Goal: Task Accomplishment & Management: Complete application form

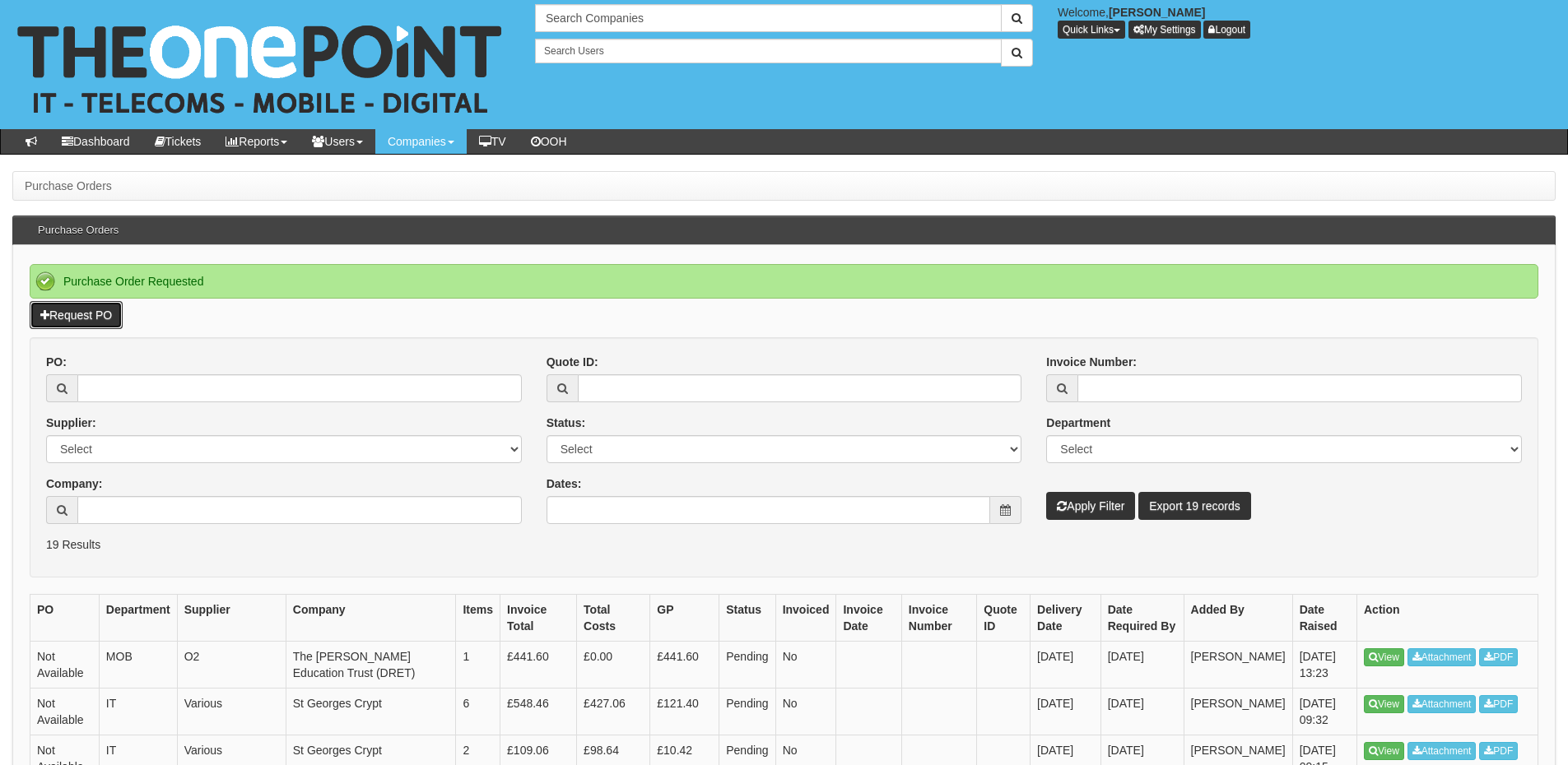
click at [93, 311] on link "Request PO" at bounding box center [76, 315] width 93 height 28
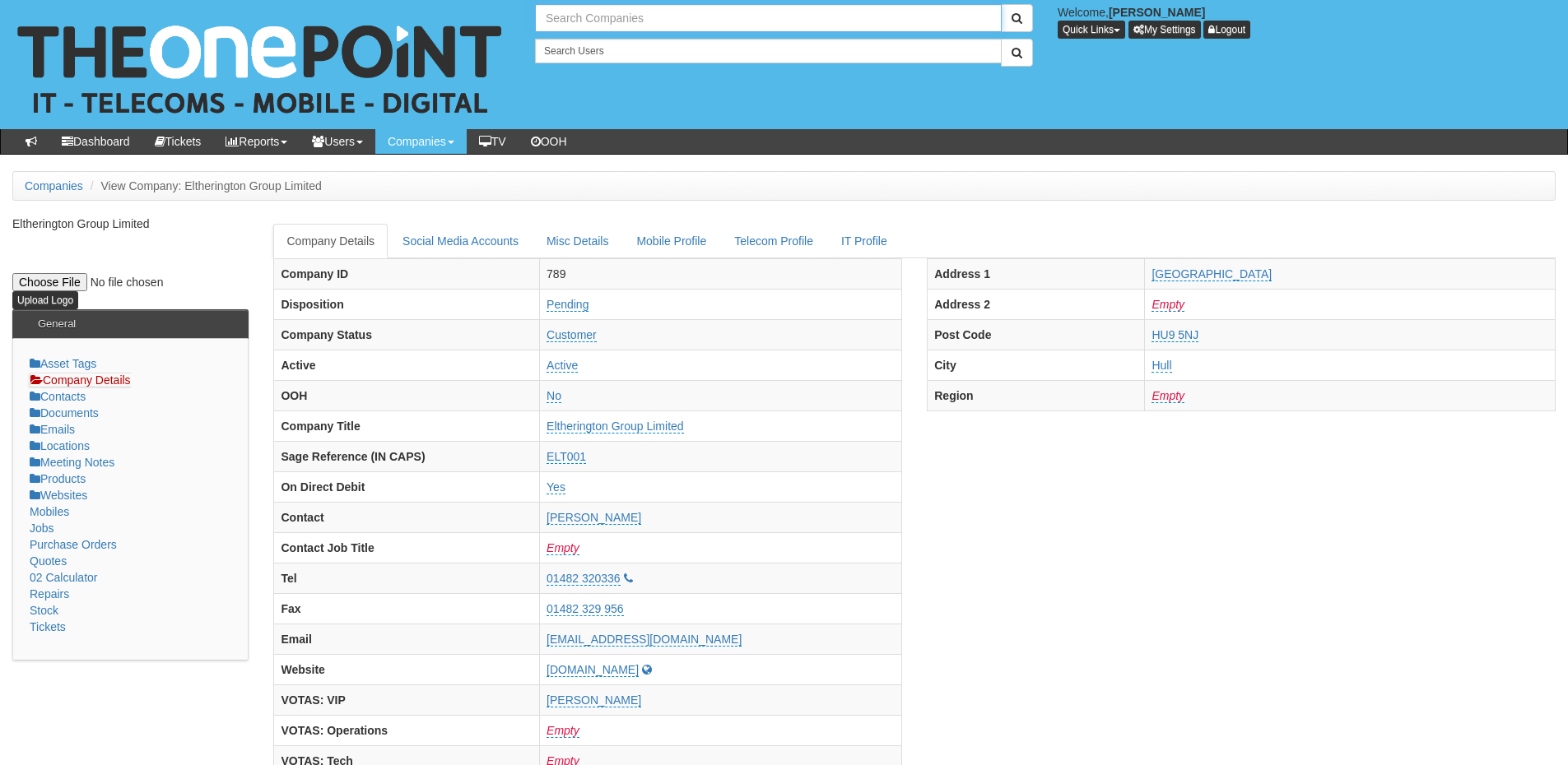
click at [605, 21] on input "text" at bounding box center [769, 18] width 467 height 28
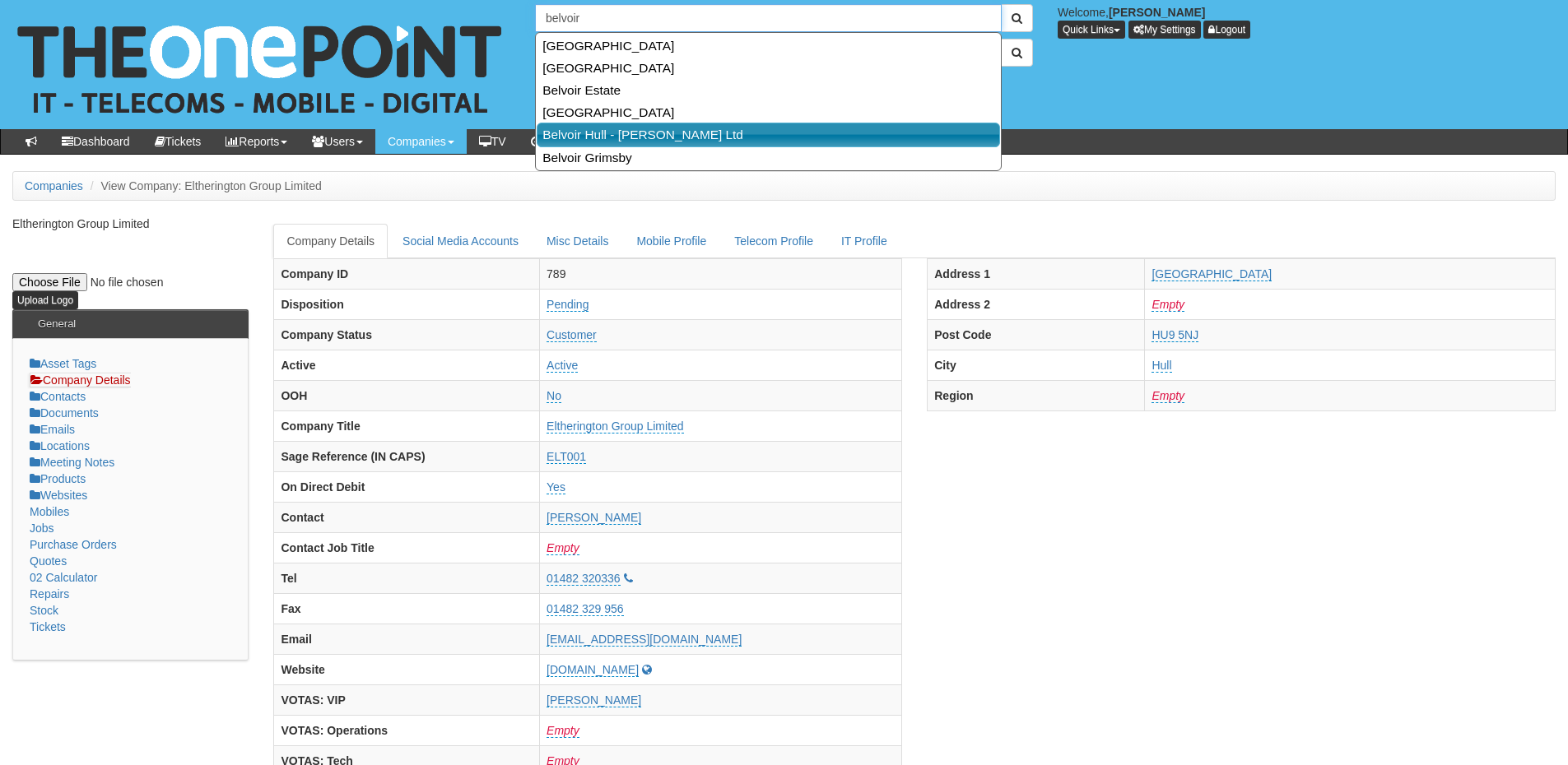
click at [605, 131] on link "Belvoir Hull - MK Aujla Ltd" at bounding box center [768, 134] width 463 height 24
type input "Belvoir Hull - MK Aujla Ltd"
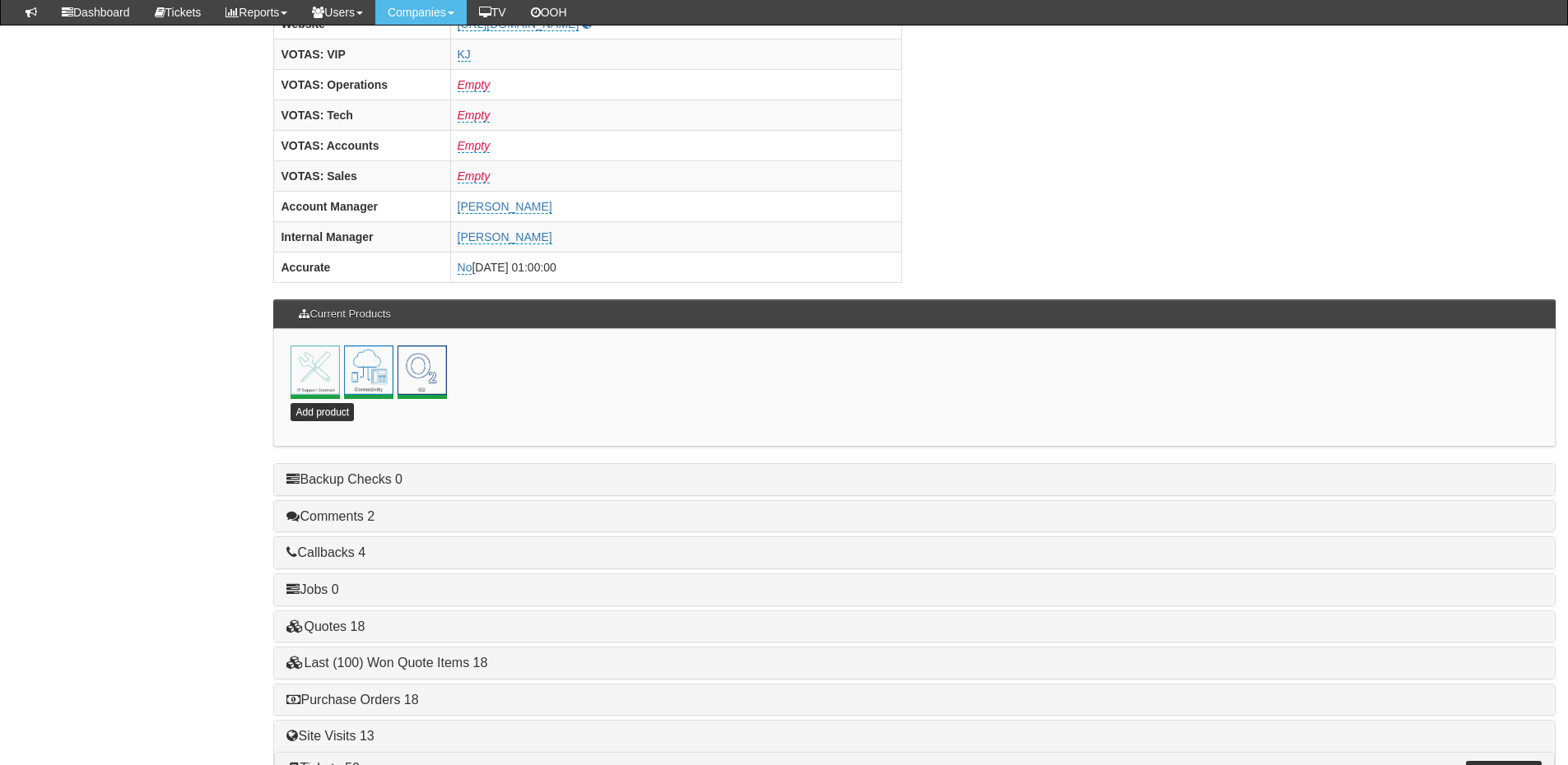
scroll to position [727, 0]
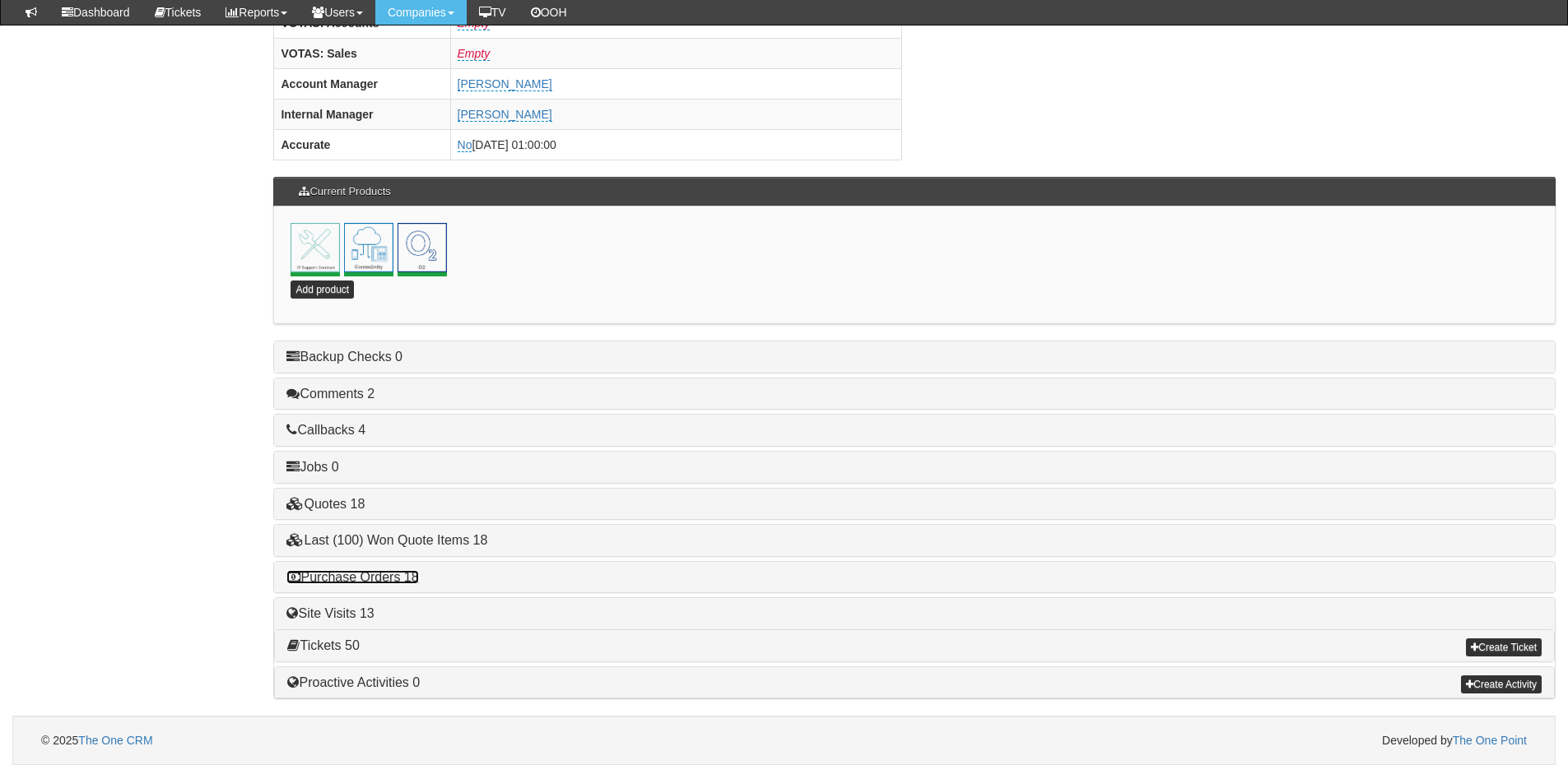
click at [358, 574] on link "Purchase Orders 18" at bounding box center [352, 576] width 131 height 14
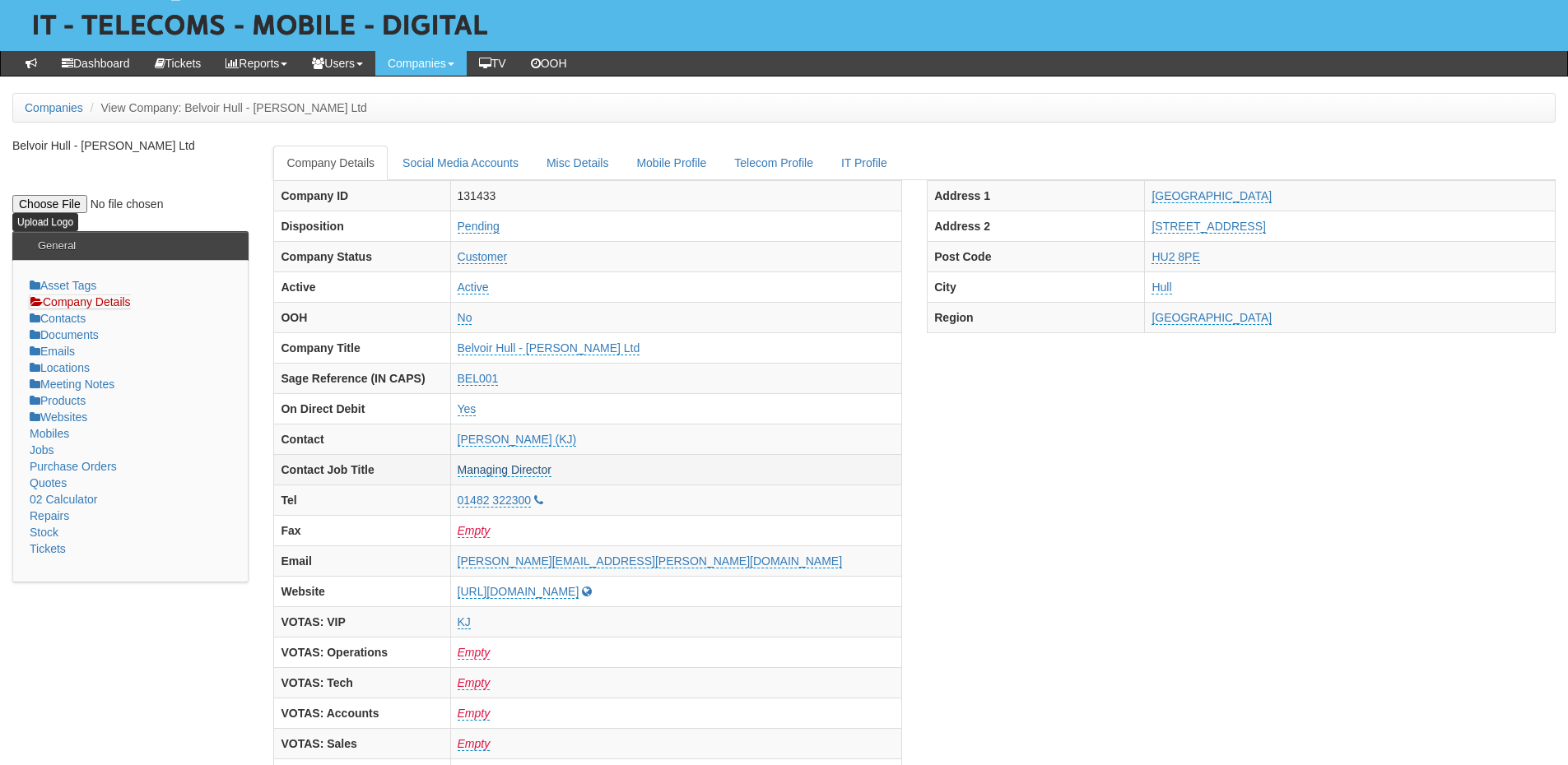
scroll to position [0, 0]
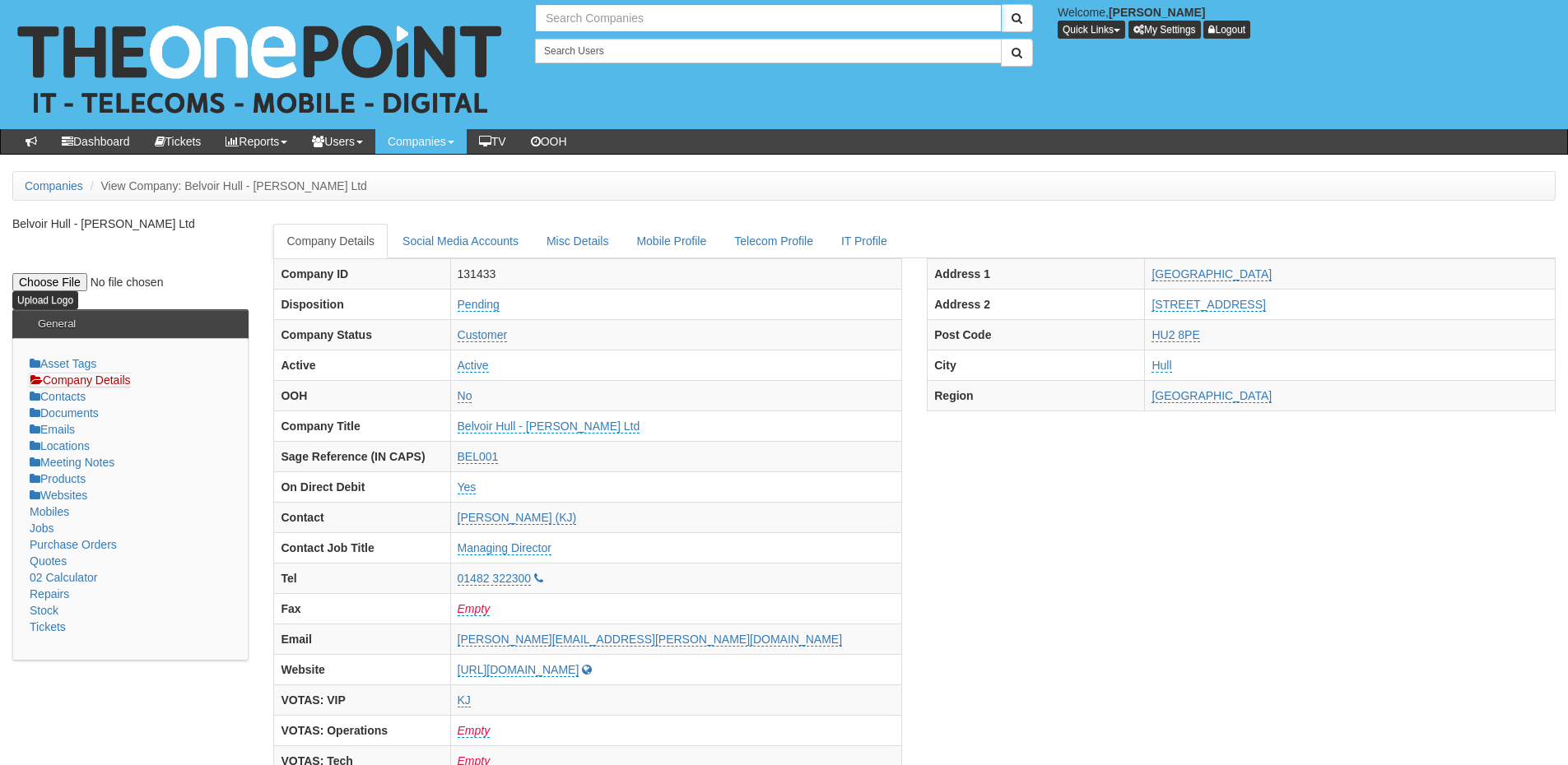
click at [577, 17] on input "text" at bounding box center [769, 18] width 467 height 28
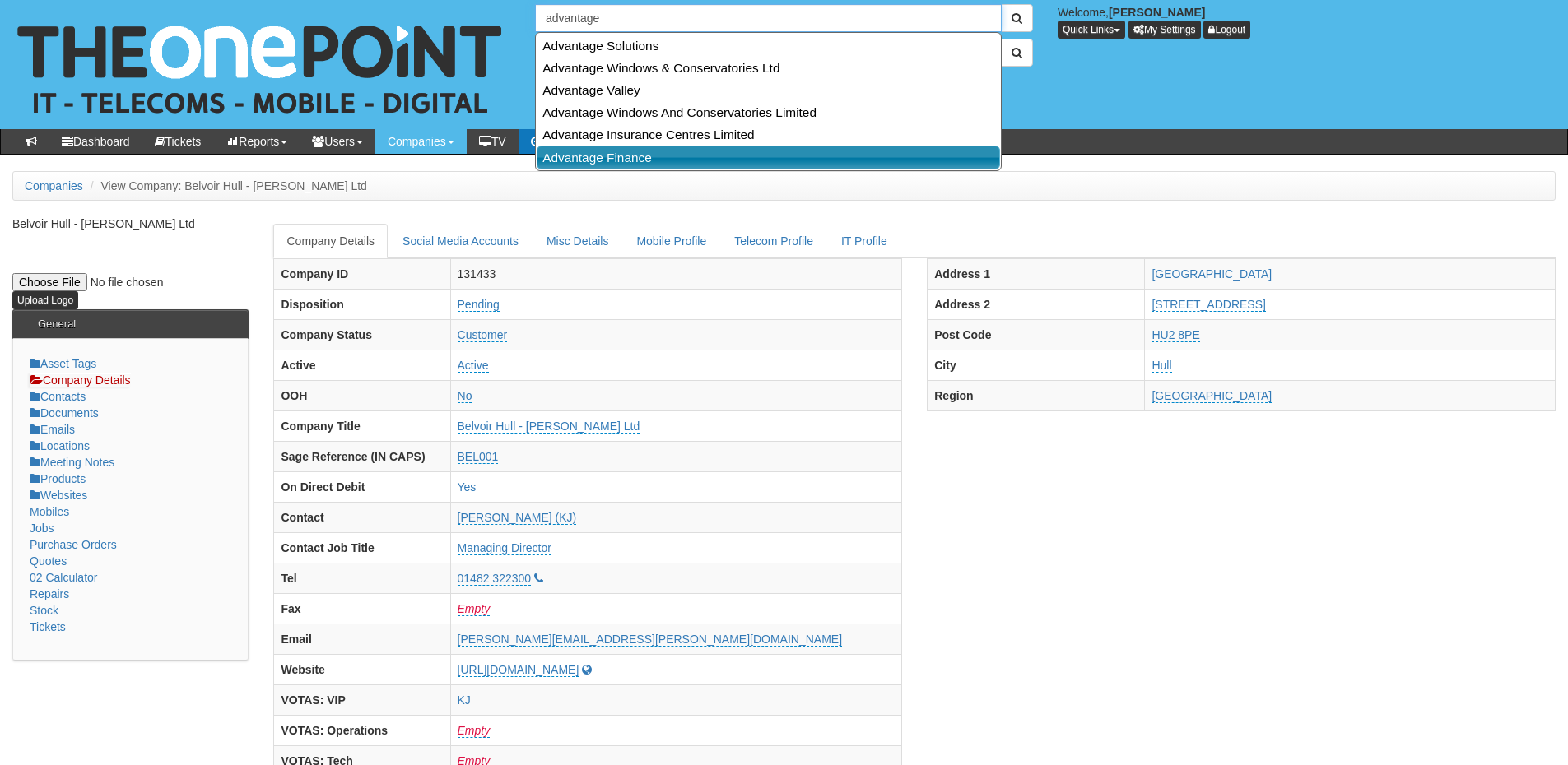
click at [597, 151] on link "Advantage Finance" at bounding box center [768, 158] width 463 height 24
type input "Advantage Finance"
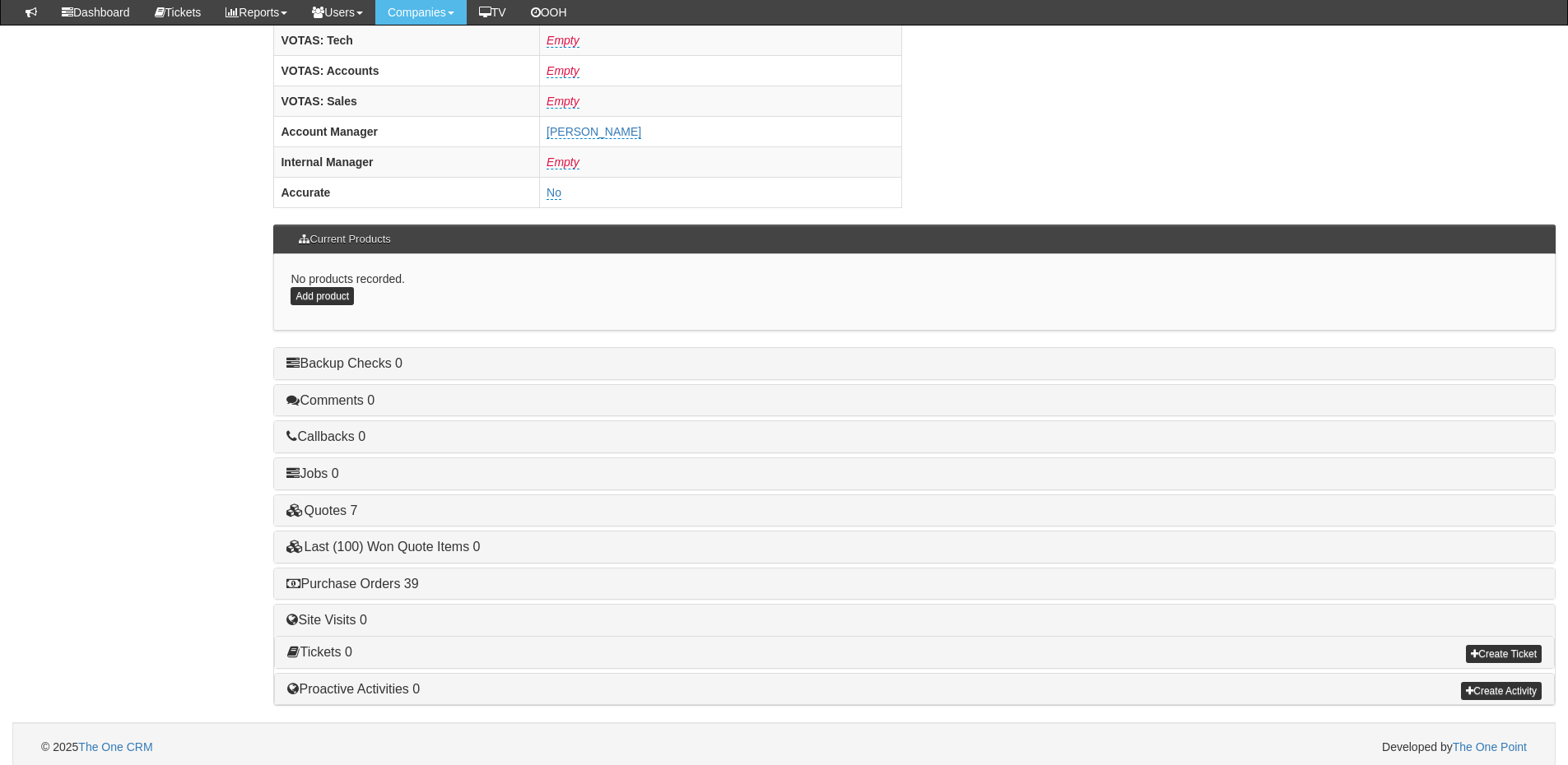
scroll to position [686, 0]
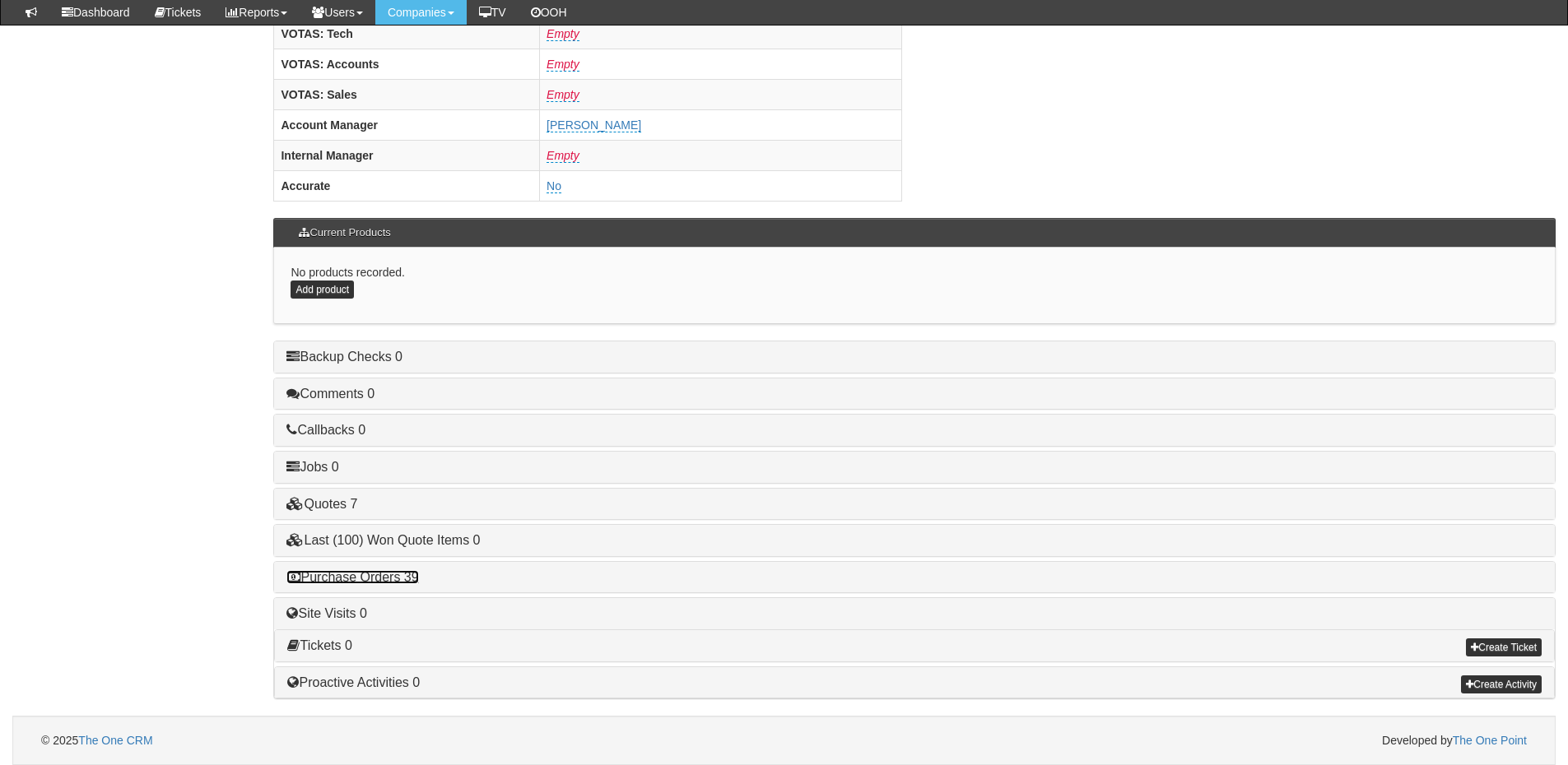
click at [391, 582] on link "Purchase Orders 39" at bounding box center [352, 576] width 131 height 14
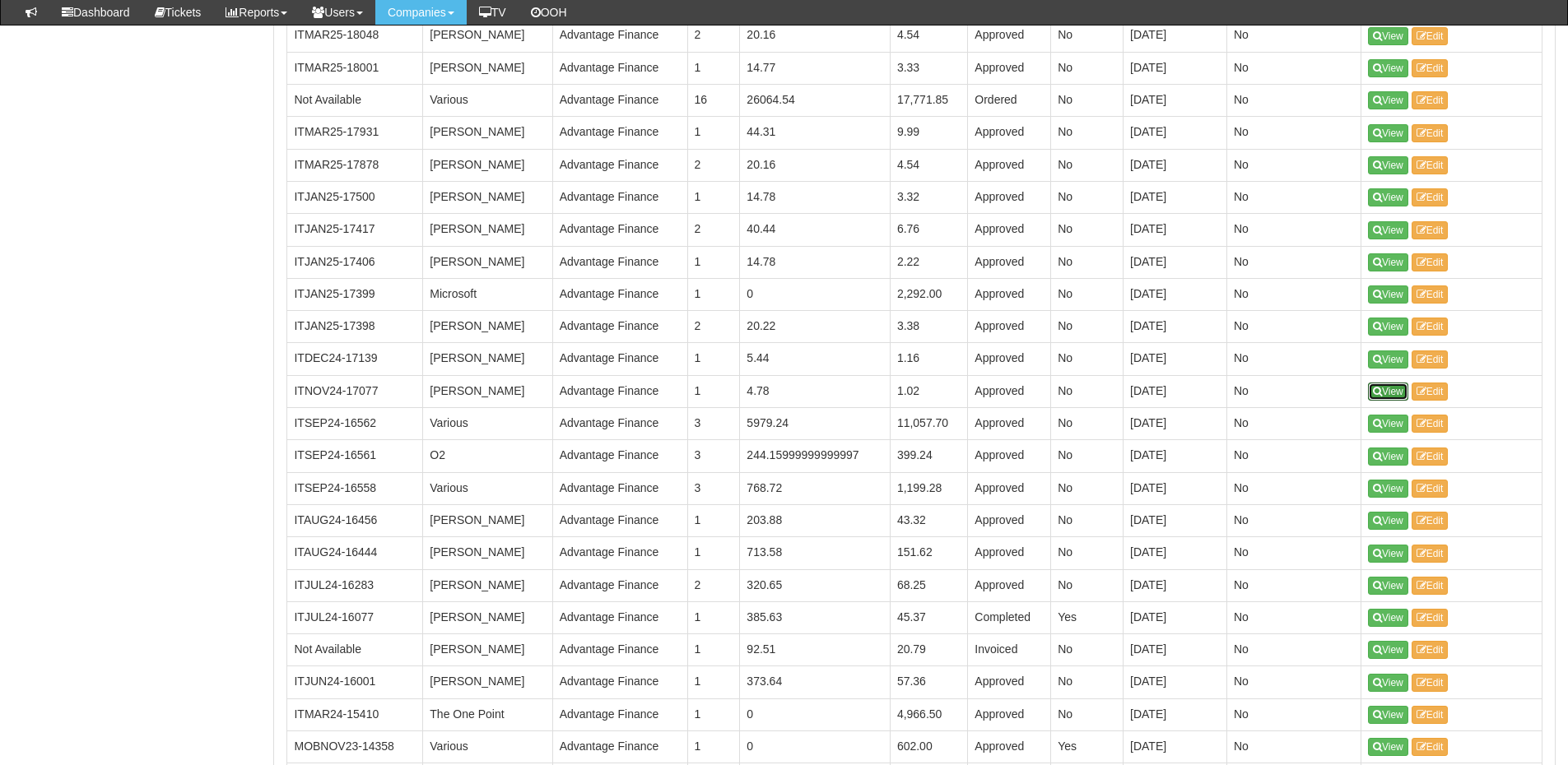
scroll to position [1508, 0]
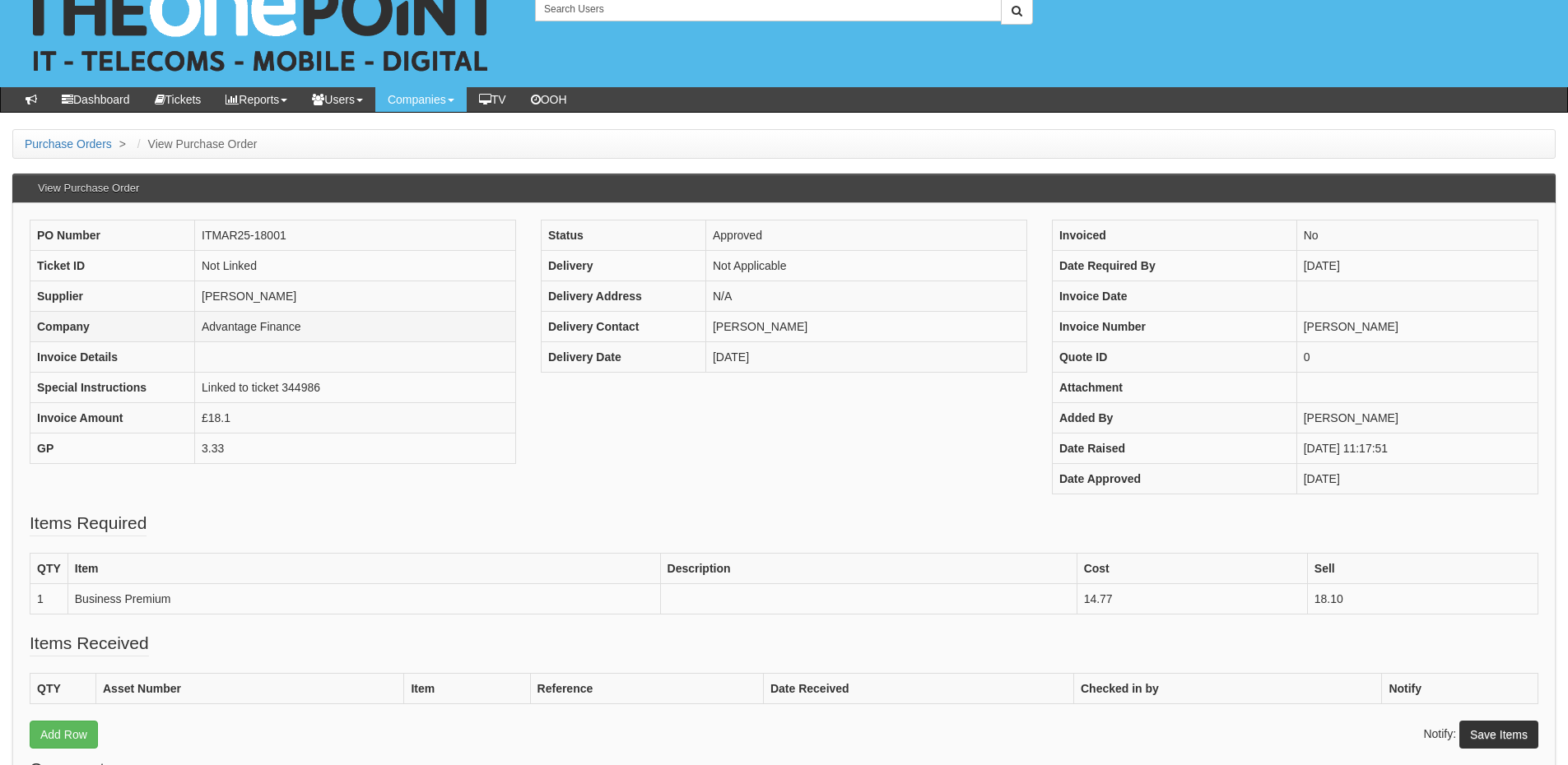
scroll to position [82, 0]
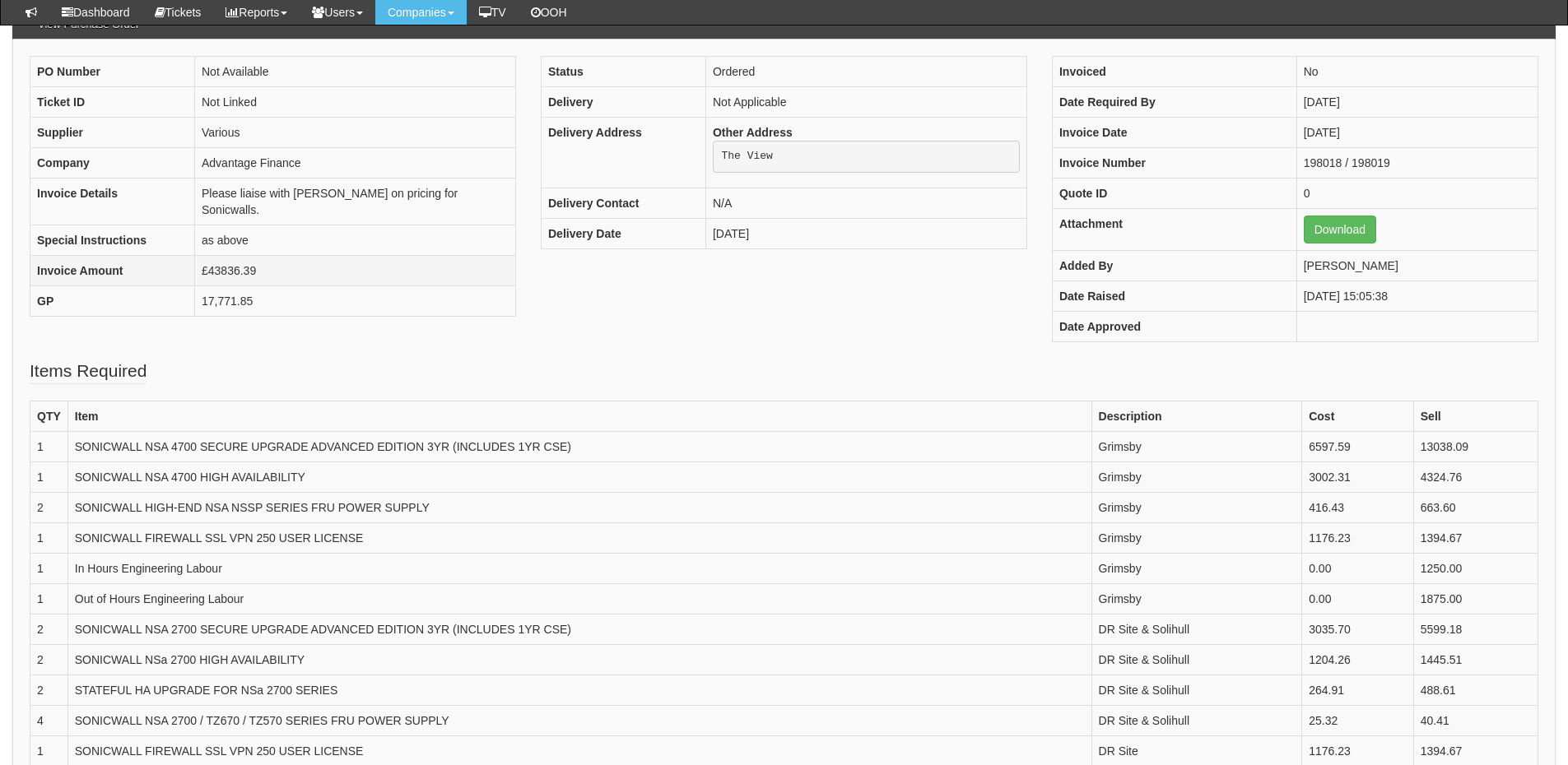
scroll to position [164, 0]
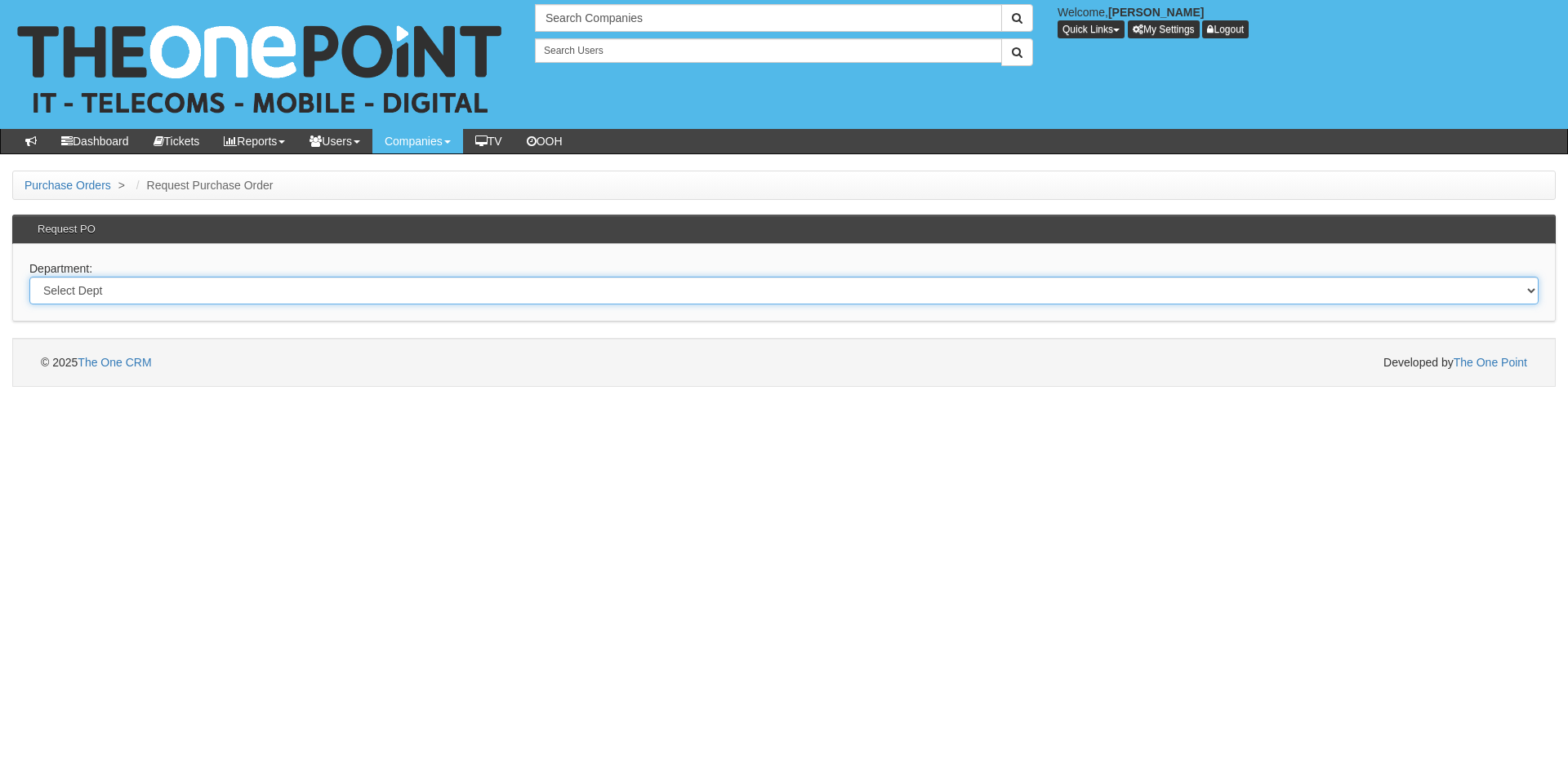
click at [220, 289] on select "Select Dept Digital Internal IT Mobiles Marketing Telecoms" at bounding box center [784, 290] width 1509 height 28
select select "?pipeID=&dept=IT"
click at [29, 277] on select "Select Dept Digital Internal IT Mobiles Marketing Telecoms" at bounding box center [784, 290] width 1509 height 28
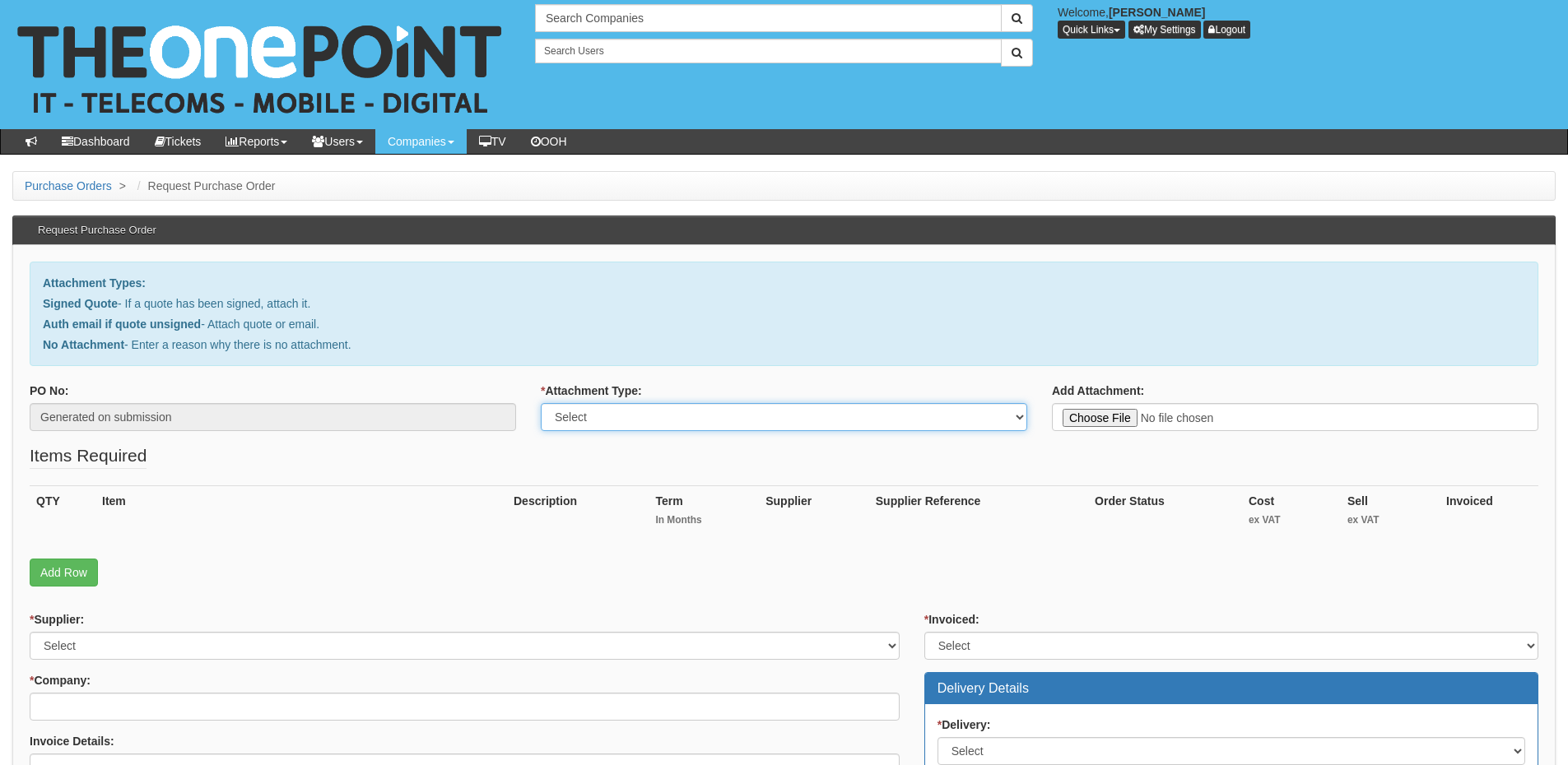
click at [669, 412] on select "Select Signed Quote Auth email with quote if unsigned No Attachment" at bounding box center [784, 417] width 486 height 28
select select "Signed Quote"
click at [541, 403] on select "Select Signed Quote Auth email with quote if unsigned No Attachment" at bounding box center [784, 417] width 486 height 28
type input "C:\fakepath\Lifeskills Hub - Interactive Whiteboard.pdf"
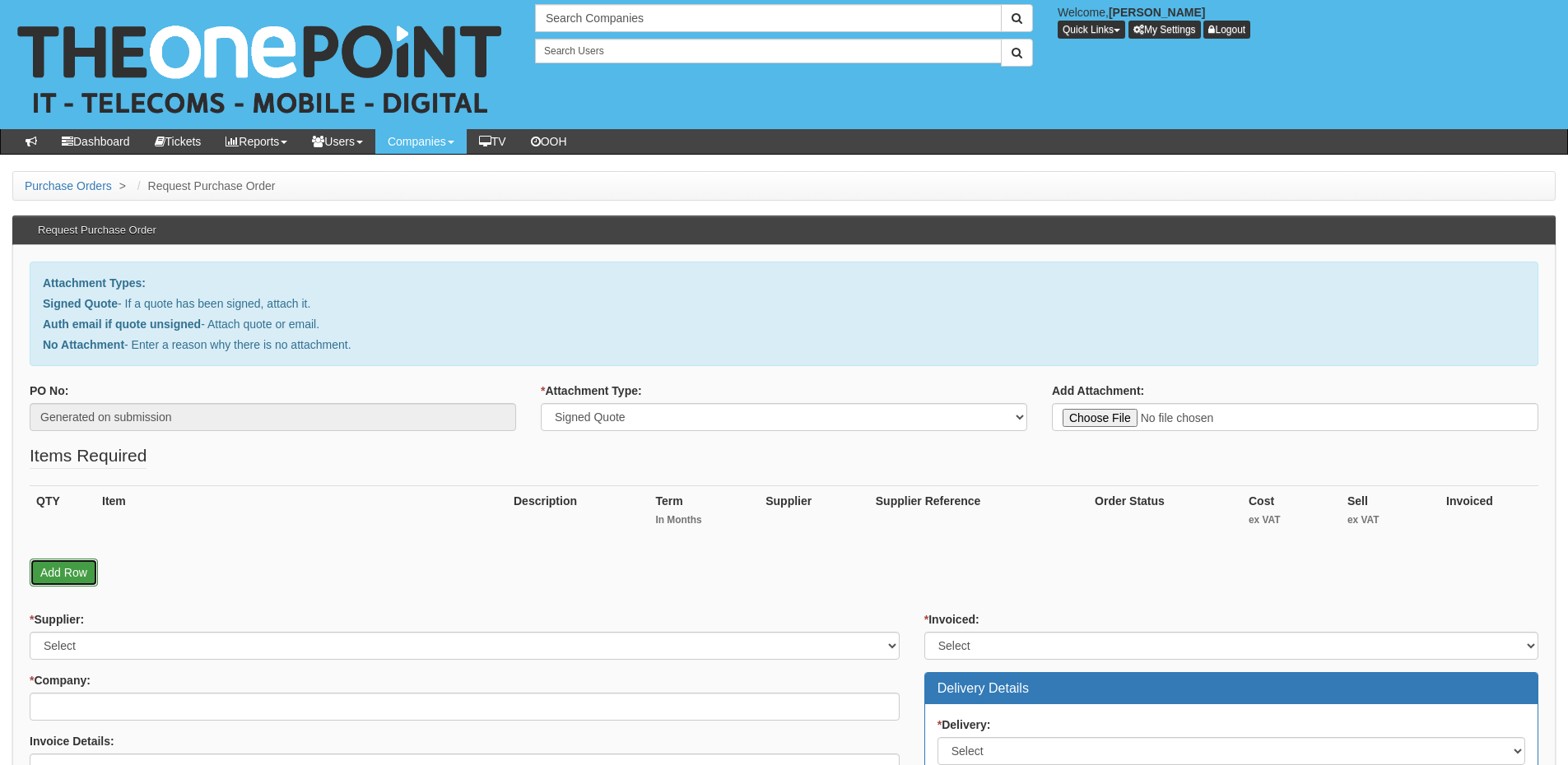
click at [70, 576] on link "Add Row" at bounding box center [63, 573] width 68 height 28
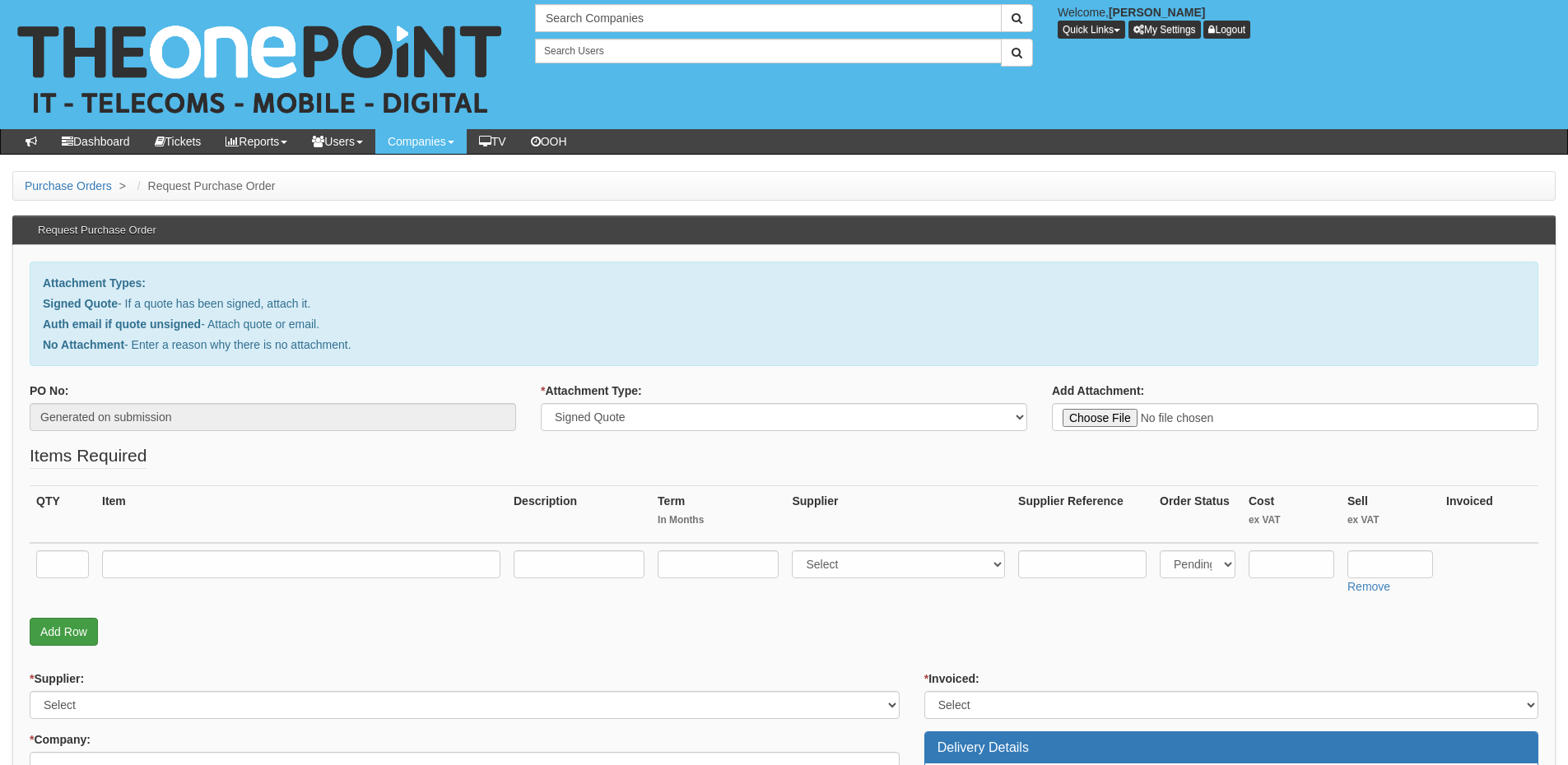
click at [63, 618] on fieldset "Items Required QTY Item Description Term In Months Supplier Supplier Reference …" at bounding box center [784, 548] width 1509 height 211
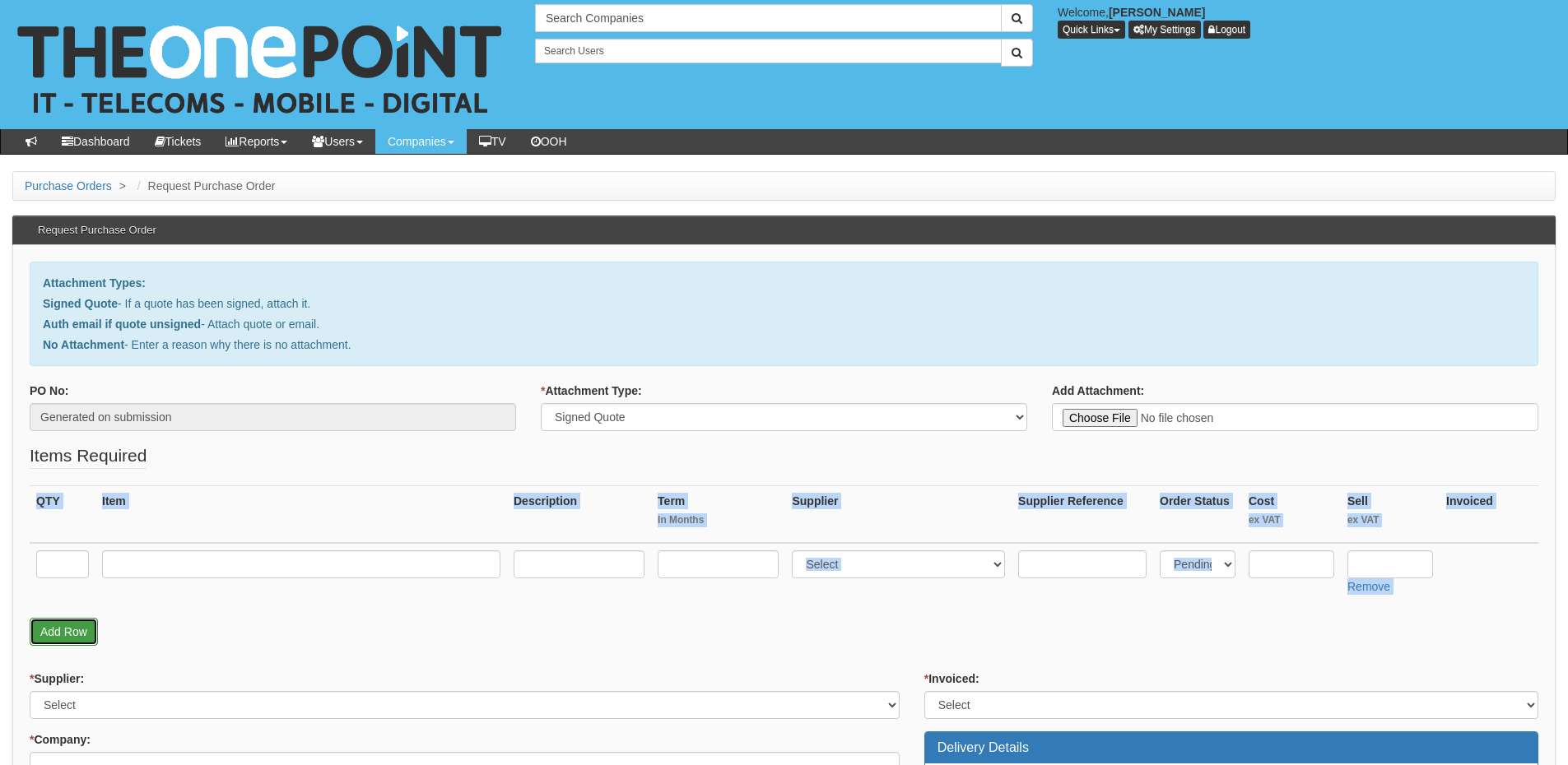
click at [66, 624] on link "Add Row" at bounding box center [63, 632] width 68 height 28
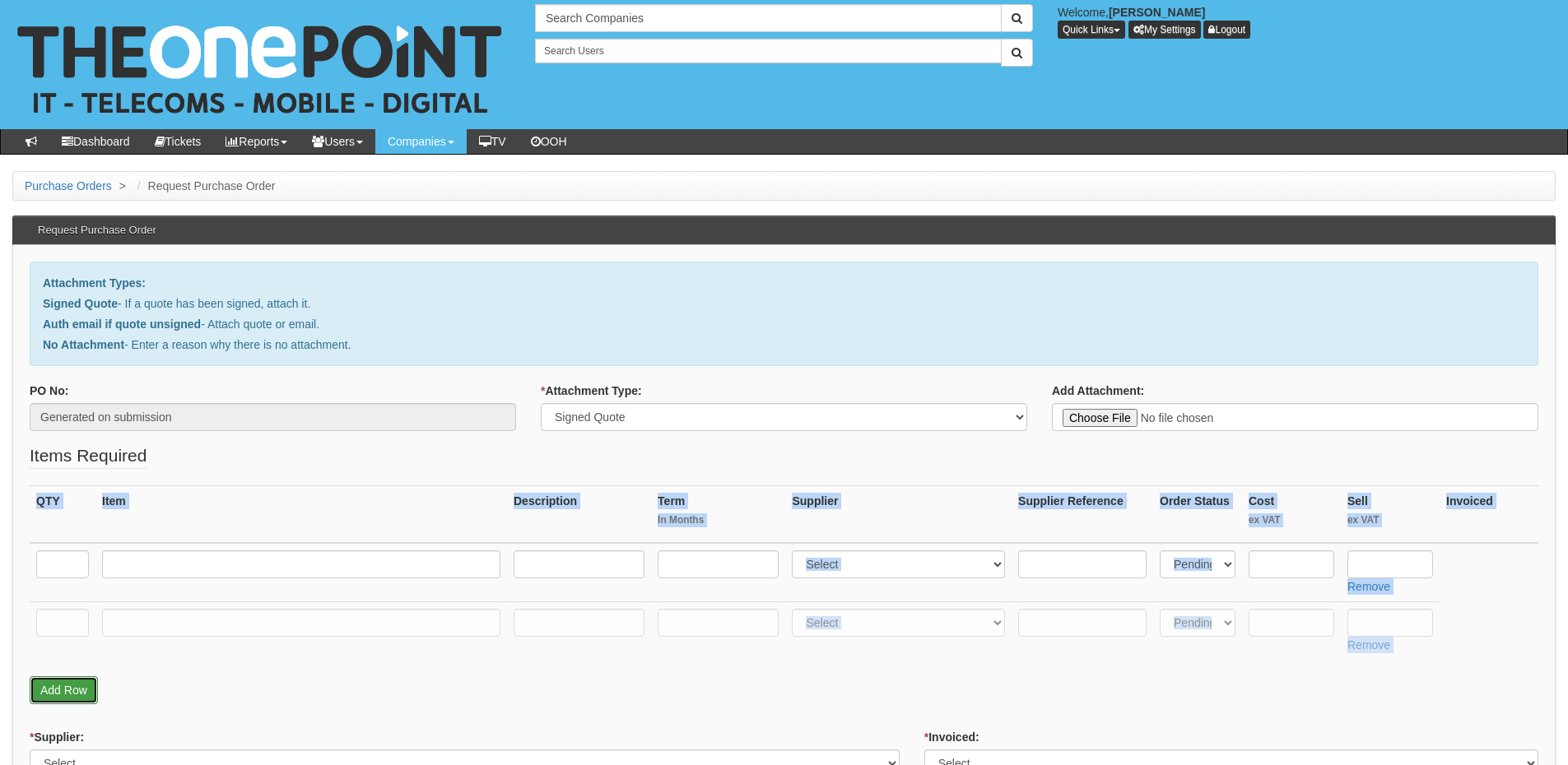
scroll to position [247, 0]
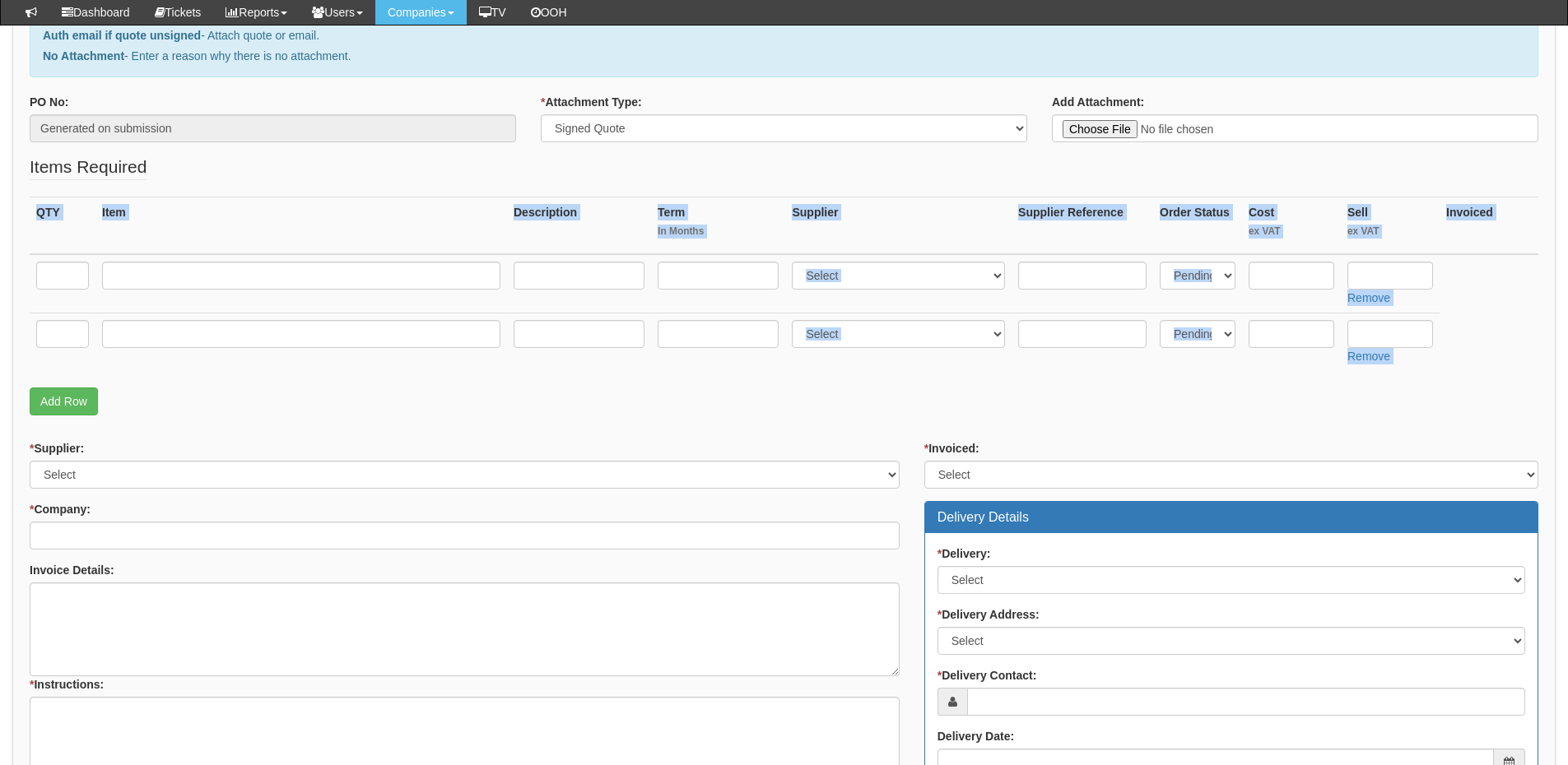
click at [76, 374] on div "QTY Item Description Term In Months Supplier Supplier Reference Order Status Co…" at bounding box center [784, 292] width 1509 height 191
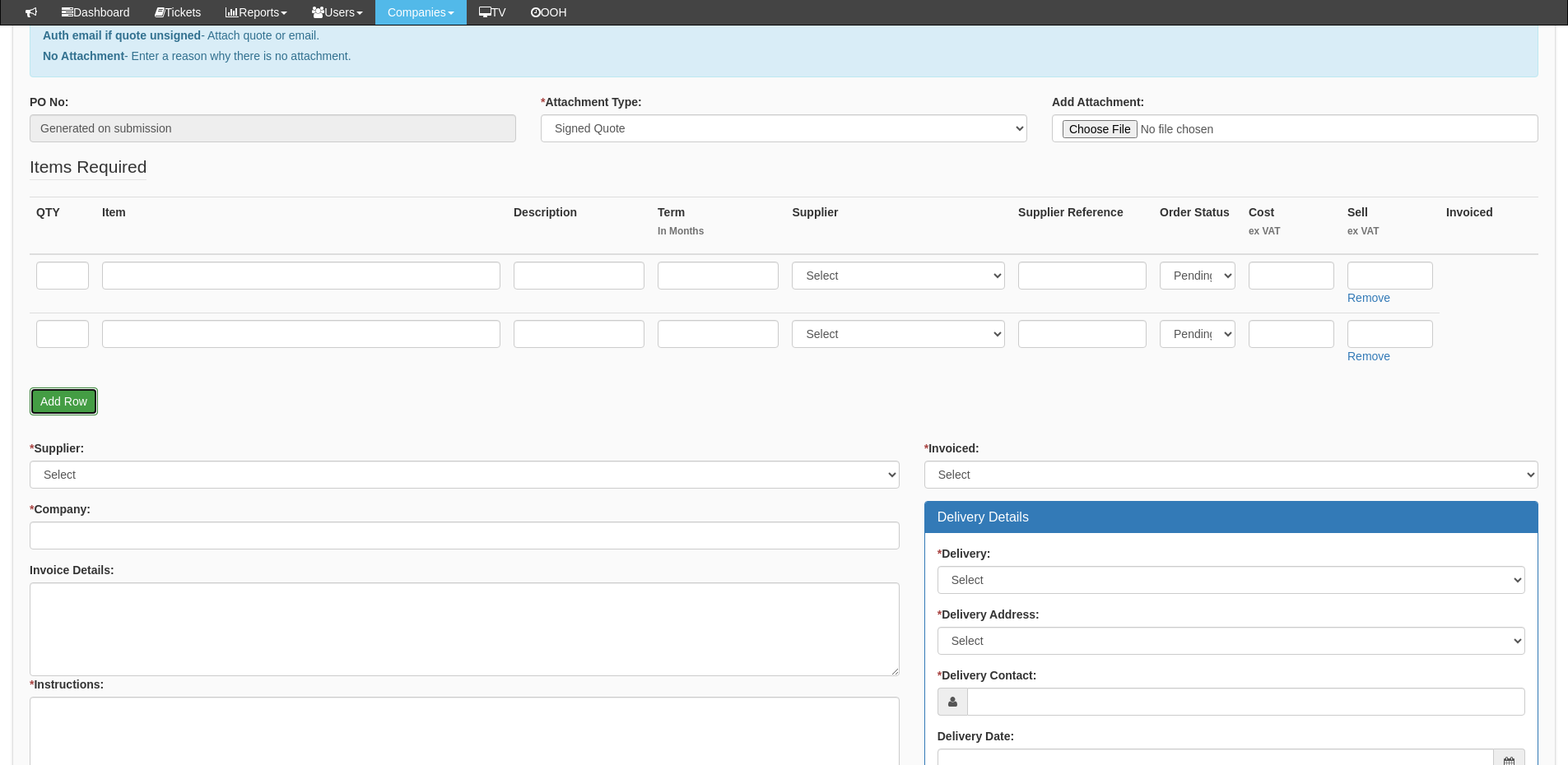
click at [72, 405] on link "Add Row" at bounding box center [63, 401] width 68 height 28
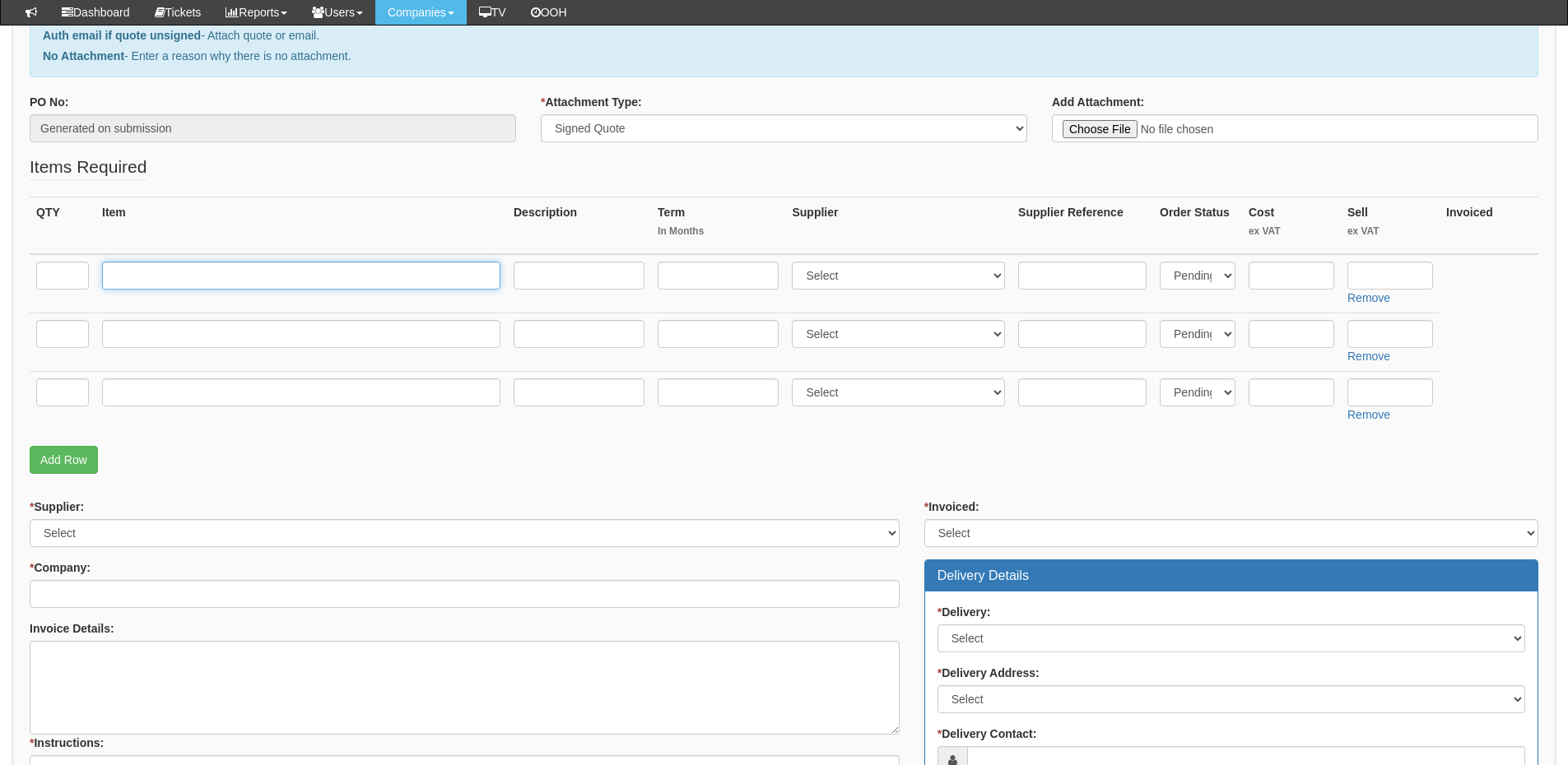
click at [232, 274] on input "text" at bounding box center [301, 275] width 399 height 28
paste input "G-Touch 65" 4K Interactive Touchscreen with Android14, Wi-Fi, Bluetooth, Up to …"
type input "G-Touch 65" 4K Interactive Touchscreen with Android14, Wi-Fi, Bluetooth, Up to …"
click at [54, 281] on input "text" at bounding box center [63, 275] width 53 height 28
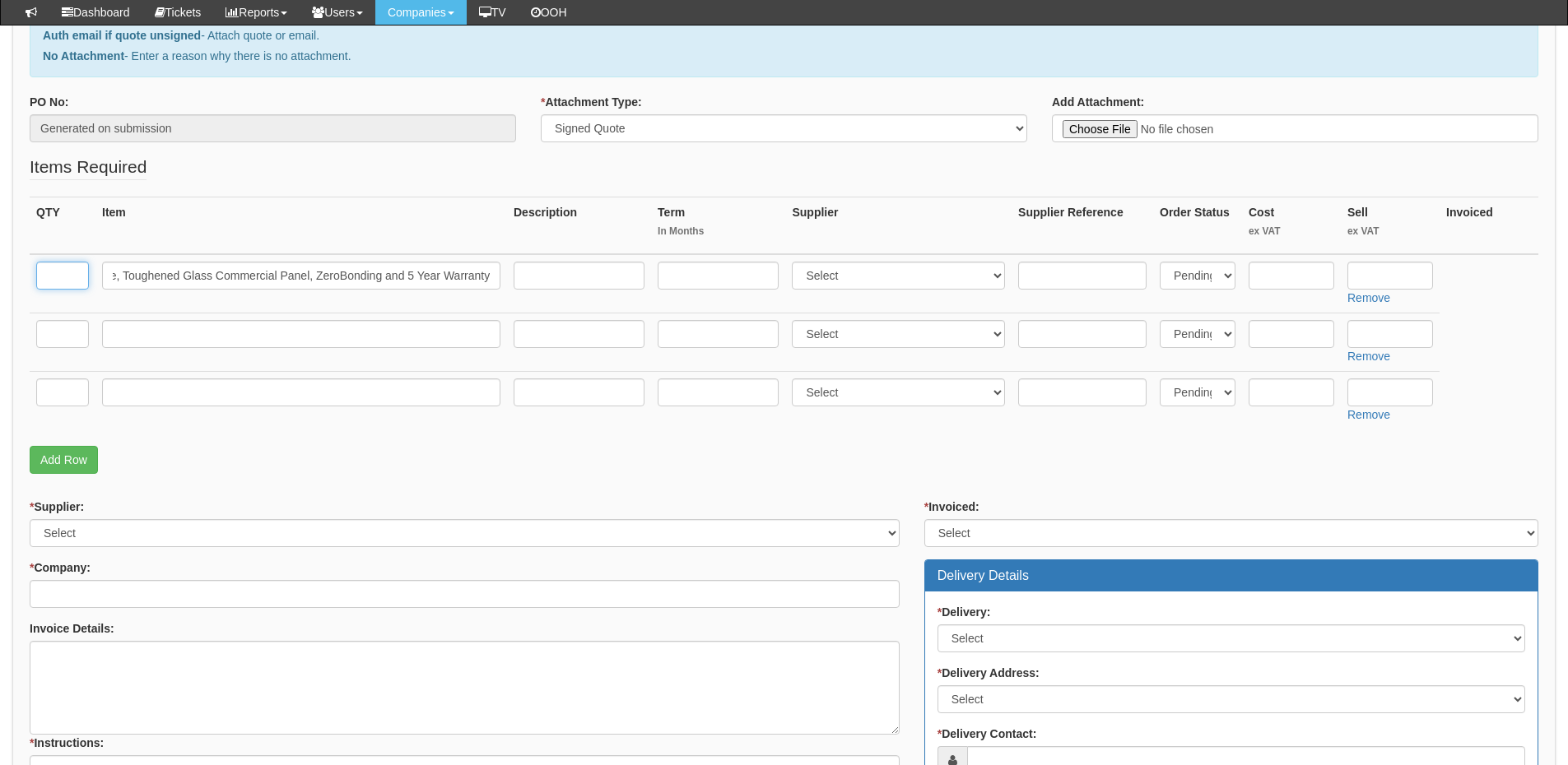
scroll to position [0, 0]
type input "2"
click at [54, 335] on input "text" at bounding box center [63, 334] width 53 height 28
type input "2"
click at [63, 390] on input "text" at bounding box center [63, 392] width 53 height 28
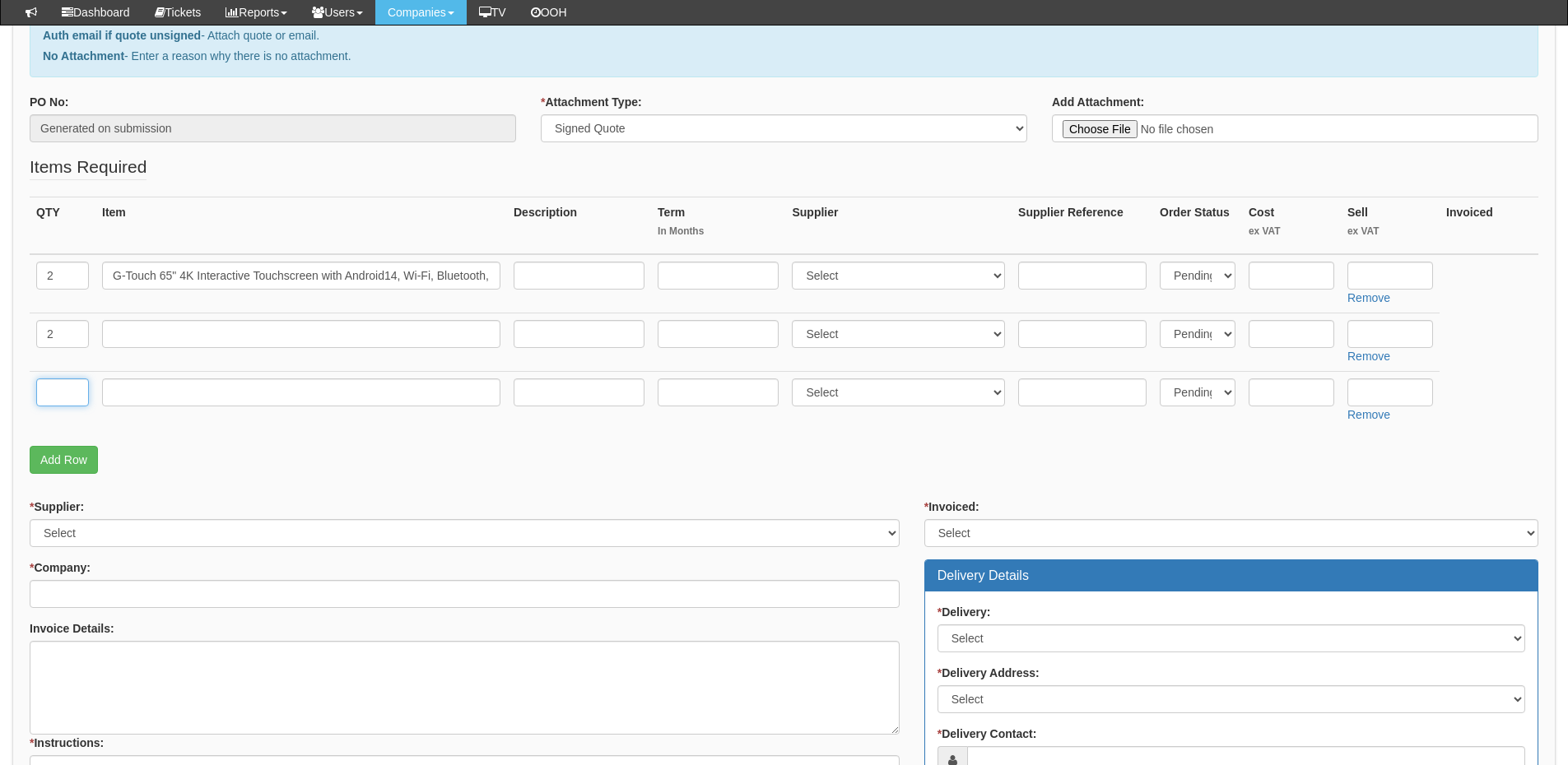
type input "`"
type input "1"
click at [1417, 277] on input "text" at bounding box center [1390, 275] width 86 height 28
type input "1395"
click at [259, 329] on input "text" at bounding box center [301, 334] width 399 height 28
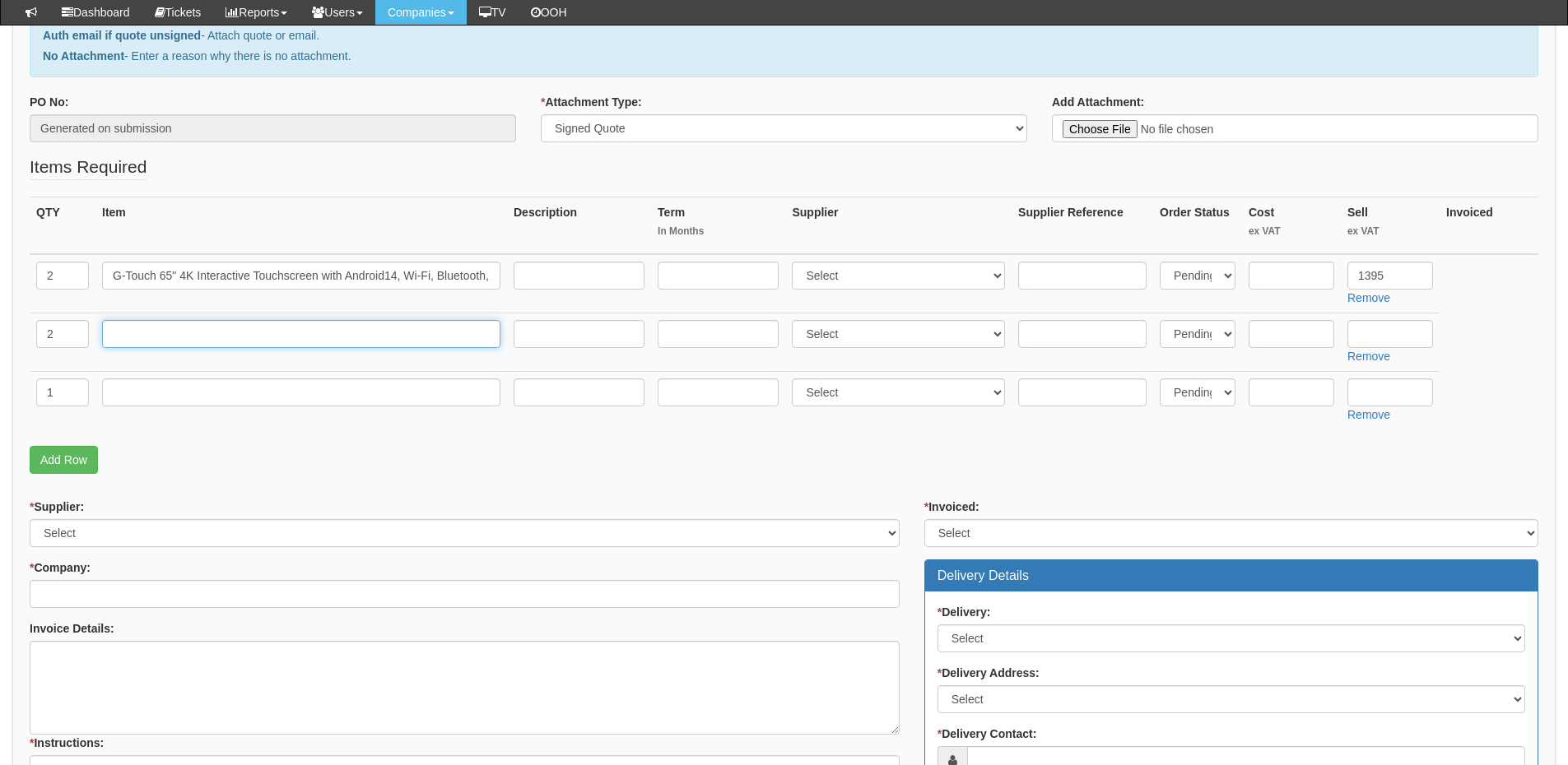
paste input "Genee Fixed Wall Mount Bracket Heavy Duty for 55” to 86”Displays"
type input "Genee Fixed Wall Mount Bracket Heavy Duty for 55” to 86”Displays"
drag, startPoint x: 189, startPoint y: 382, endPoint x: 189, endPoint y: 392, distance: 10.0
click at [189, 384] on input "text" at bounding box center [301, 392] width 399 height 28
paste input "Full Installation including all Cabling & Trunking"
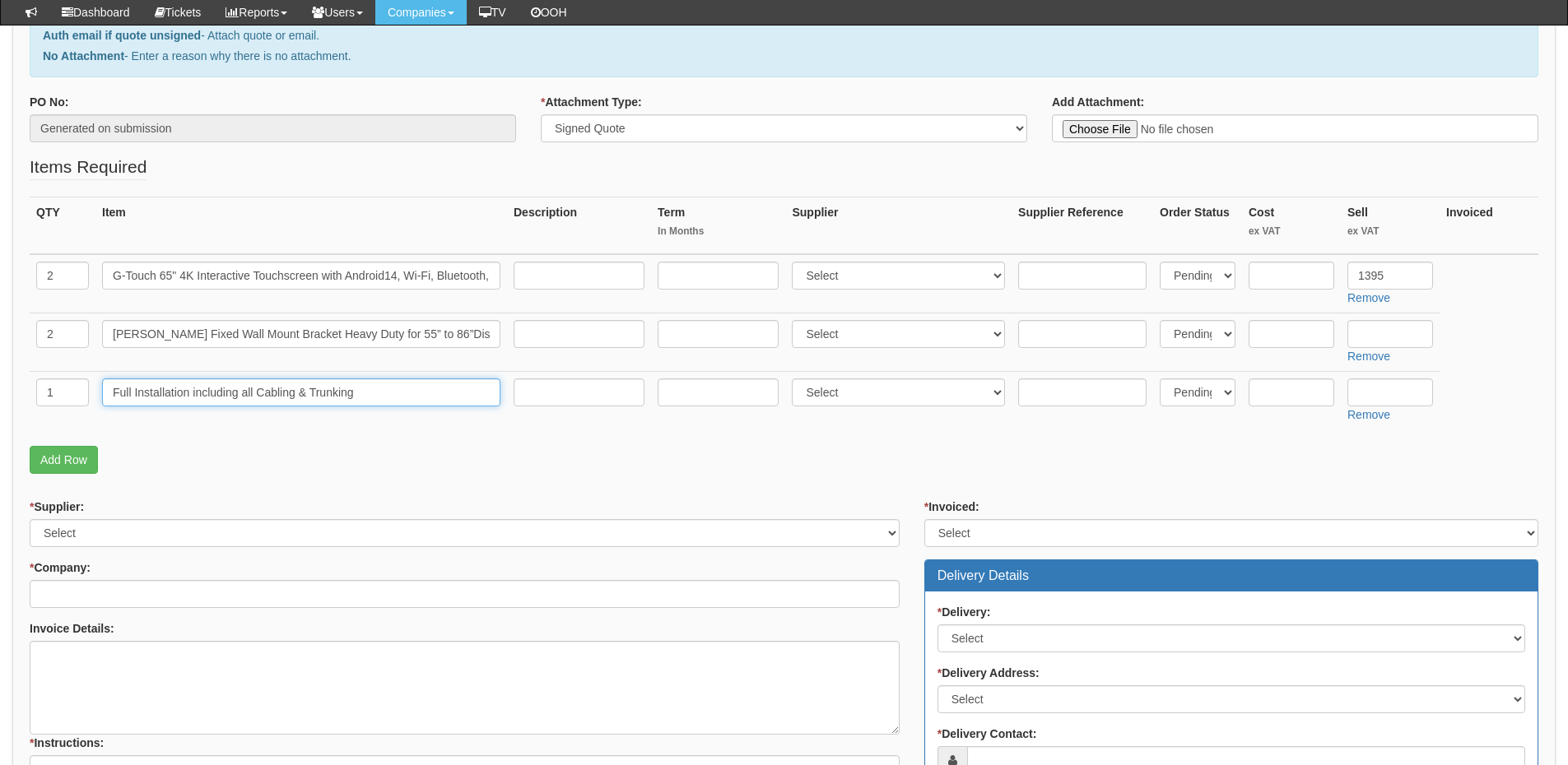
type input "Full Installation including all Cabling & Trunking"
click at [819, 279] on select "Select 123 REG.co.uk 1Password 3 4Gon AA Jones Electric Ltd Abzorb Access Group…" at bounding box center [898, 275] width 213 height 28
select select "308"
click at [796, 262] on select "Select 123 REG.co.uk 1Password 3 4Gon AA Jones Electric Ltd Abzorb Access Group…" at bounding box center [898, 275] width 213 height 28
click at [841, 334] on select "Select 123 REG.co.uk 1Password 3 4Gon AA Jones Electric Ltd Abzorb Access Group…" at bounding box center [898, 334] width 213 height 28
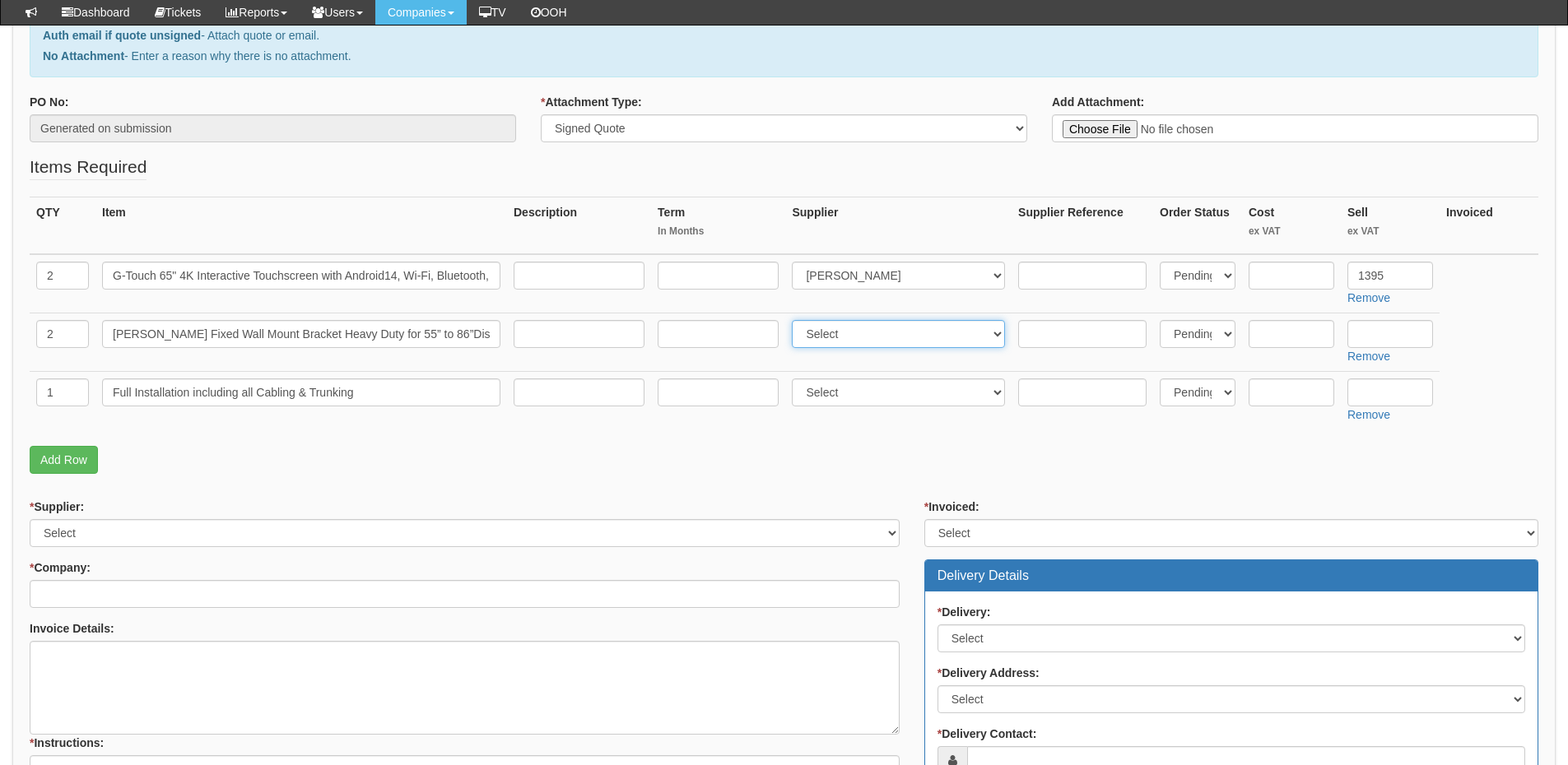
select select "308"
click at [796, 320] on select "Select 123 REG.co.uk 1Password 3 4Gon AA Jones Electric Ltd Abzorb Access Group…" at bounding box center [898, 334] width 213 height 28
click at [849, 392] on select "Select 123 REG.co.uk 1Password 3 4Gon AA Jones Electric Ltd Abzorb Access Group…" at bounding box center [898, 392] width 213 height 28
select select "308"
click at [796, 378] on select "Select 123 REG.co.uk 1Password 3 4Gon AA Jones Electric Ltd Abzorb Access Group…" at bounding box center [898, 392] width 213 height 28
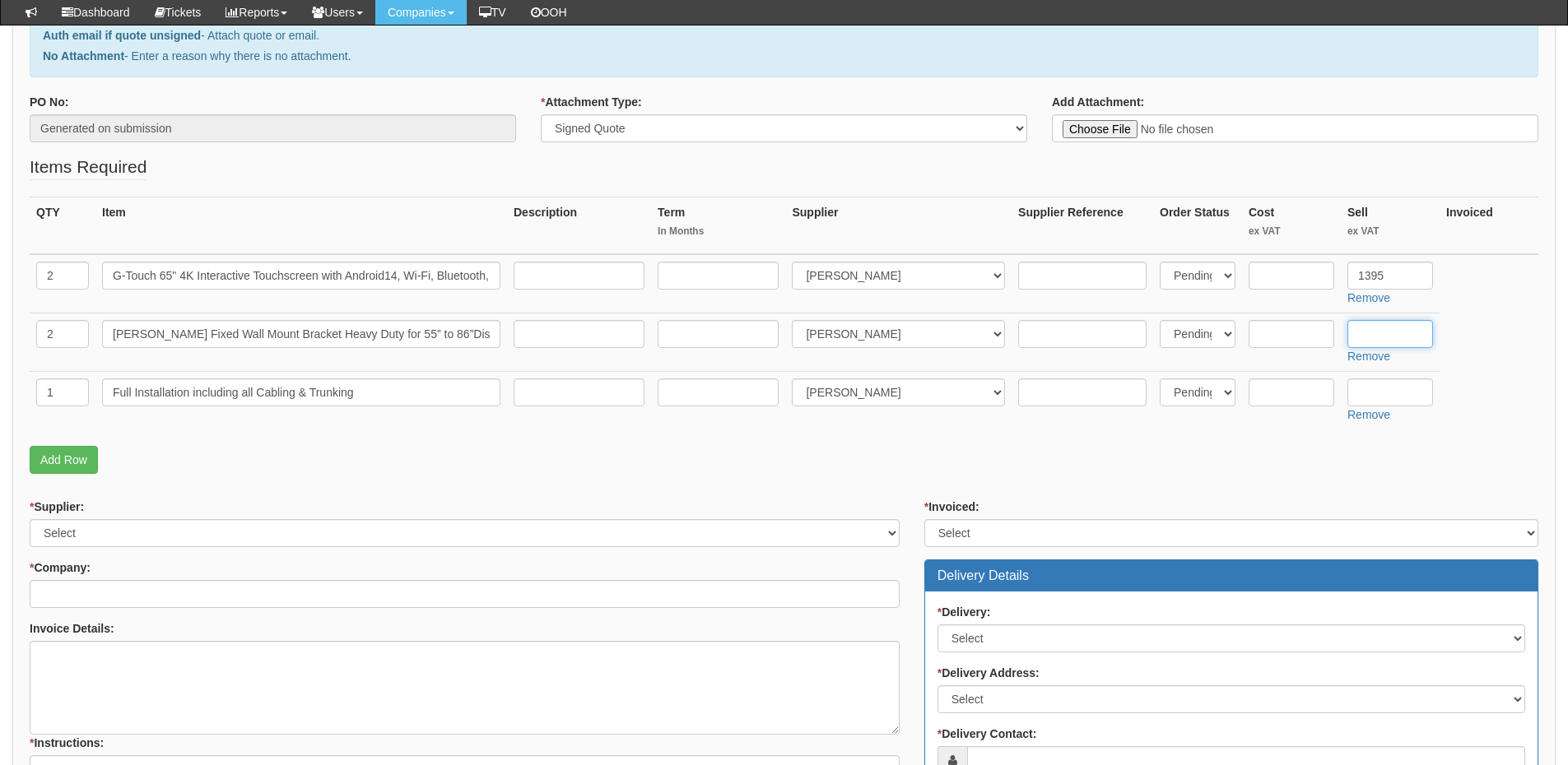
click at [1376, 325] on input "text" at bounding box center [1390, 334] width 86 height 28
type input "79"
click at [1395, 398] on input "text" at bounding box center [1390, 392] width 86 height 28
type input "695"
click at [1269, 274] on input "text" at bounding box center [1292, 275] width 86 height 28
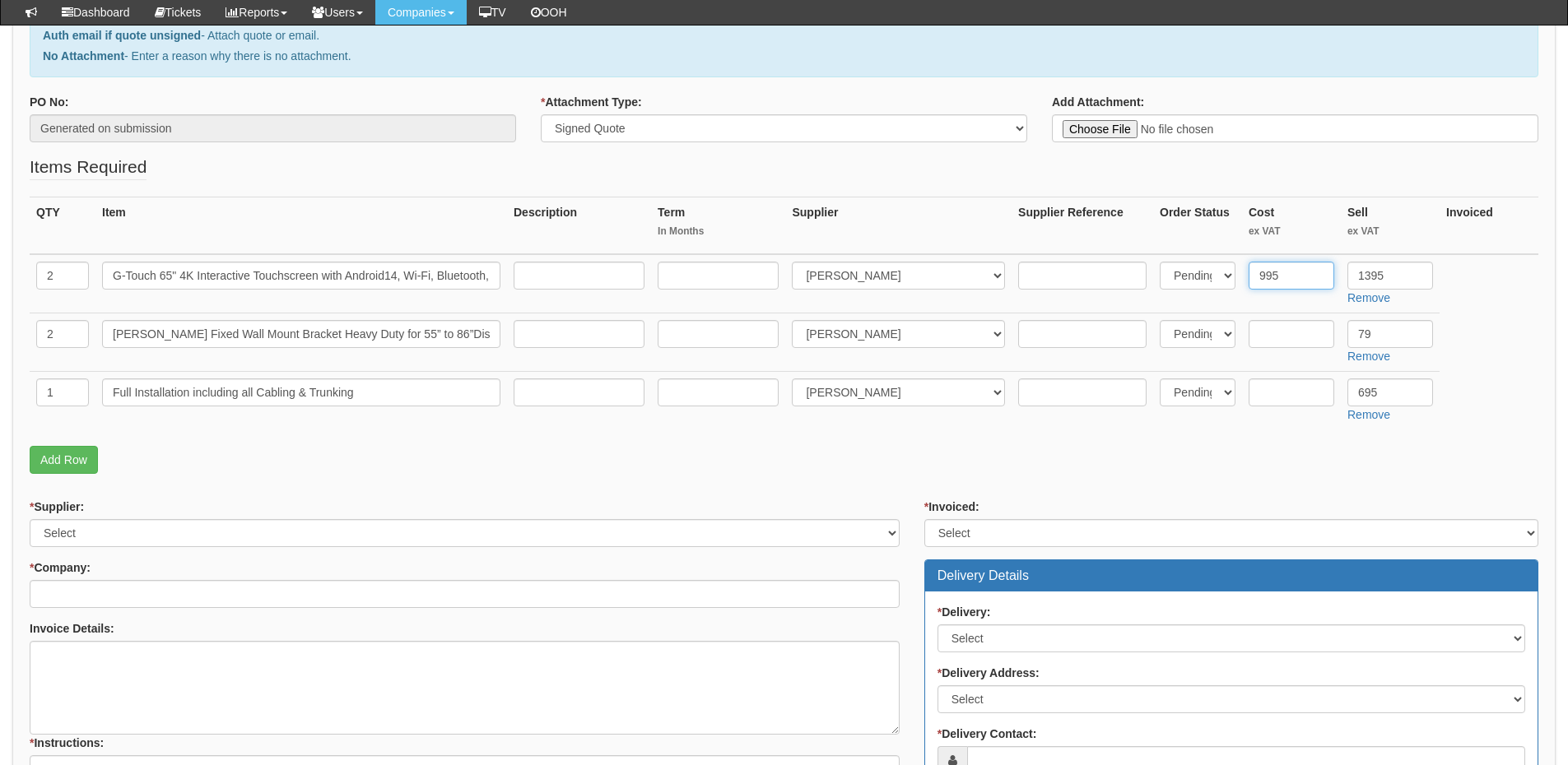
type input "995"
click at [1261, 340] on input "text" at bounding box center [1292, 334] width 86 height 28
type input "39"
click at [1275, 403] on input "text" at bounding box center [1292, 392] width 86 height 28
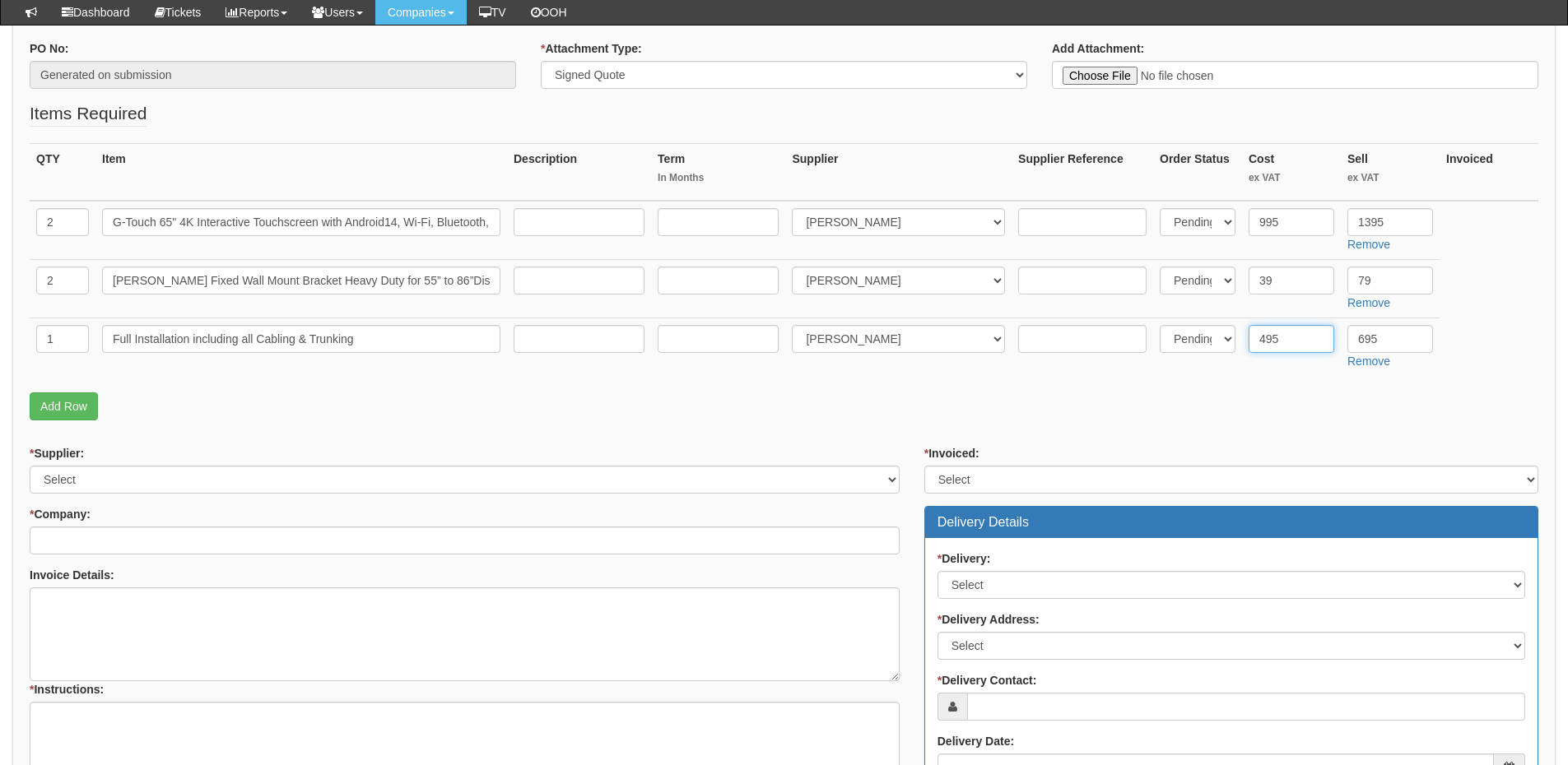
scroll to position [329, 0]
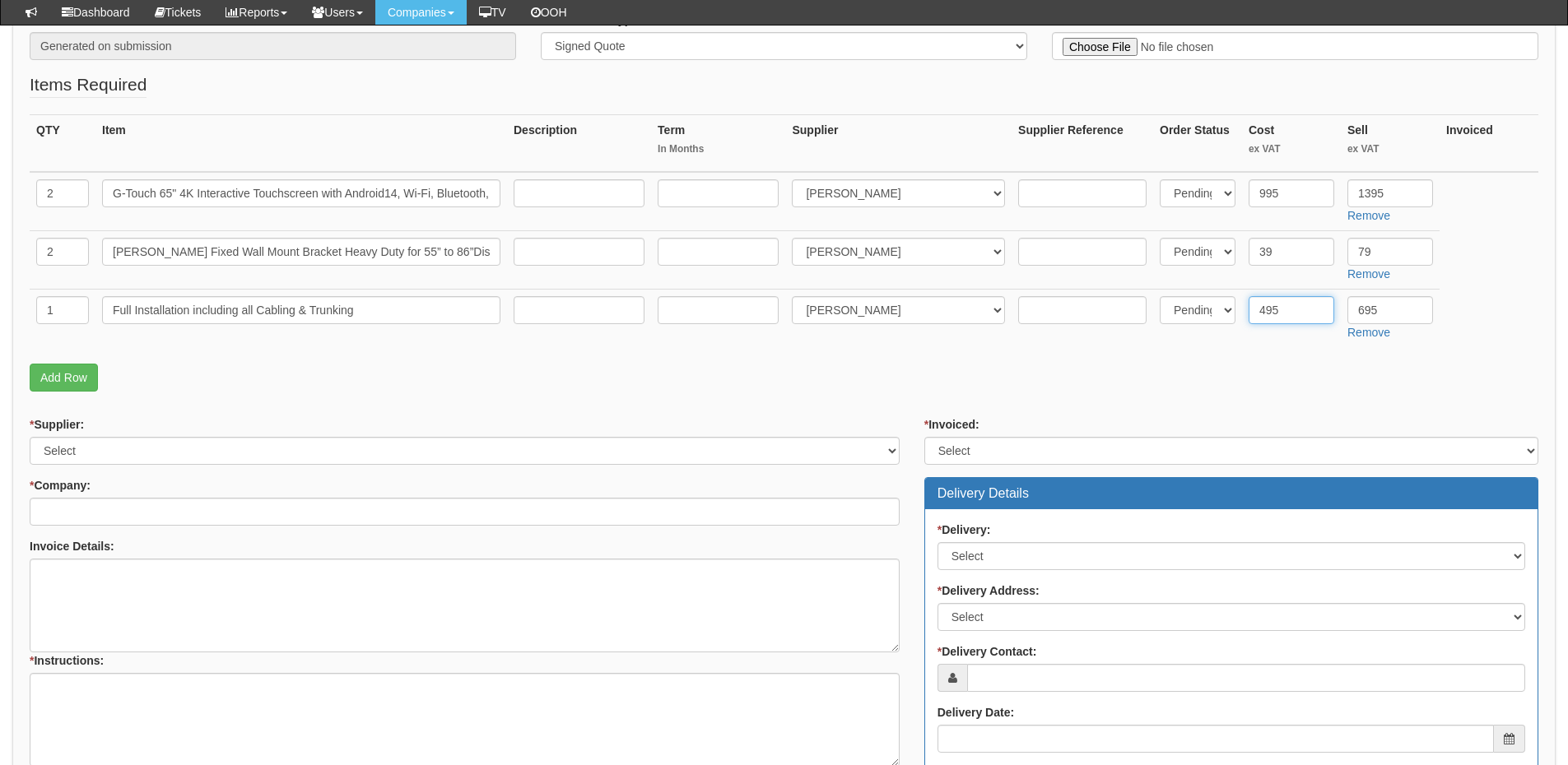
type input "495"
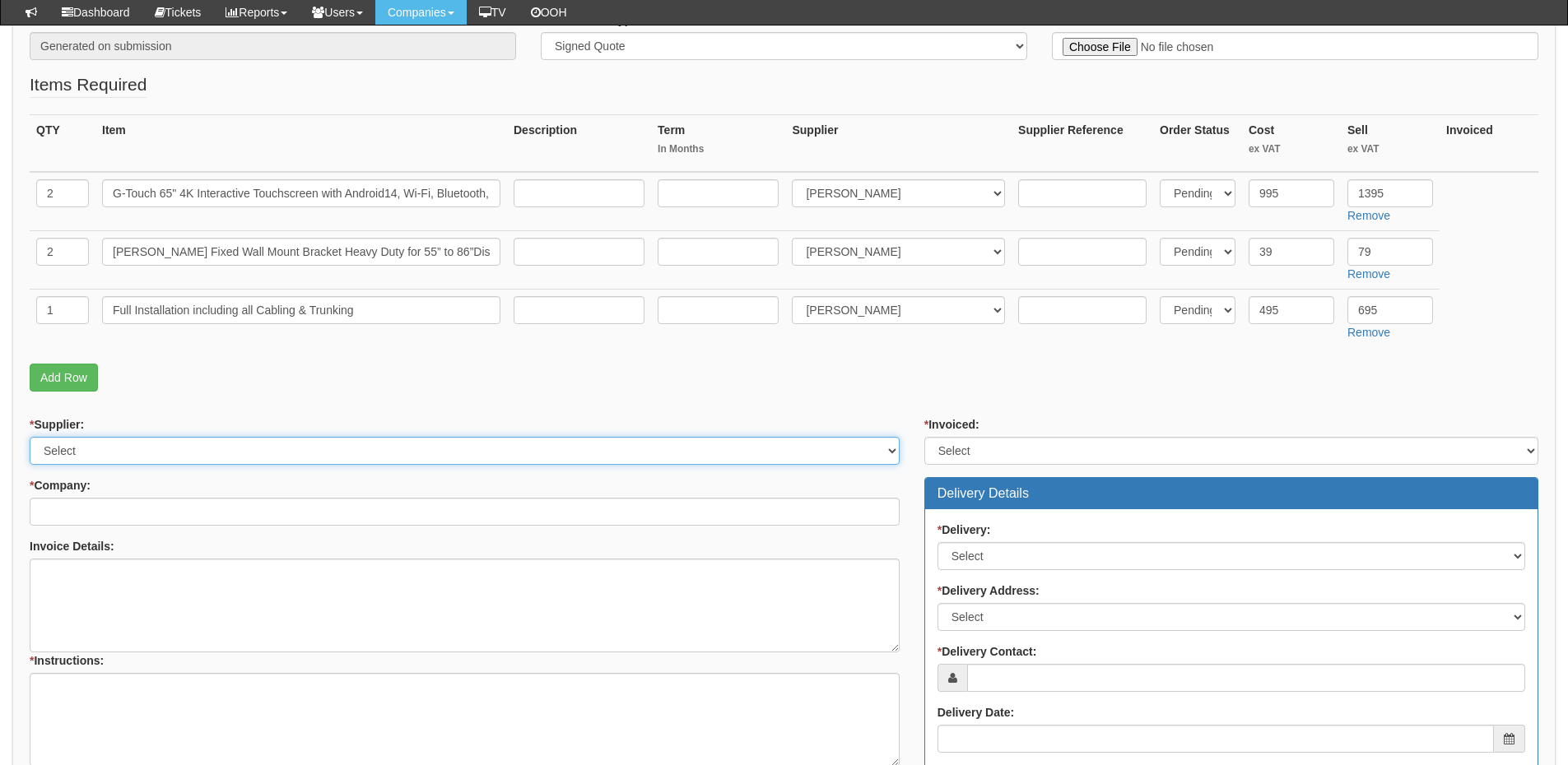
click at [109, 456] on select "Select 123 REG.co.uk 1Password 3 4Gon AA Jones Electric Ltd Abzorb Access Group…" at bounding box center [464, 450] width 870 height 28
select select "308"
click at [29, 437] on select "Select 123 REG.co.uk 1Password 3 4Gon AA Jones Electric Ltd Abzorb Access Group…" at bounding box center [464, 450] width 870 height 28
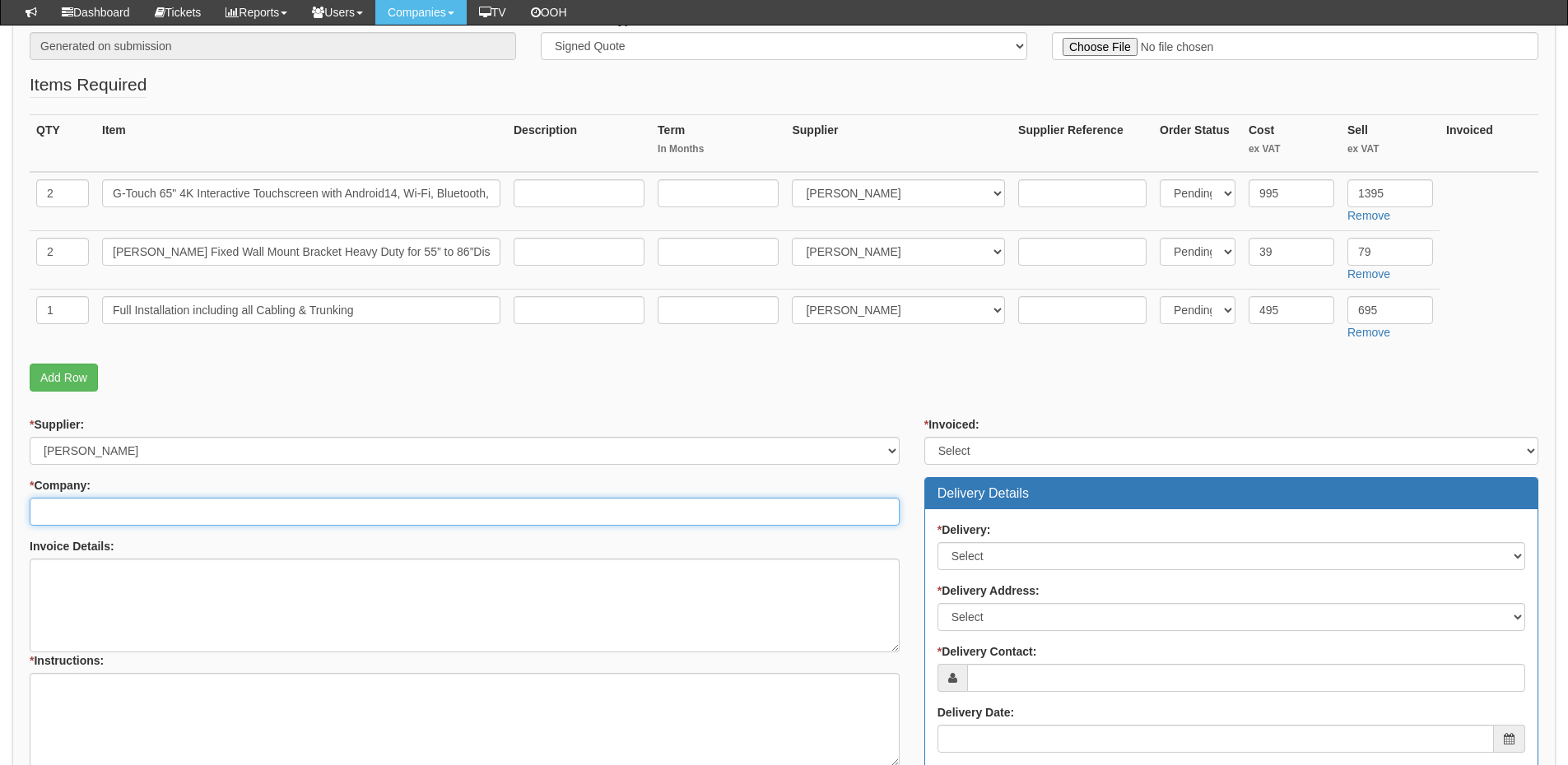
click at [105, 525] on input "* Company:" at bounding box center [464, 512] width 870 height 28
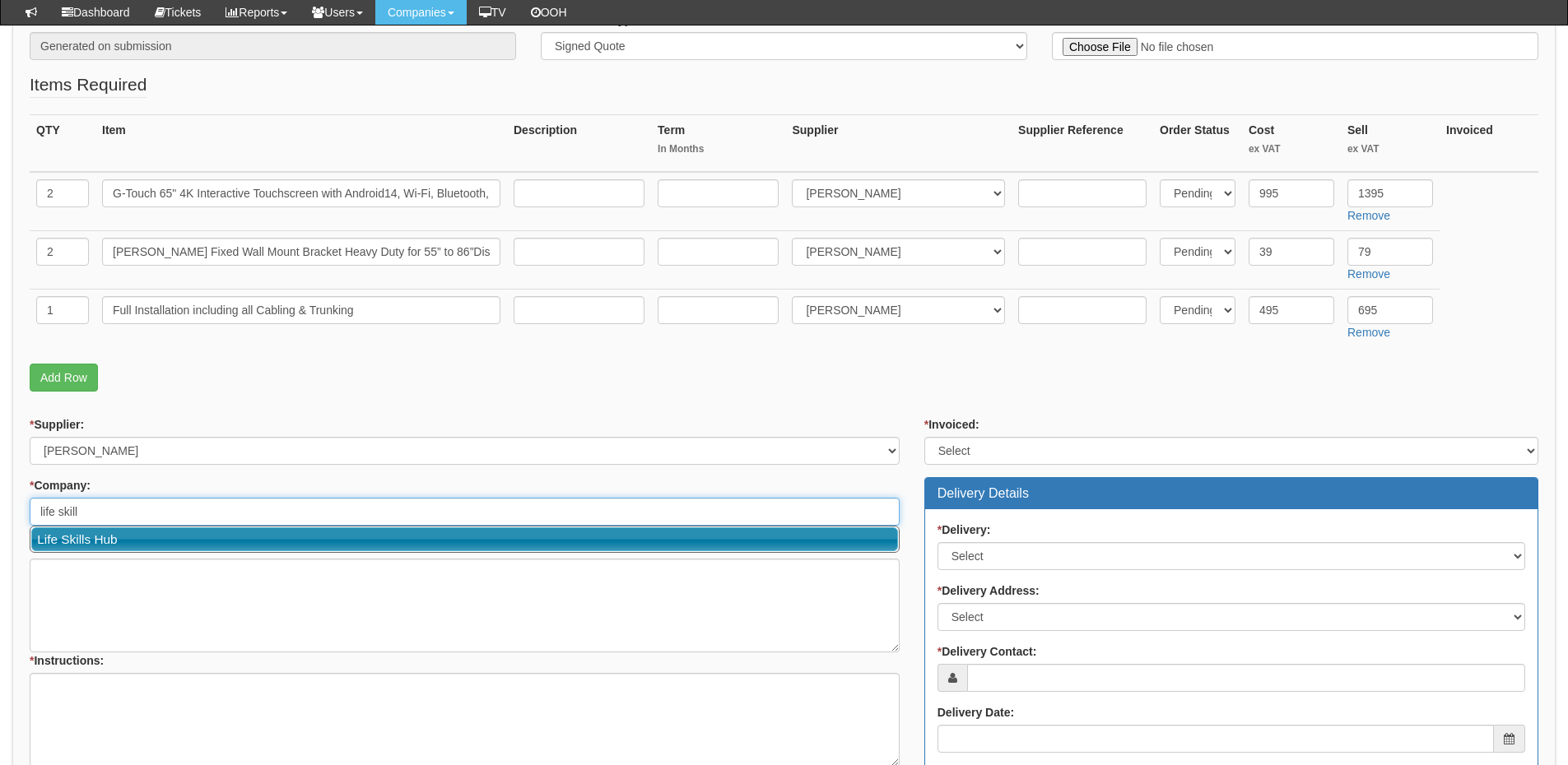
click at [169, 534] on link "Life Skills Hub" at bounding box center [464, 539] width 867 height 24
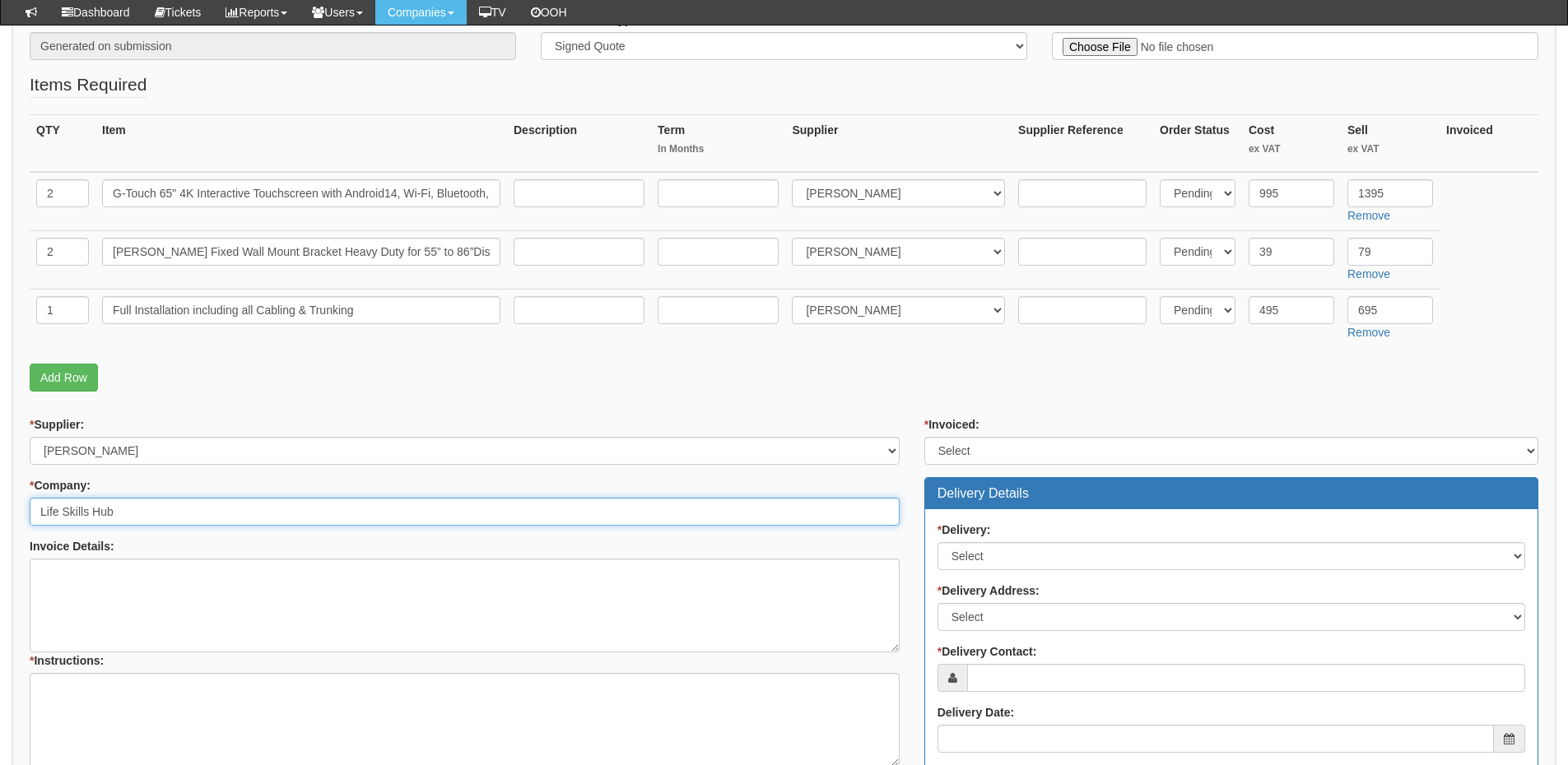
type input "Life Skills Hub"
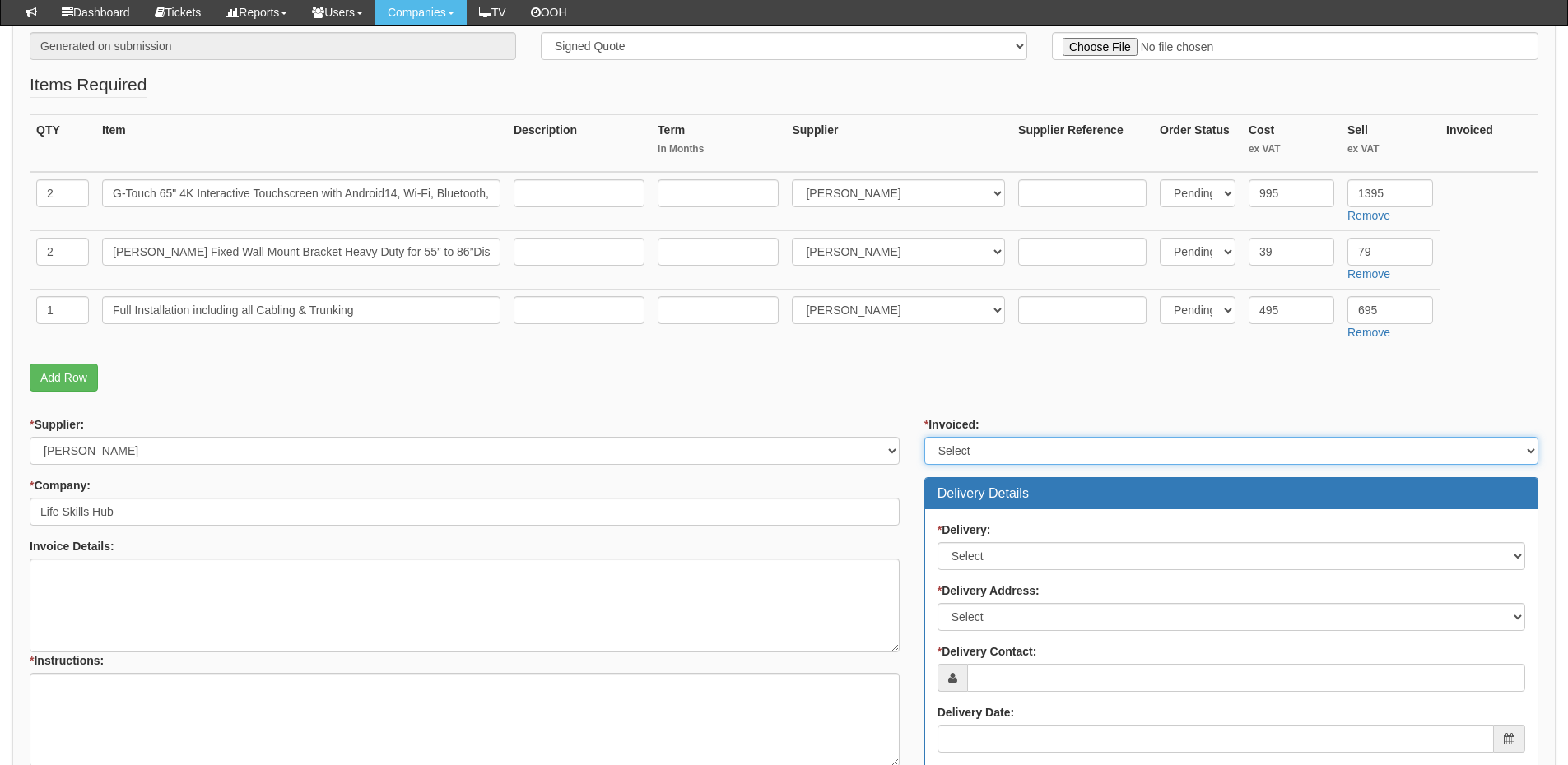
drag, startPoint x: 957, startPoint y: 453, endPoint x: 962, endPoint y: 462, distance: 10.3
click at [957, 453] on select "Select Yes No N/A STB (part of order)" at bounding box center [1231, 450] width 614 height 28
select select "2"
click at [924, 437] on select "Select Yes No N/A STB (part of order)" at bounding box center [1231, 450] width 614 height 28
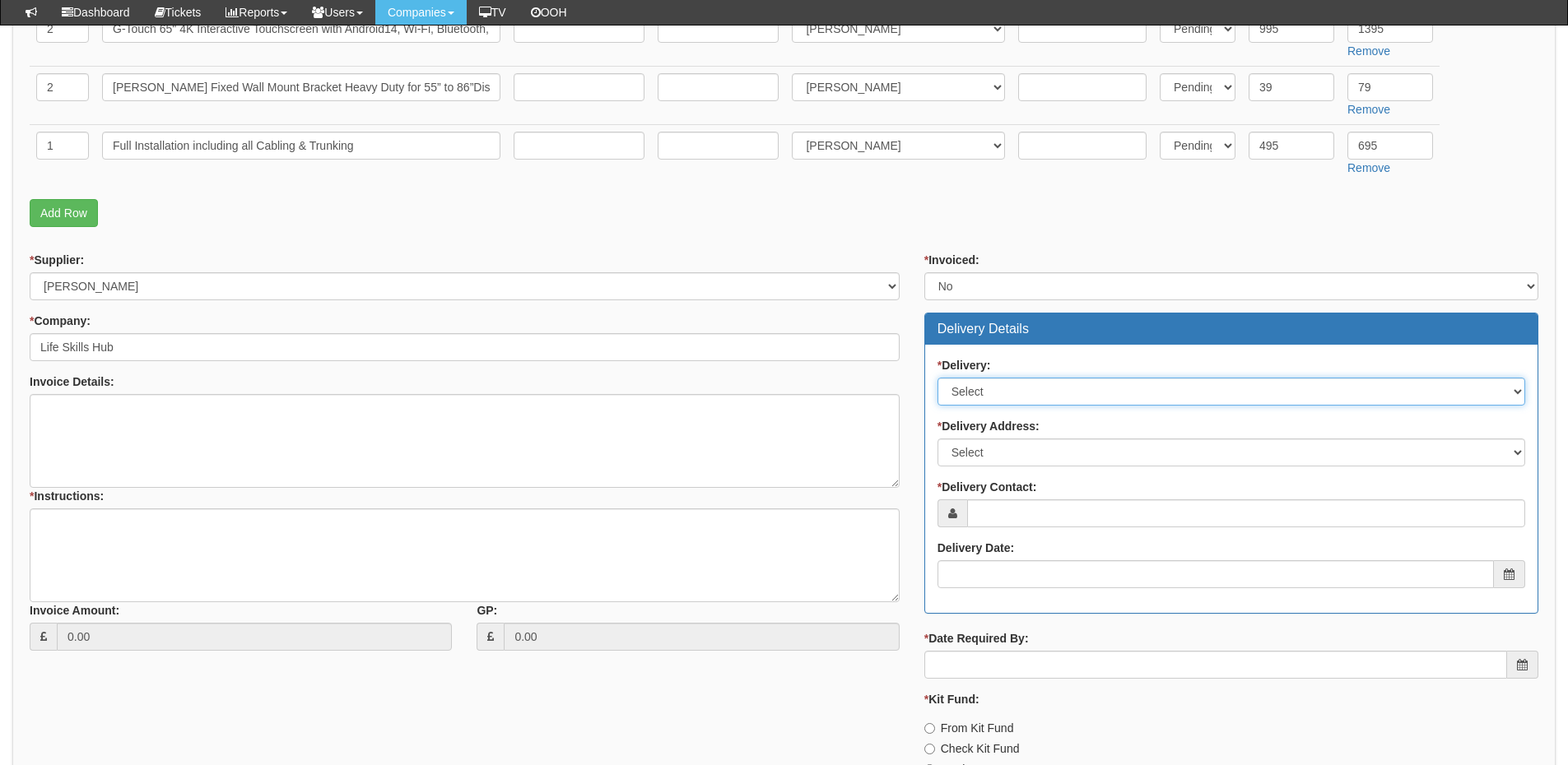
click at [991, 386] on select "Select No Not Applicable Yes" at bounding box center [1231, 391] width 587 height 28
select select "3"
click at [938, 377] on select "Select No Not Applicable Yes" at bounding box center [1231, 391] width 587 height 28
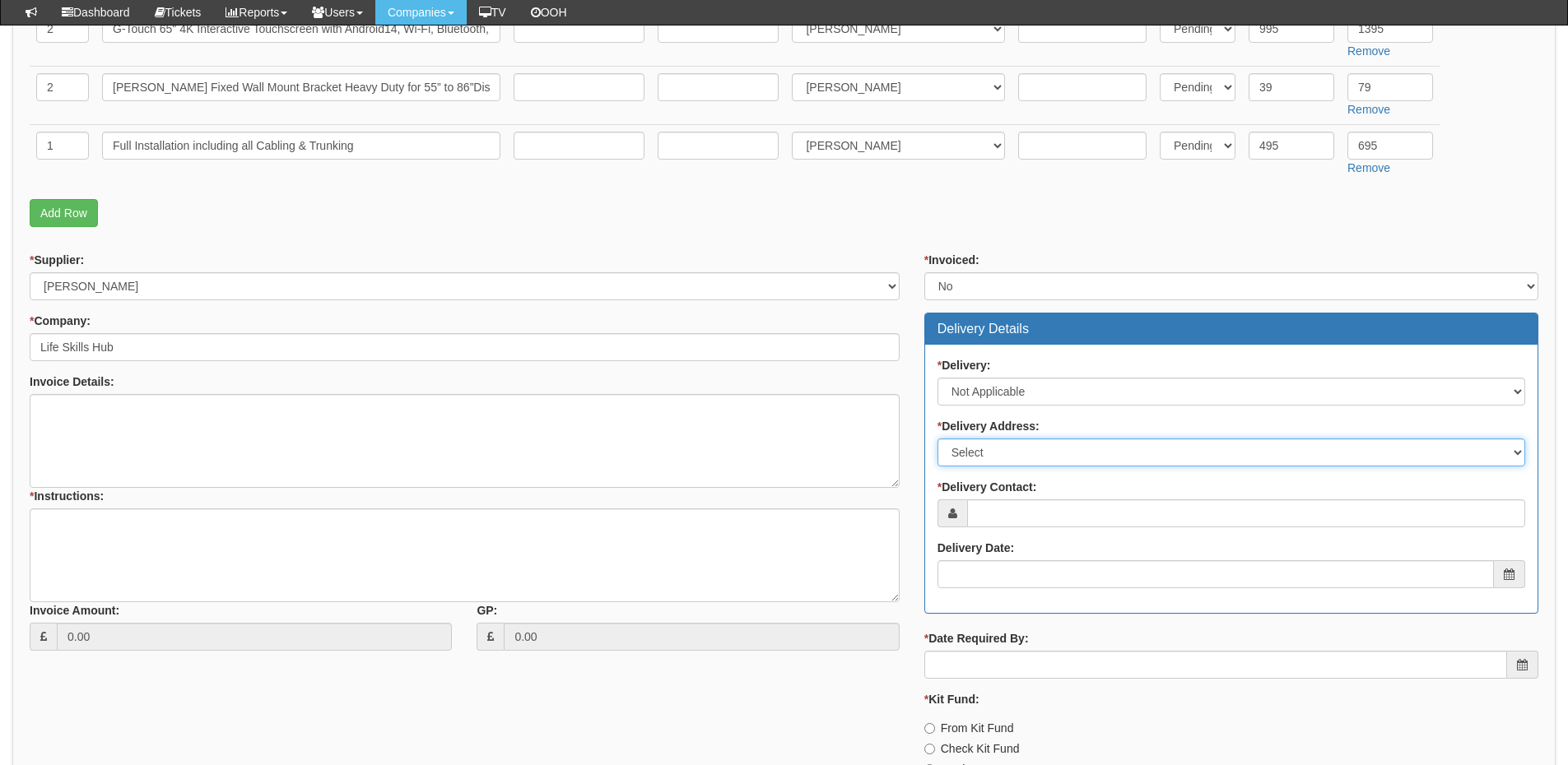
click at [977, 458] on select "Select Not Applicable Main Address - HU6 8AE Other" at bounding box center [1231, 452] width 587 height 28
select select "N/A"
click at [938, 439] on select "Select Not Applicable Main Address - HU6 8AE Other" at bounding box center [1231, 452] width 587 height 28
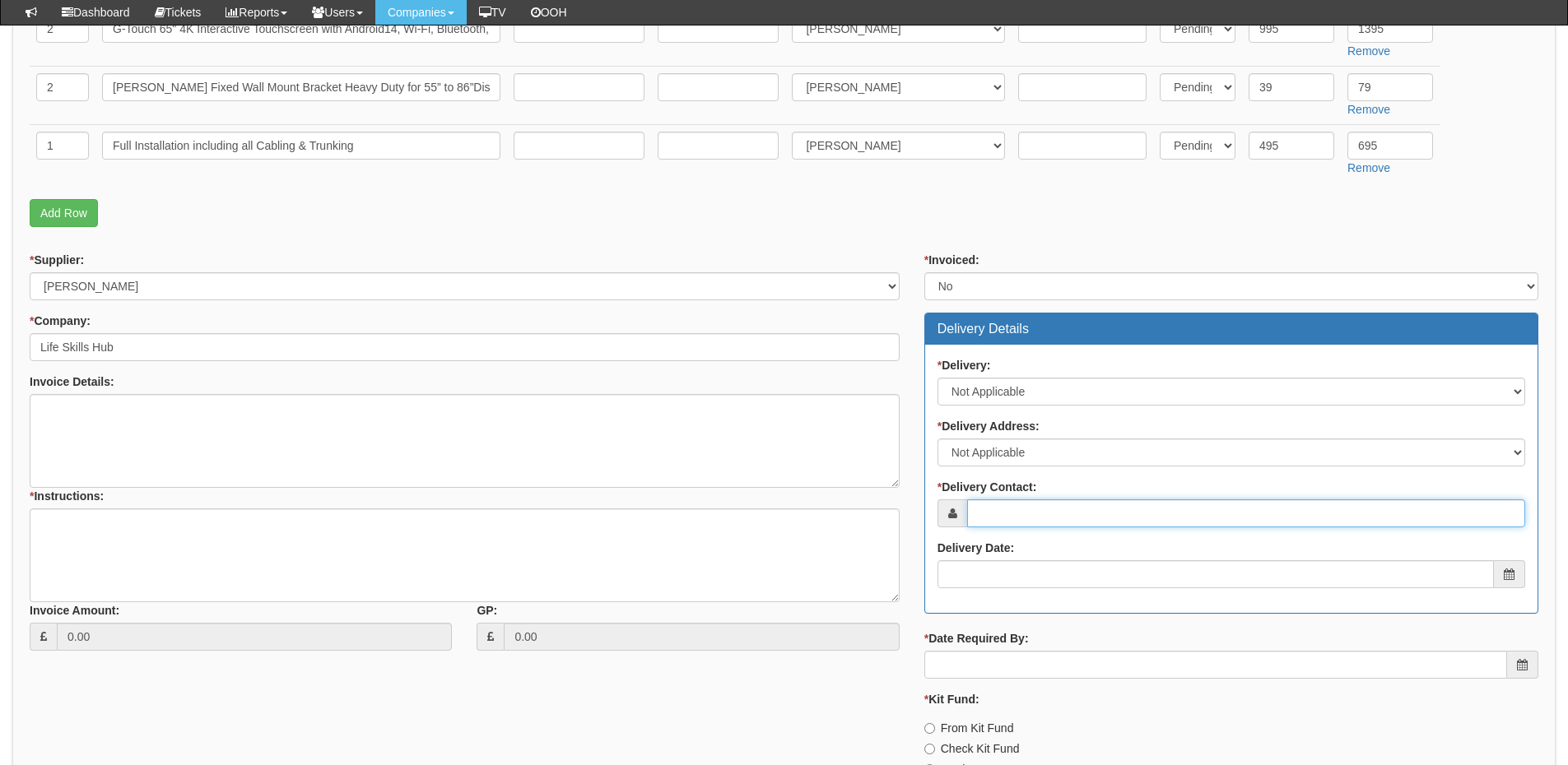
click at [985, 515] on input "* Delivery Contact:" at bounding box center [1246, 513] width 558 height 28
paste input "Donna Bowman"
type input "Donna Bowman"
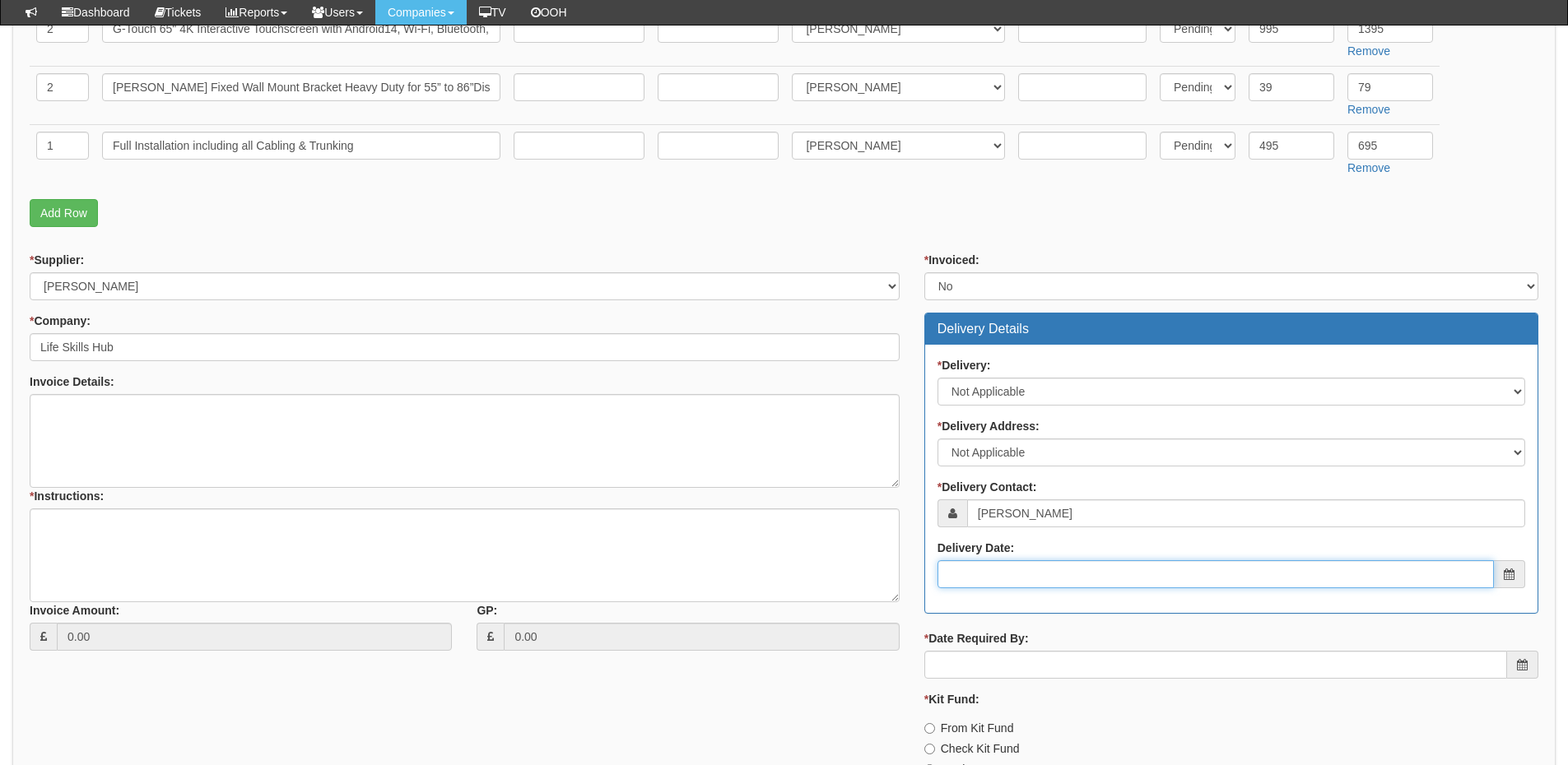
click at [1039, 574] on input "Delivery Date:" at bounding box center [1216, 574] width 556 height 28
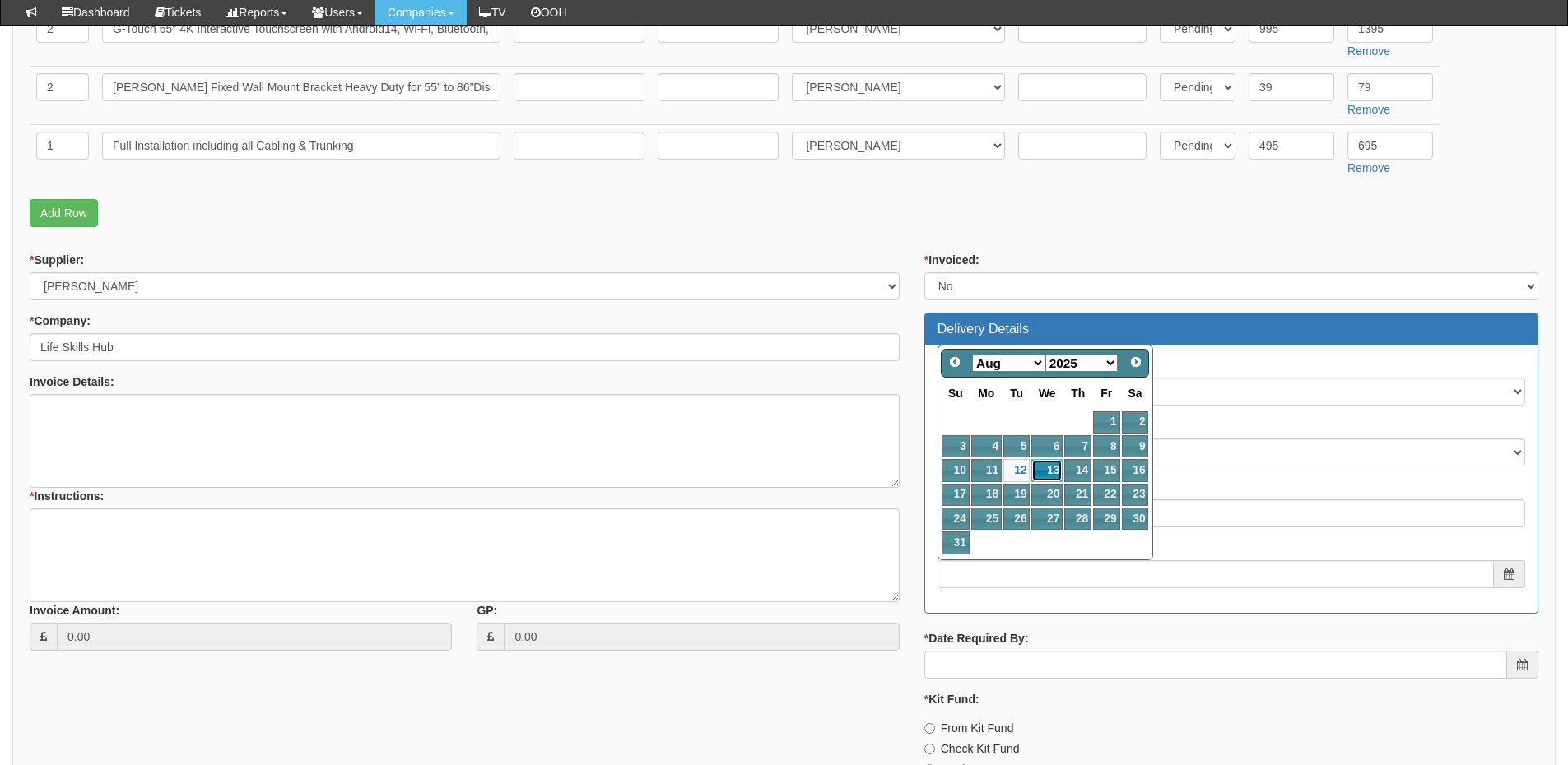
click at [1050, 472] on link "13" at bounding box center [1047, 470] width 31 height 22
type input "2025-08-13"
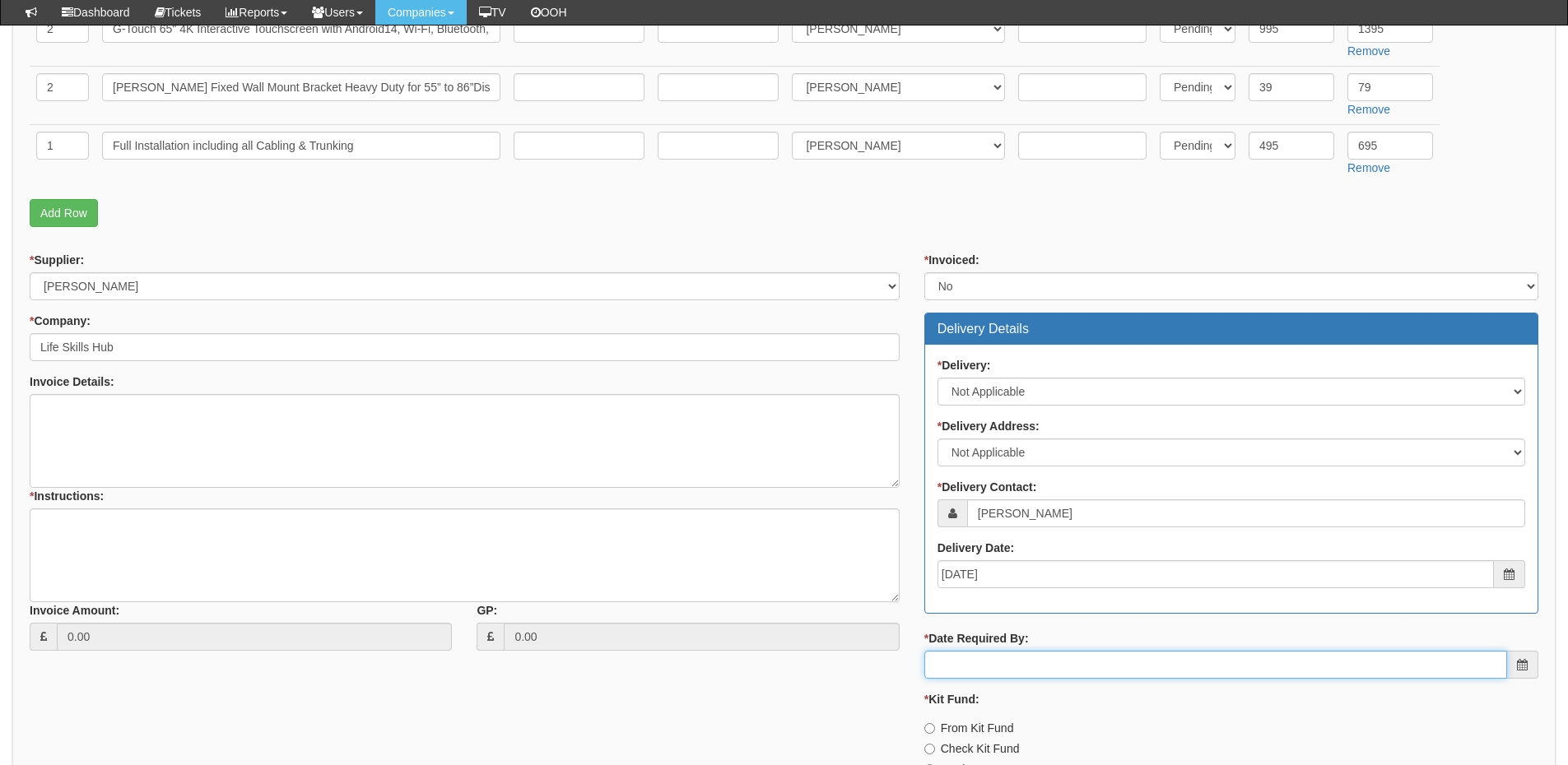
click at [1052, 659] on input "* Date Required By:" at bounding box center [1215, 665] width 583 height 28
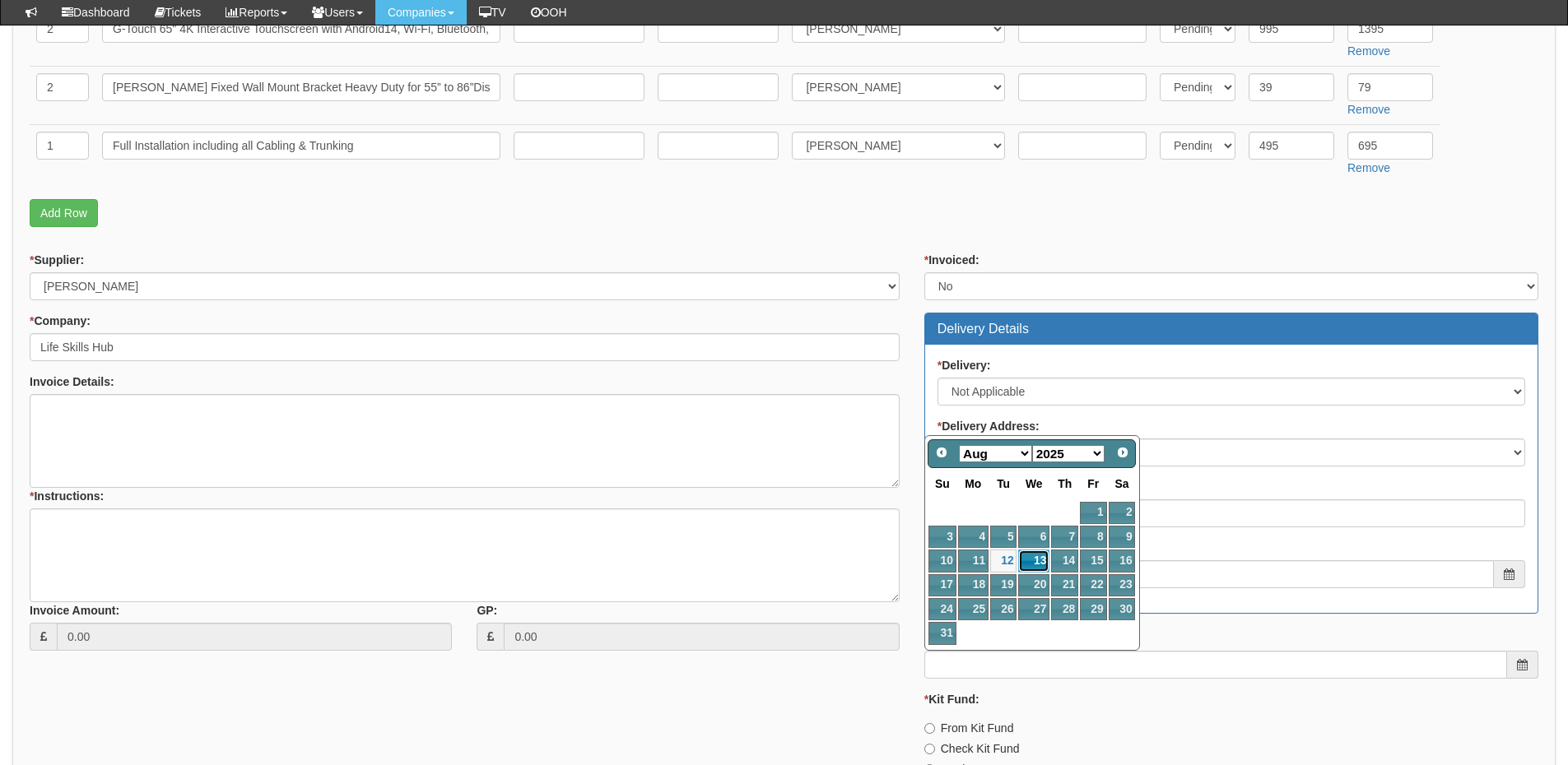
click at [1034, 561] on link "13" at bounding box center [1033, 561] width 31 height 22
type input "2025-08-13"
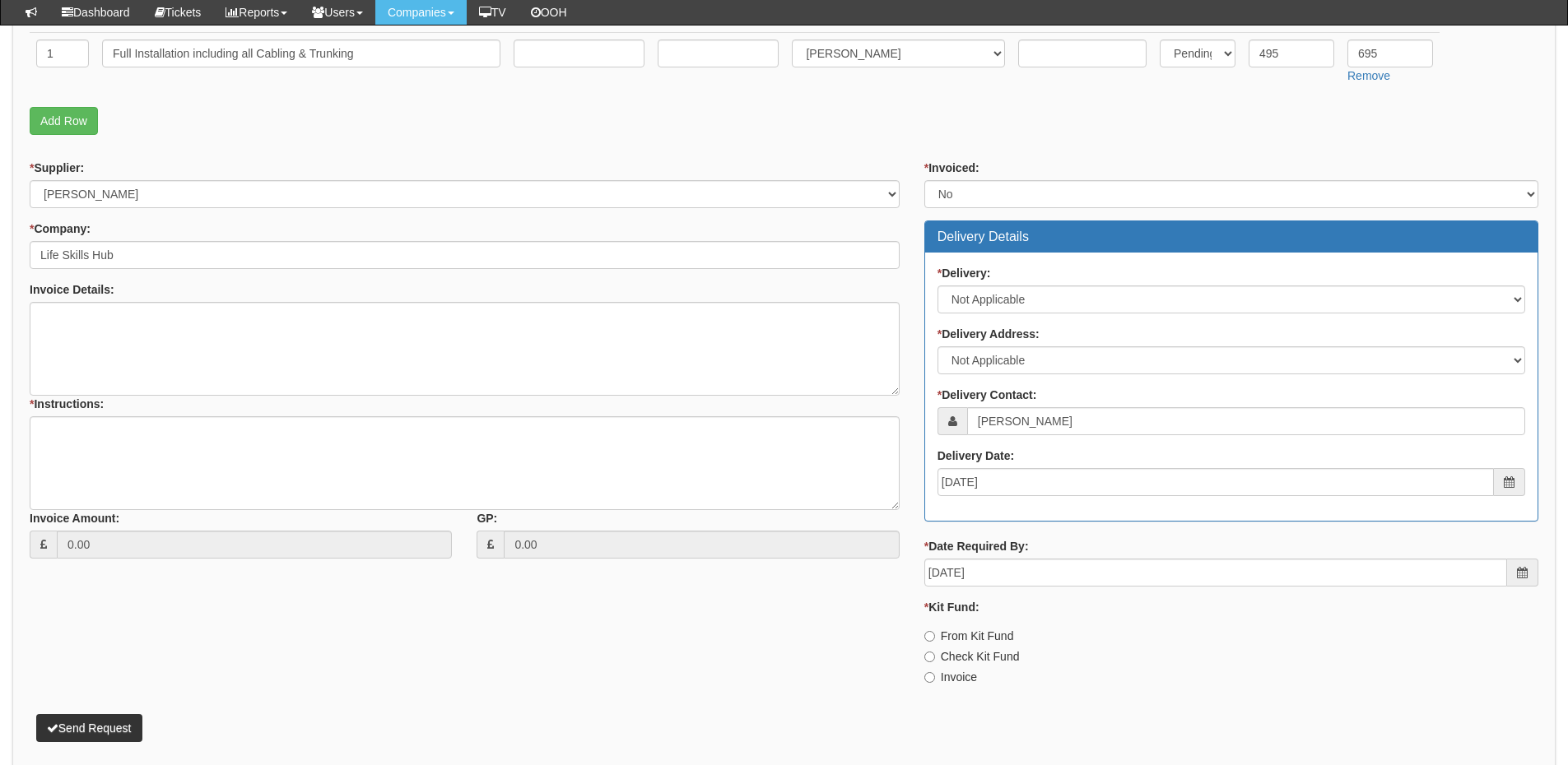
scroll to position [654, 0]
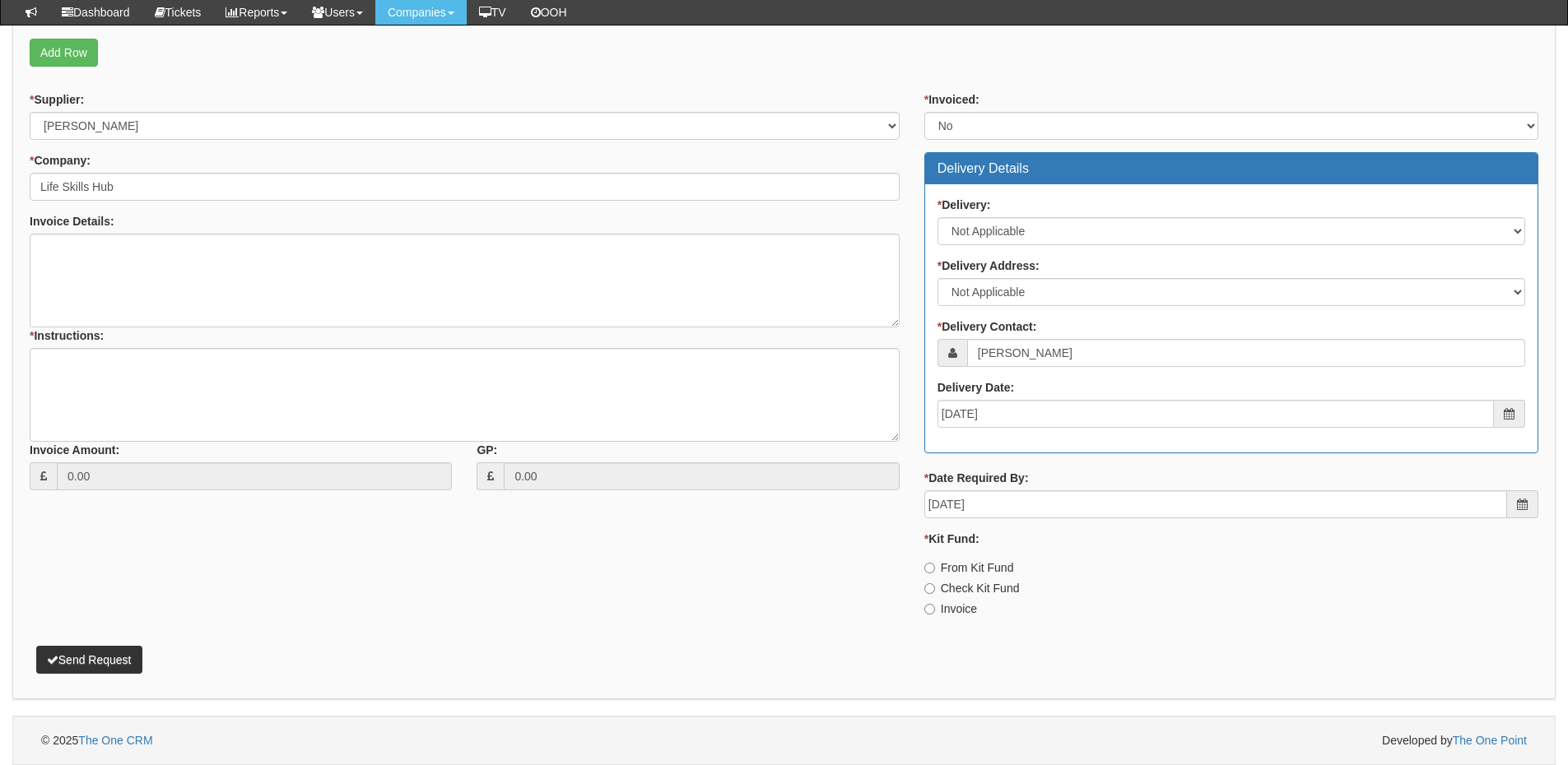
click at [965, 603] on label "Invoice" at bounding box center [950, 609] width 53 height 16
click at [935, 574] on input "Invoice" at bounding box center [929, 568] width 11 height 11
radio input "true"
click at [314, 388] on textarea "* Instructions:" at bounding box center [464, 395] width 870 height 94
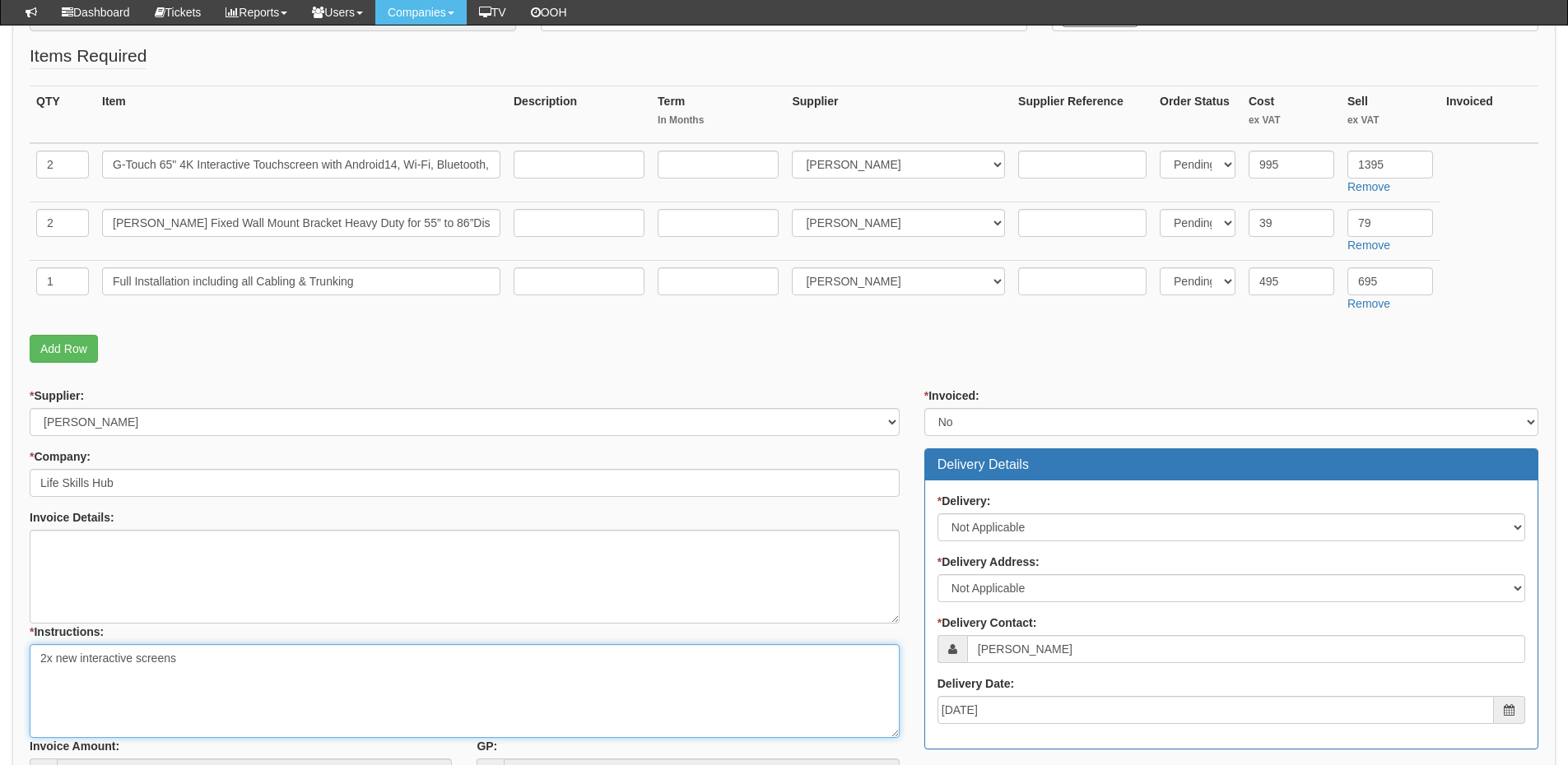
scroll to position [408, 0]
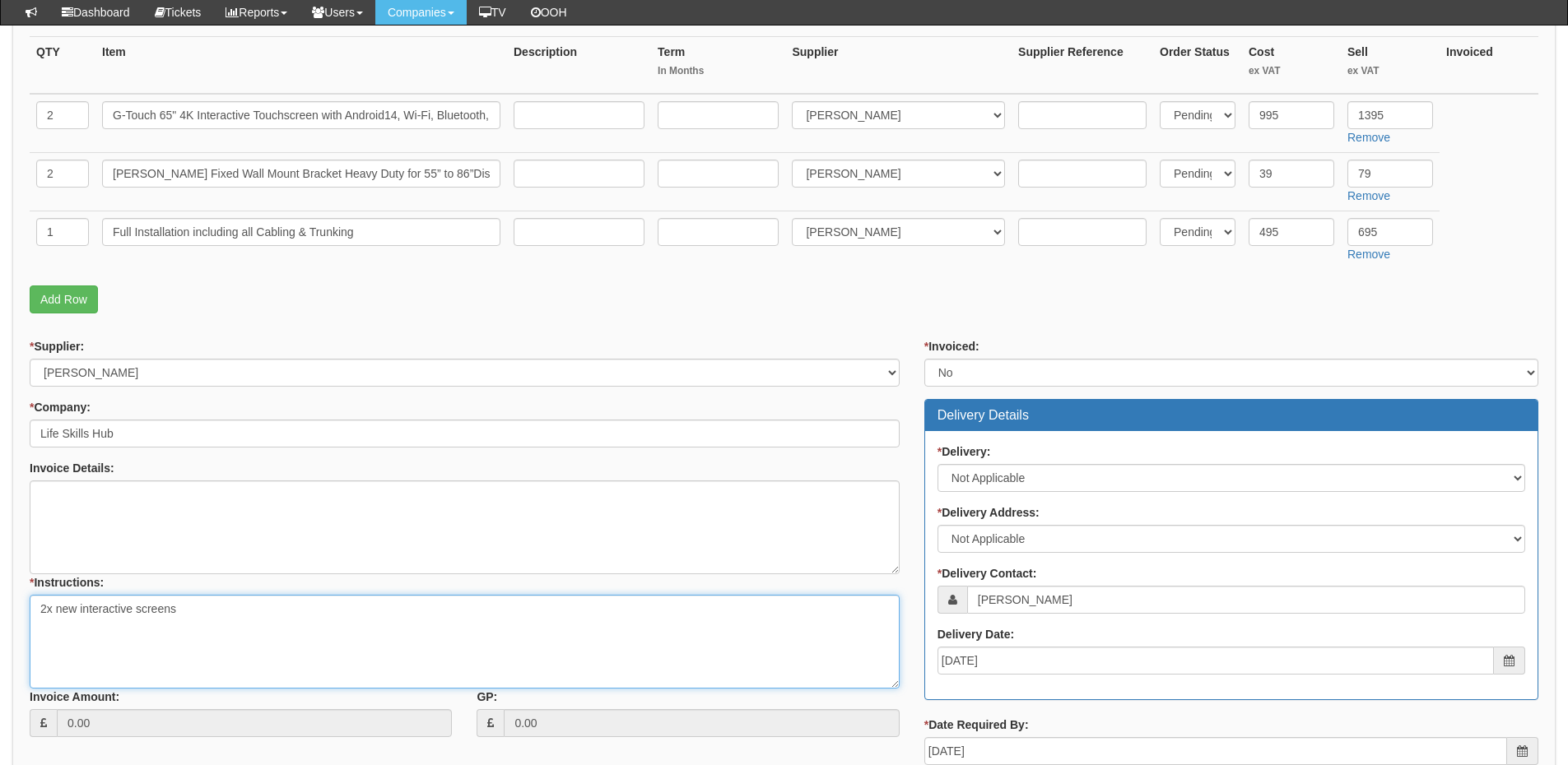
type textarea "2x new interactive screens"
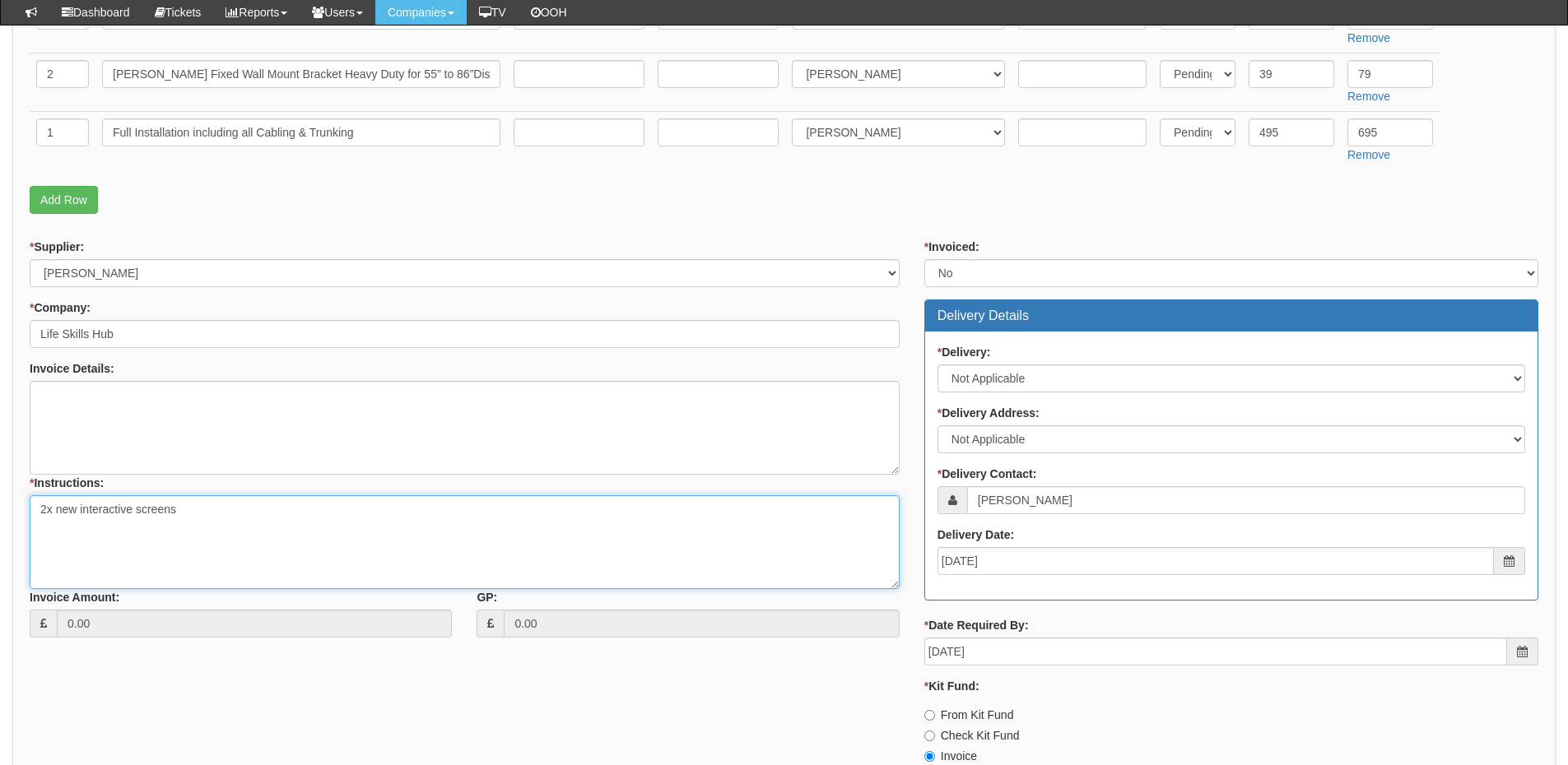
scroll to position [654, 0]
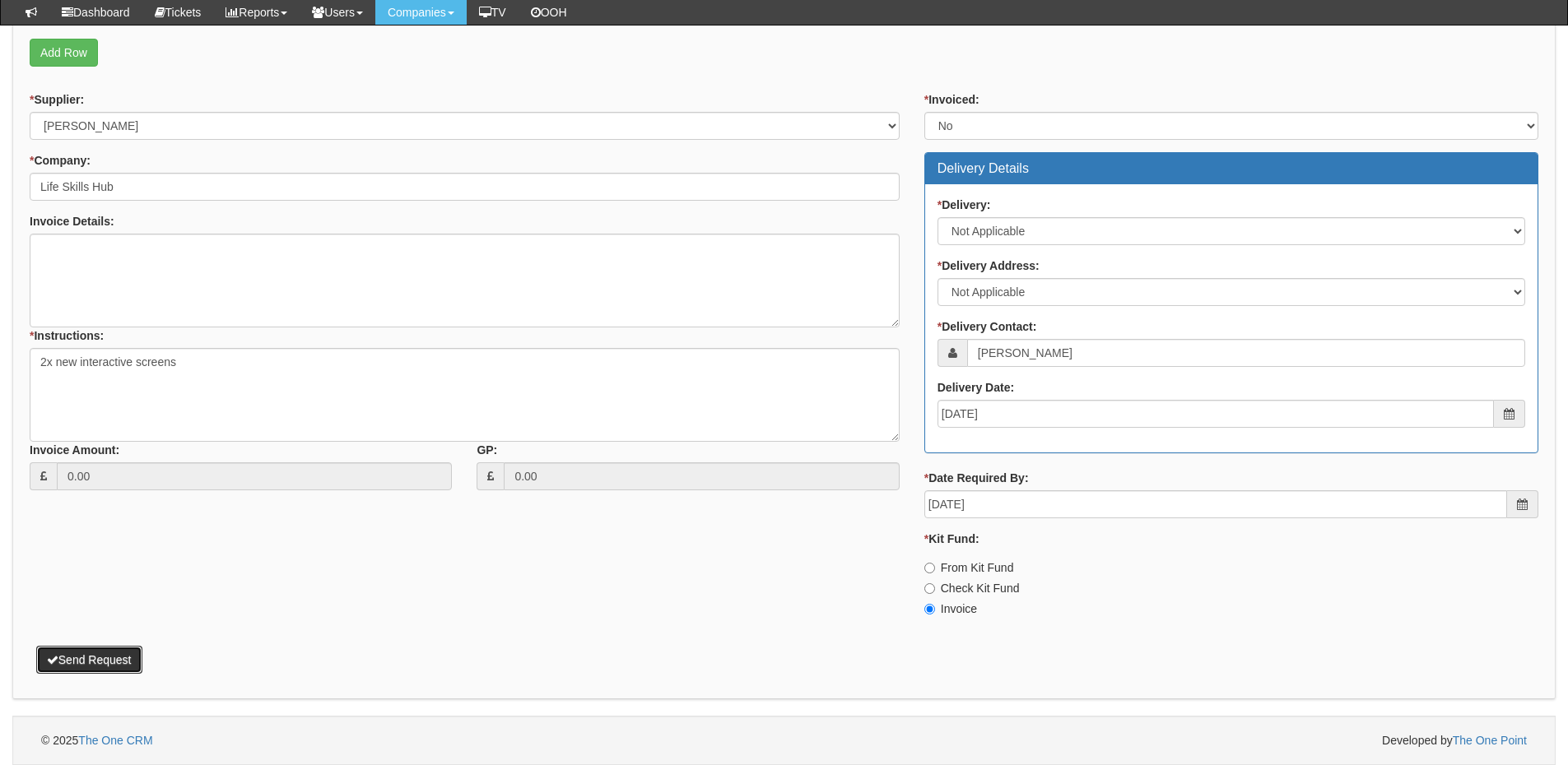
click at [124, 657] on button "Send Request" at bounding box center [89, 659] width 106 height 28
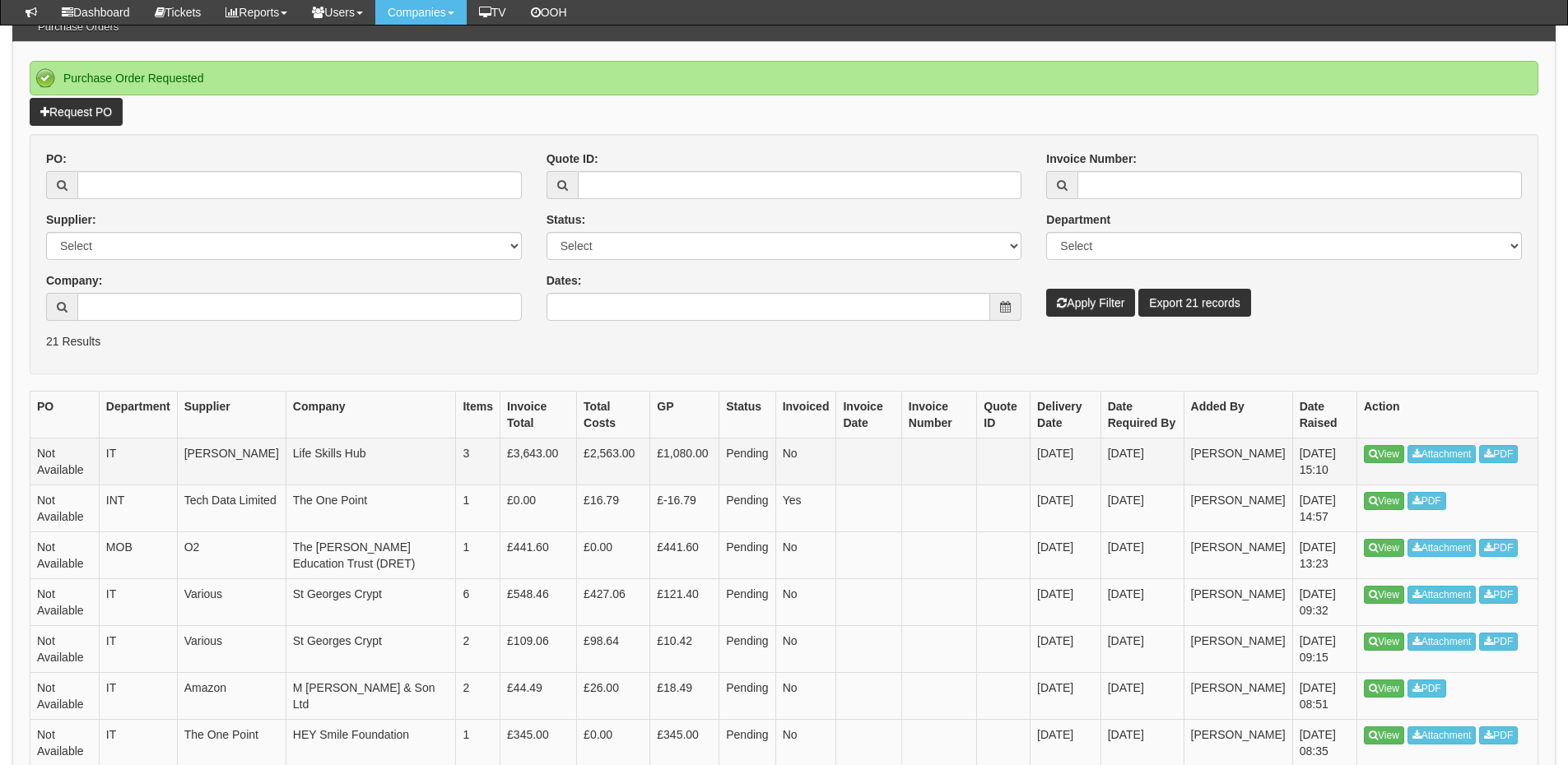
scroll to position [164, 0]
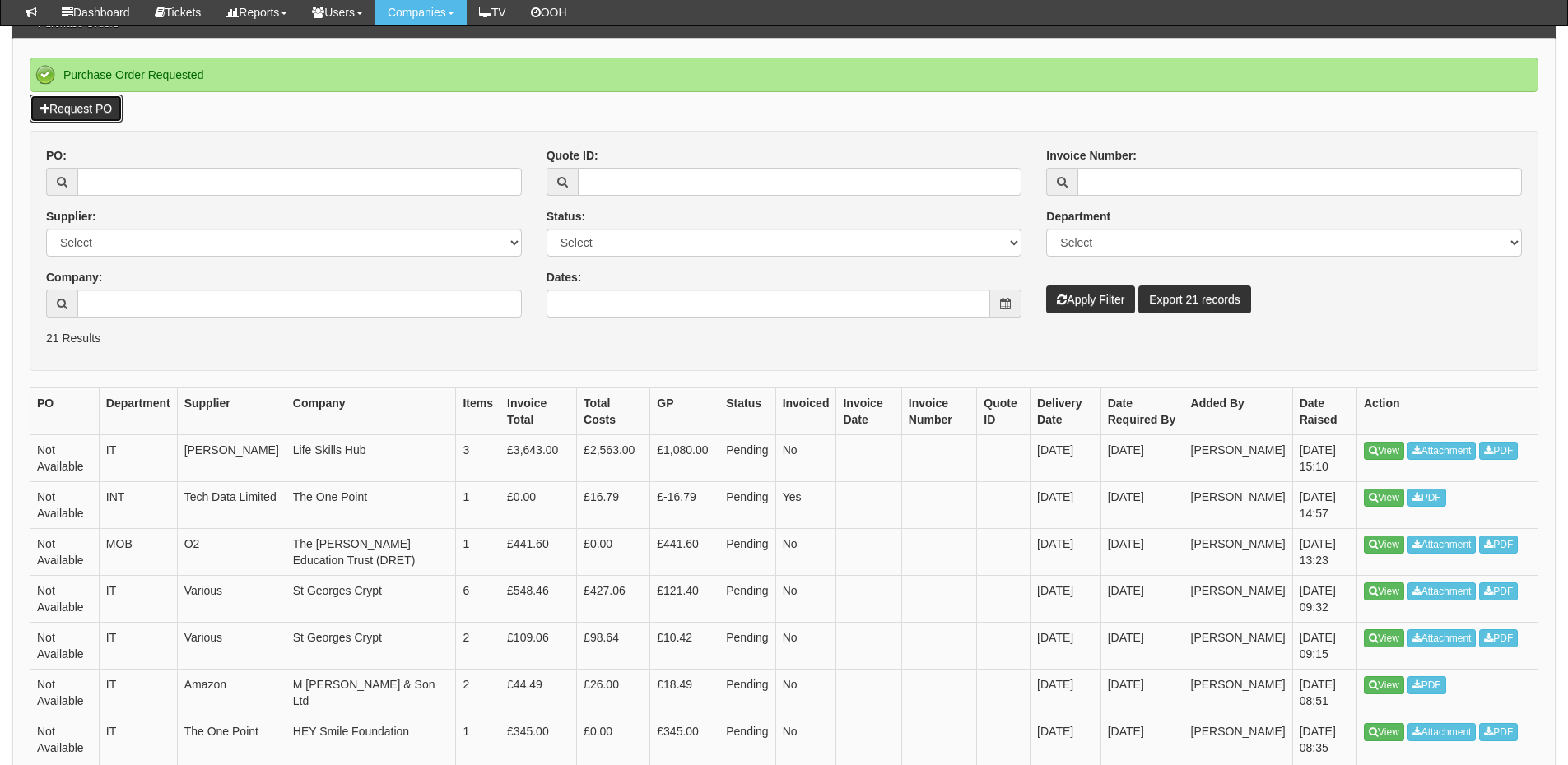
click at [72, 105] on link "Request PO" at bounding box center [76, 109] width 93 height 28
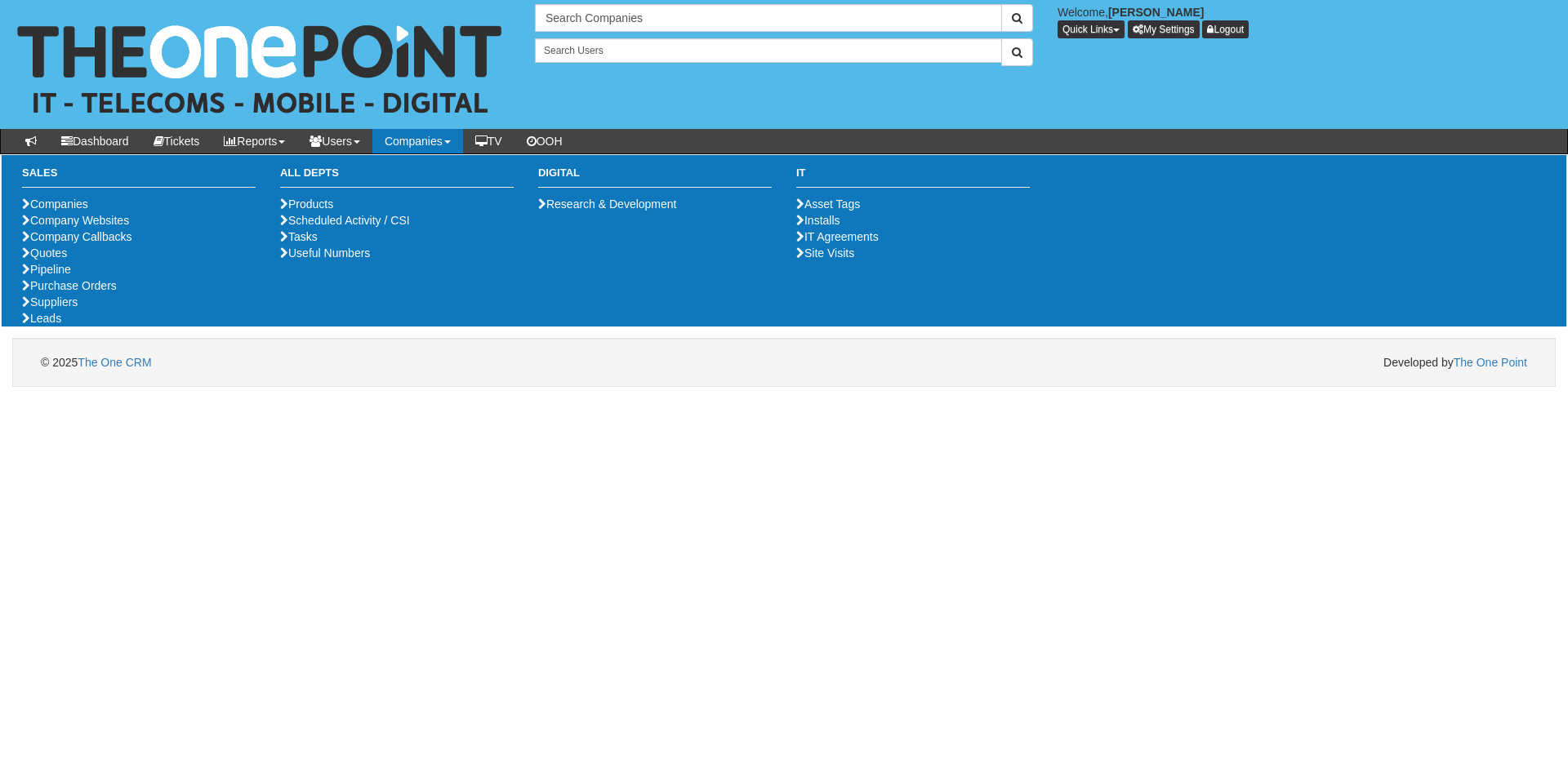
click at [202, 387] on html "× Send Email × Add Appointment × Create Ticket × Create Proactive Activity × Ad…" at bounding box center [784, 194] width 1568 height 387
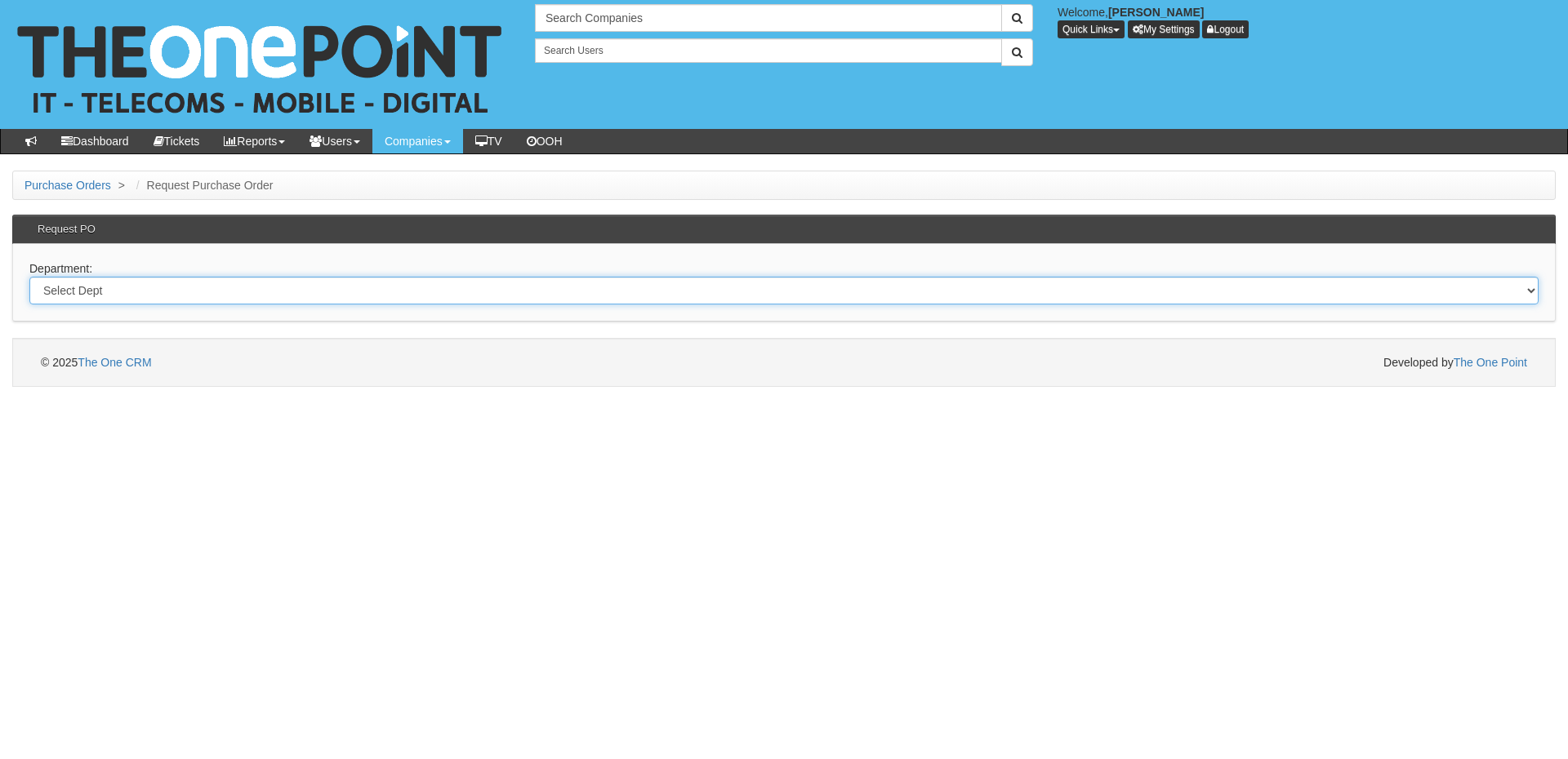
click at [242, 284] on select "Select Dept Digital Internal IT Mobiles Marketing Telecoms" at bounding box center [784, 290] width 1509 height 28
select select "?pipeID=&dept=IT"
click at [29, 277] on select "Select Dept Digital Internal IT Mobiles Marketing Telecoms" at bounding box center [784, 290] width 1509 height 28
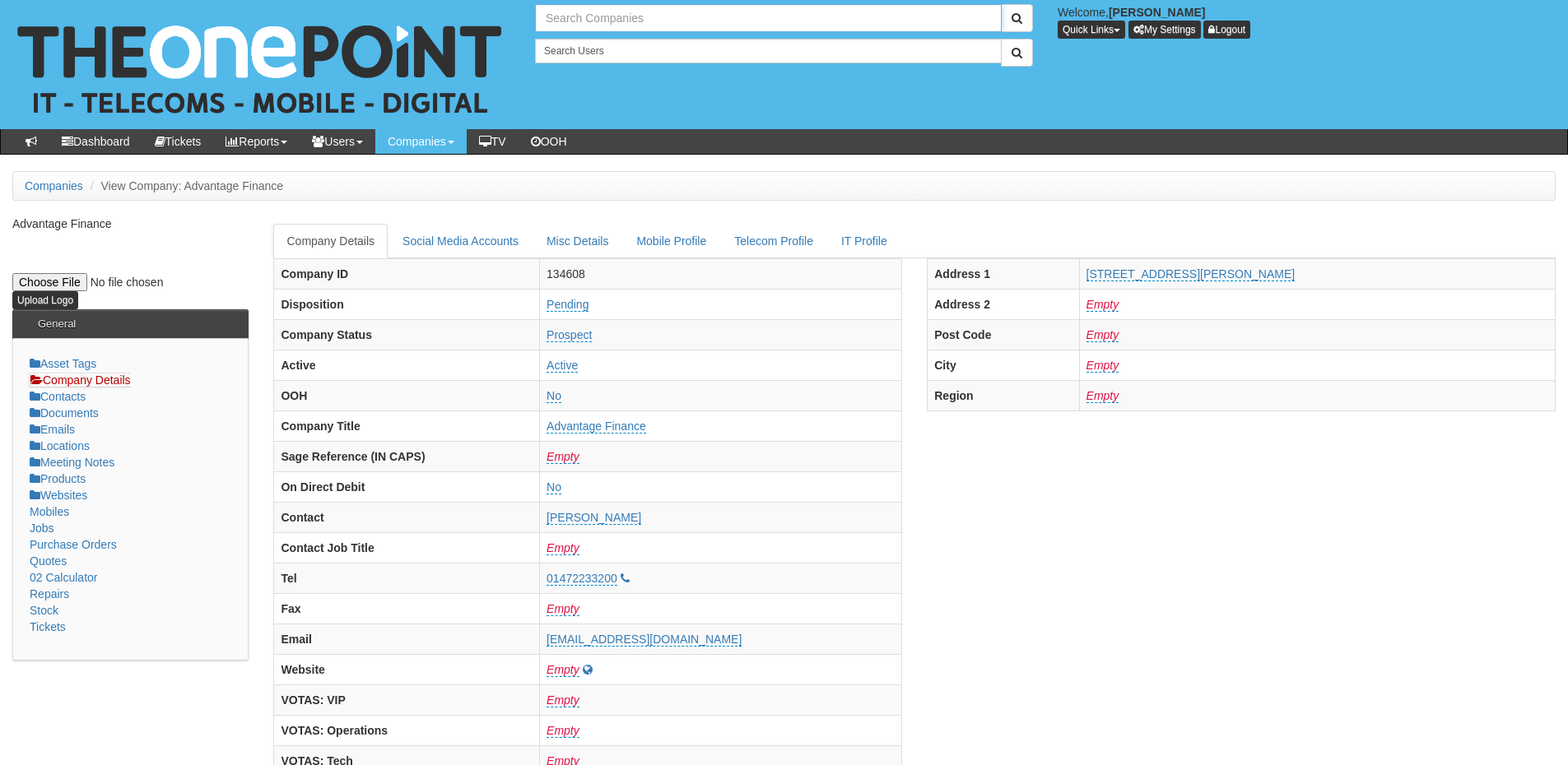
click at [666, 21] on input "text" at bounding box center [769, 18] width 467 height 28
click at [648, 50] on link "Kajima Europe Limited" at bounding box center [768, 46] width 463 height 24
type input "Kajima Europe Limited"
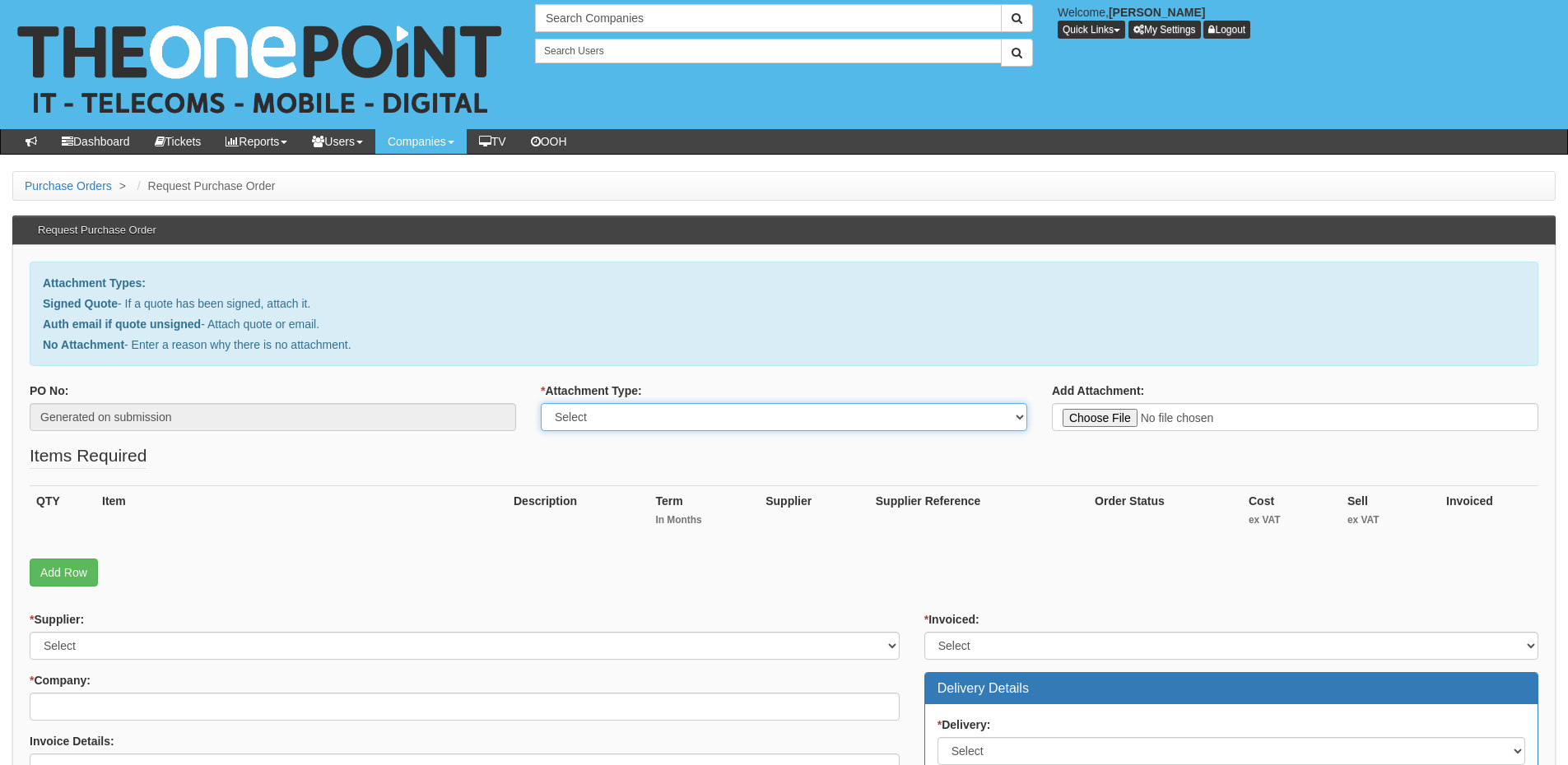
drag, startPoint x: 609, startPoint y: 418, endPoint x: 608, endPoint y: 428, distance: 10.0
click at [609, 418] on select "Select Signed Quote Auth email with quote if unsigned No Attachment" at bounding box center [784, 417] width 486 height 28
select select "No Attachment"
click at [541, 403] on select "Select Signed Quote Auth email with quote if unsigned No Attachment" at bounding box center [784, 417] width 486 height 28
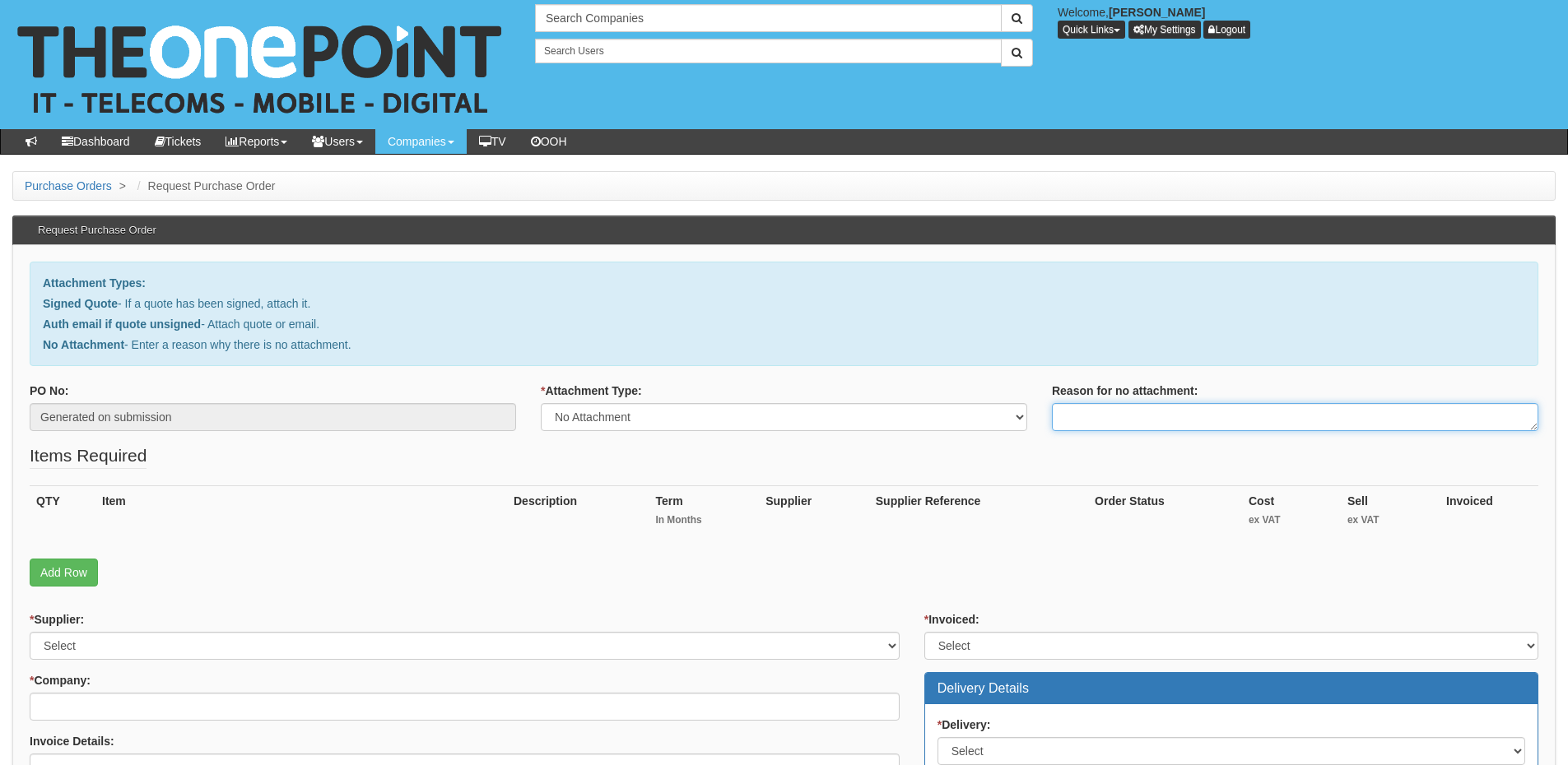
click at [1092, 416] on textarea "Reason for no attachment:" at bounding box center [1294, 417] width 486 height 28
click at [1215, 422] on textarea "Linked to ticket 415340" at bounding box center [1294, 417] width 486 height 28
click at [1210, 422] on textarea "Linked to ticket 415340" at bounding box center [1294, 417] width 486 height 28
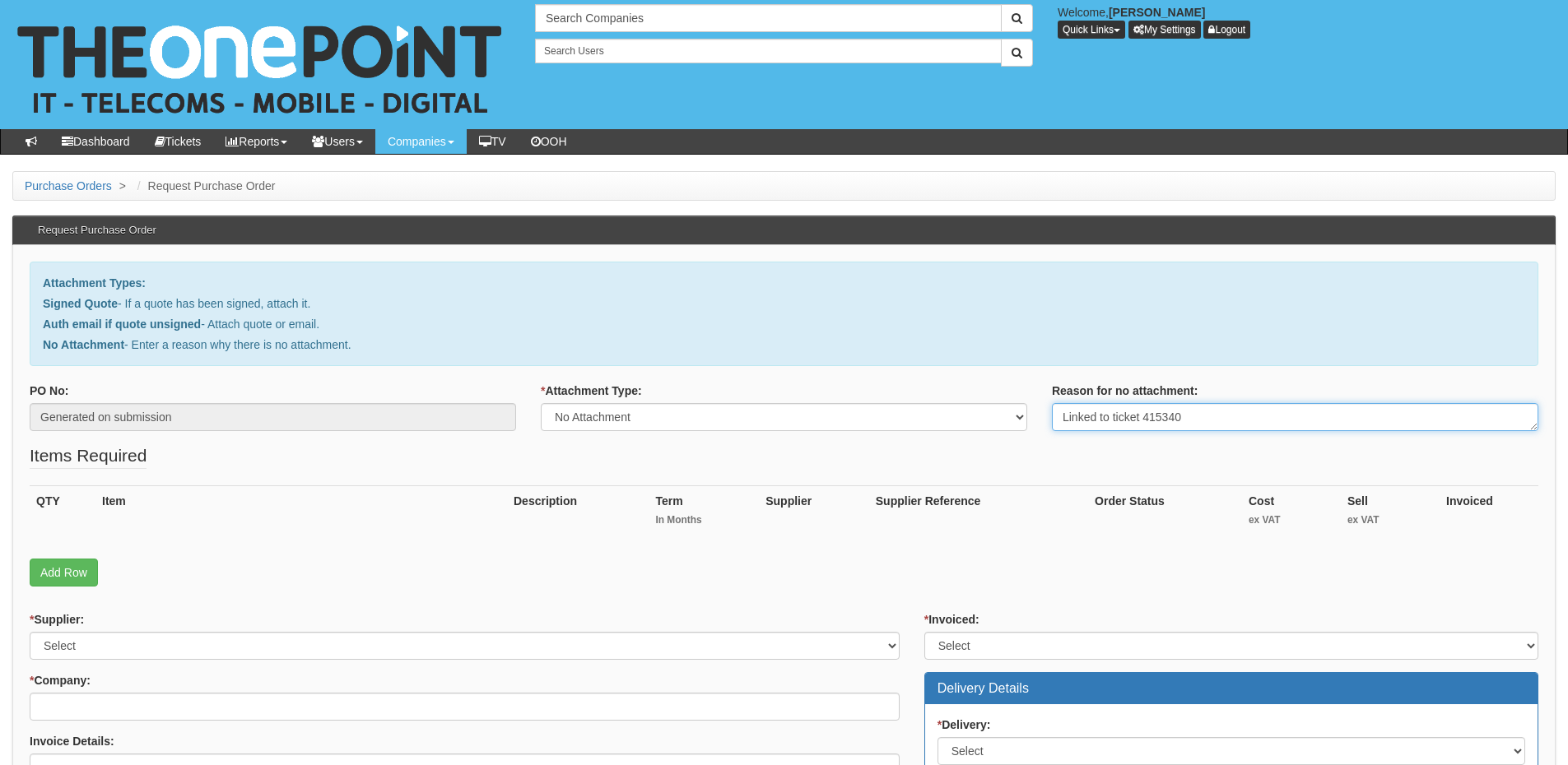
click at [1210, 422] on textarea "Linked to ticket 415340" at bounding box center [1294, 417] width 486 height 28
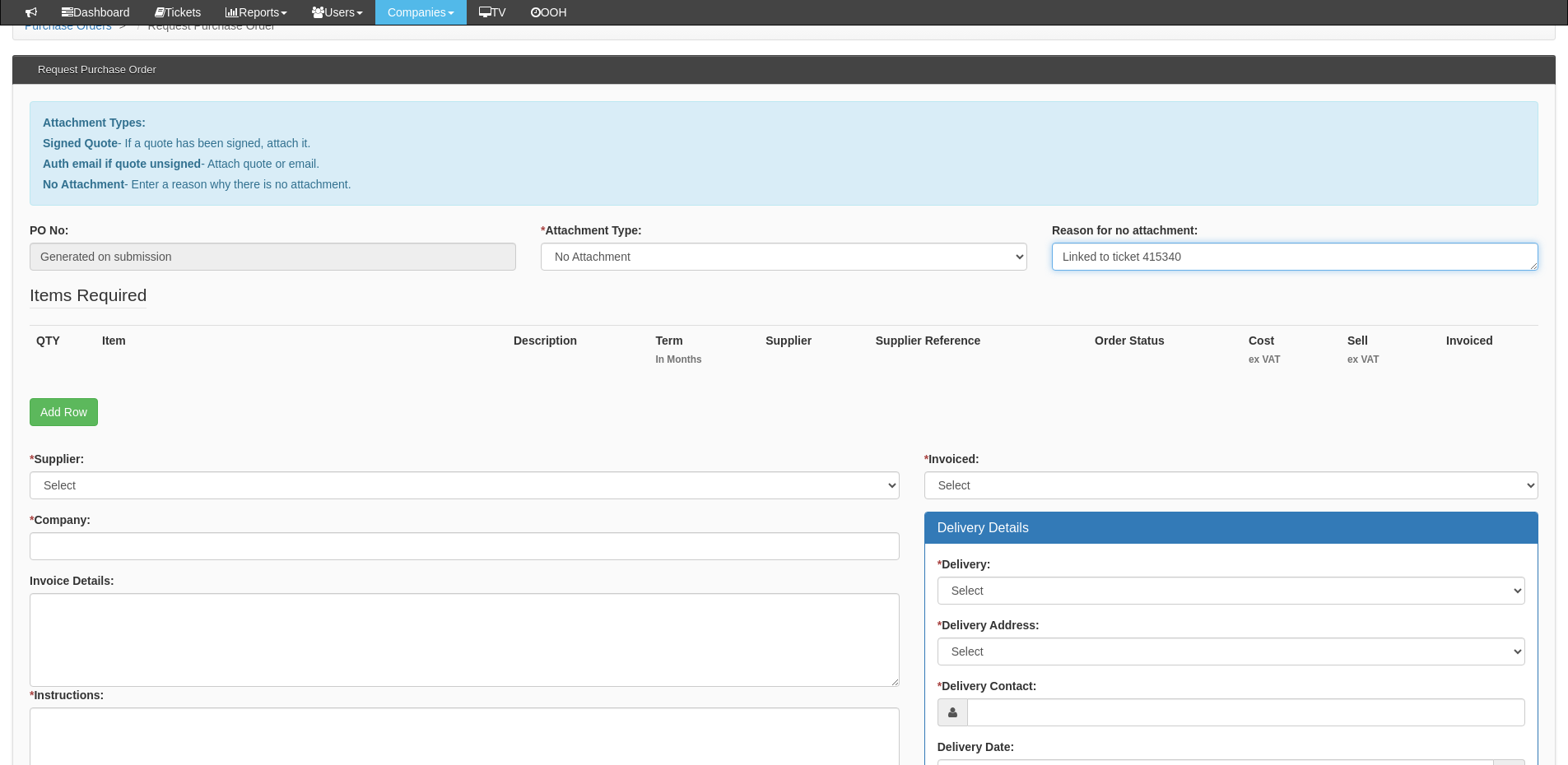
scroll to position [247, 0]
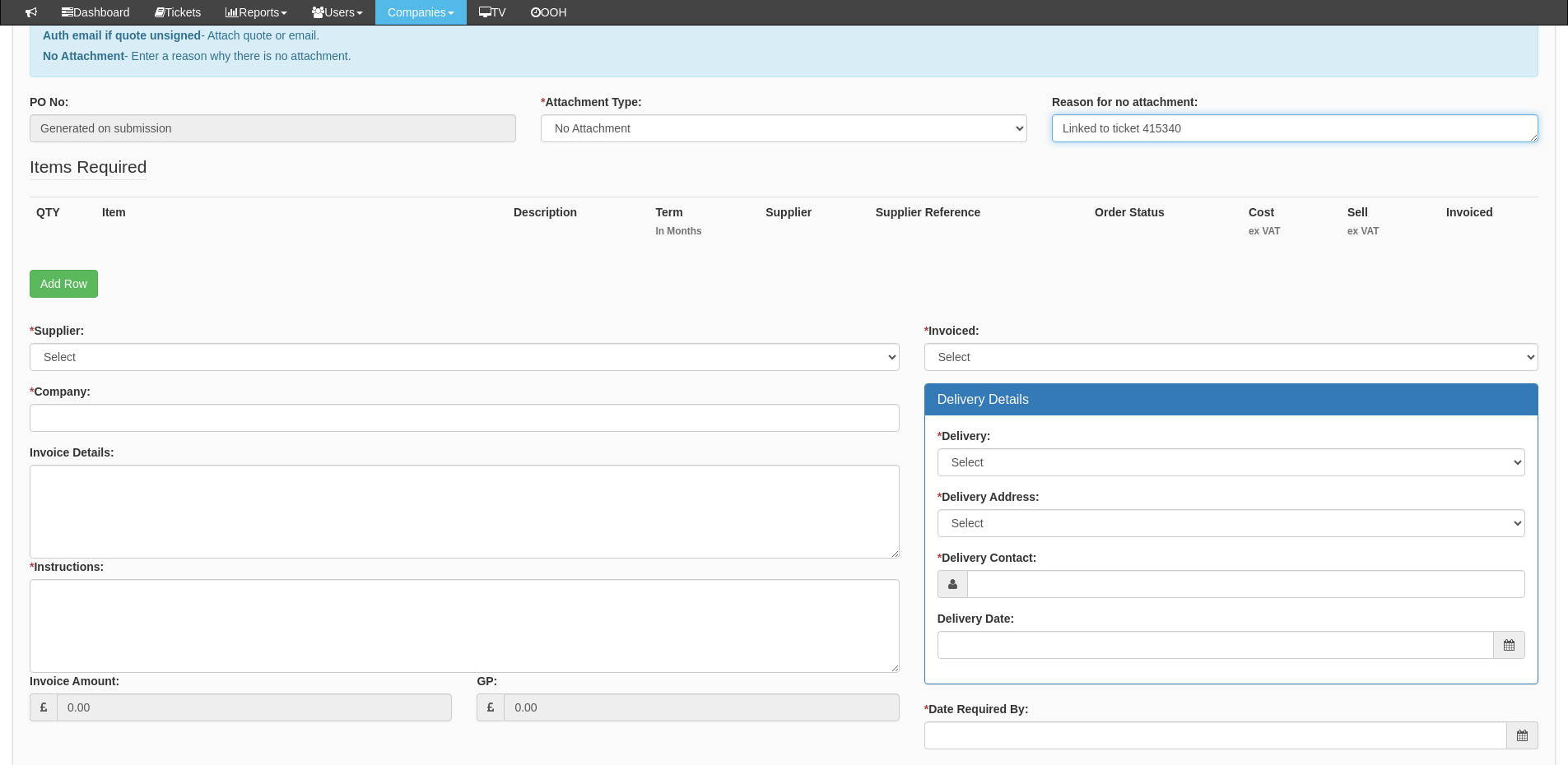
type textarea "Linked to ticket 415340"
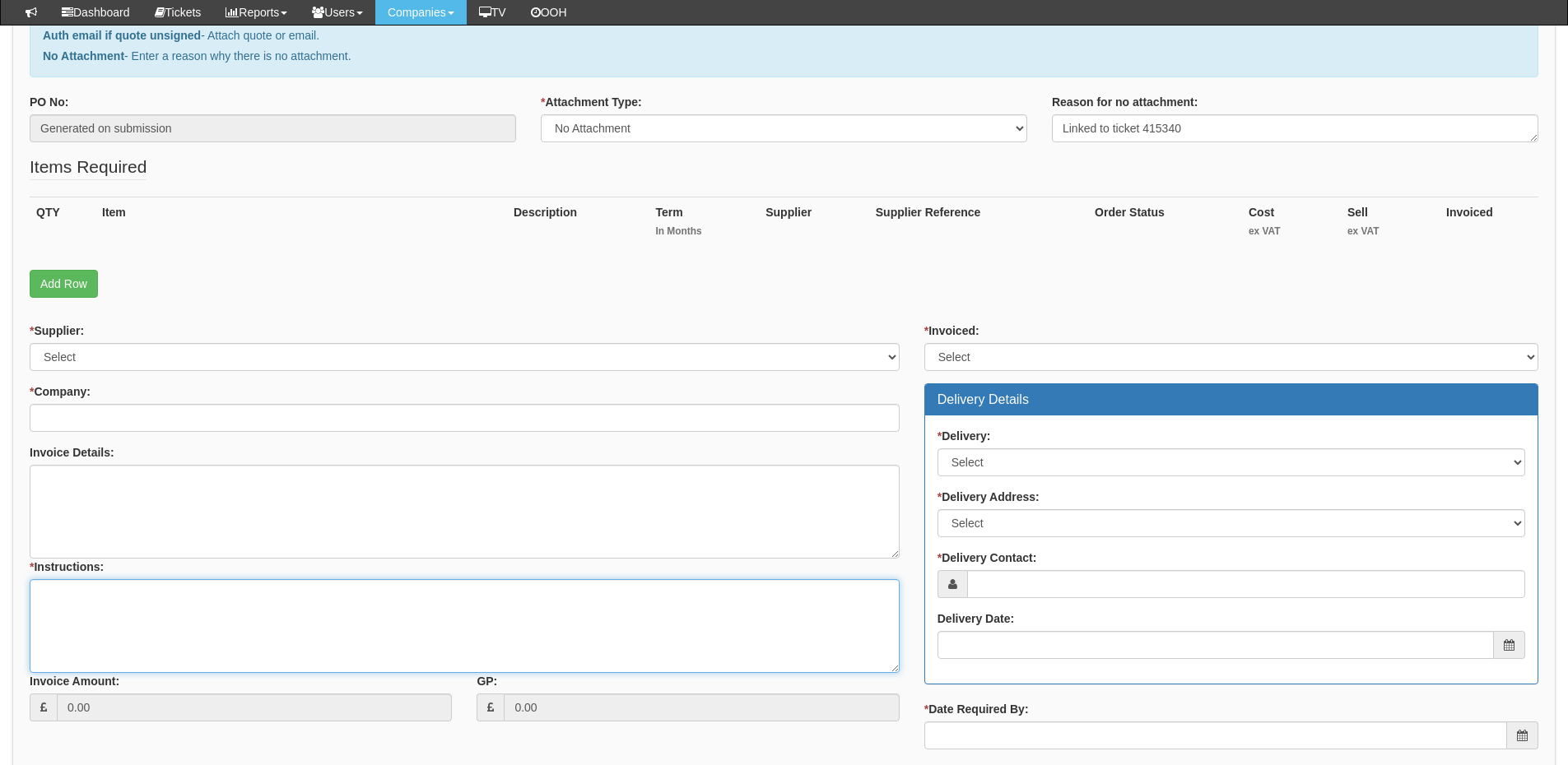
click at [124, 648] on textarea "* Instructions:" at bounding box center [464, 625] width 870 height 94
paste textarea "Linked to ticket 415340"
type textarea "Linked to ticket 415340"
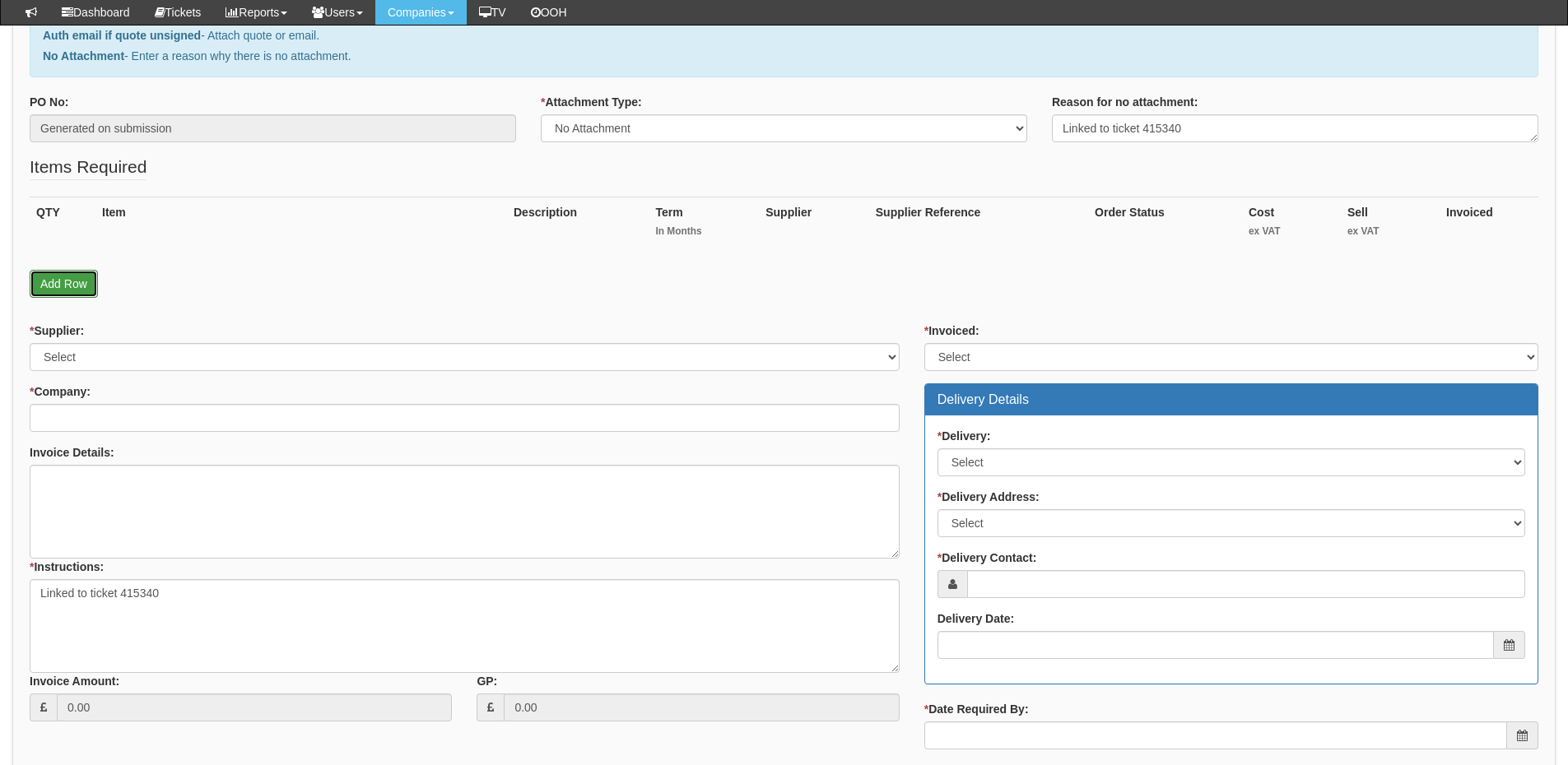
click at [72, 285] on link "Add Row" at bounding box center [63, 284] width 68 height 28
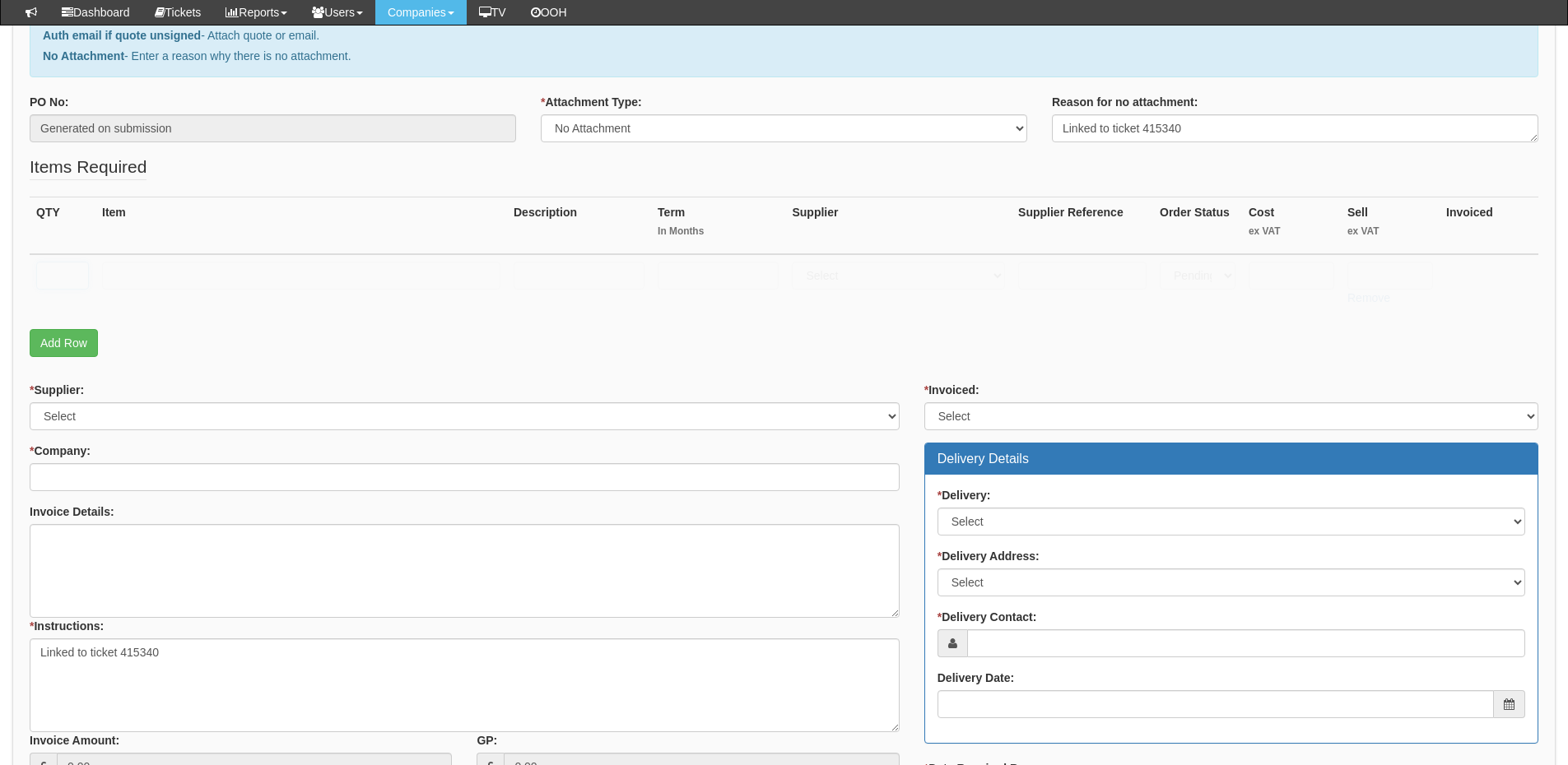
click at [67, 273] on input "text" at bounding box center [63, 275] width 53 height 28
type input "2"
click at [165, 271] on input "text" at bounding box center [301, 275] width 399 height 28
click at [186, 279] on input "text" at bounding box center [301, 275] width 399 height 28
paste input "Microsoft Teams premium"
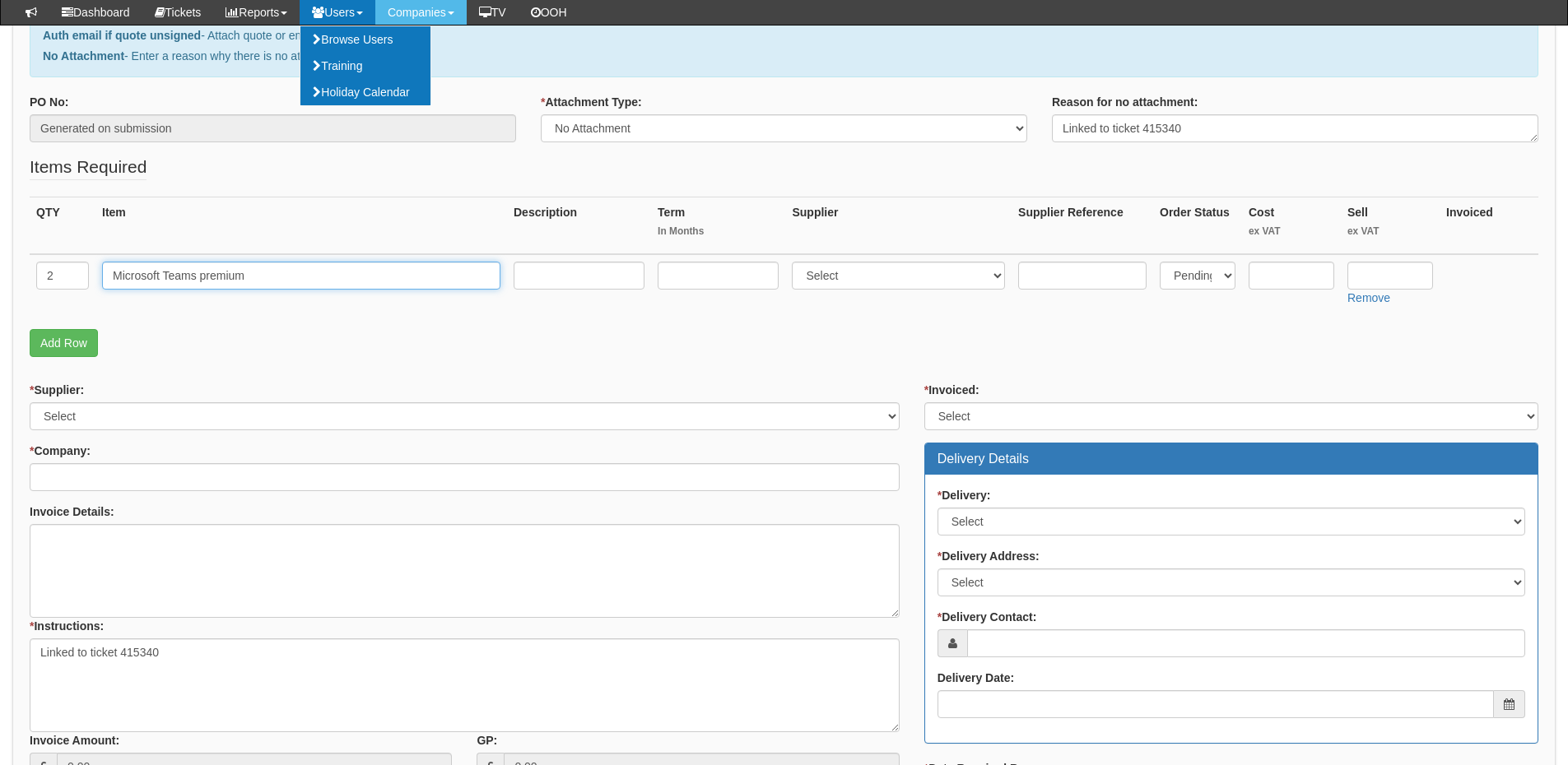
type input "Microsoft Teams premium"
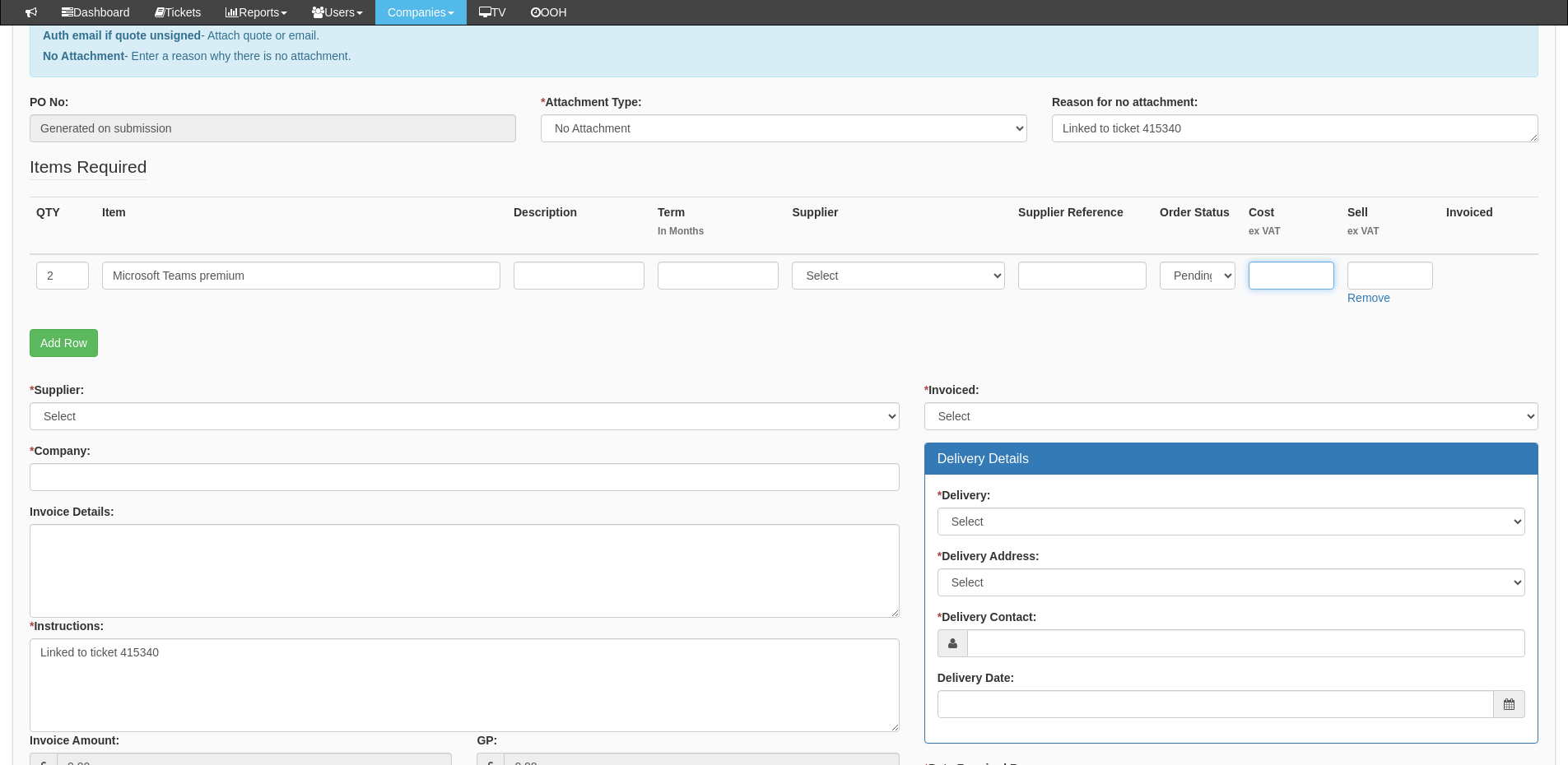
click at [1262, 275] on input "text" at bounding box center [1292, 275] width 86 height 28
type input "4.78"
click at [1381, 276] on input "text" at bounding box center [1390, 275] width 86 height 28
type input "5.80"
click at [916, 281] on select "Select 123 REG.co.uk 1Password 3 4Gon AA Jones Electric Ltd Abzorb Access Group…" at bounding box center [898, 275] width 213 height 28
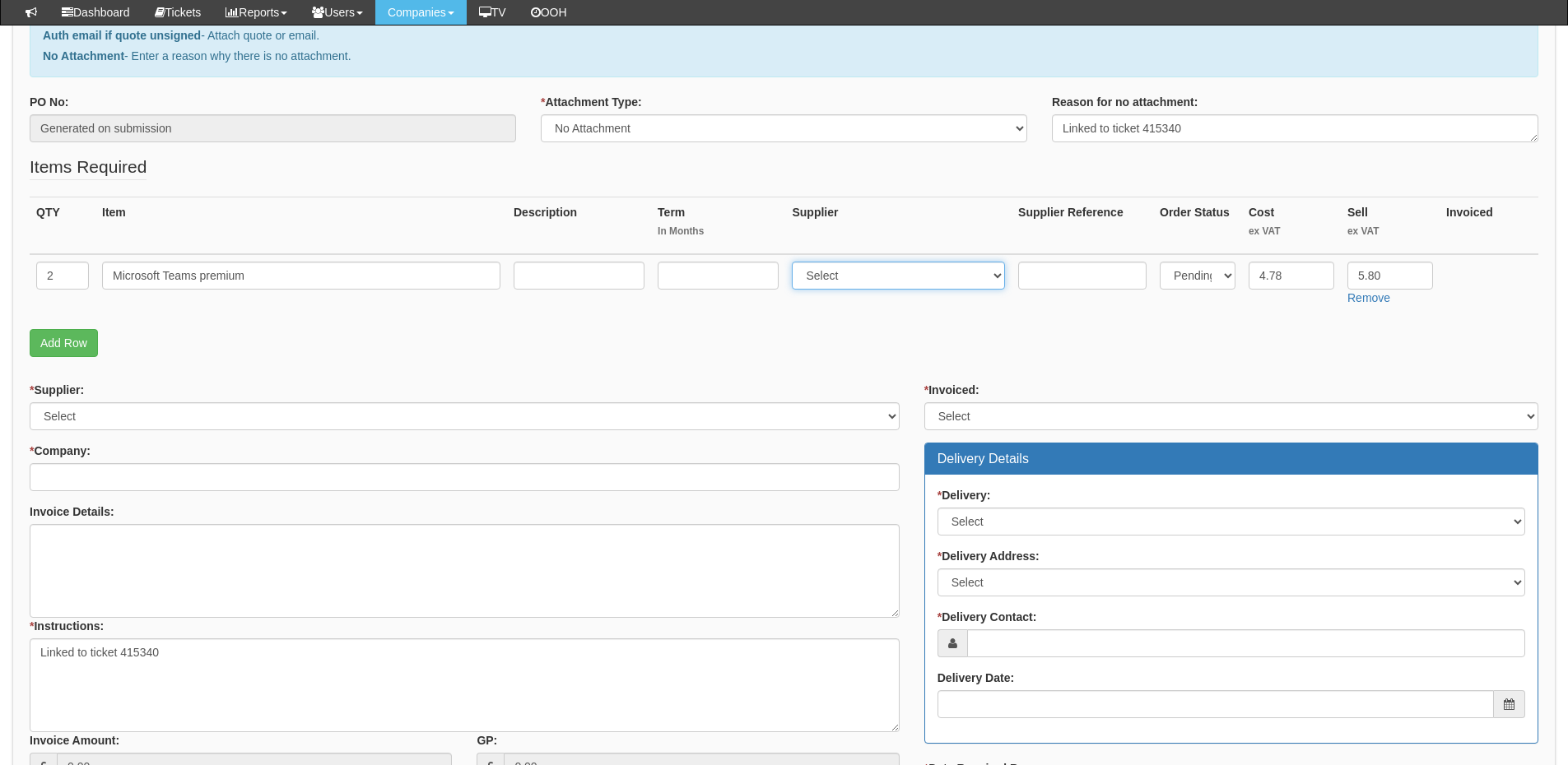
select select "291"
click at [796, 262] on select "Select 123 REG.co.uk 1Password 3 4Gon AA Jones Electric Ltd Abzorb Access Group…" at bounding box center [898, 275] width 213 height 28
click at [734, 272] on input "text" at bounding box center [718, 275] width 121 height 28
type input "12"
click at [628, 270] on input "text" at bounding box center [578, 275] width 130 height 28
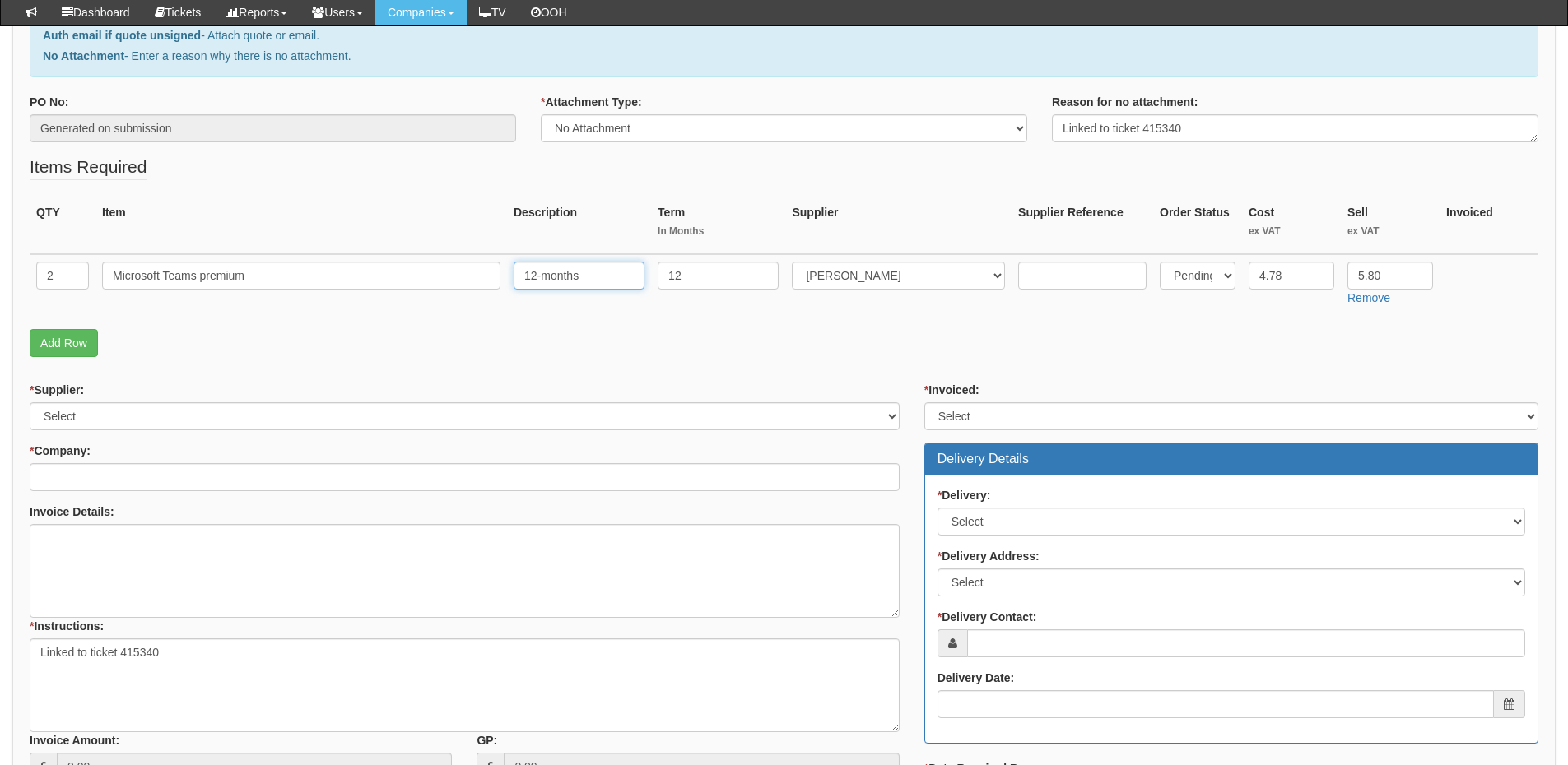
type input "12-months"
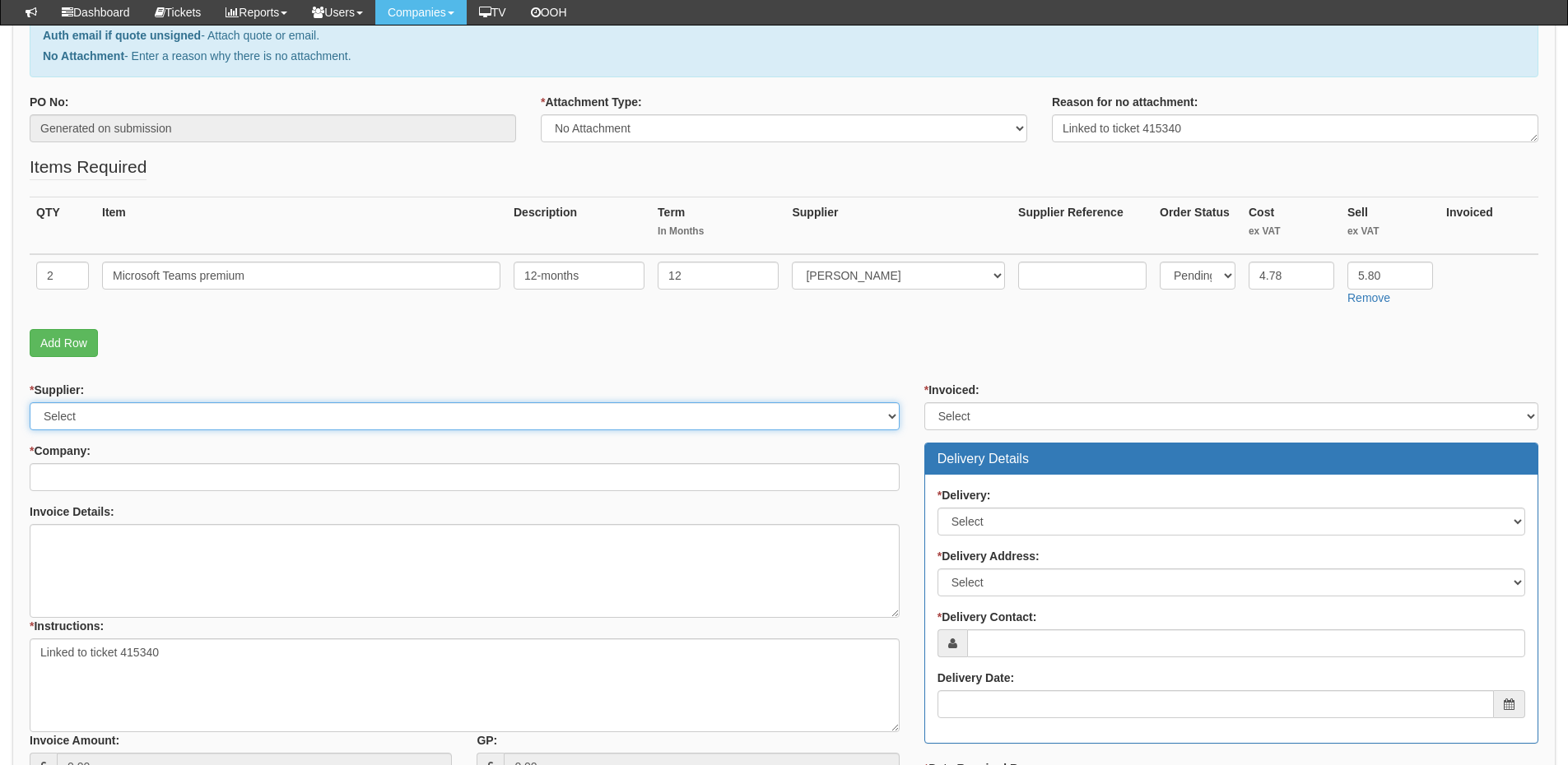
click at [98, 407] on select "Select 123 REG.co.uk 1Password 3 4Gon AA Jones Electric Ltd Abzorb Access Group…" at bounding box center [464, 416] width 870 height 28
select select "291"
click at [29, 402] on select "Select 123 REG.co.uk 1Password 3 4Gon AA Jones Electric Ltd Abzorb Access Group…" at bounding box center [464, 416] width 870 height 28
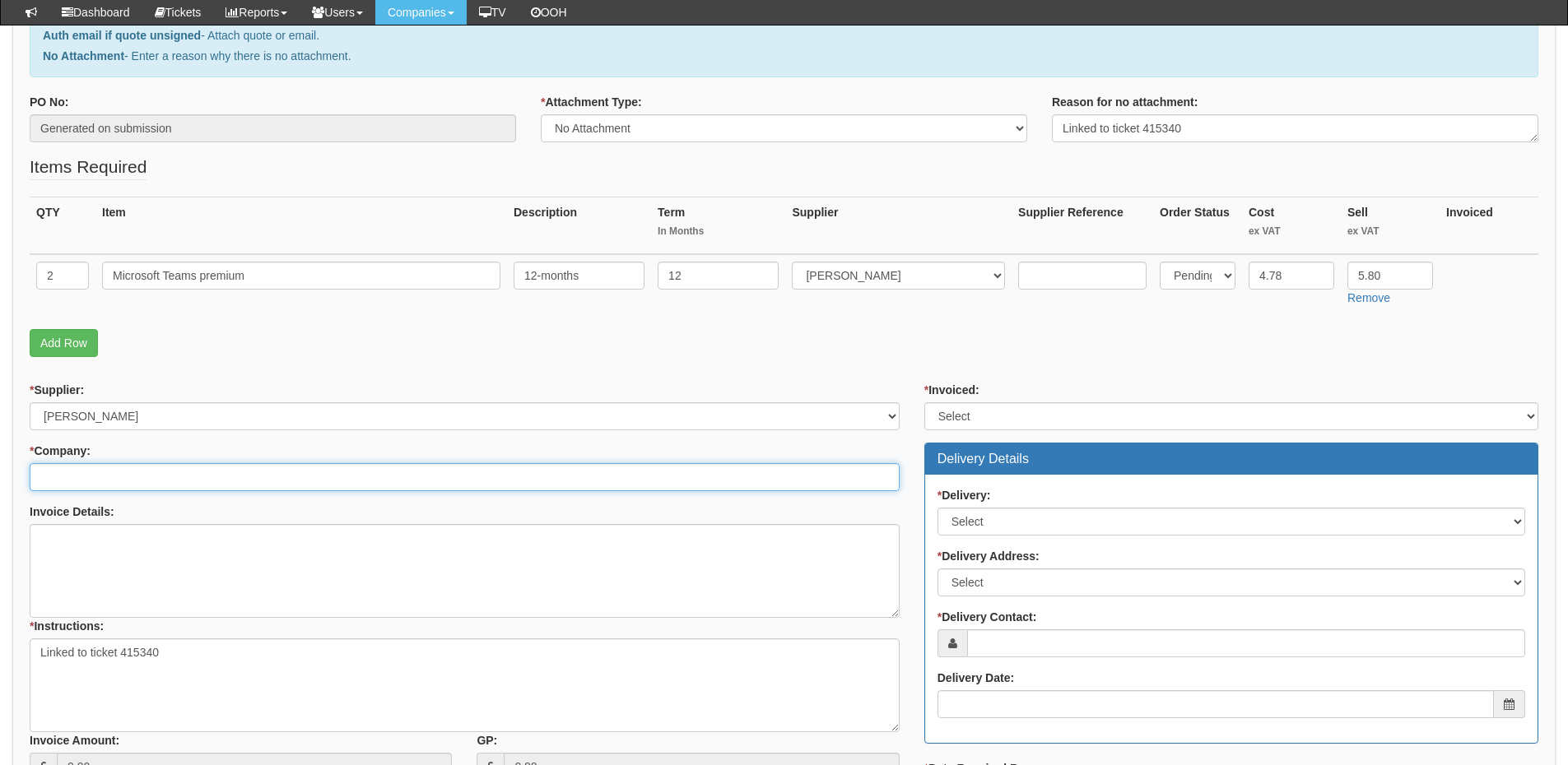
click at [98, 469] on input "* Company:" at bounding box center [464, 477] width 870 height 28
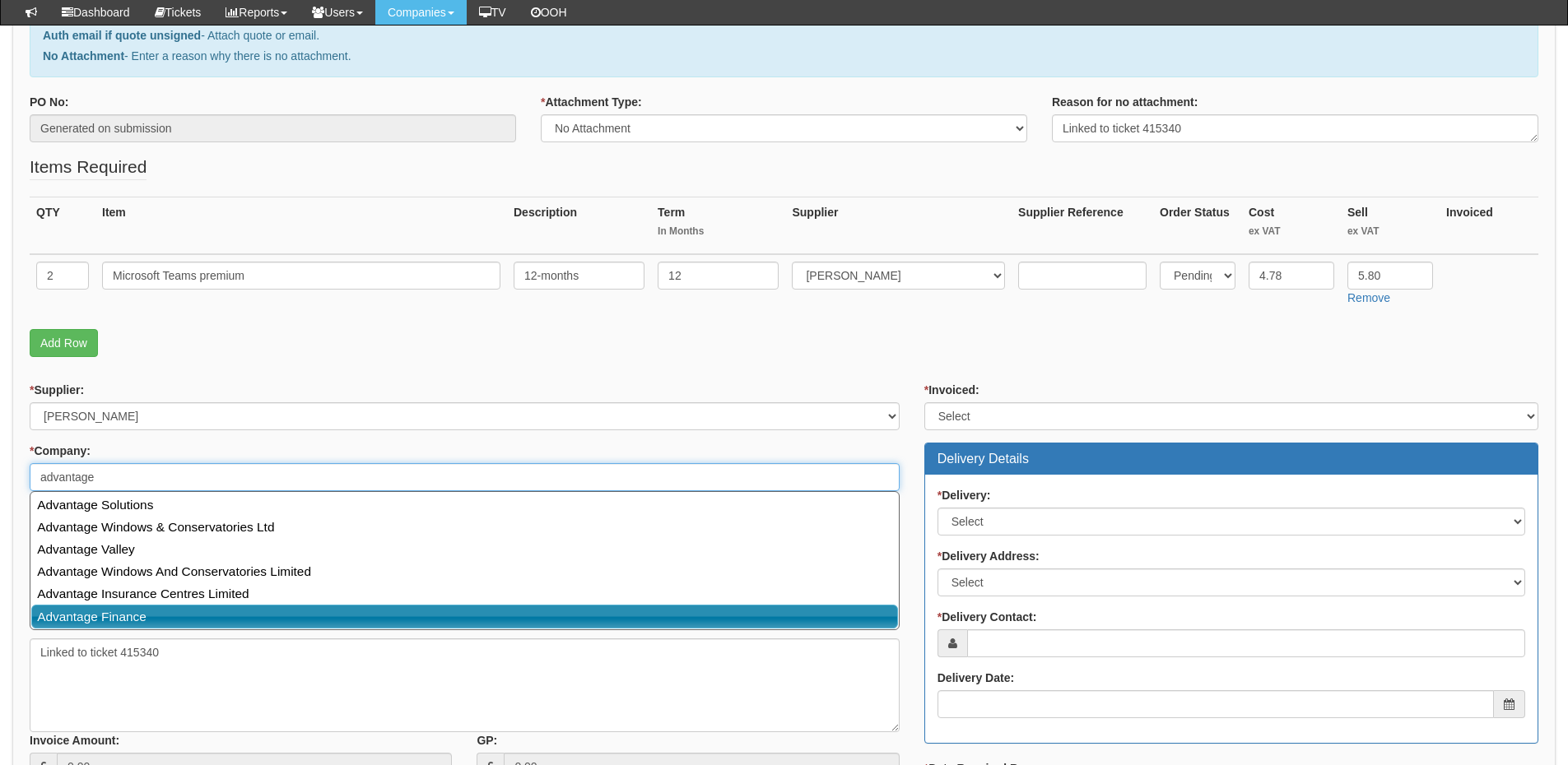
click at [122, 609] on link "Advantage Finance" at bounding box center [464, 616] width 867 height 24
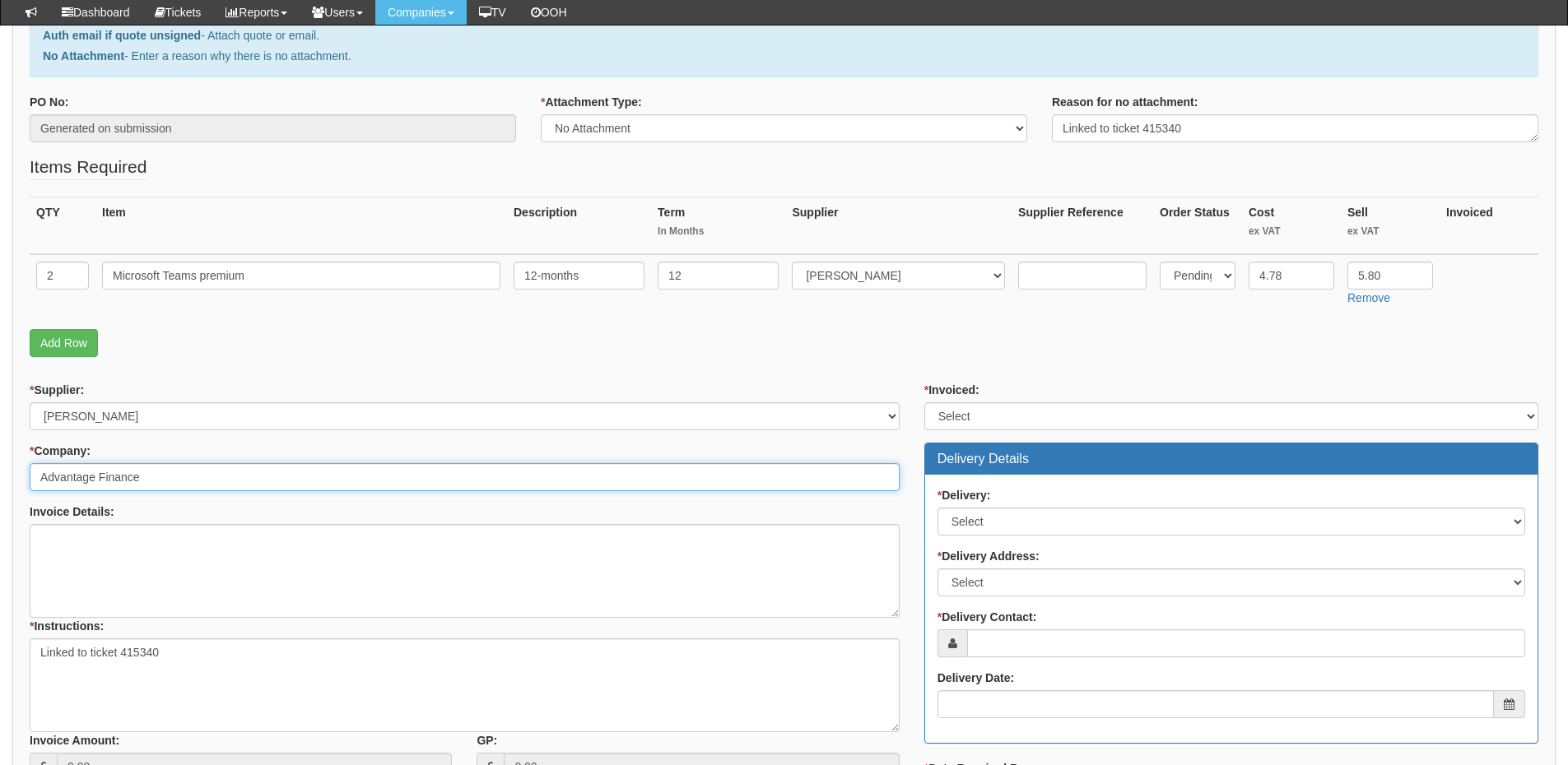
type input "Advantage Finance"
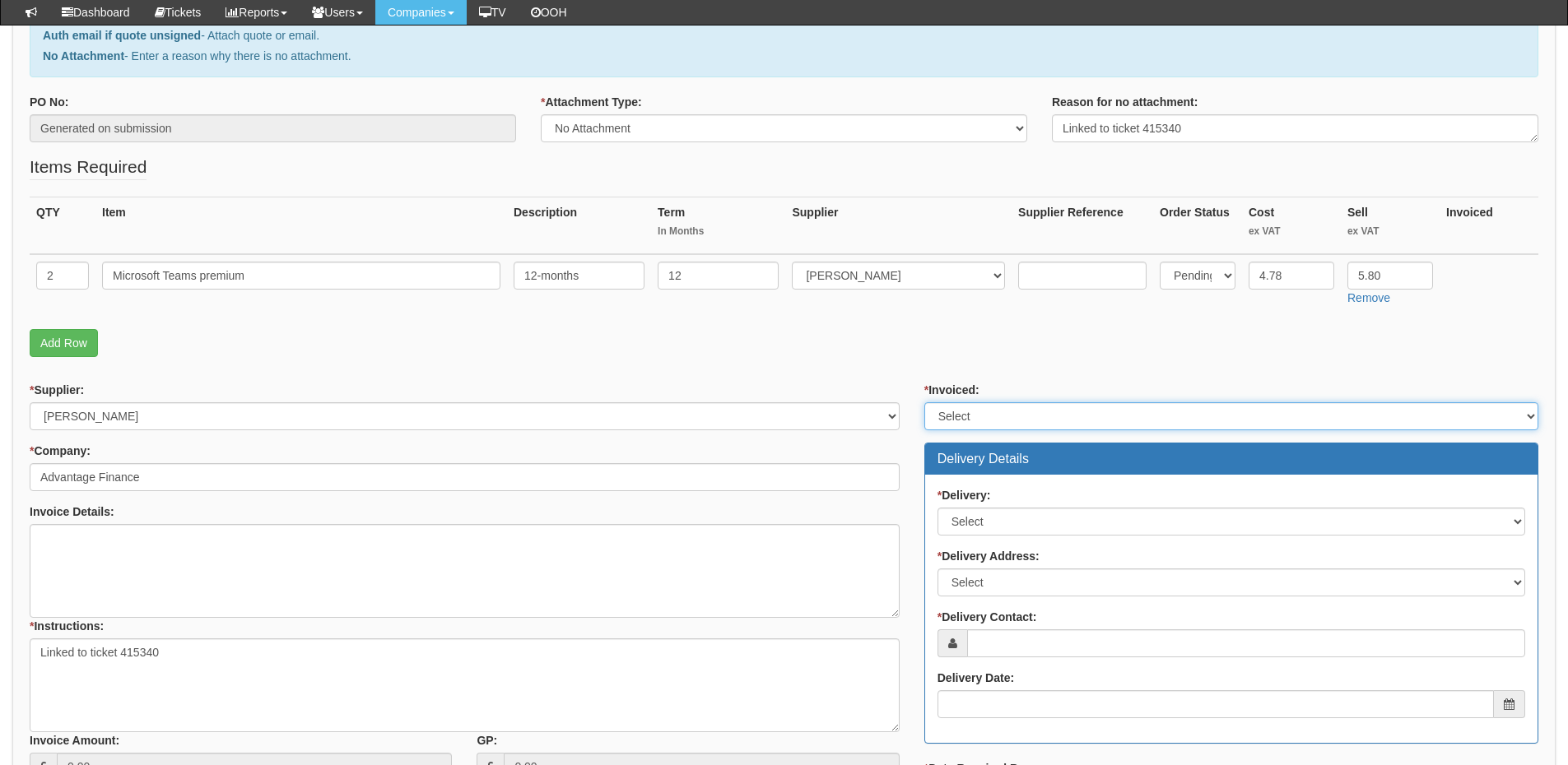
click at [1023, 424] on select "Select Yes No N/A STB (part of order)" at bounding box center [1231, 416] width 614 height 28
select select "2"
click at [924, 402] on select "Select Yes No N/A STB (part of order)" at bounding box center [1231, 416] width 614 height 28
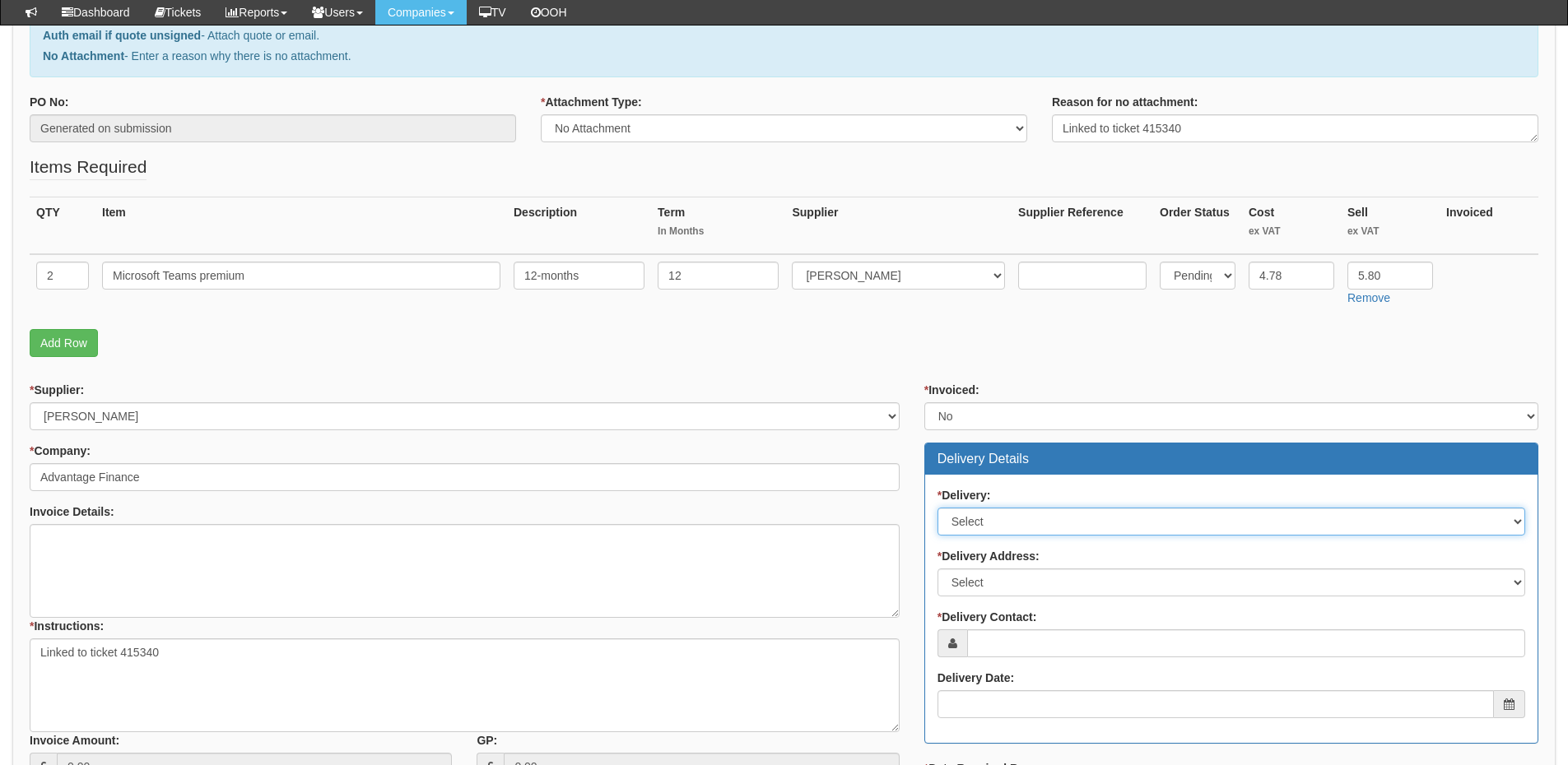
drag, startPoint x: 985, startPoint y: 512, endPoint x: 985, endPoint y: 526, distance: 14.0
click at [985, 512] on select "Select No Not Applicable Yes" at bounding box center [1231, 522] width 587 height 28
select select "3"
click at [938, 508] on select "Select No Not Applicable Yes" at bounding box center [1231, 522] width 587 height 28
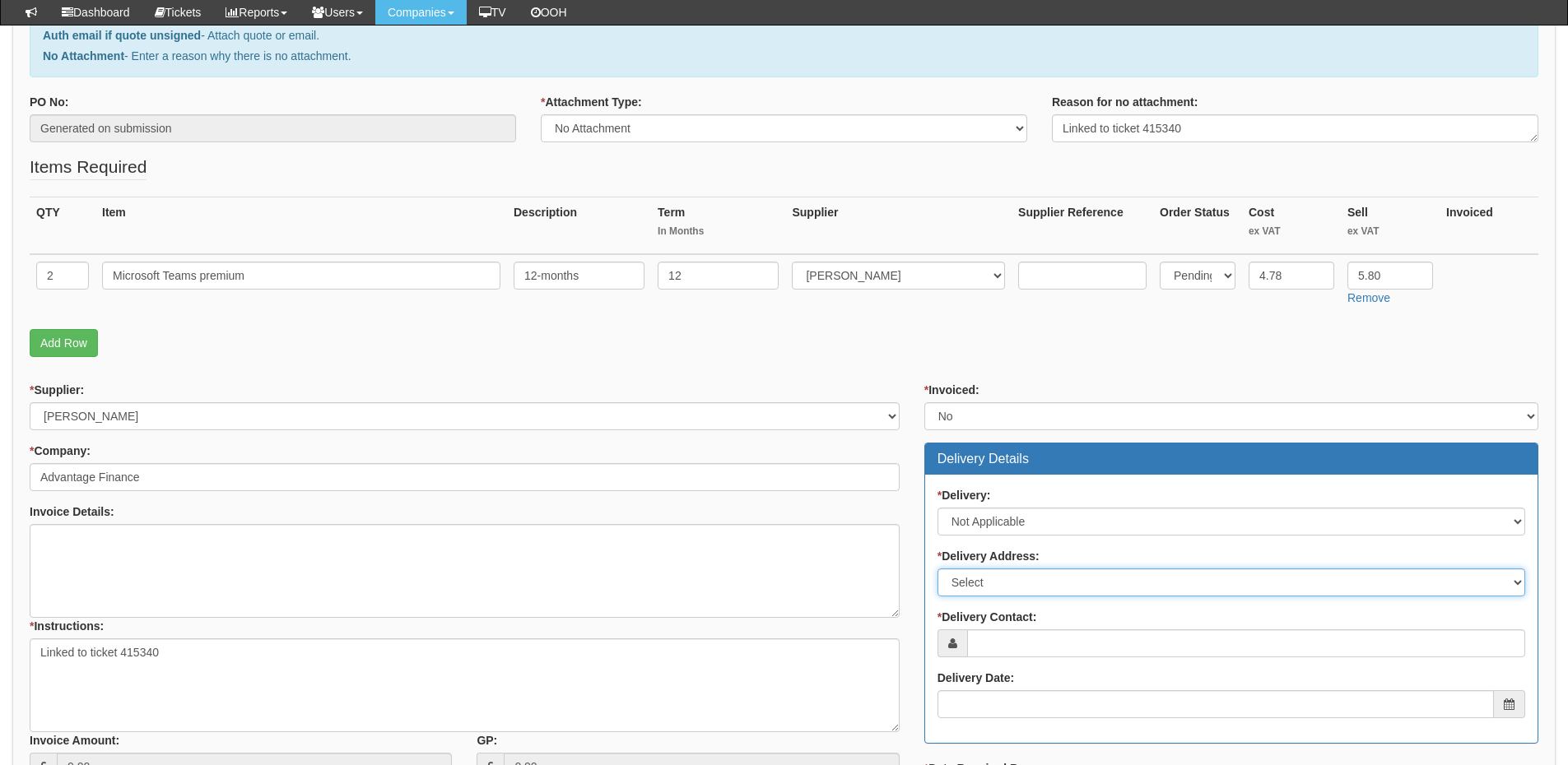
click at [980, 579] on select "Select Not Applicable Main Address - Other" at bounding box center [1231, 583] width 587 height 28
select select "N/A"
click at [938, 569] on select "Select Not Applicable Main Address - Other" at bounding box center [1231, 583] width 587 height 28
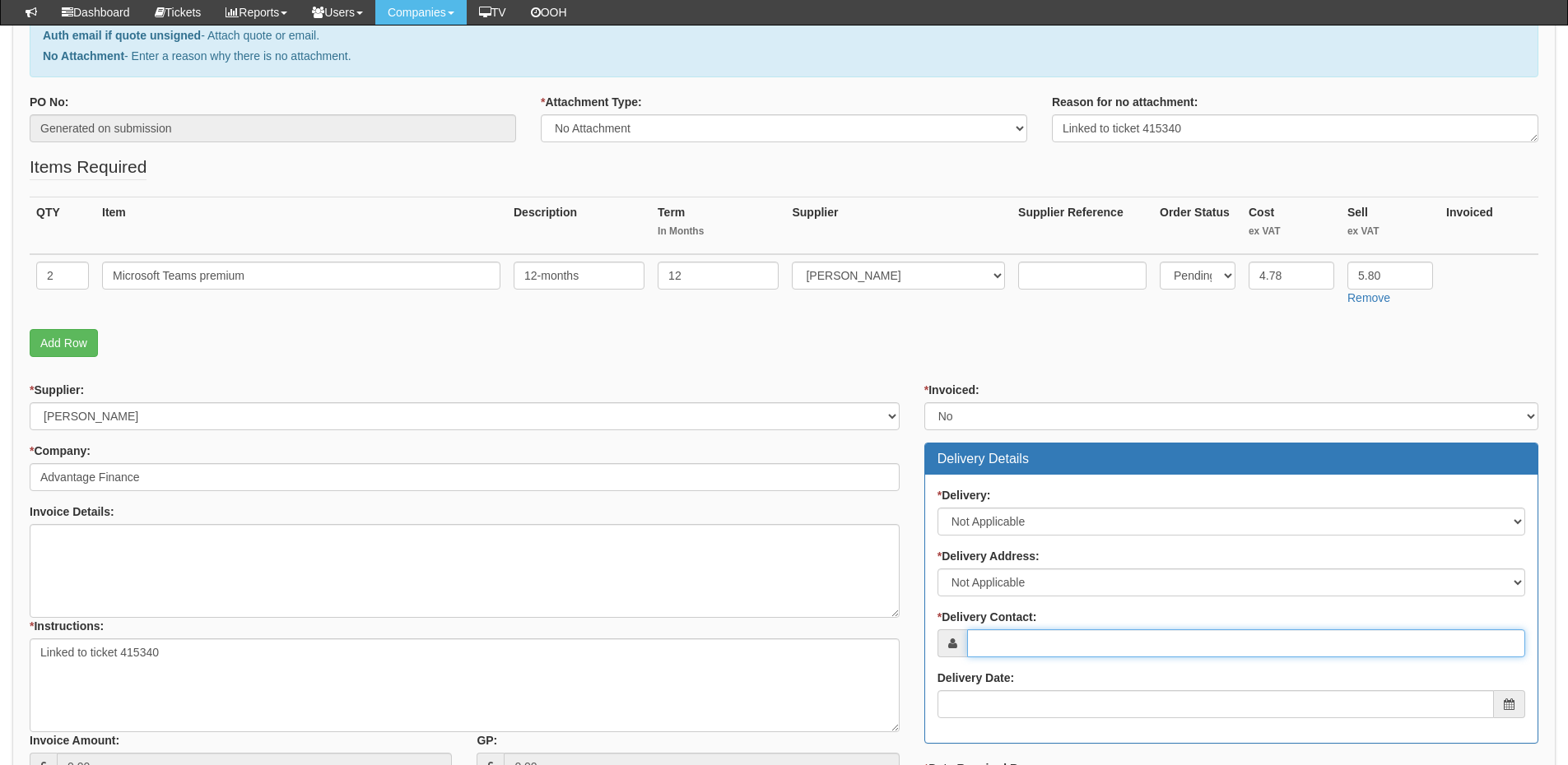
click at [987, 631] on input "* Delivery Contact:" at bounding box center [1246, 643] width 558 height 28
click at [1042, 650] on input "* Delivery Contact:" at bounding box center [1246, 643] width 558 height 28
paste input "Richard Bennett"
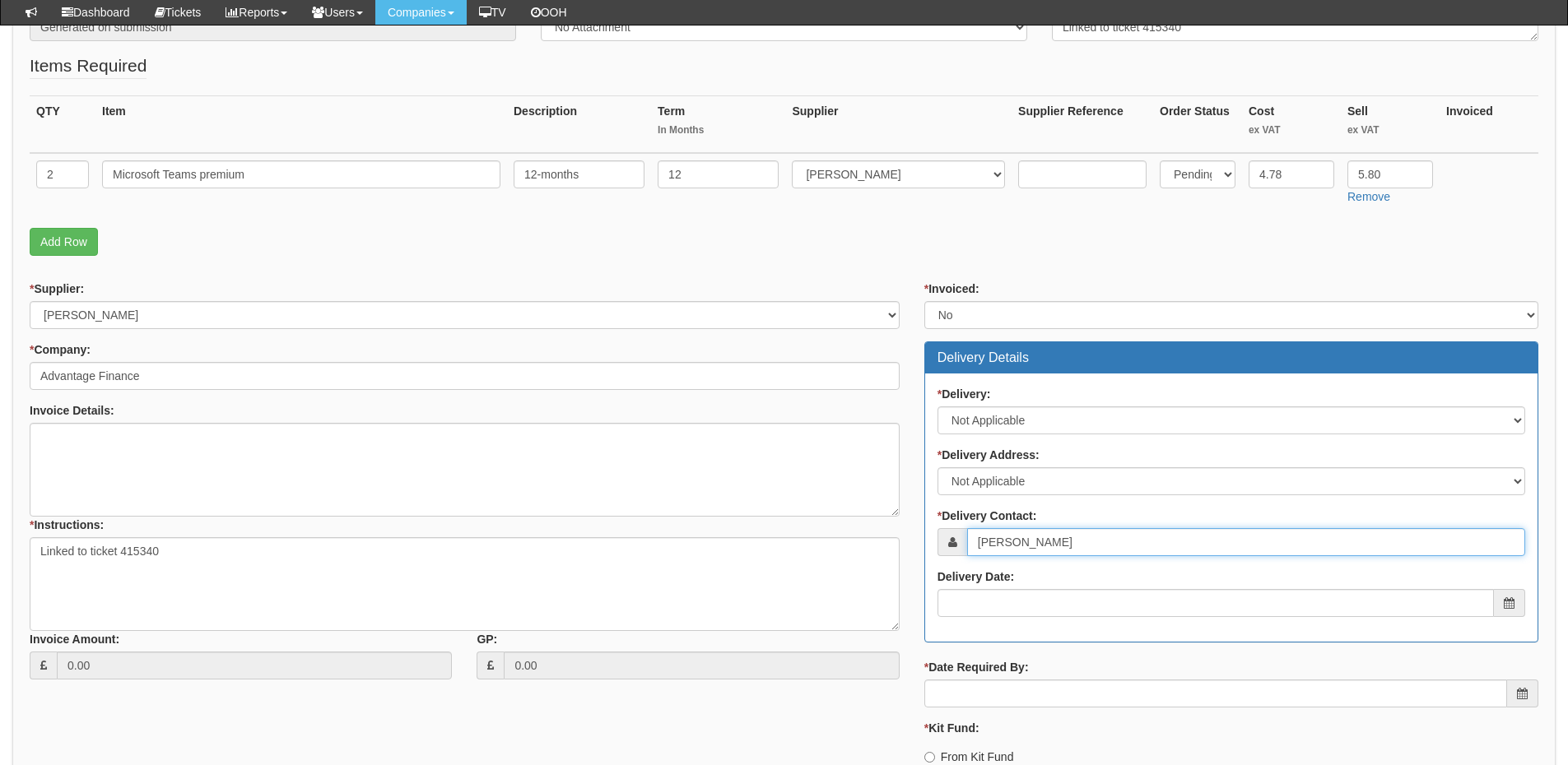
scroll to position [493, 0]
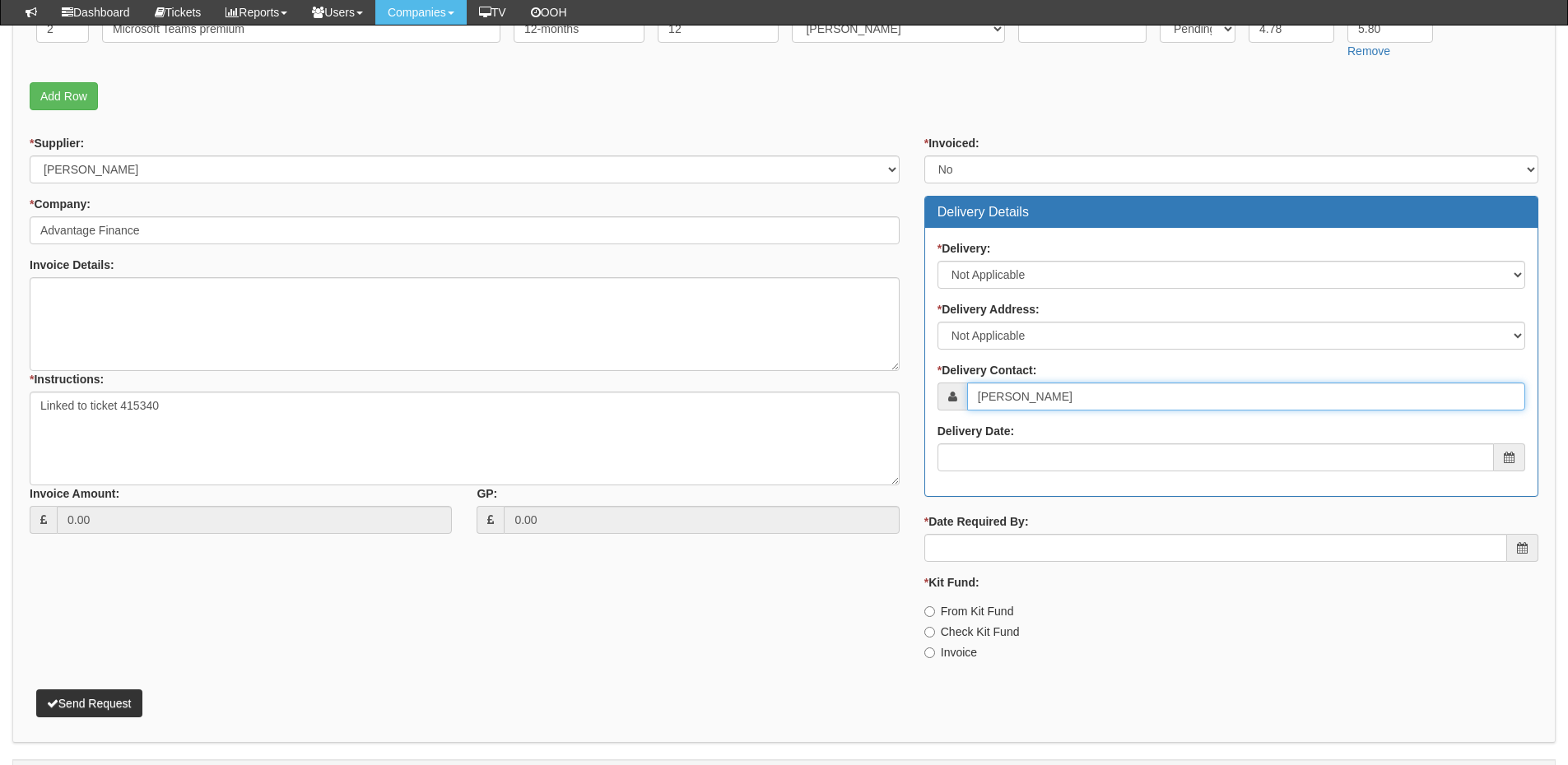
type input "Richard Bennett"
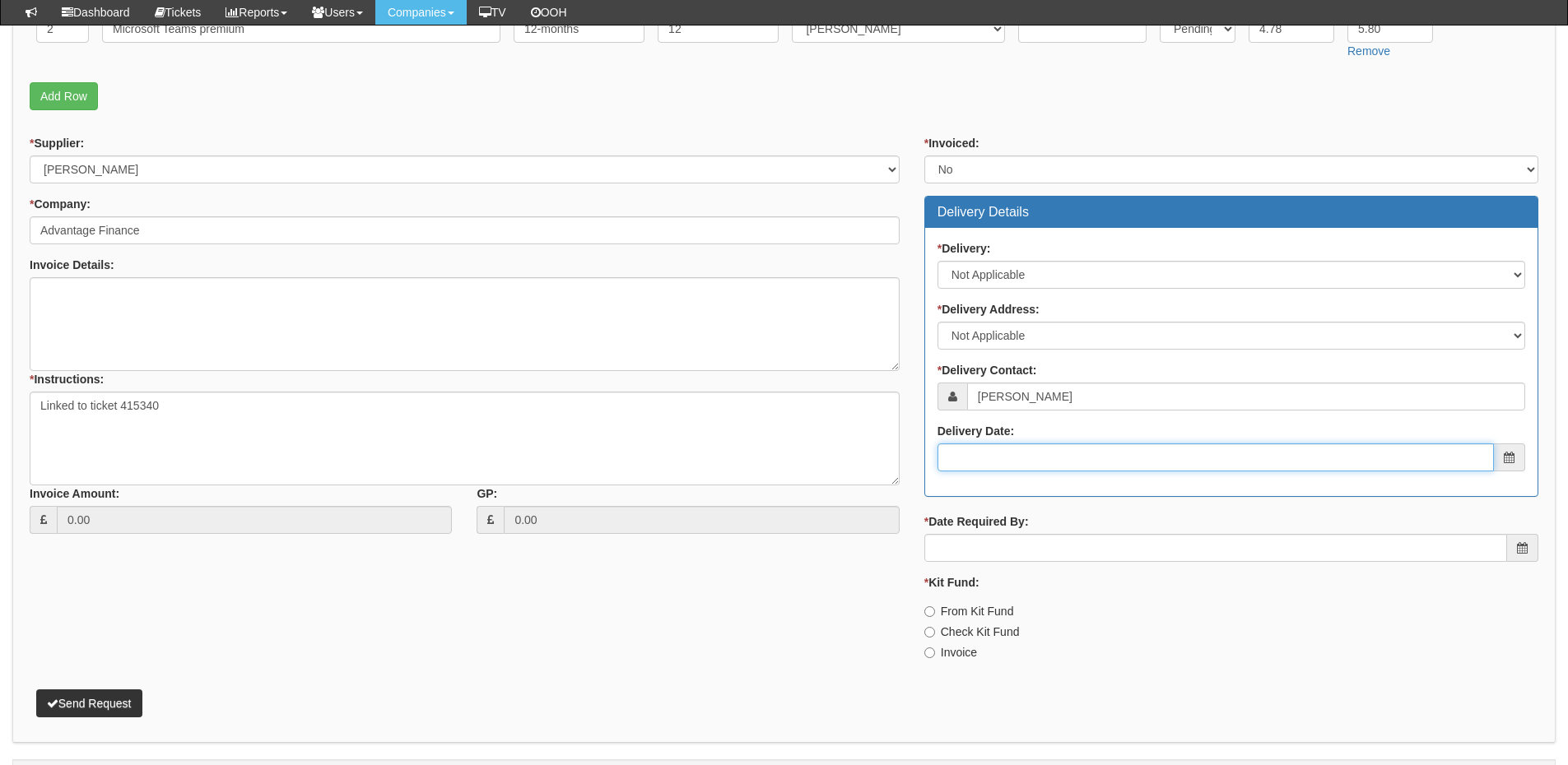
click at [1019, 460] on input "Delivery Date:" at bounding box center [1216, 457] width 556 height 28
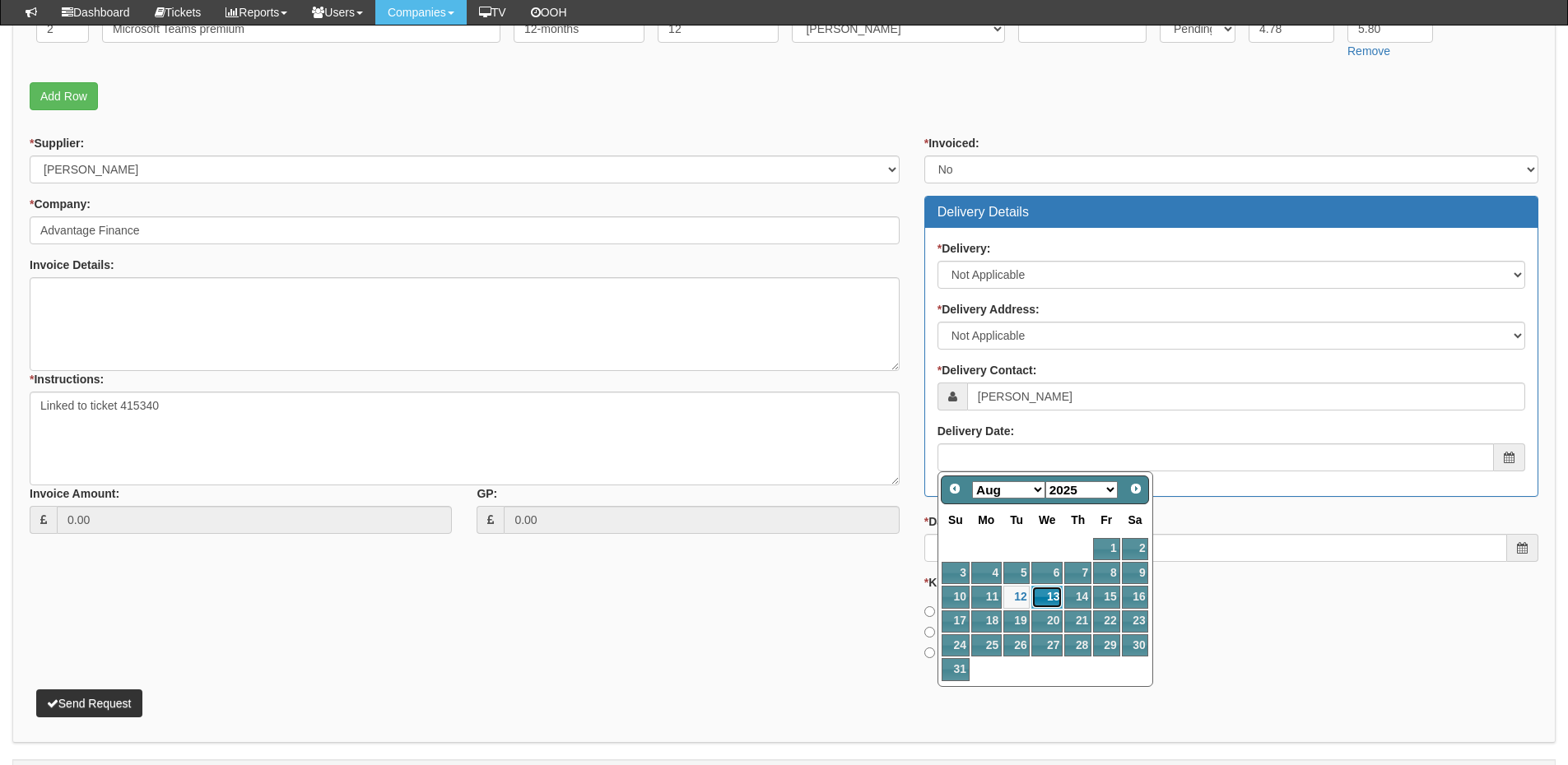
click at [1054, 594] on link "13" at bounding box center [1047, 596] width 31 height 22
type input "[DATE]"
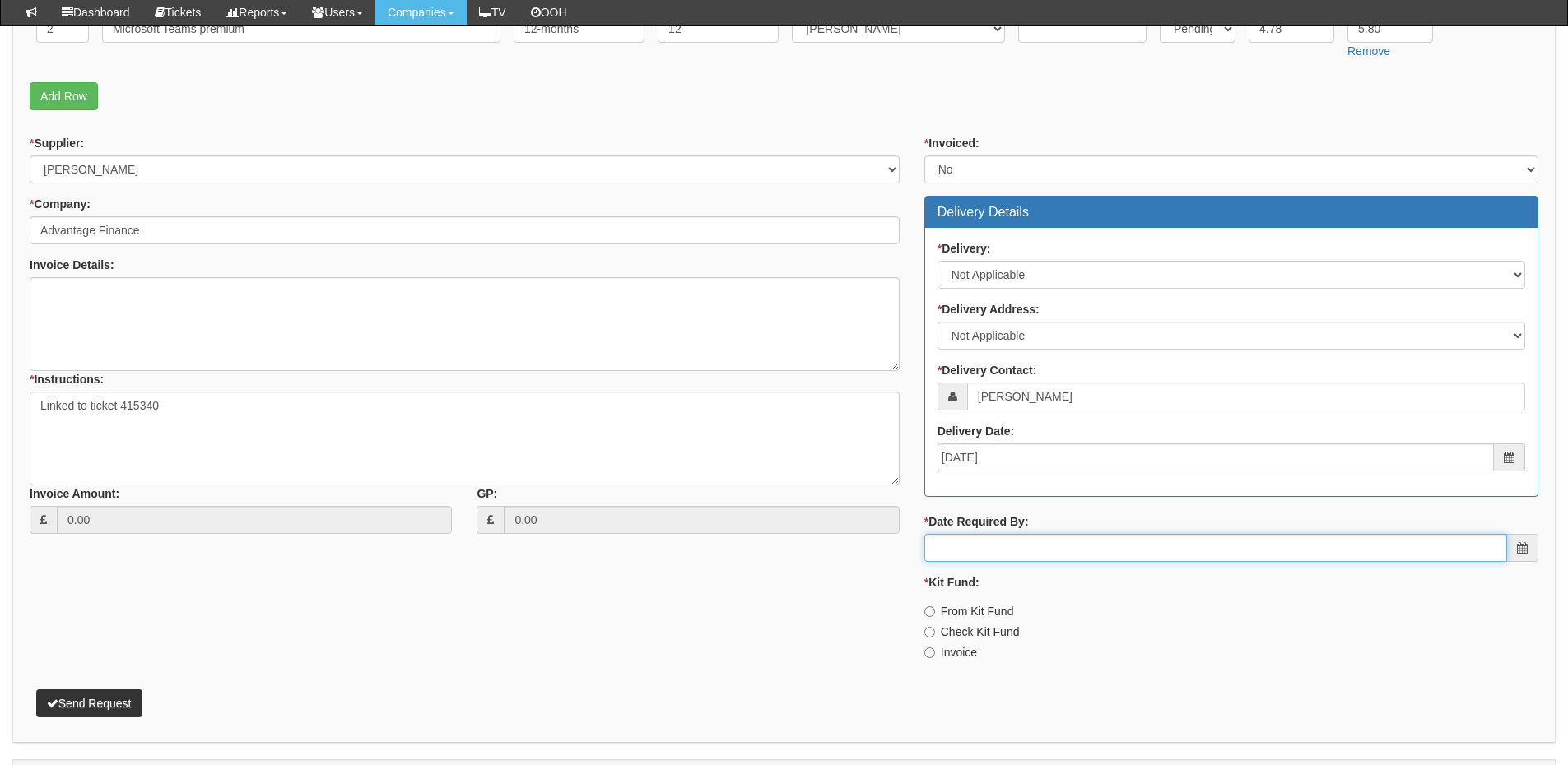
click at [1014, 545] on input "* Date Required By:" at bounding box center [1215, 548] width 583 height 28
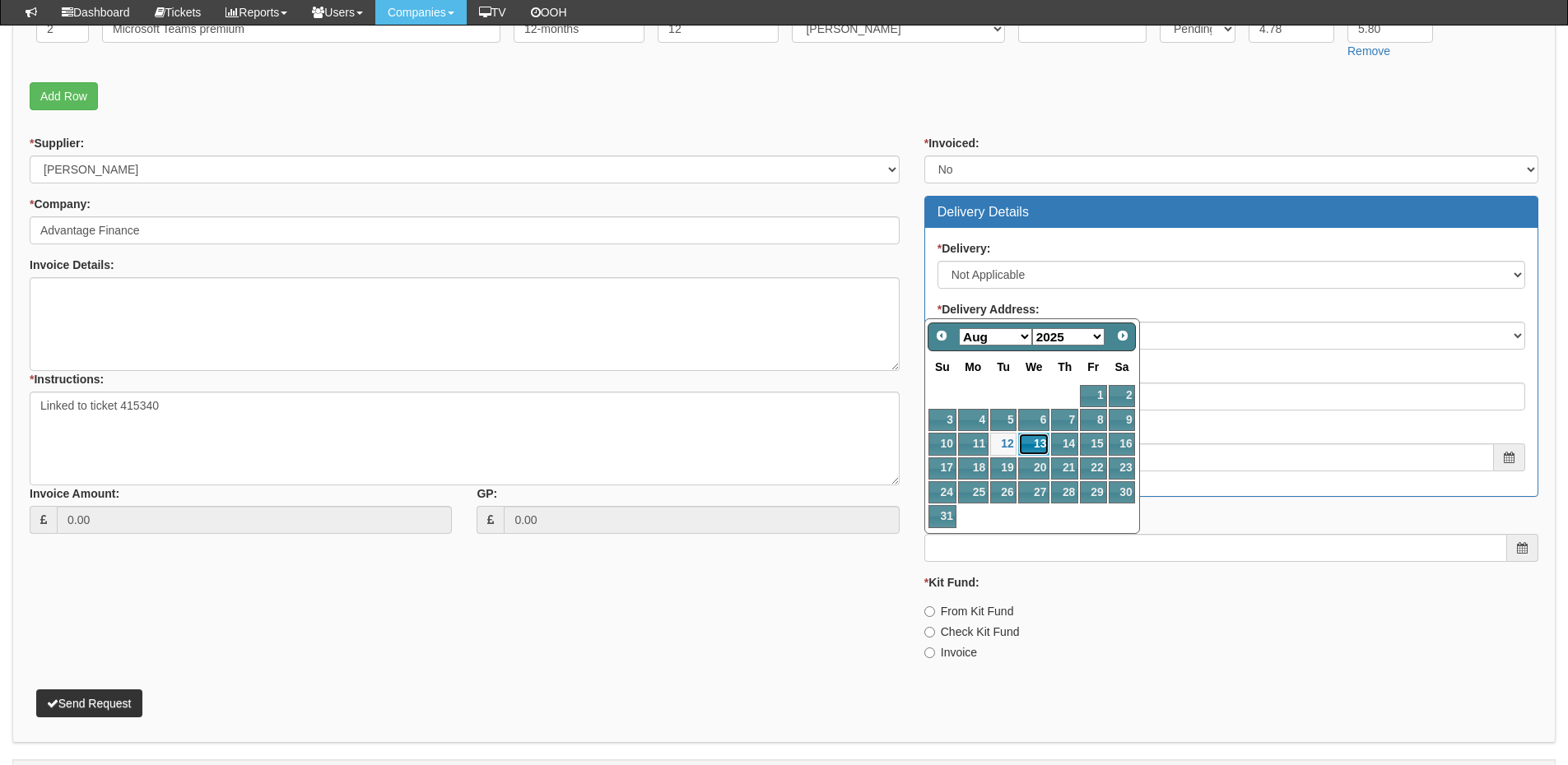
click at [1031, 442] on link "13" at bounding box center [1033, 444] width 31 height 22
type input "[DATE]"
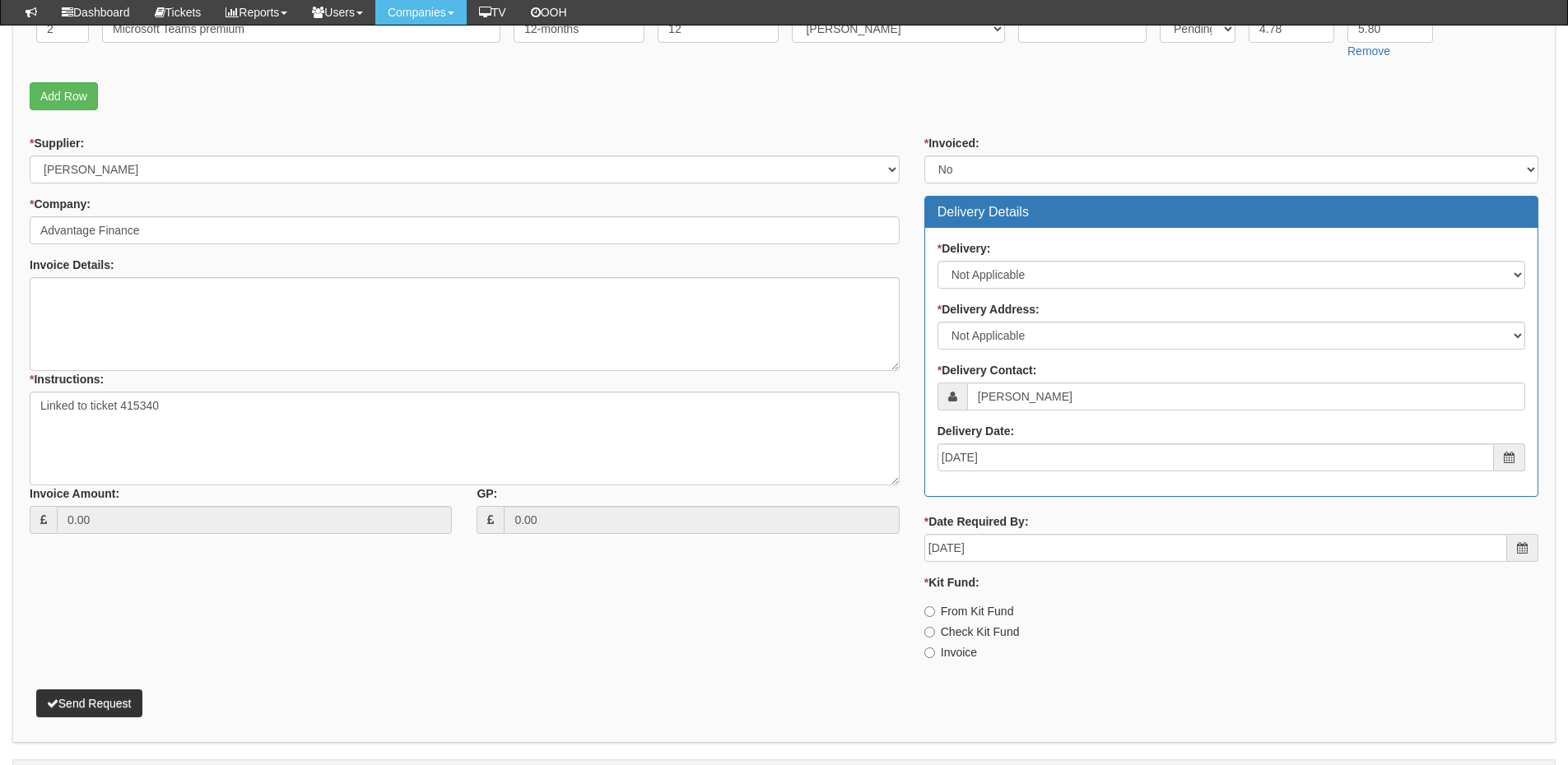
drag, startPoint x: 966, startPoint y: 648, endPoint x: 780, endPoint y: 649, distance: 186.0
click at [966, 649] on label "Invoice" at bounding box center [950, 653] width 53 height 16
click at [935, 617] on input "Invoice" at bounding box center [929, 612] width 11 height 11
radio input "true"
click at [78, 701] on button "Send Request" at bounding box center [89, 703] width 106 height 28
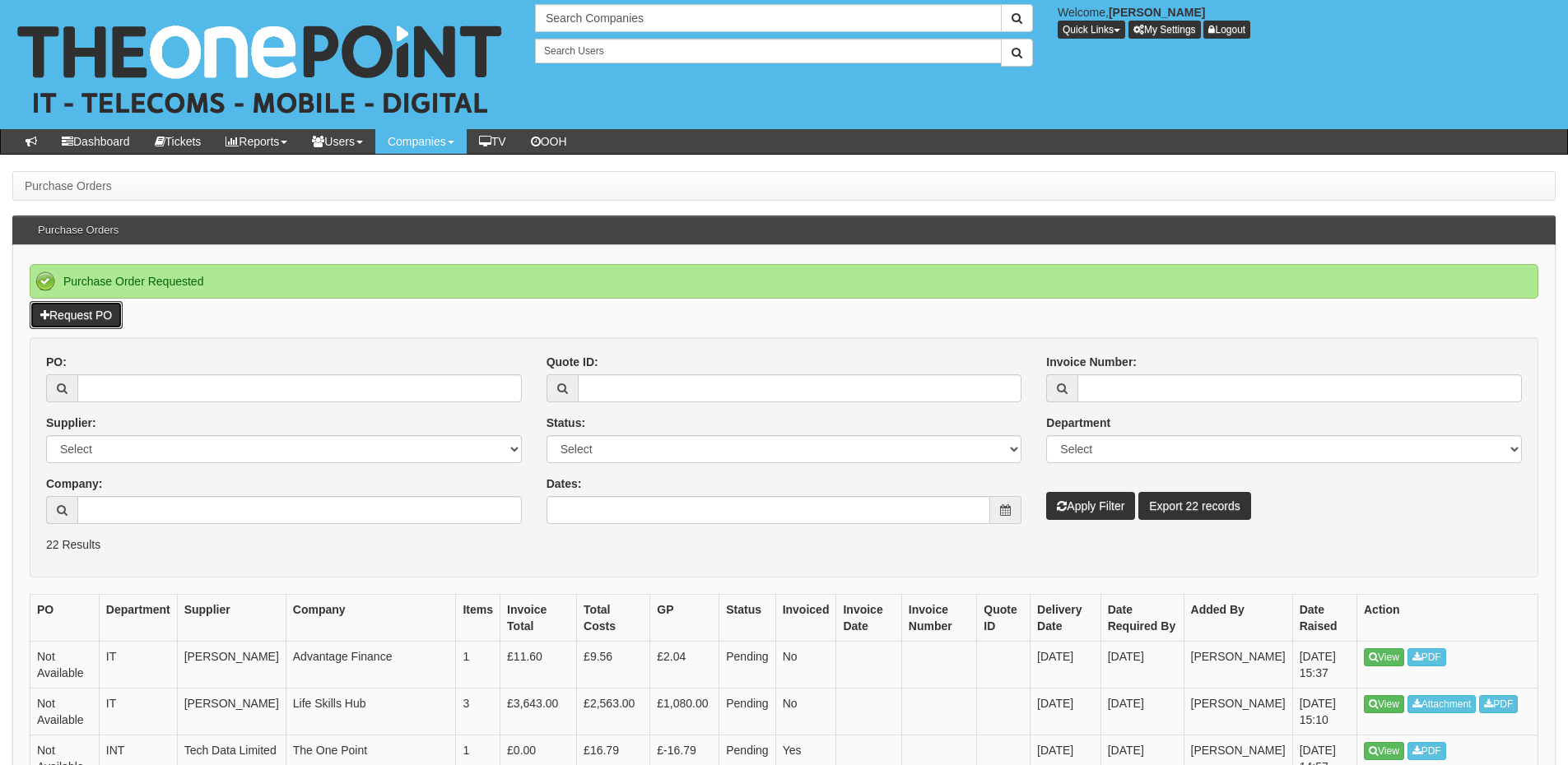
click at [74, 316] on link "Request PO" at bounding box center [76, 315] width 93 height 28
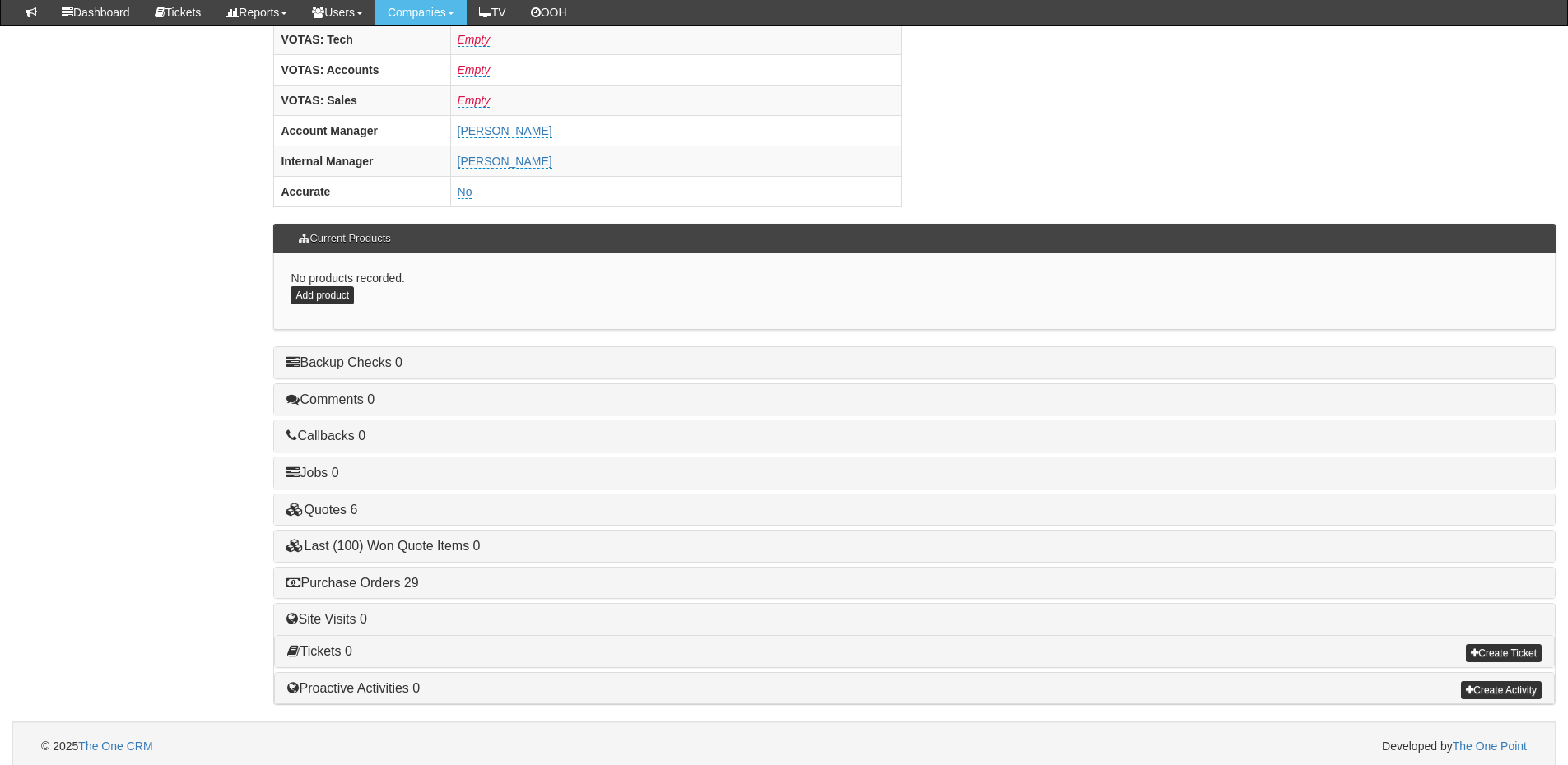
scroll to position [686, 0]
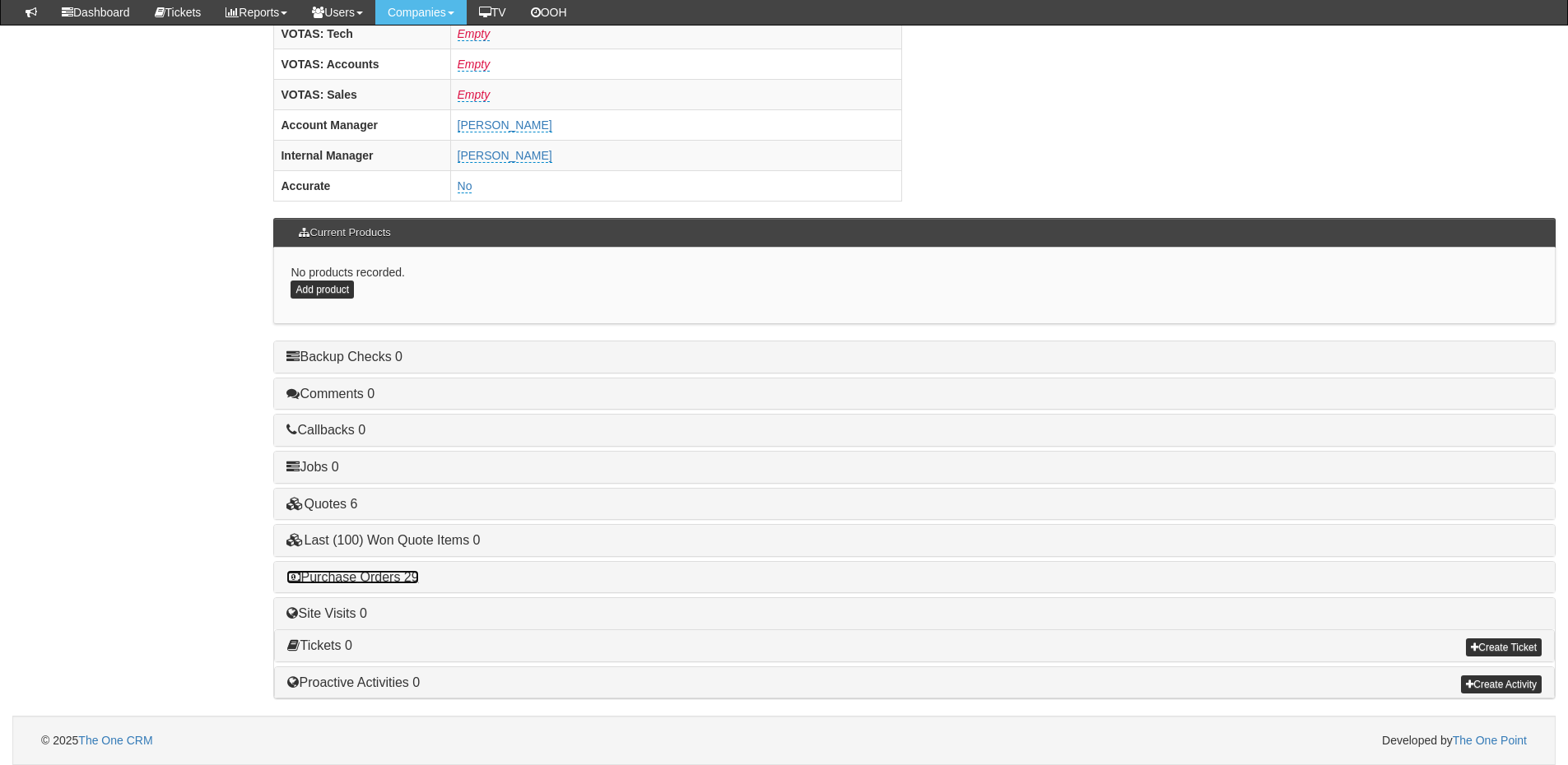
click at [399, 574] on link "Purchase Orders 29" at bounding box center [352, 576] width 131 height 14
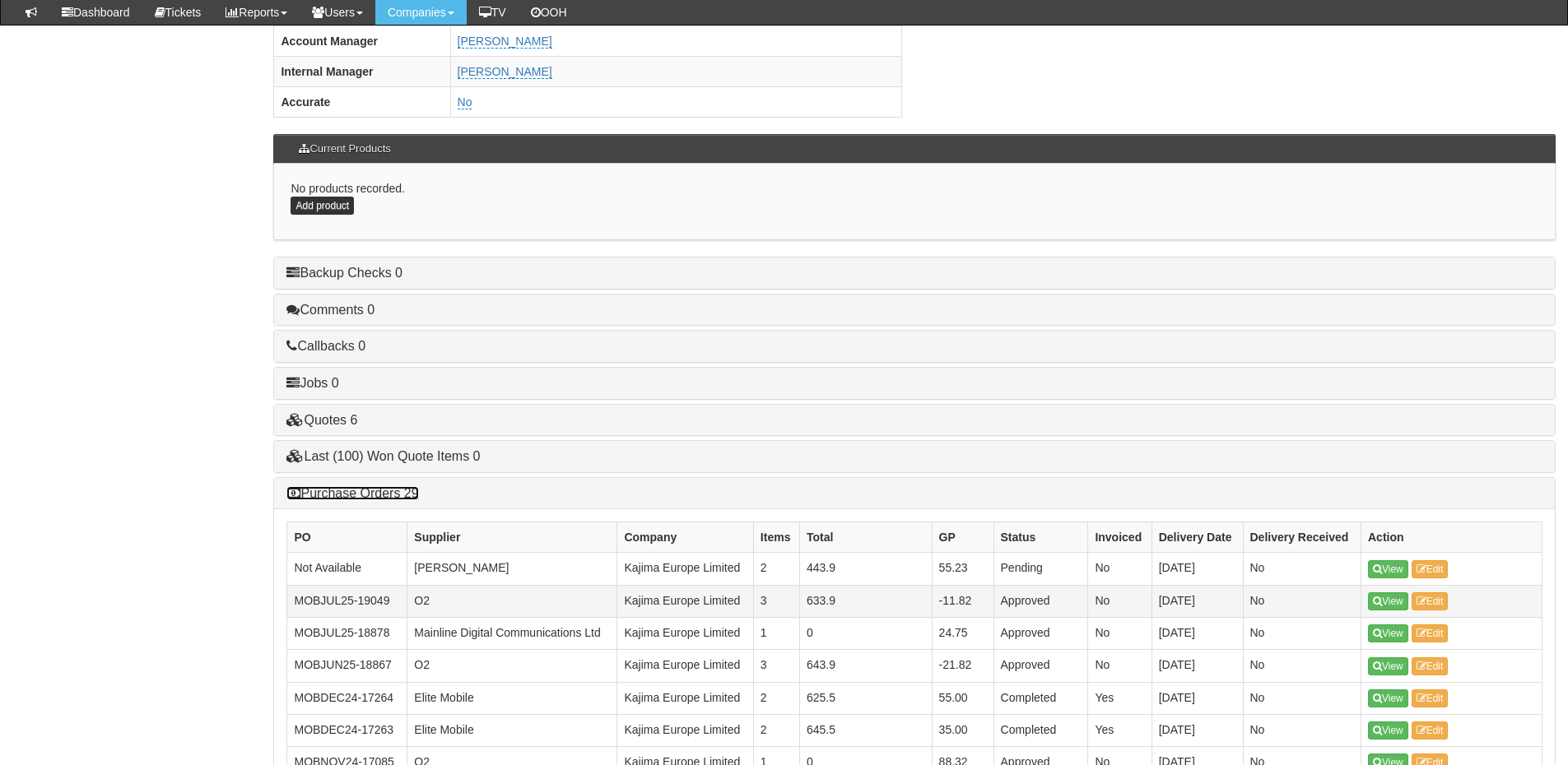
scroll to position [850, 0]
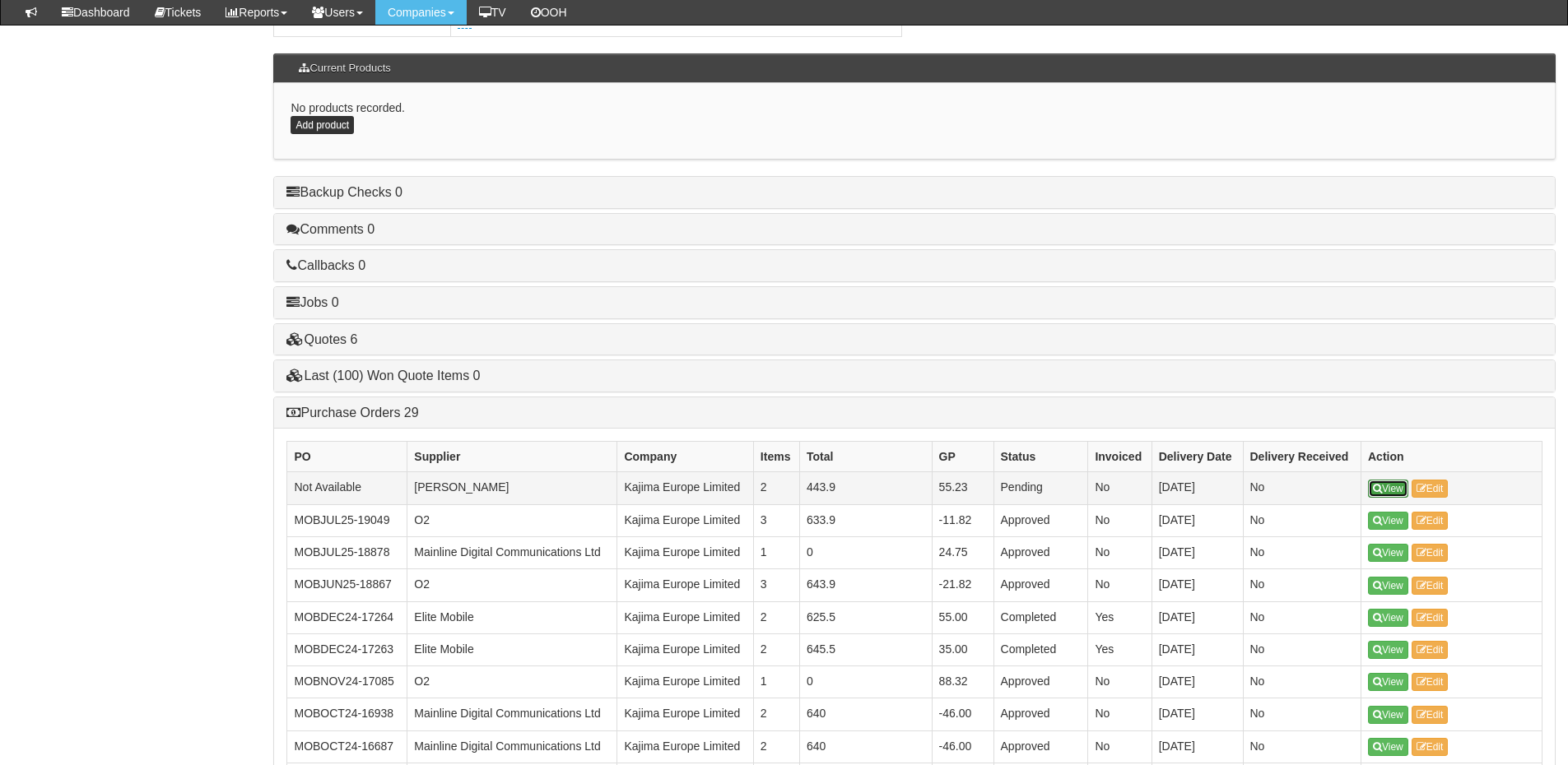
drag, startPoint x: 1409, startPoint y: 483, endPoint x: 1387, endPoint y: 485, distance: 22.1
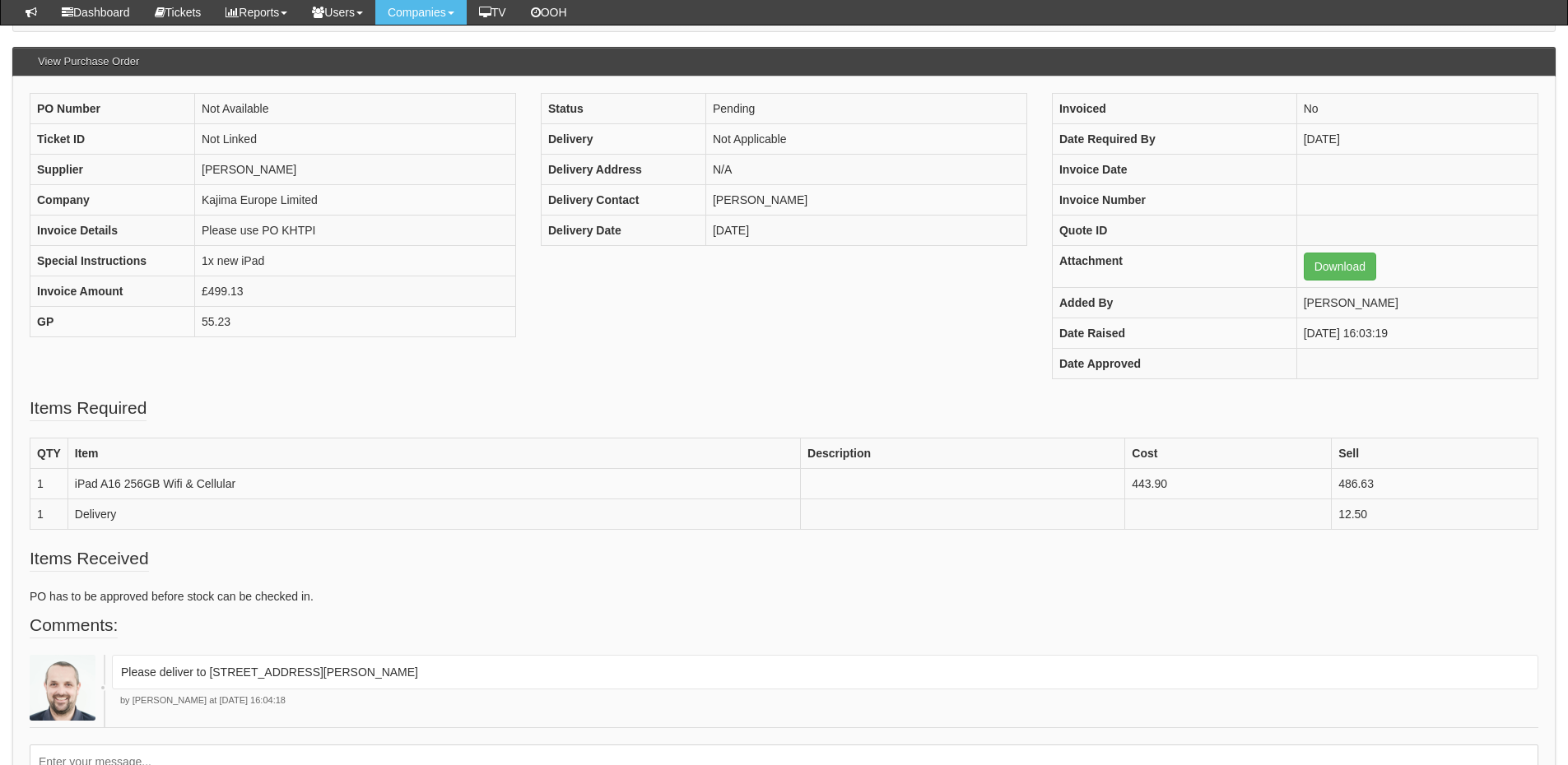
scroll to position [164, 0]
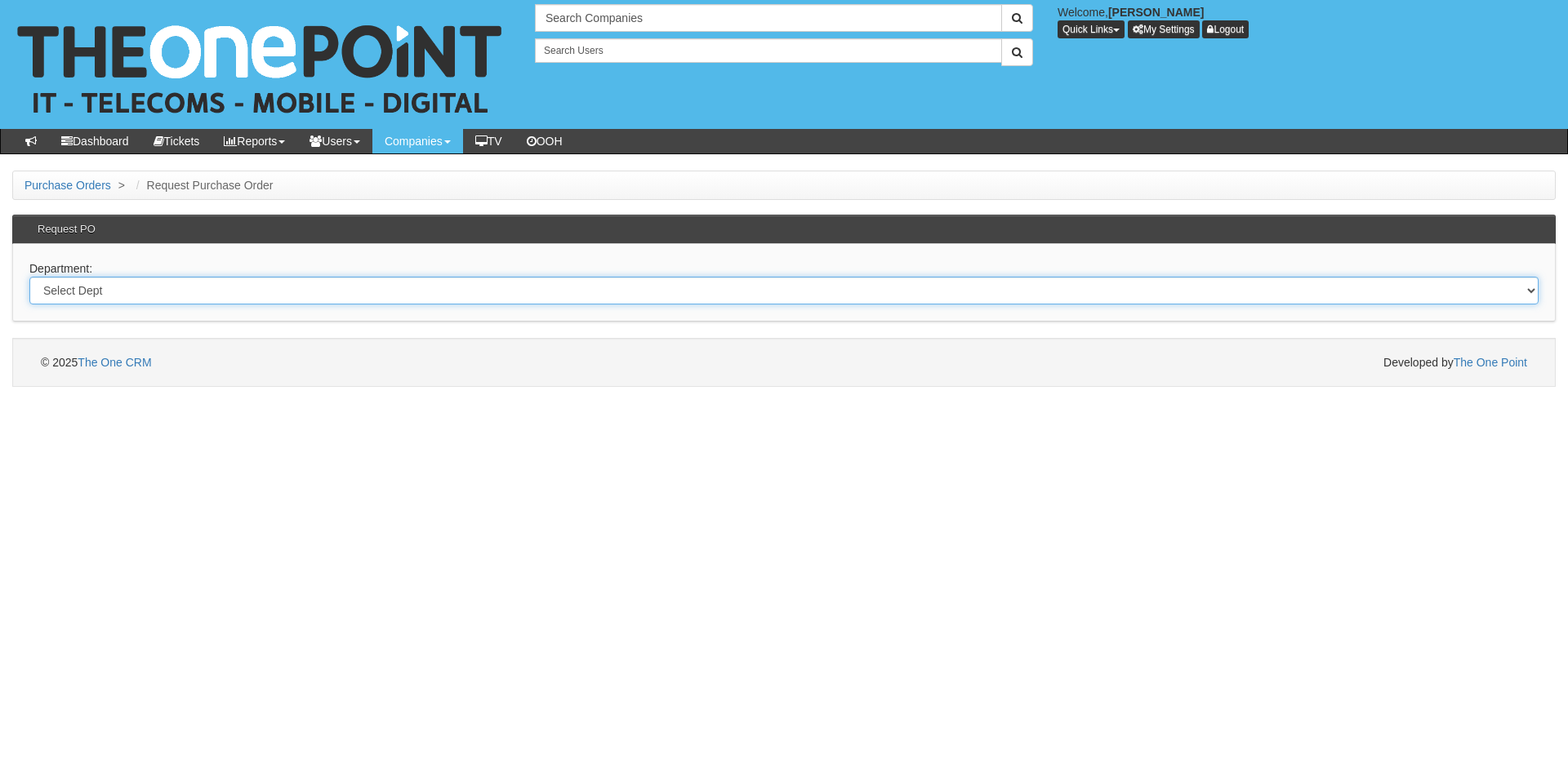
click at [442, 297] on select "Select Dept Digital Internal IT Mobiles Marketing Telecoms" at bounding box center [784, 290] width 1509 height 28
select select "?pipeID=&dept=IT"
click at [29, 277] on select "Select Dept Digital Internal IT Mobiles Marketing Telecoms" at bounding box center [784, 290] width 1509 height 28
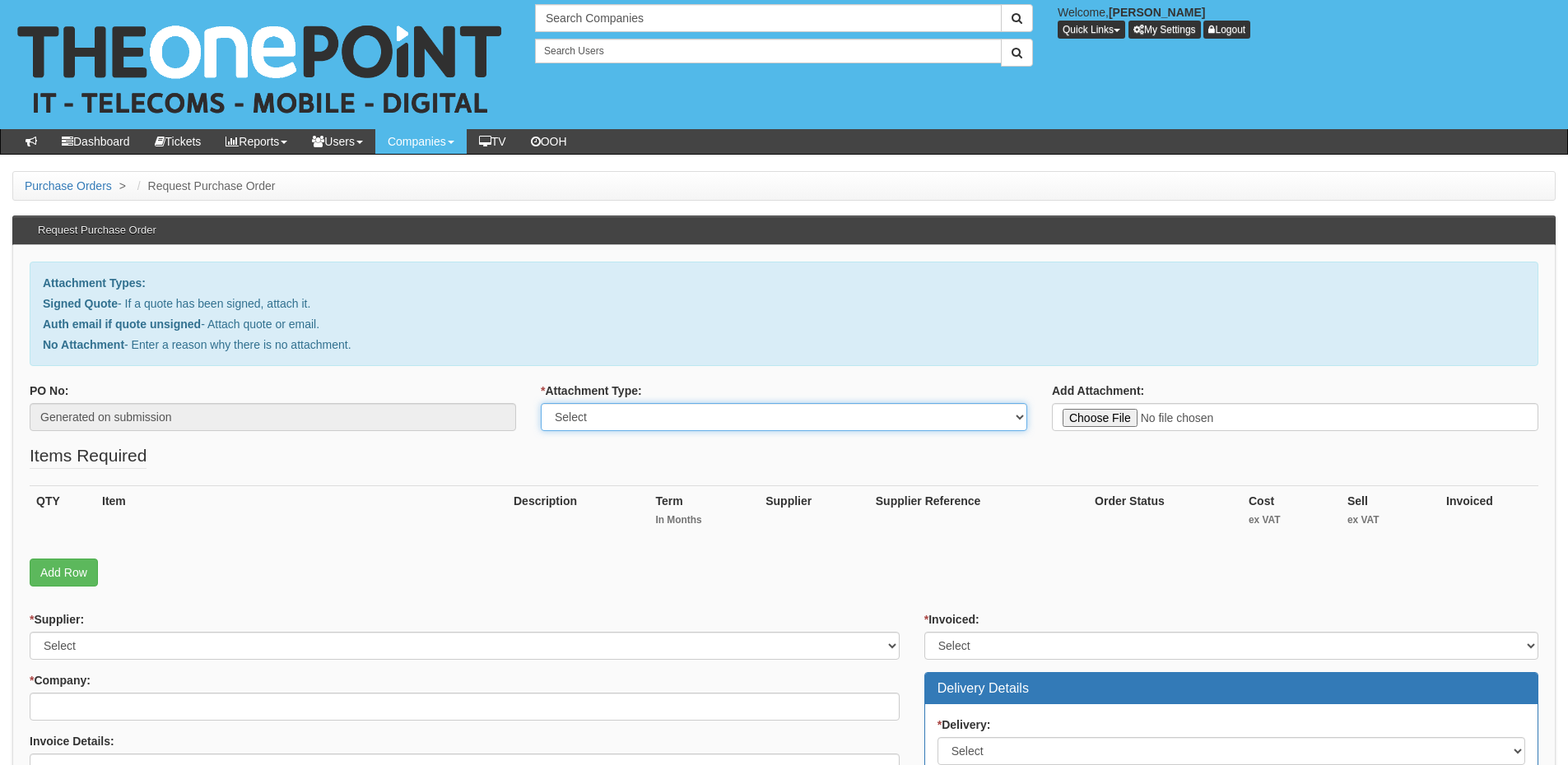
click at [594, 430] on select "Select Signed Quote Auth email with quote if unsigned No Attachment" at bounding box center [784, 417] width 486 height 28
select select "Signed Quote"
click at [541, 403] on select "Select Signed Quote Auth email with quote if unsigned No Attachment" at bounding box center [784, 417] width 486 height 28
type input "C:\fakepath\Hako Machines Ltd - Surface Laptops & Cases.pdf"
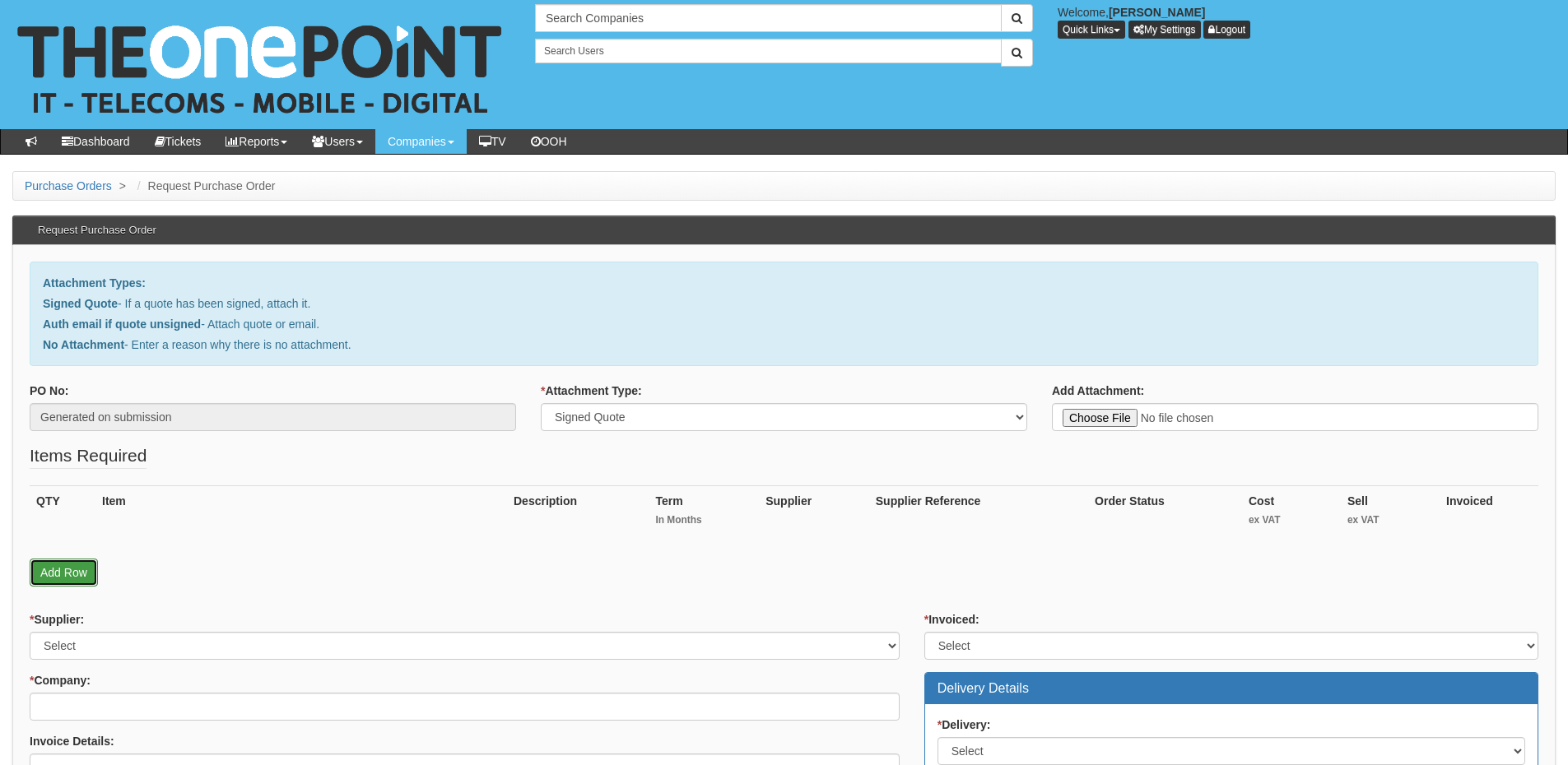
click at [70, 569] on link "Add Row" at bounding box center [63, 573] width 68 height 28
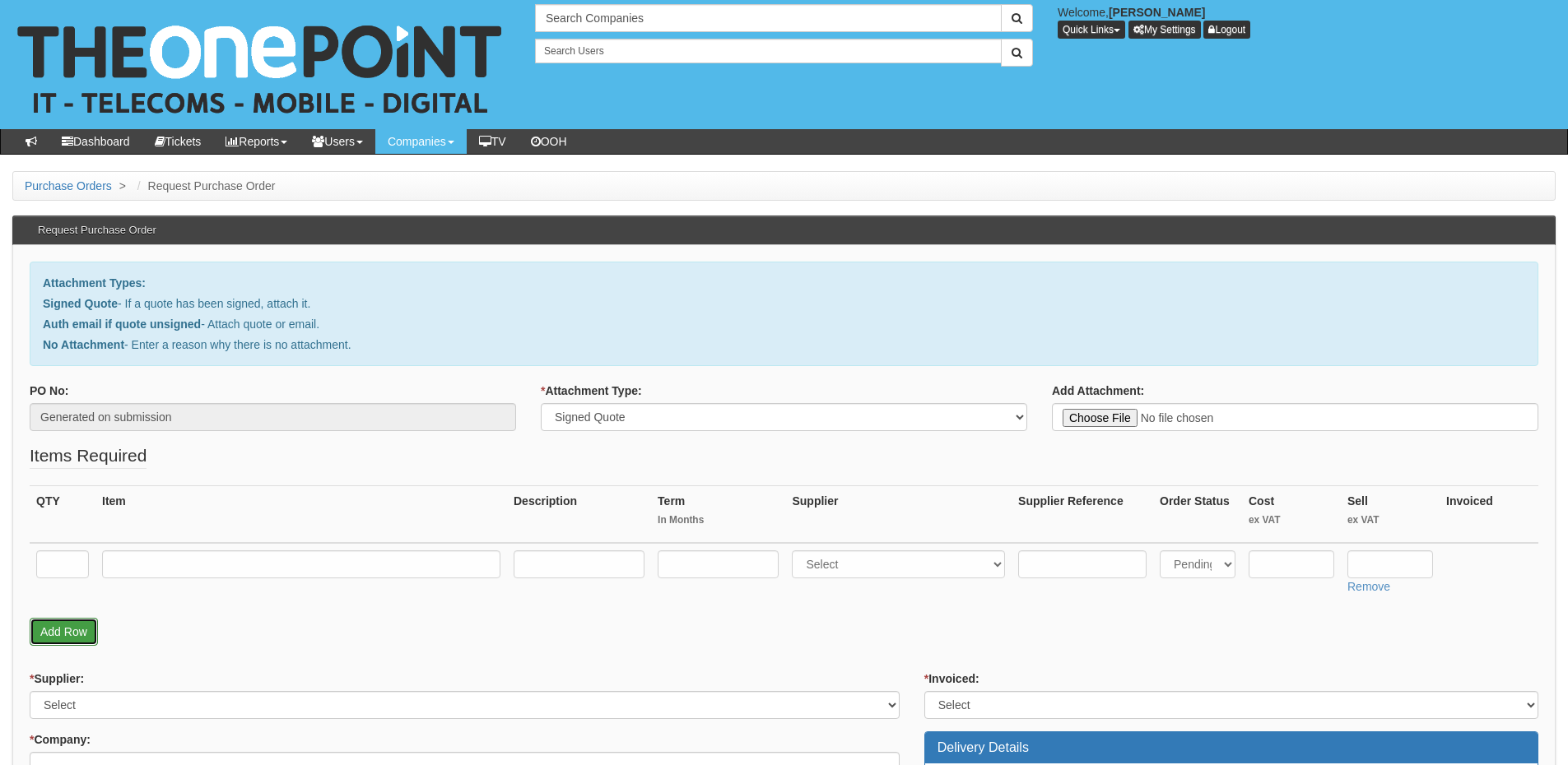
click at [72, 634] on link "Add Row" at bounding box center [63, 632] width 68 height 28
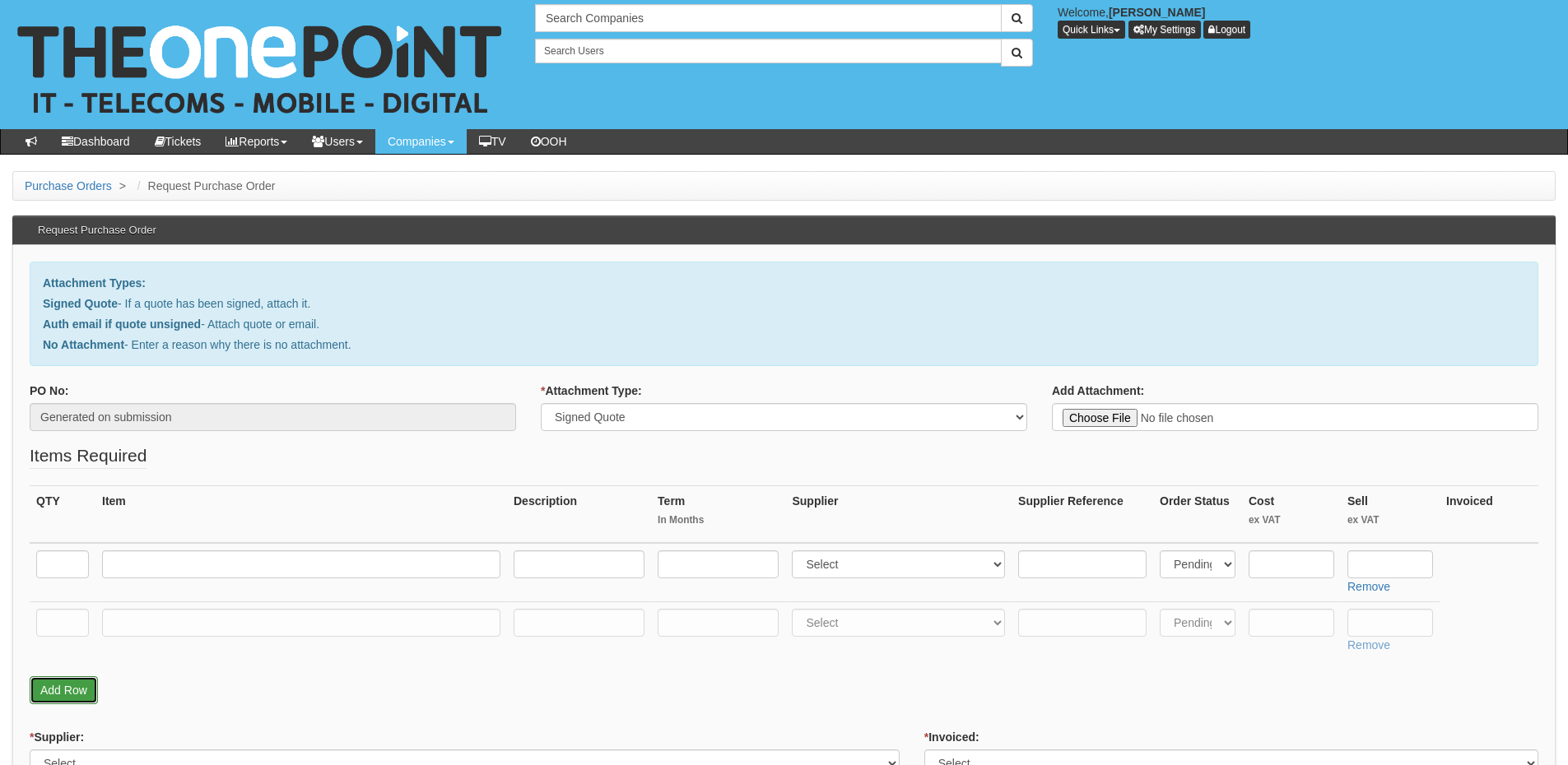
click at [69, 690] on link "Add Row" at bounding box center [63, 690] width 68 height 28
click at [69, 568] on input "text" at bounding box center [63, 564] width 53 height 28
type input "15"
click at [57, 619] on input "text" at bounding box center [63, 623] width 53 height 28
type input "16"
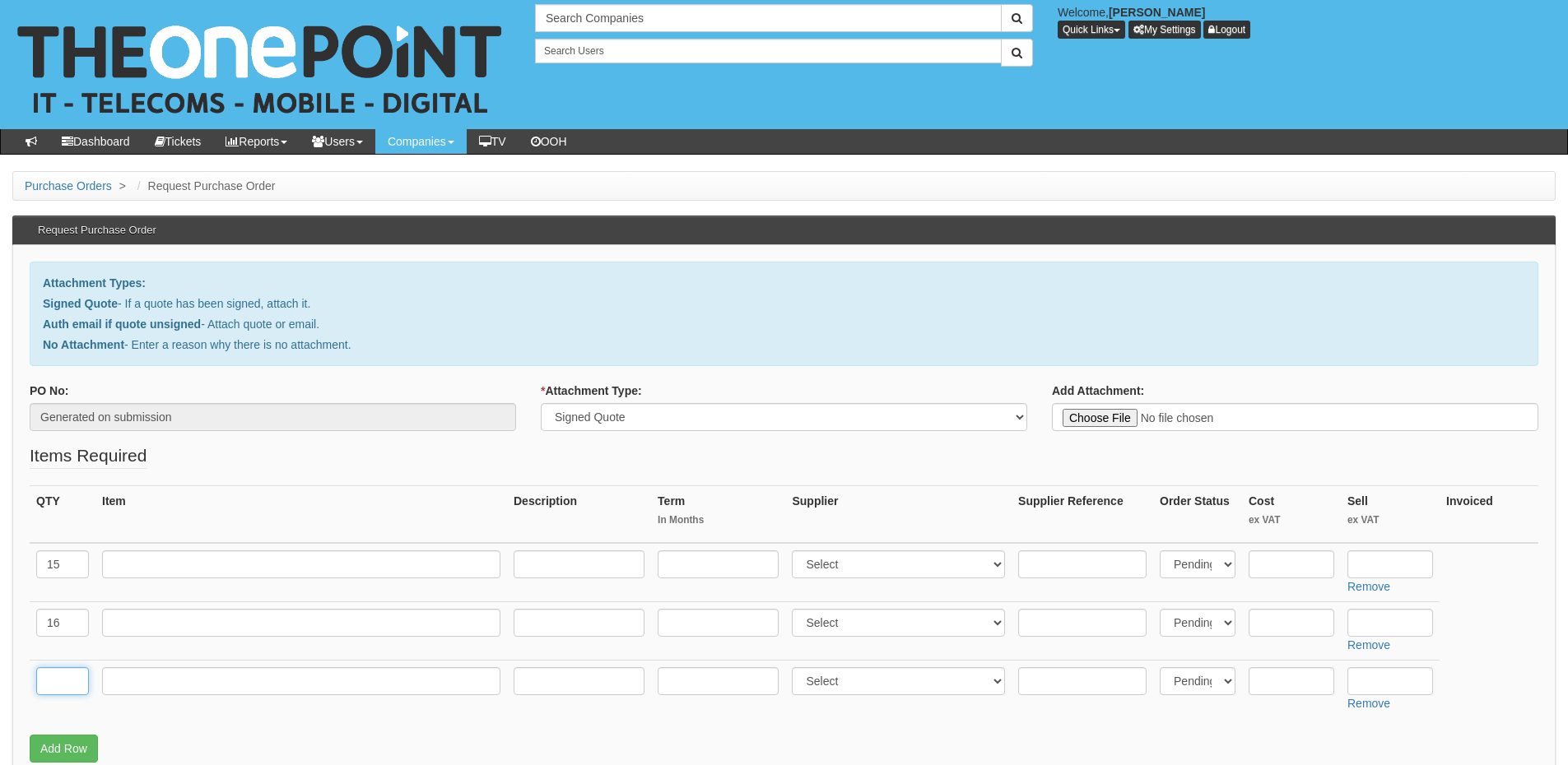
click at [58, 687] on input "text" at bounding box center [63, 681] width 53 height 28
type input "1"
click at [149, 698] on td at bounding box center [301, 689] width 411 height 58
click at [165, 675] on input "text" at bounding box center [301, 681] width 399 height 28
type input "Delivery"
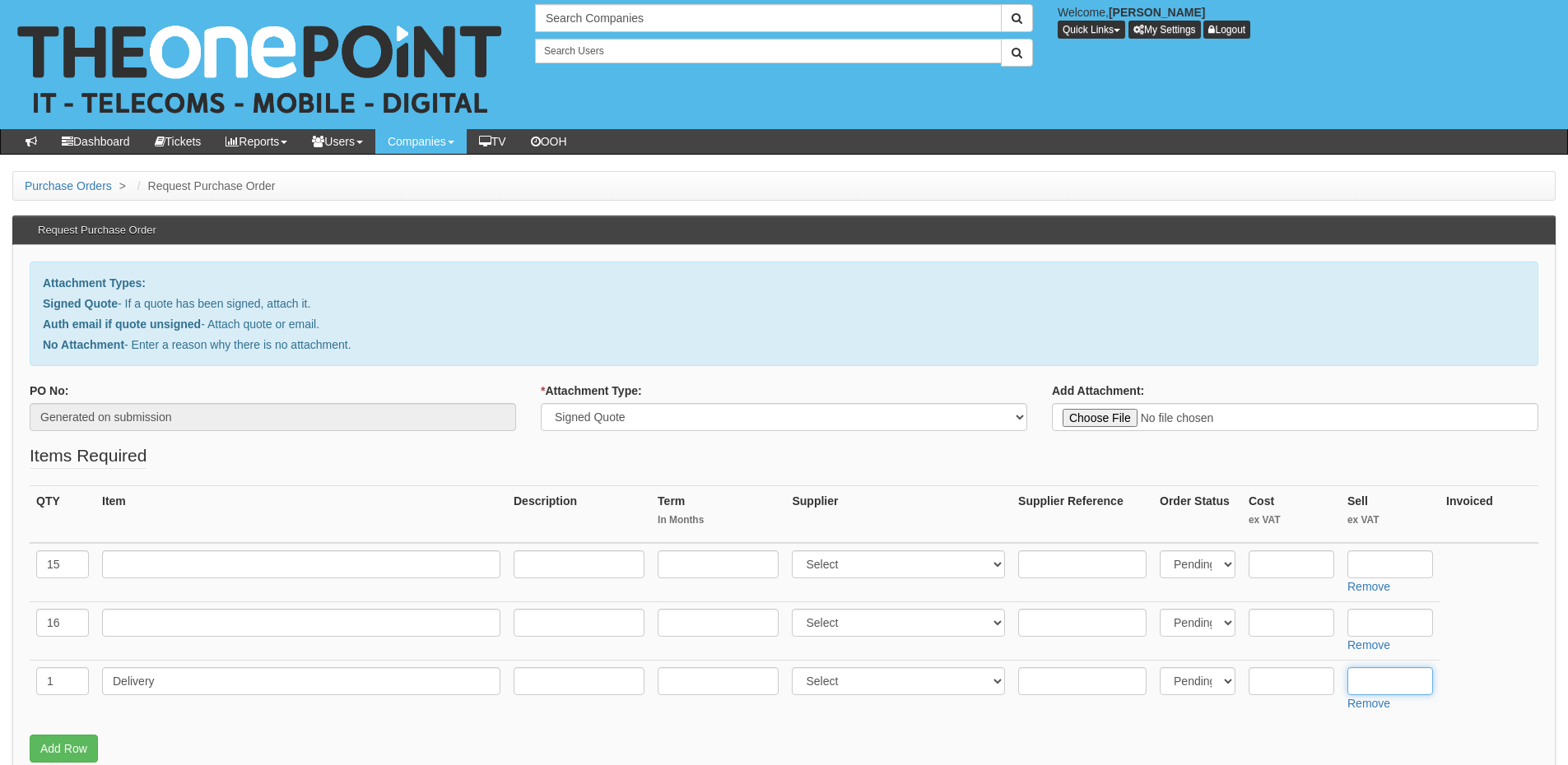
click at [1400, 688] on input "text" at bounding box center [1390, 681] width 86 height 28
type input "12.50"
click at [243, 572] on input "text" at bounding box center [301, 564] width 399 height 28
paste input "Microsoft-ZHQ-00004 Microsoft Surface Laptop 7"
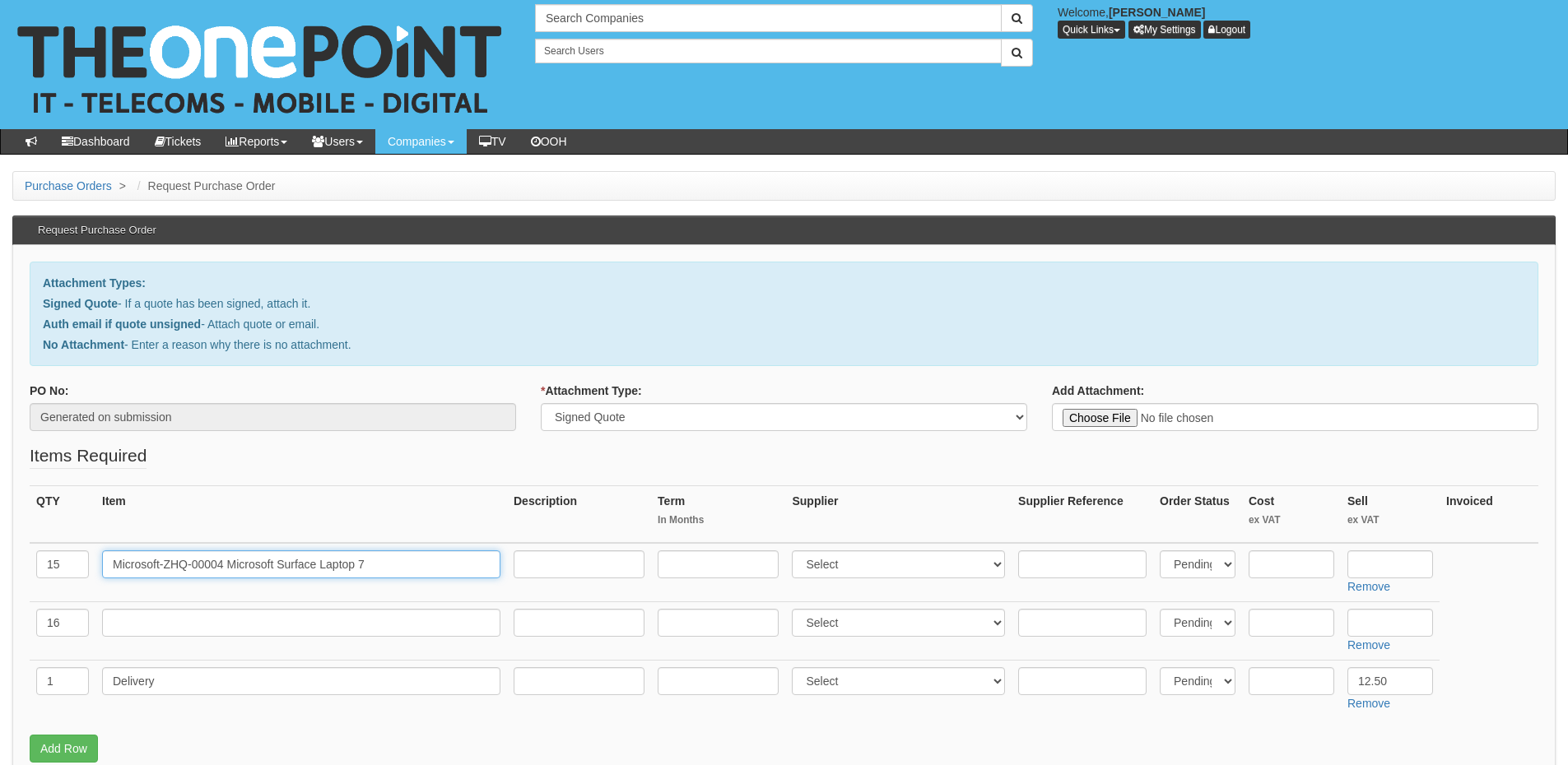
type input "Microsoft-ZHQ-00004 Microsoft Surface Laptop 7"
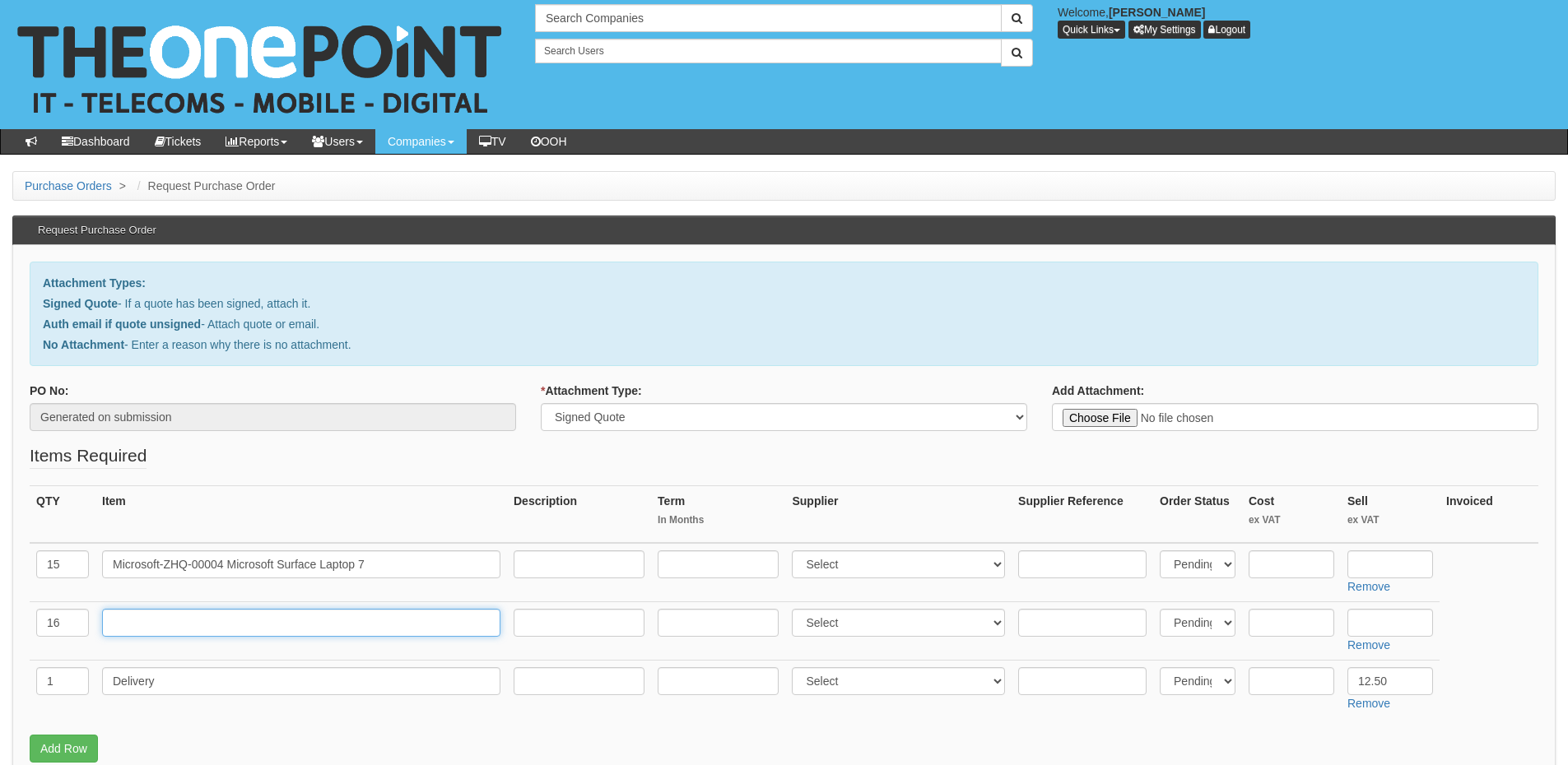
click at [210, 629] on input "text" at bounding box center [301, 623] width 399 height 28
paste input "16" Water-resistant Neoprene Laptop Sleeve Case"
type input "16" Water-resistant Neoprene Laptop Sleeve Case"
click at [1373, 619] on input "text" at bounding box center [1390, 623] width 86 height 28
type input "8.50"
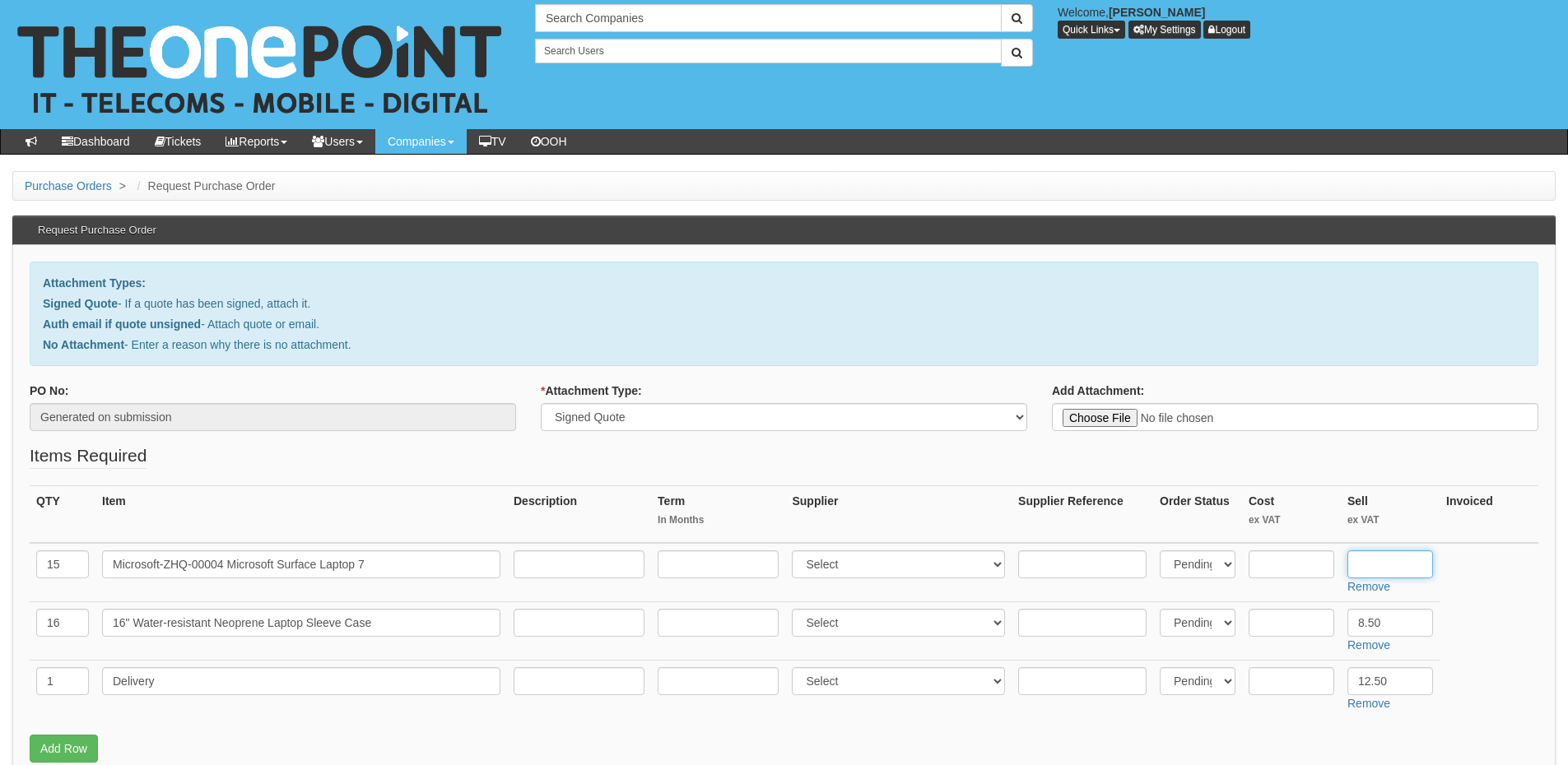
click at [1373, 561] on input "text" at bounding box center [1390, 564] width 86 height 28
paste input "1,391.99"
click at [1367, 565] on input "1,391.99" at bounding box center [1390, 564] width 86 height 28
type input "1391.99"
click at [881, 565] on select "Select 123 REG.co.uk 1Password 3 4Gon AA Jones Electric Ltd Abzorb Access Group…" at bounding box center [898, 564] width 213 height 28
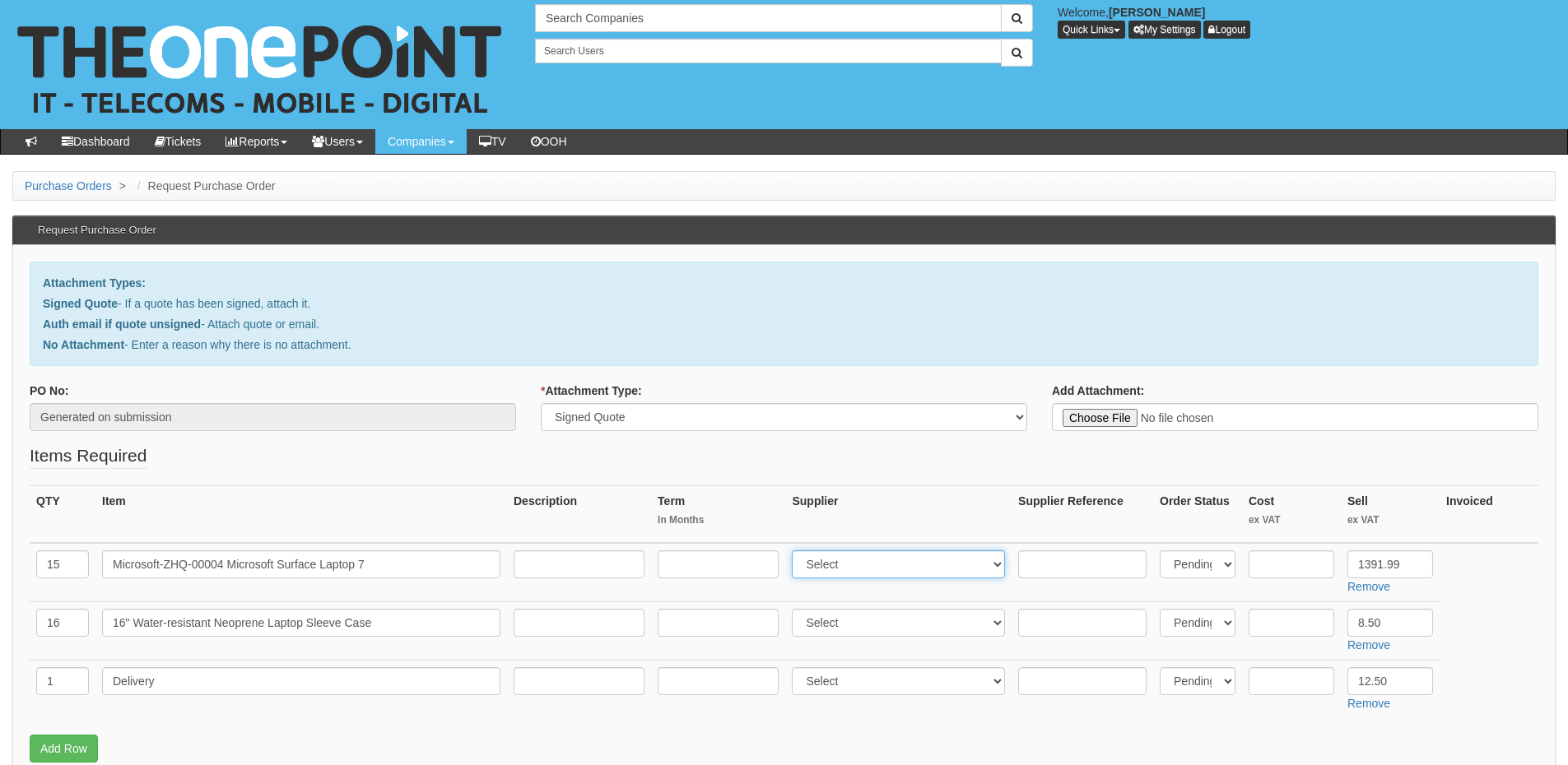
select select "220"
click at [796, 551] on select "Select 123 REG.co.uk 1Password 3 4Gon AA Jones Electric Ltd Abzorb Access Group…" at bounding box center [898, 564] width 213 height 28
click at [854, 621] on select "Select 123 REG.co.uk 1Password 3 4Gon AA Jones Electric Ltd Abzorb Access Group…" at bounding box center [898, 623] width 213 height 28
select select "220"
click at [796, 609] on select "Select 123 REG.co.uk 1Password 3 4Gon AA Jones Electric Ltd Abzorb Access Group…" at bounding box center [898, 623] width 213 height 28
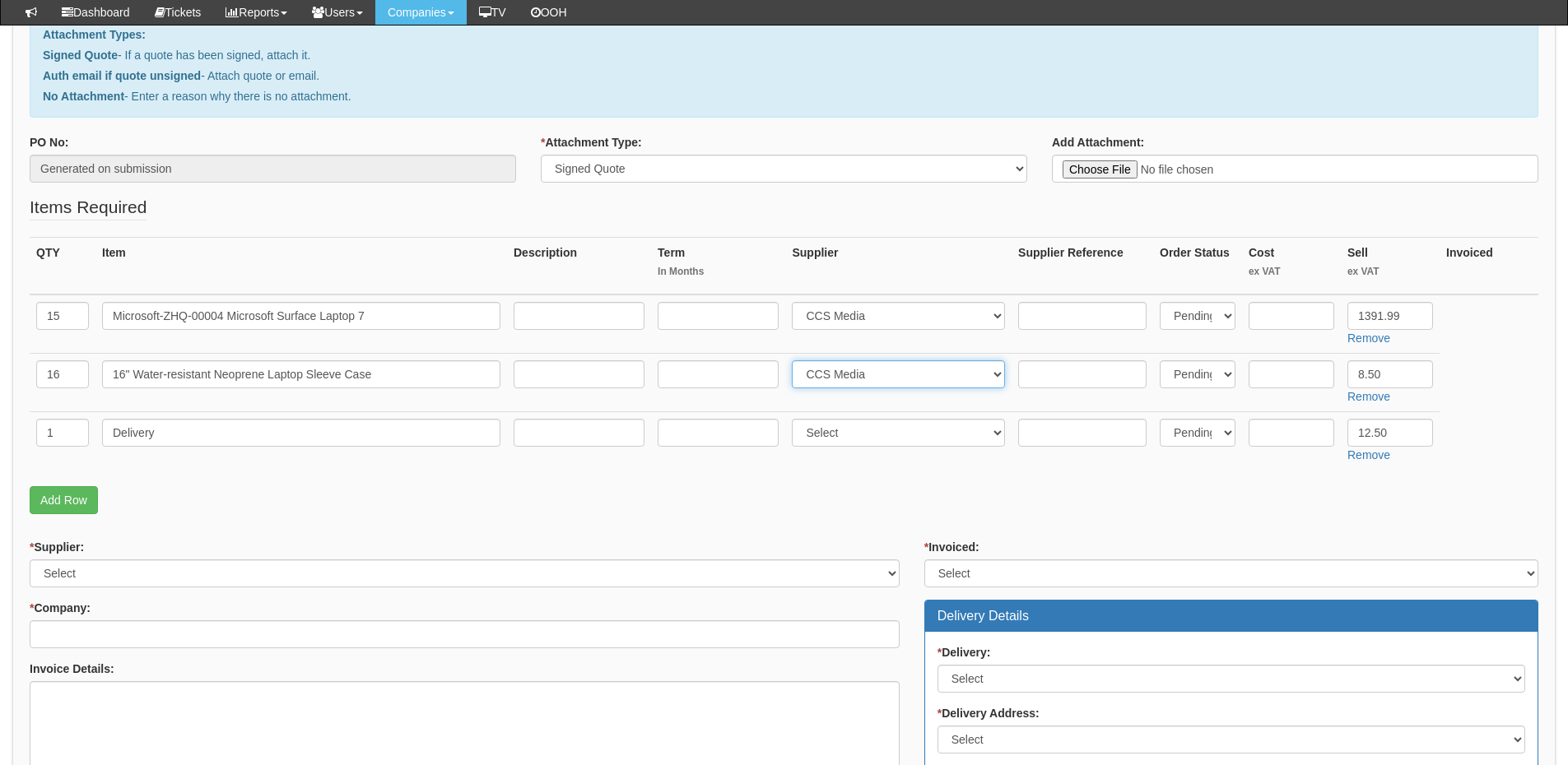
scroll to position [329, 0]
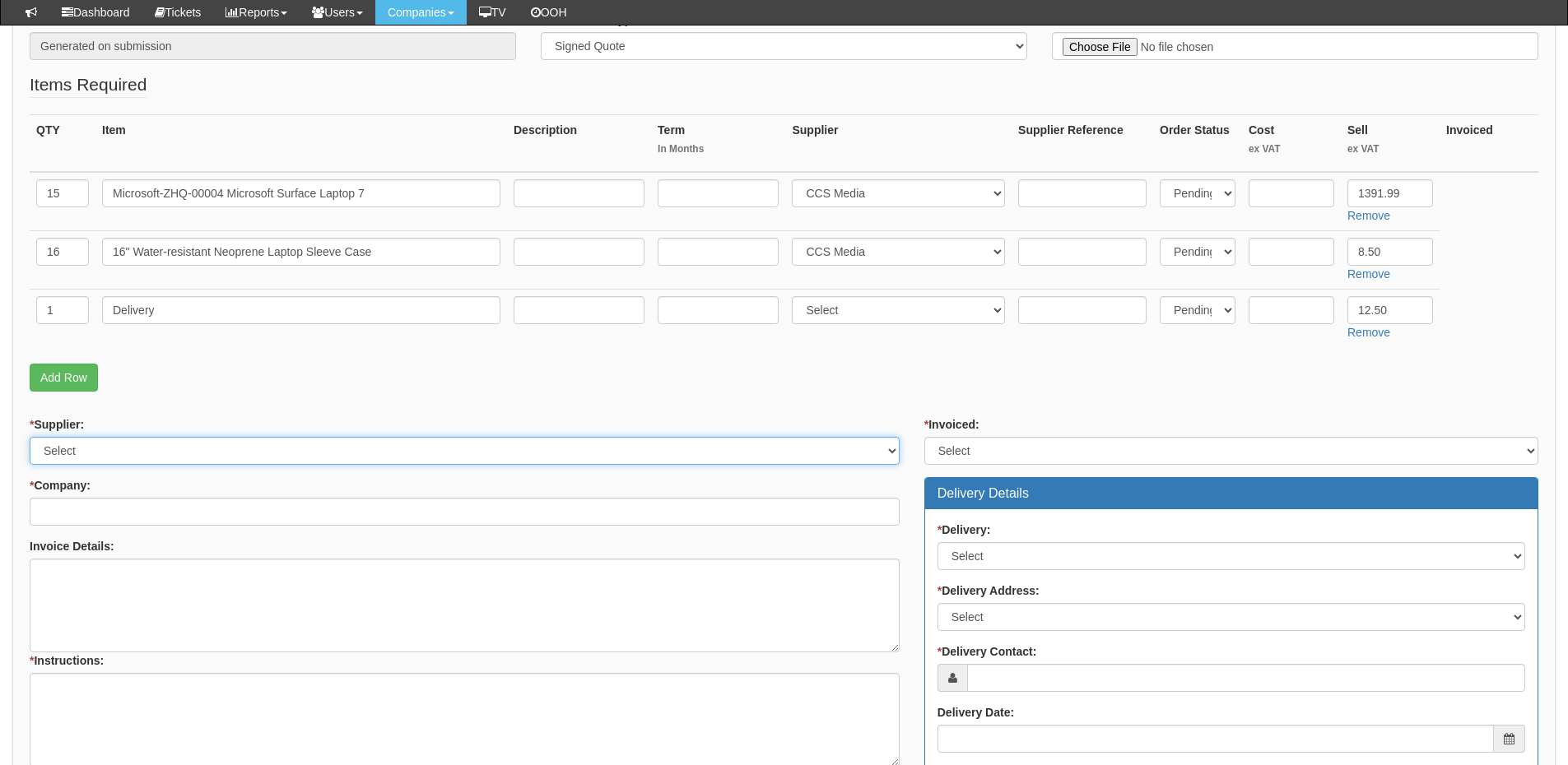
click at [211, 459] on select "Select 123 [DOMAIN_NAME] 1Password 3 4Gon [PERSON_NAME] Electric Ltd Abzorb Acc…" at bounding box center [464, 450] width 870 height 28
select select "220"
click at [29, 437] on select "Select 123 [DOMAIN_NAME] 1Password 3 4Gon [PERSON_NAME] Electric Ltd Abzorb Acc…" at bounding box center [464, 450] width 870 height 28
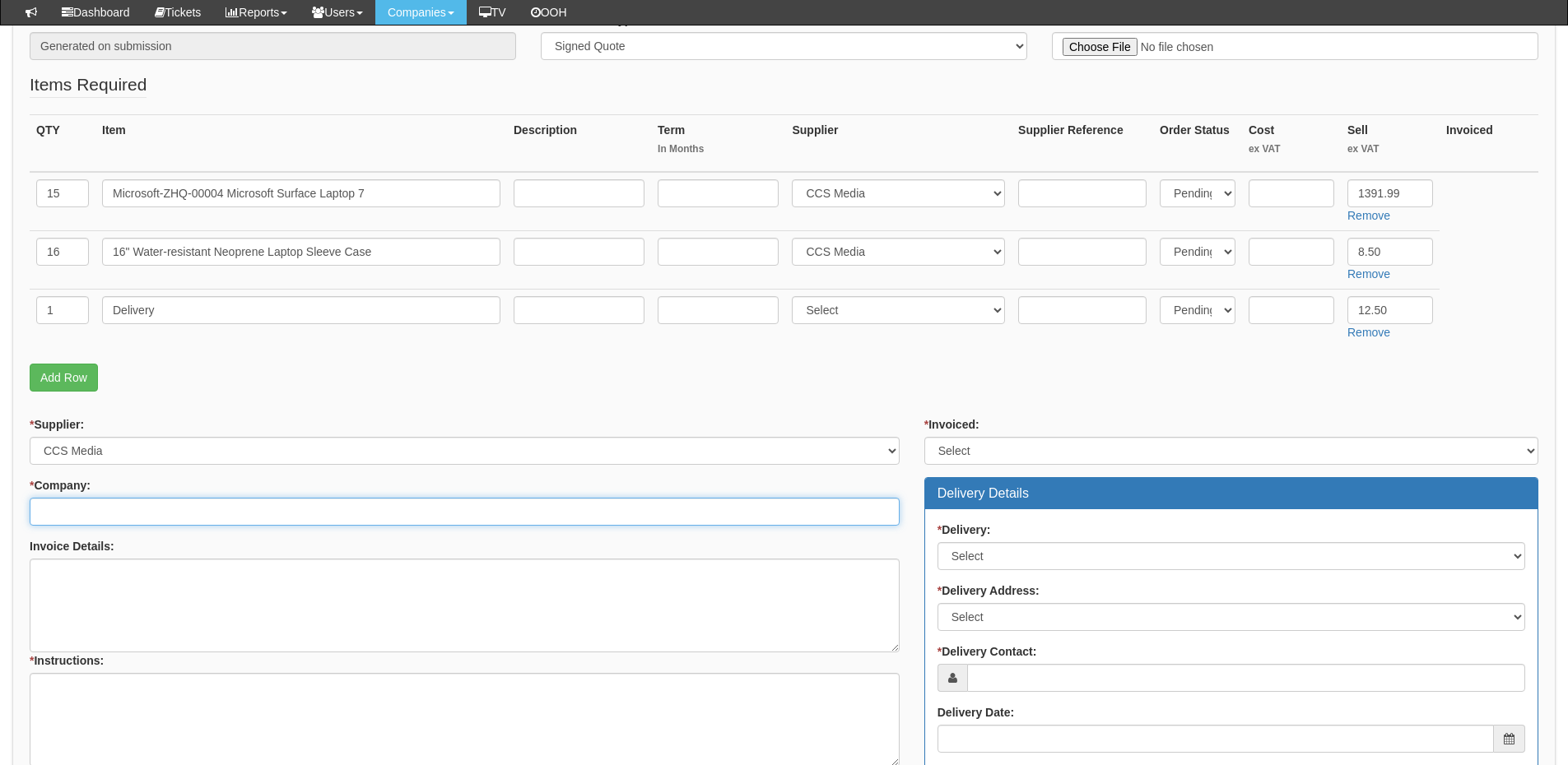
click at [186, 511] on input "* Company:" at bounding box center [464, 512] width 870 height 28
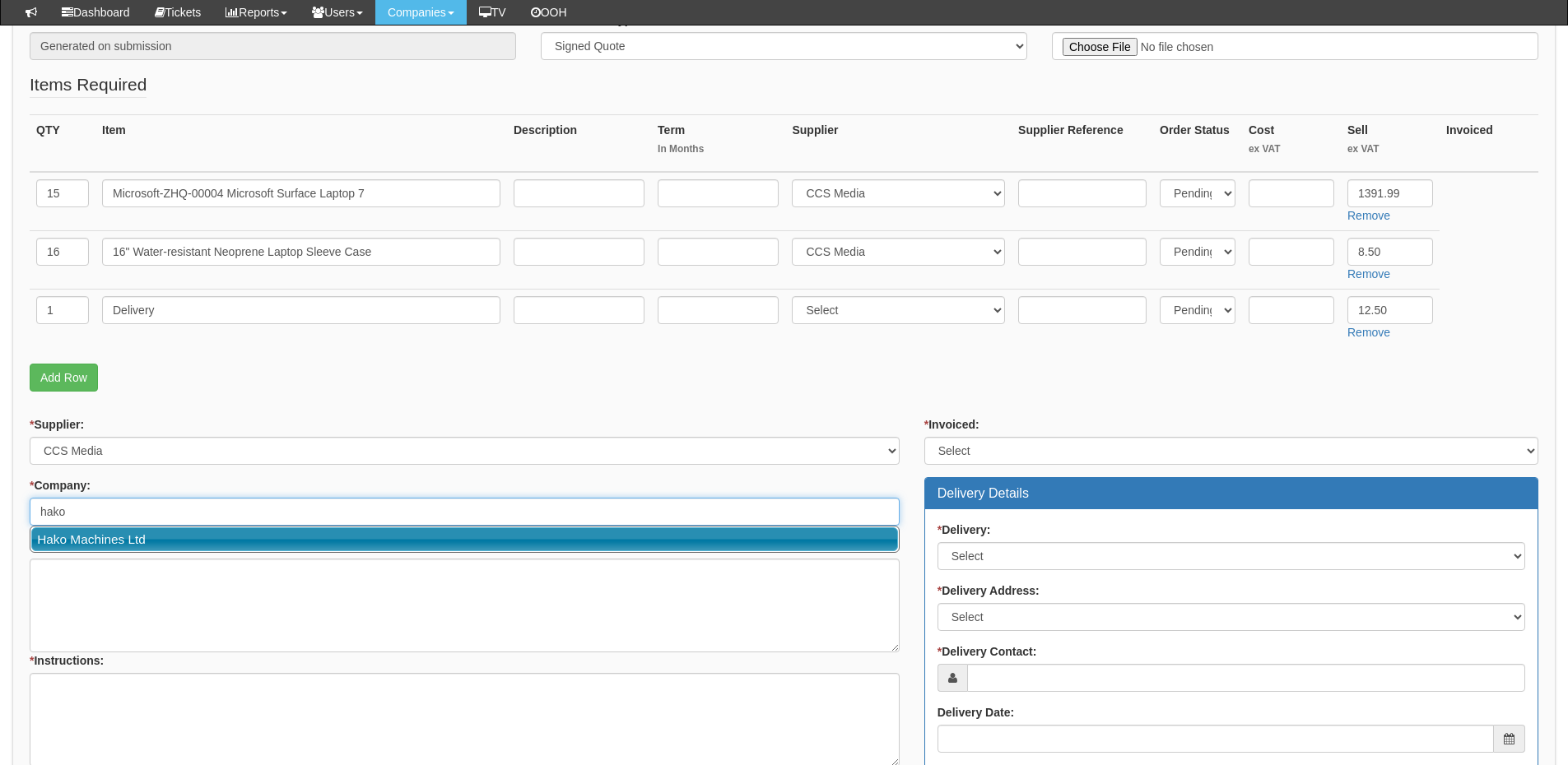
click at [179, 537] on link "Hako Machines Ltd" at bounding box center [464, 539] width 867 height 24
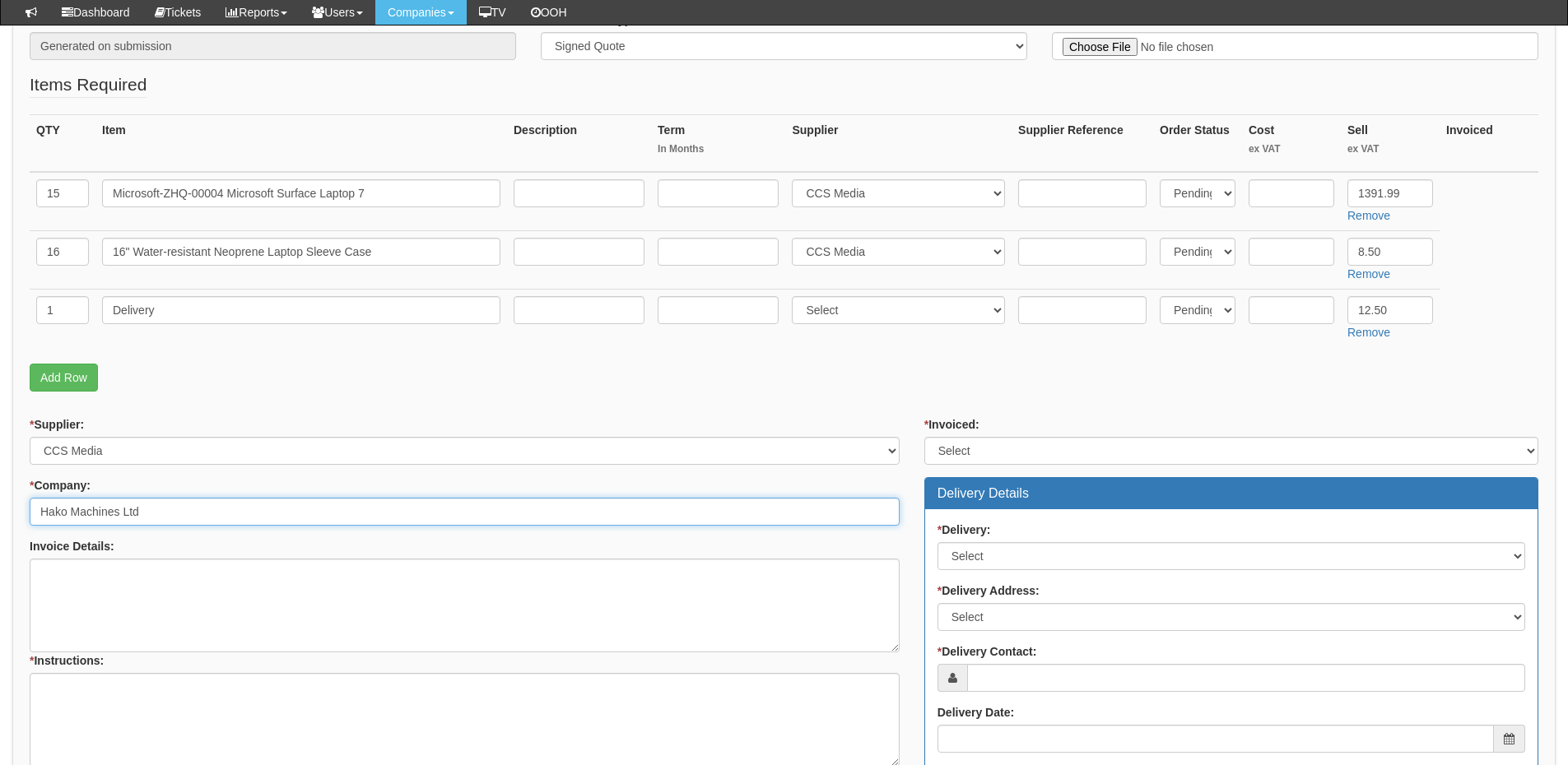
type input "Hako Machines Ltd"
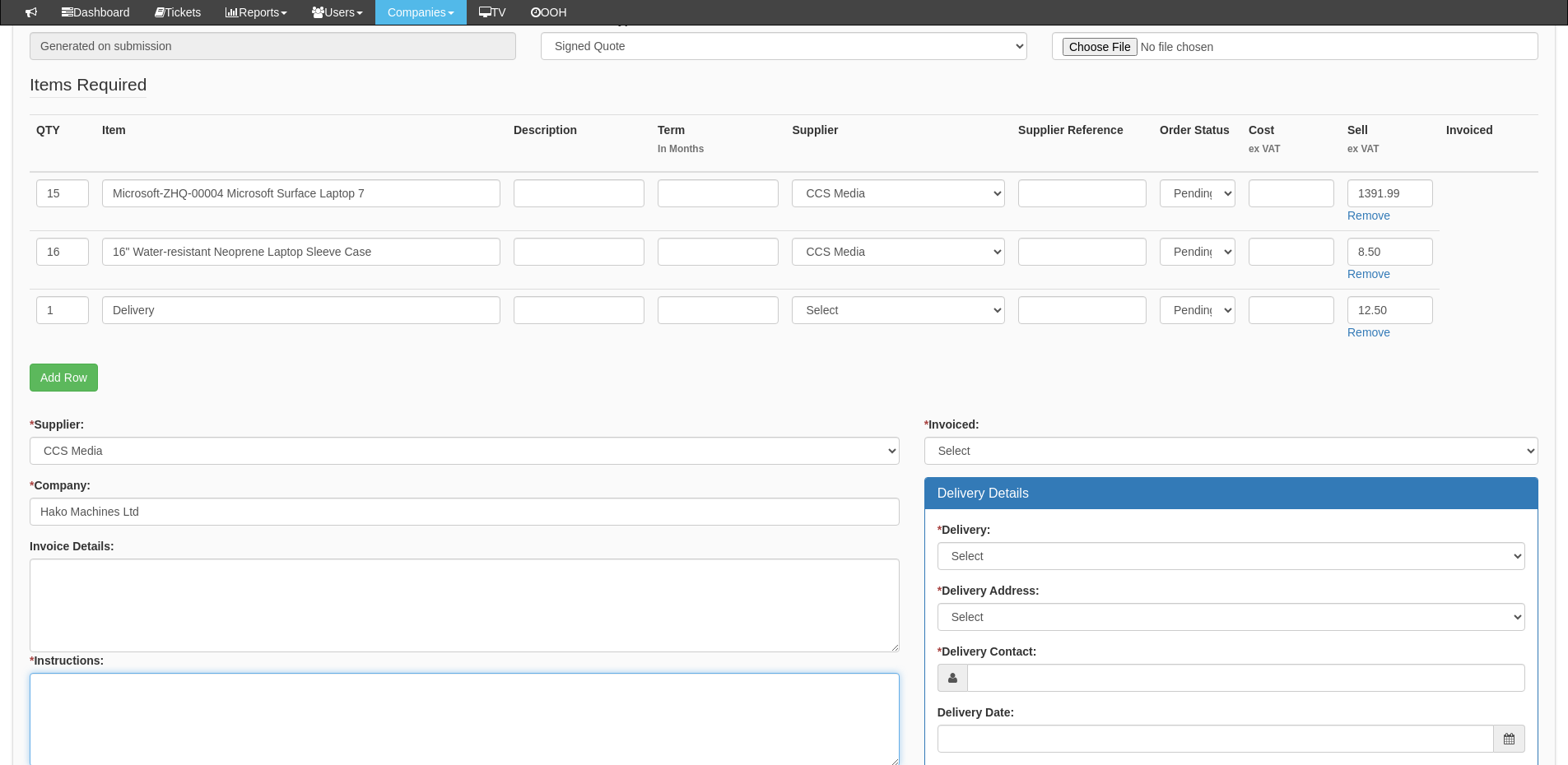
click at [76, 710] on textarea "* Instructions:" at bounding box center [464, 719] width 870 height 94
type textarea "15x new machines"
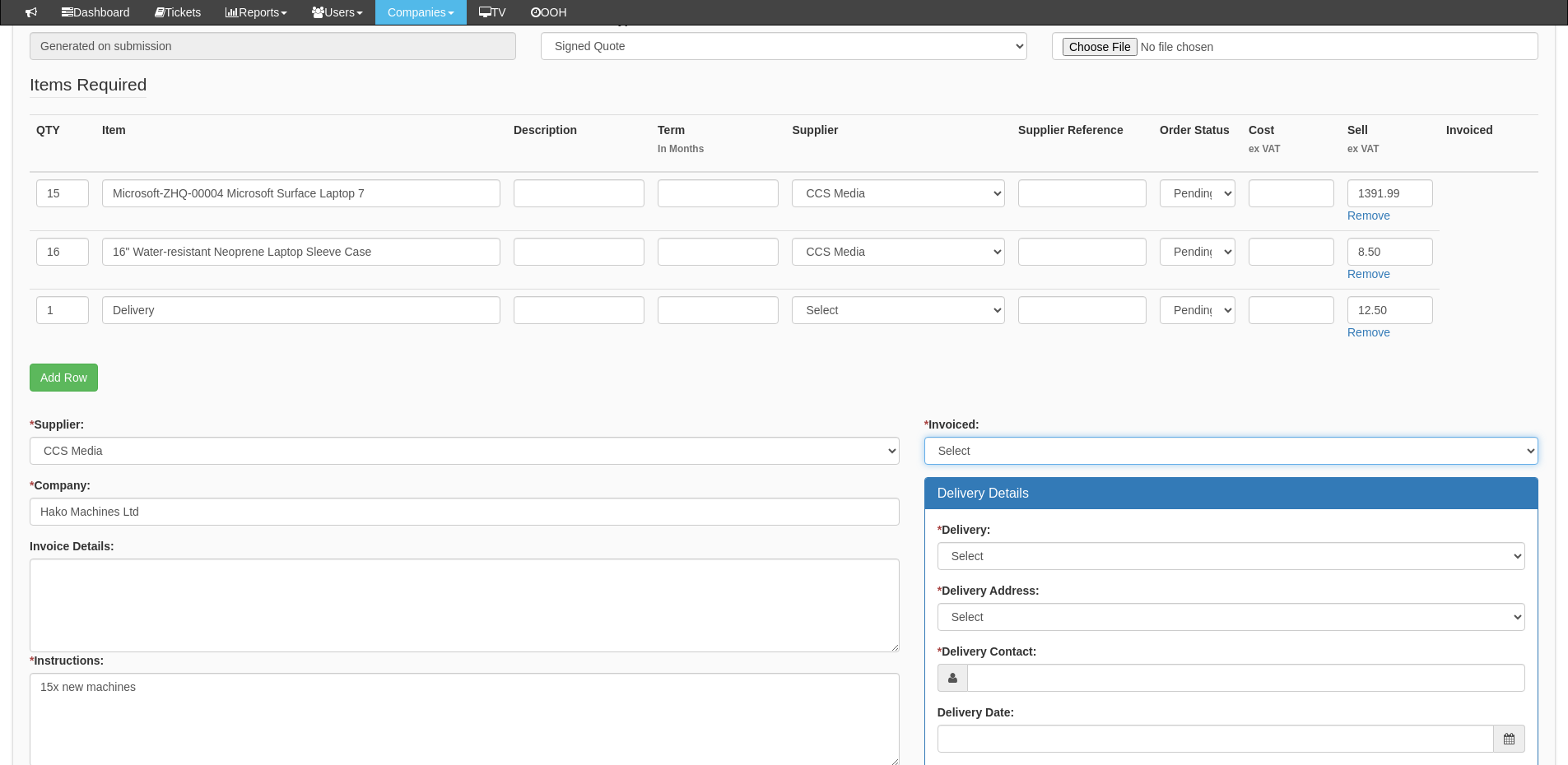
click at [958, 454] on select "Select Yes No N/A STB (part of order)" at bounding box center [1231, 450] width 614 height 28
select select "2"
click at [924, 437] on select "Select Yes No N/A STB (part of order)" at bounding box center [1231, 450] width 614 height 28
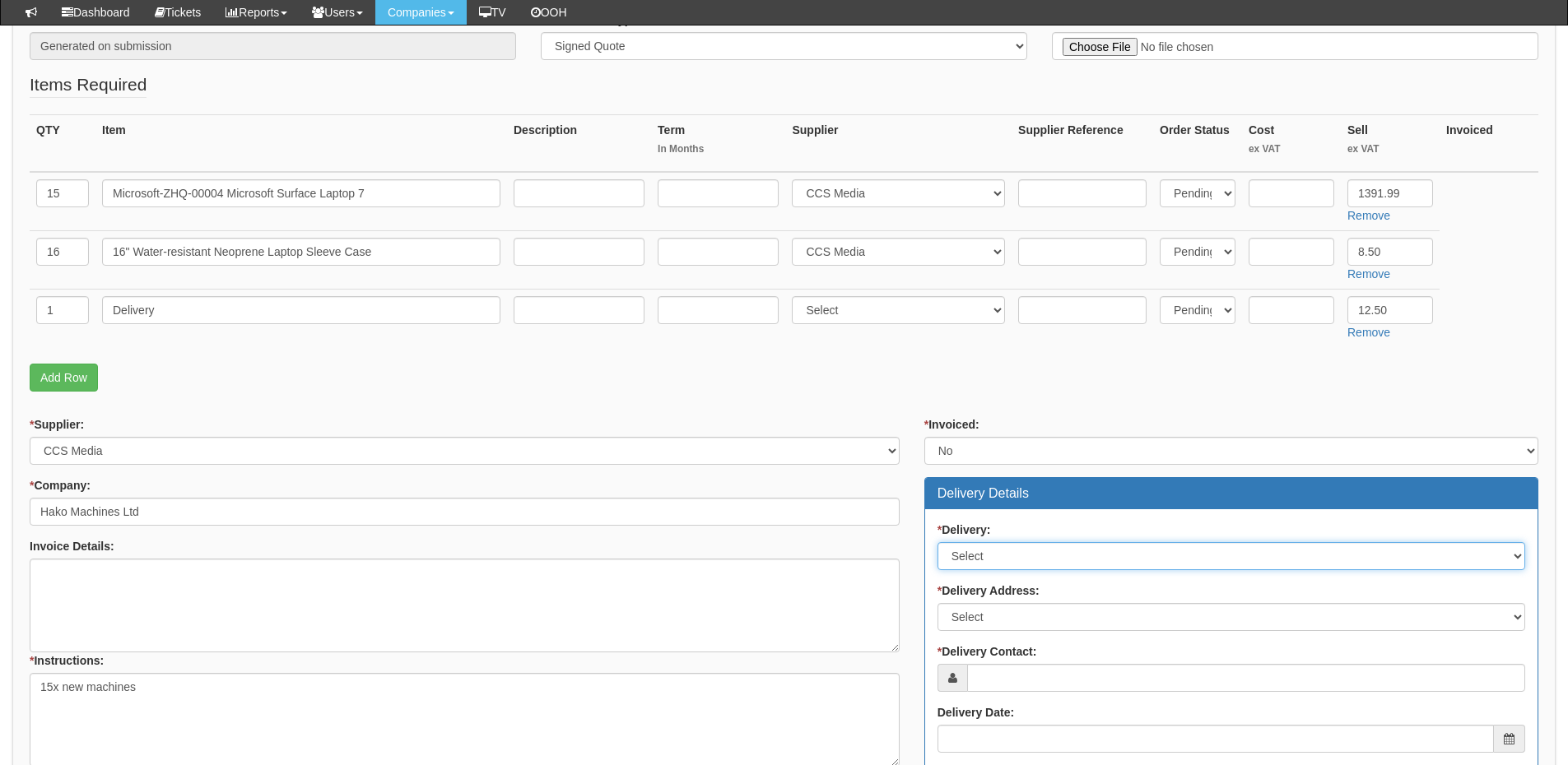
click at [965, 558] on select "Select No Not Applicable Yes" at bounding box center [1231, 556] width 587 height 28
select select "1"
click at [938, 543] on select "Select No Not Applicable Yes" at bounding box center [1231, 556] width 587 height 28
click at [980, 614] on select "Select Not Applicable Main Address - NN67UD Other" at bounding box center [1231, 616] width 587 height 28
select select "other"
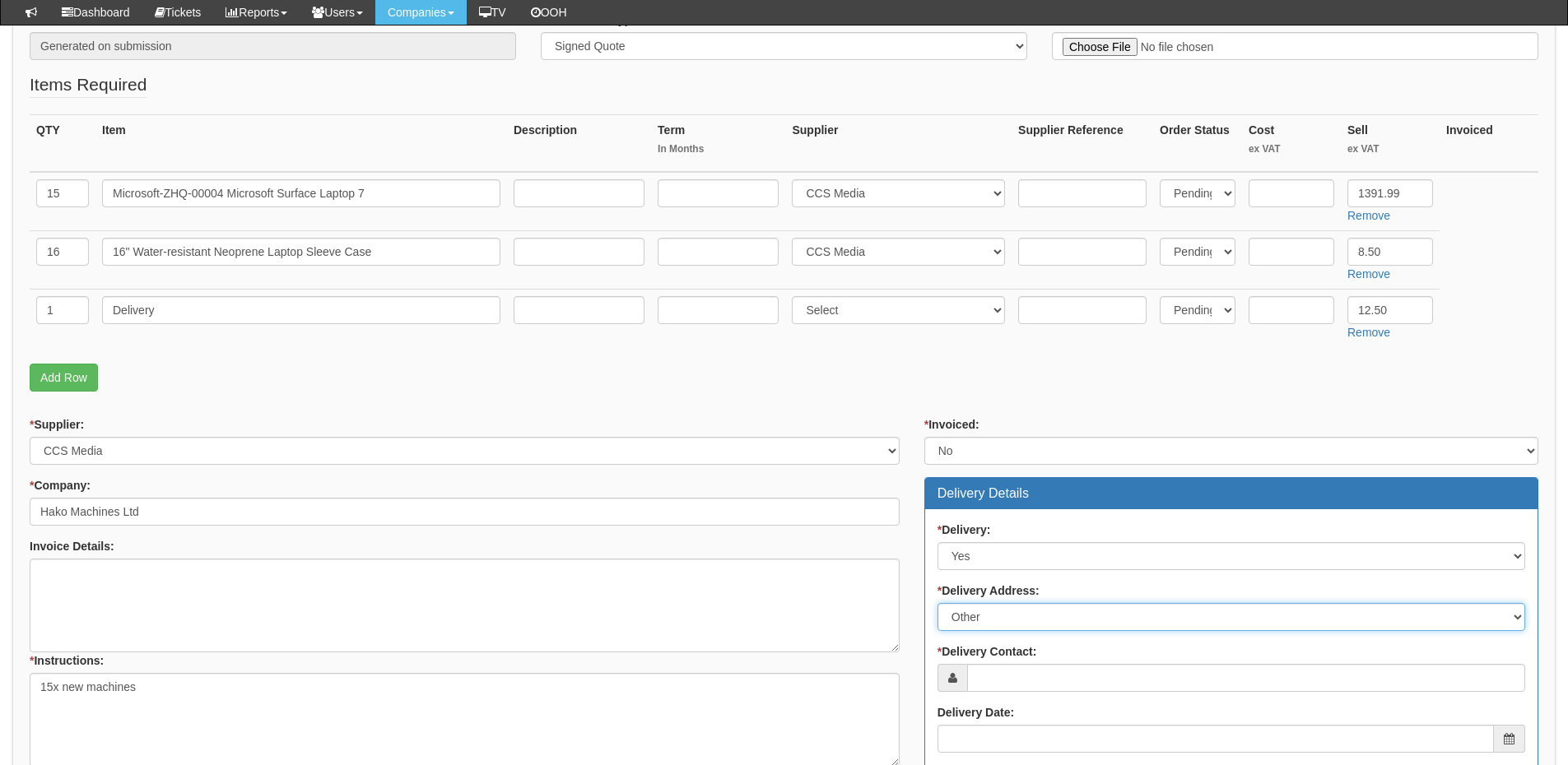
click at [938, 603] on select "Select Not Applicable Main Address - NN67UD Other" at bounding box center [1231, 616] width 587 height 28
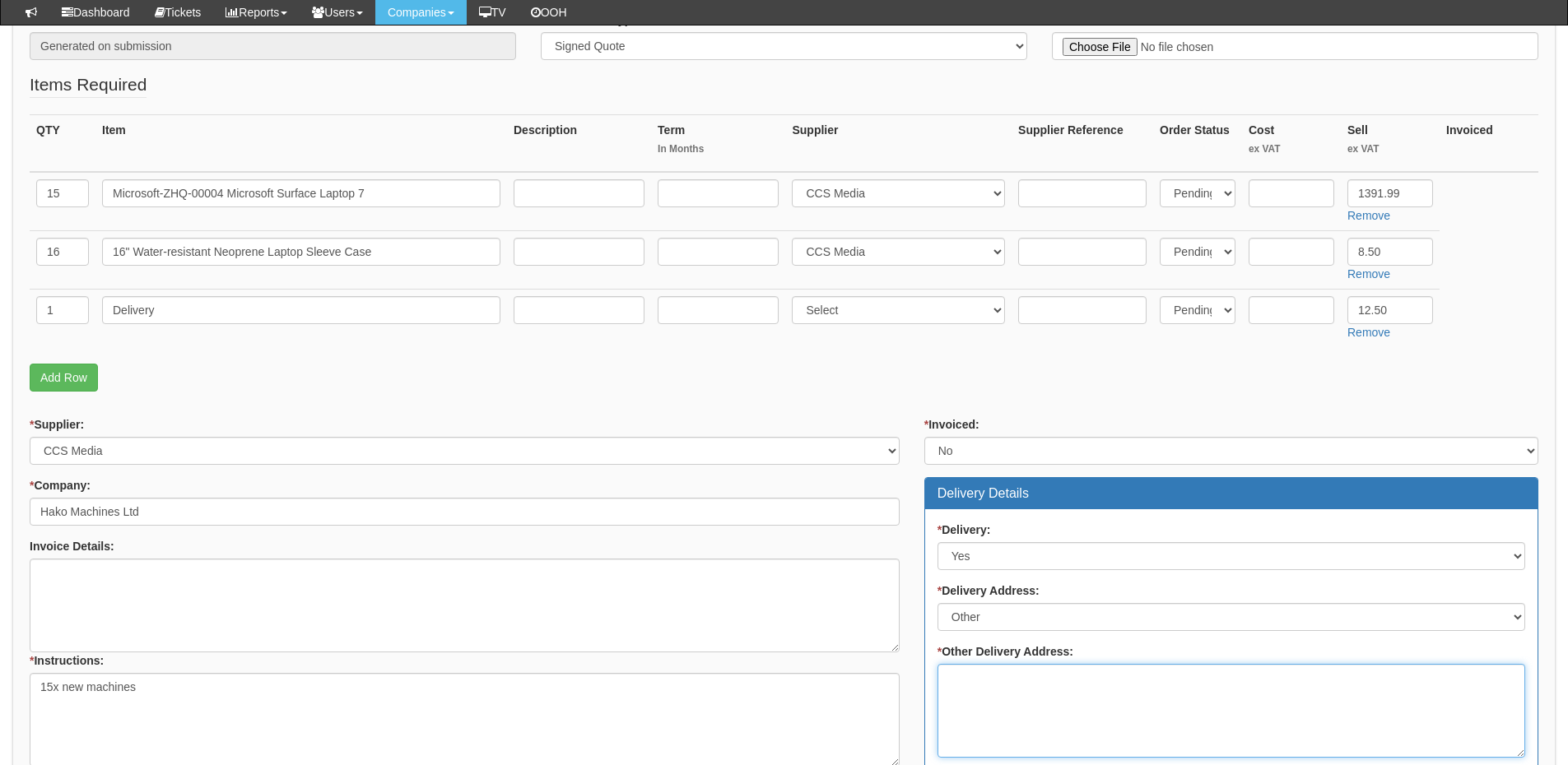
click at [982, 691] on textarea "* Other Delivery Address:" at bounding box center [1231, 710] width 587 height 94
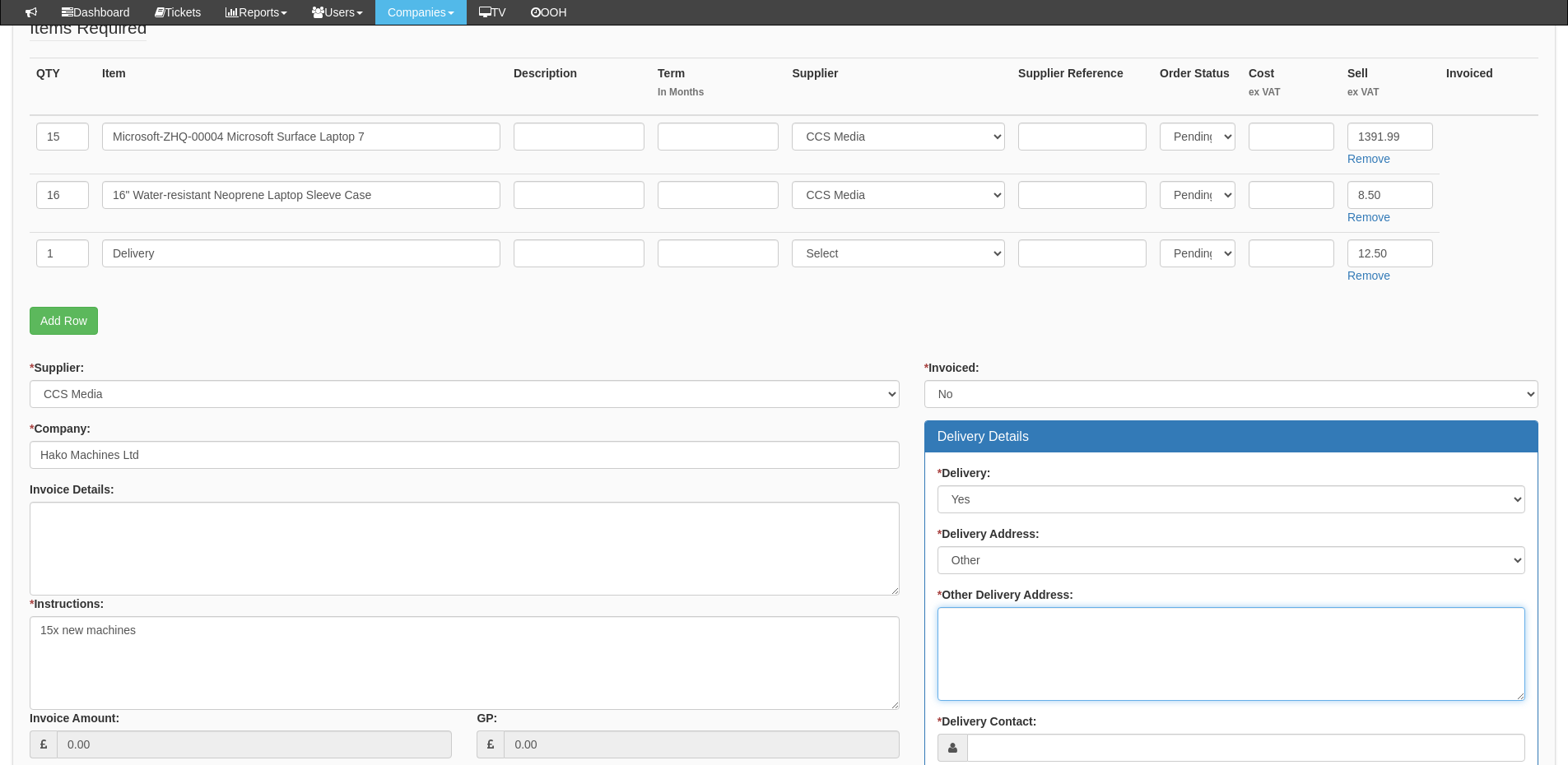
scroll to position [493, 0]
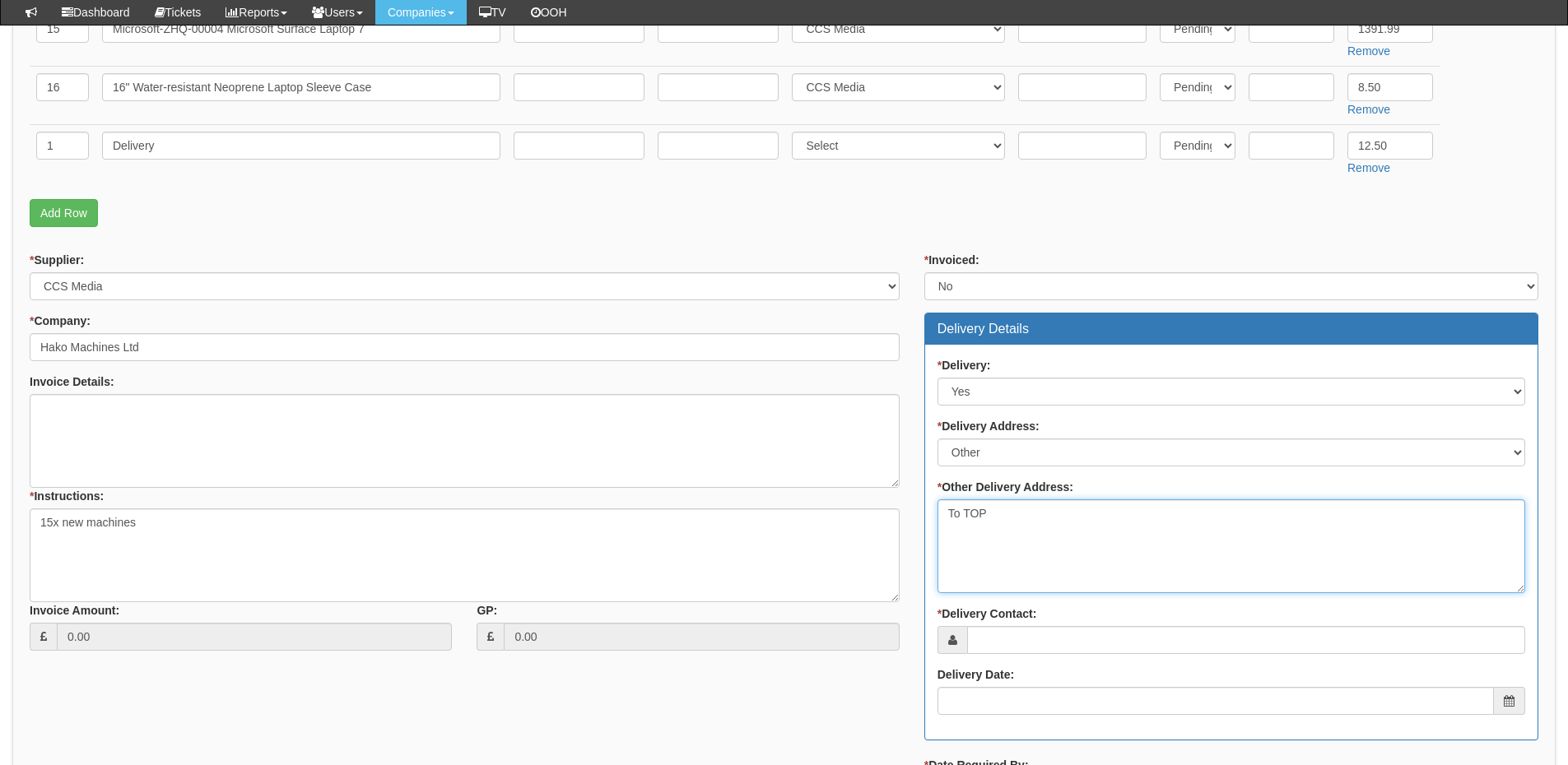
type textarea "To TOP"
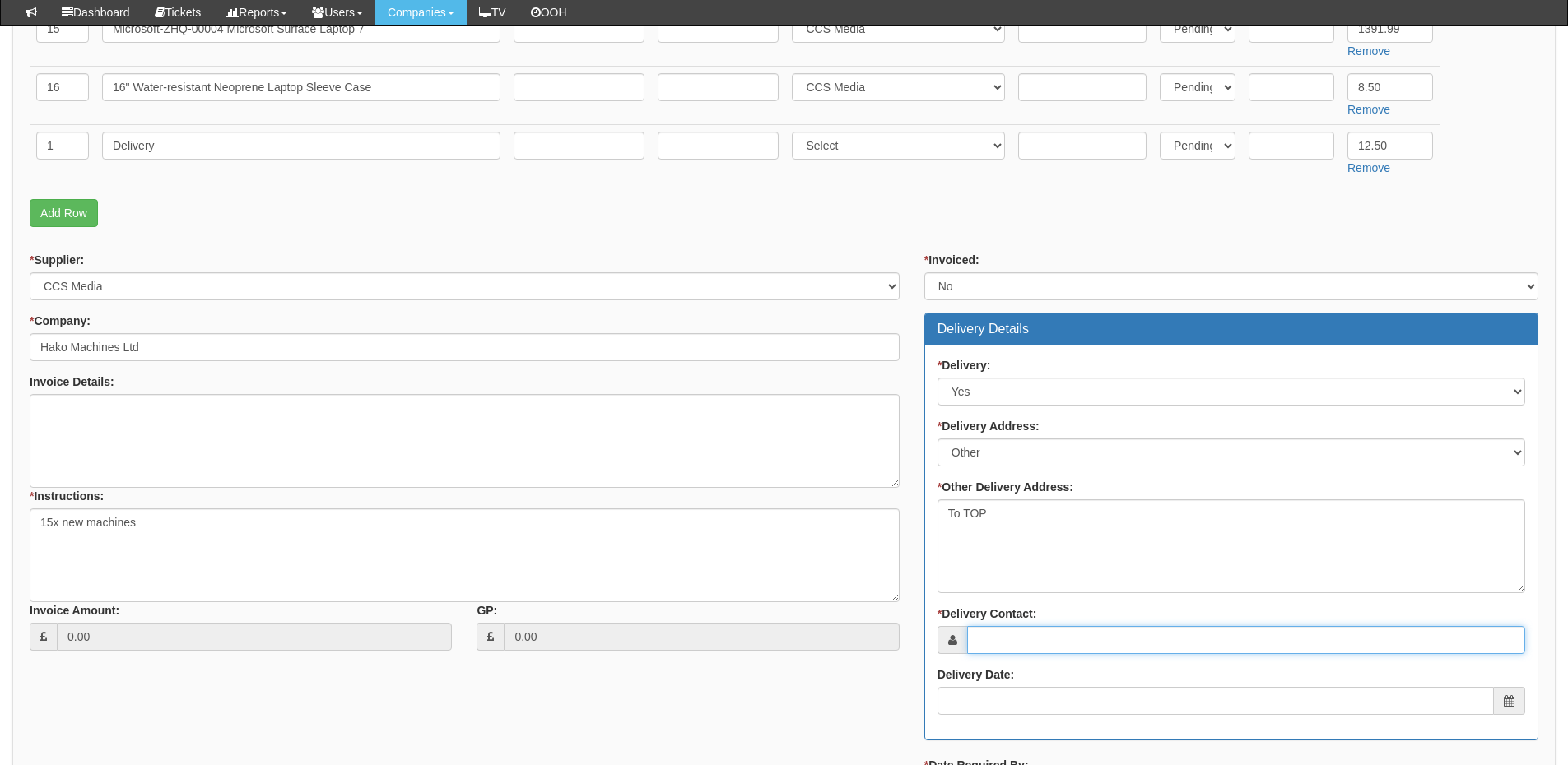
click at [1014, 644] on input "* Delivery Contact:" at bounding box center [1246, 640] width 558 height 28
paste input "Elliott Morgan"
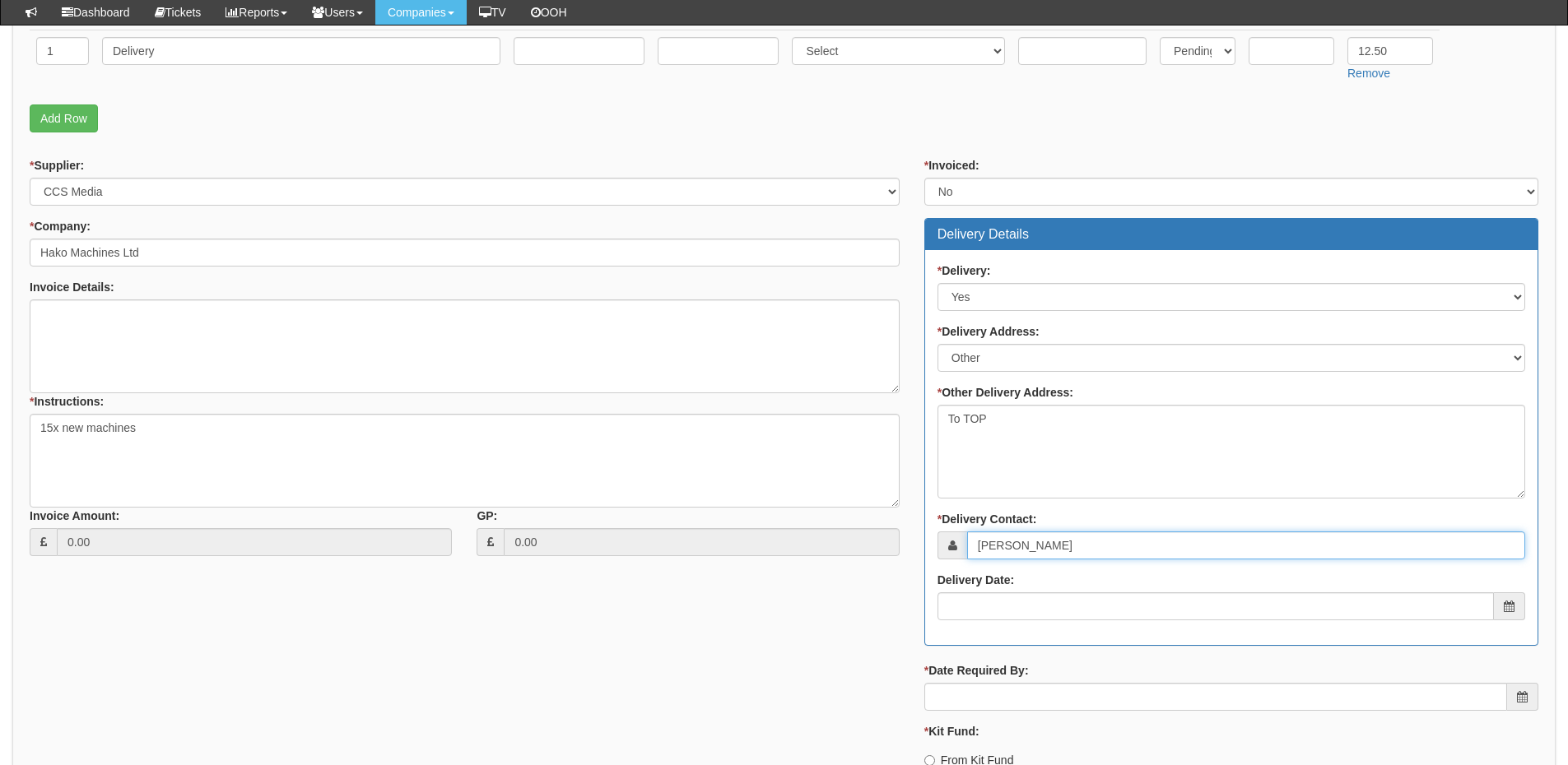
scroll to position [740, 0]
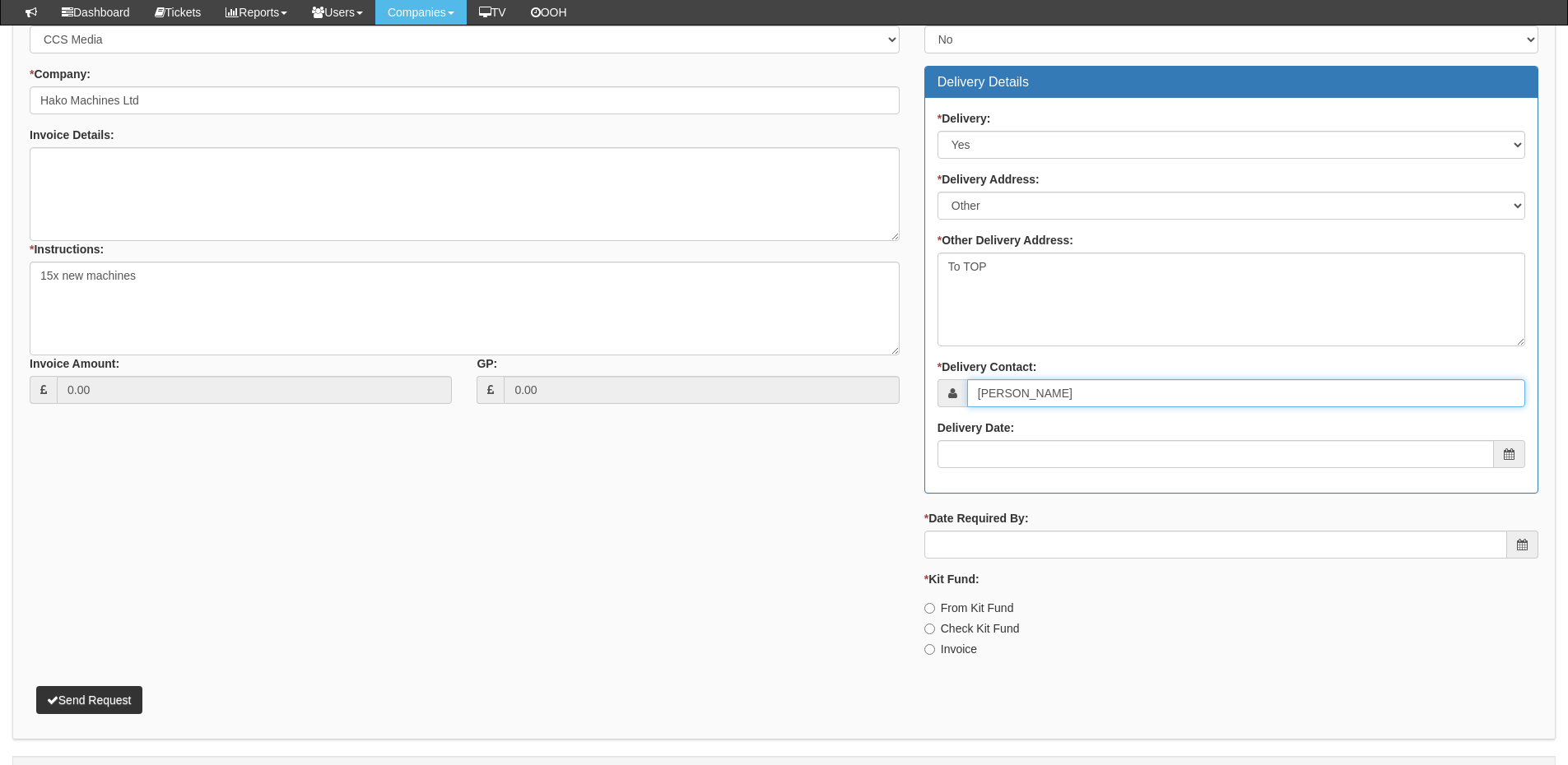
type input "Elliott Morgan"
click at [1008, 465] on input "Delivery Date:" at bounding box center [1216, 454] width 556 height 28
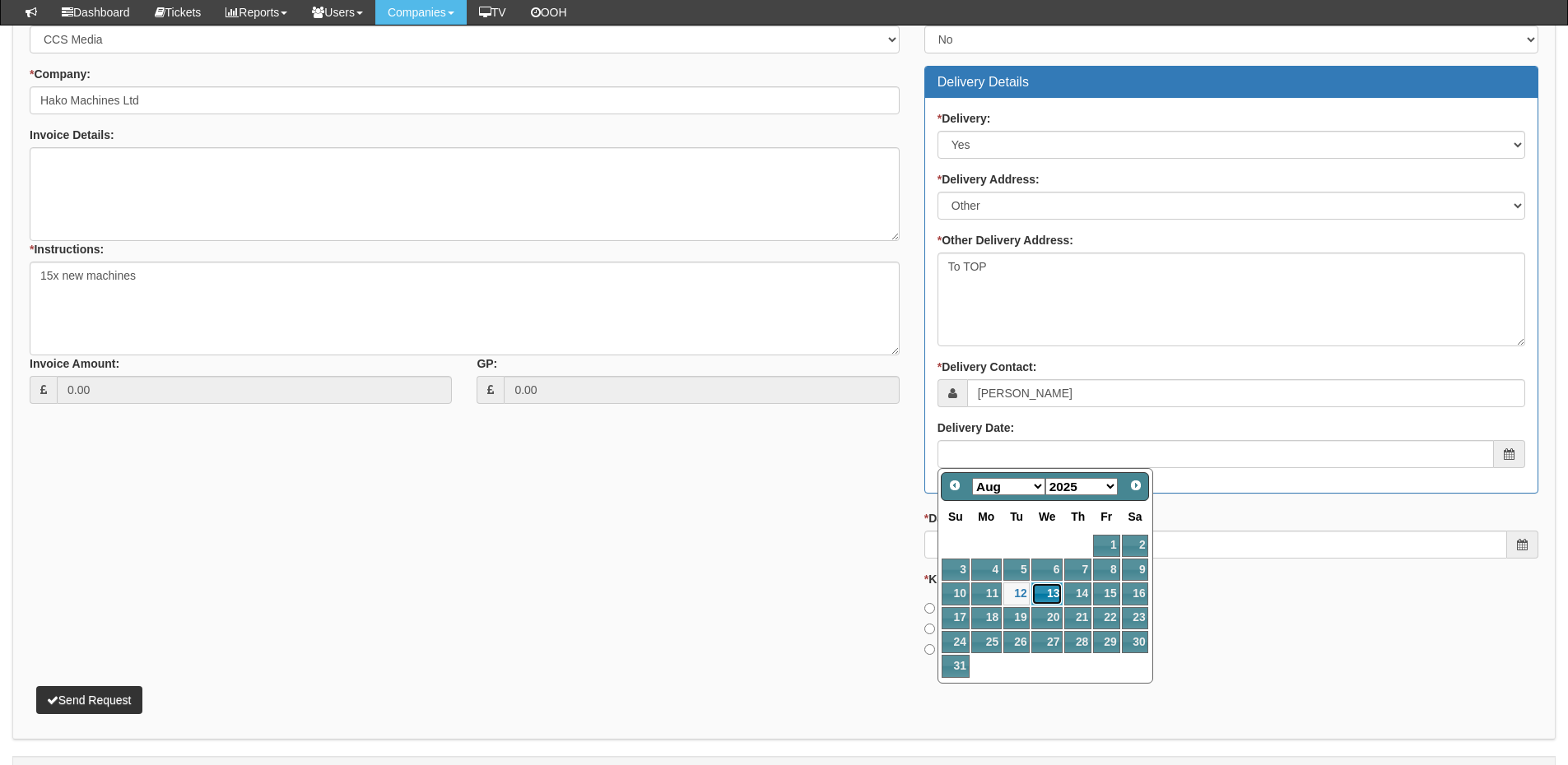
click at [1050, 591] on link "13" at bounding box center [1047, 594] width 31 height 22
type input "2025-08-13"
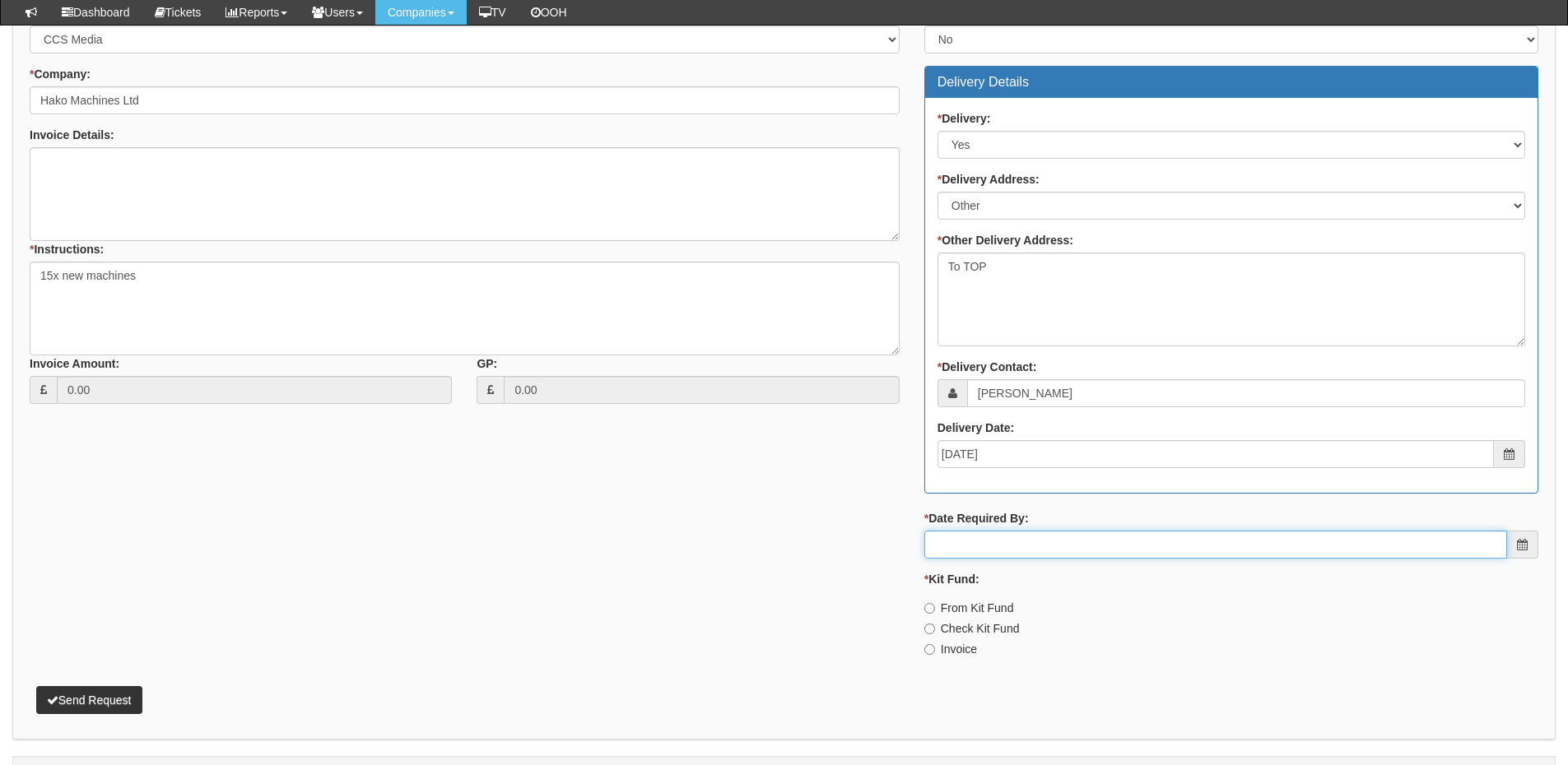
click at [1033, 548] on input "* Date Required By:" at bounding box center [1215, 544] width 583 height 28
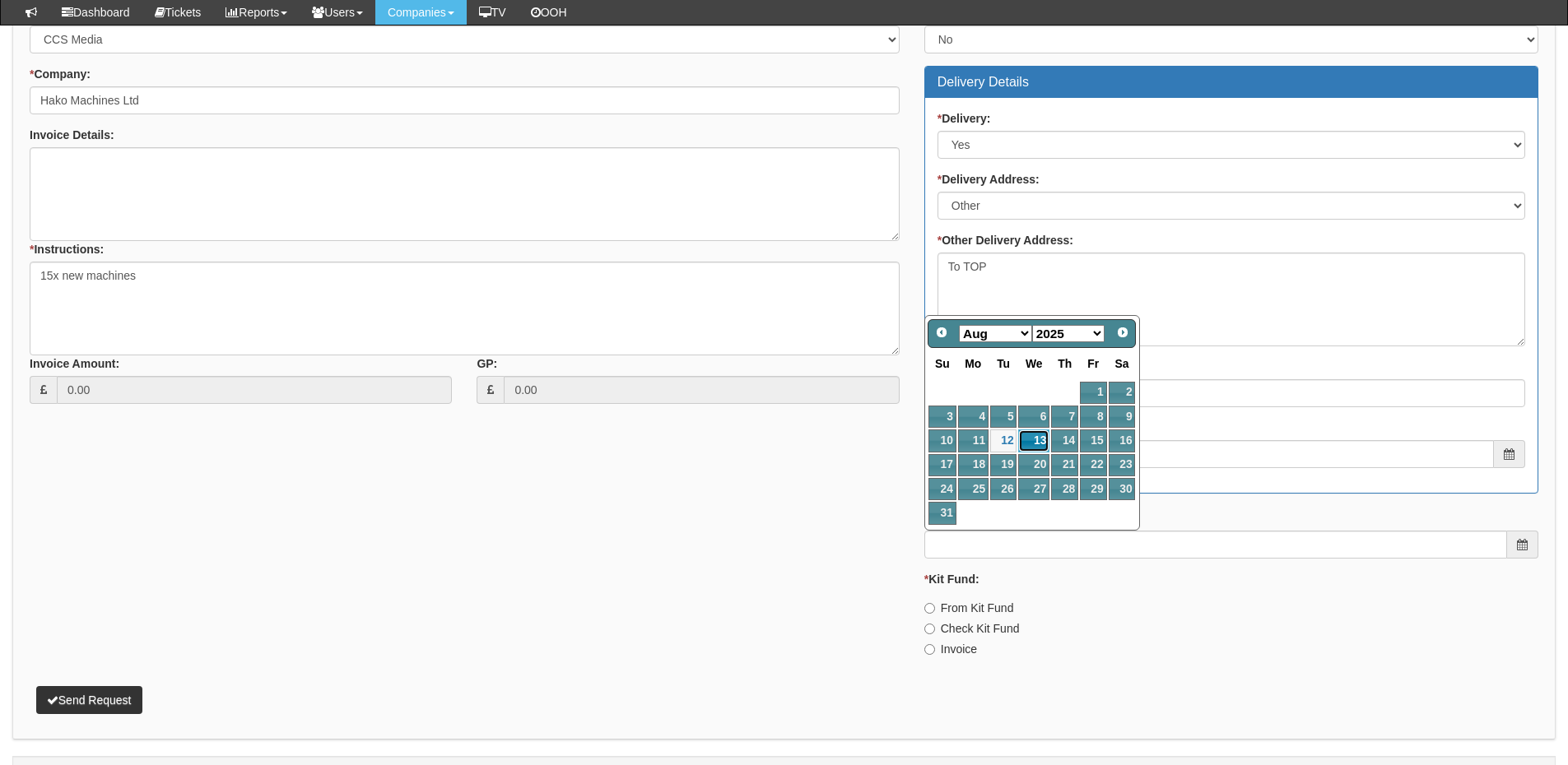
click at [1034, 438] on link "13" at bounding box center [1033, 440] width 31 height 22
type input "2025-08-13"
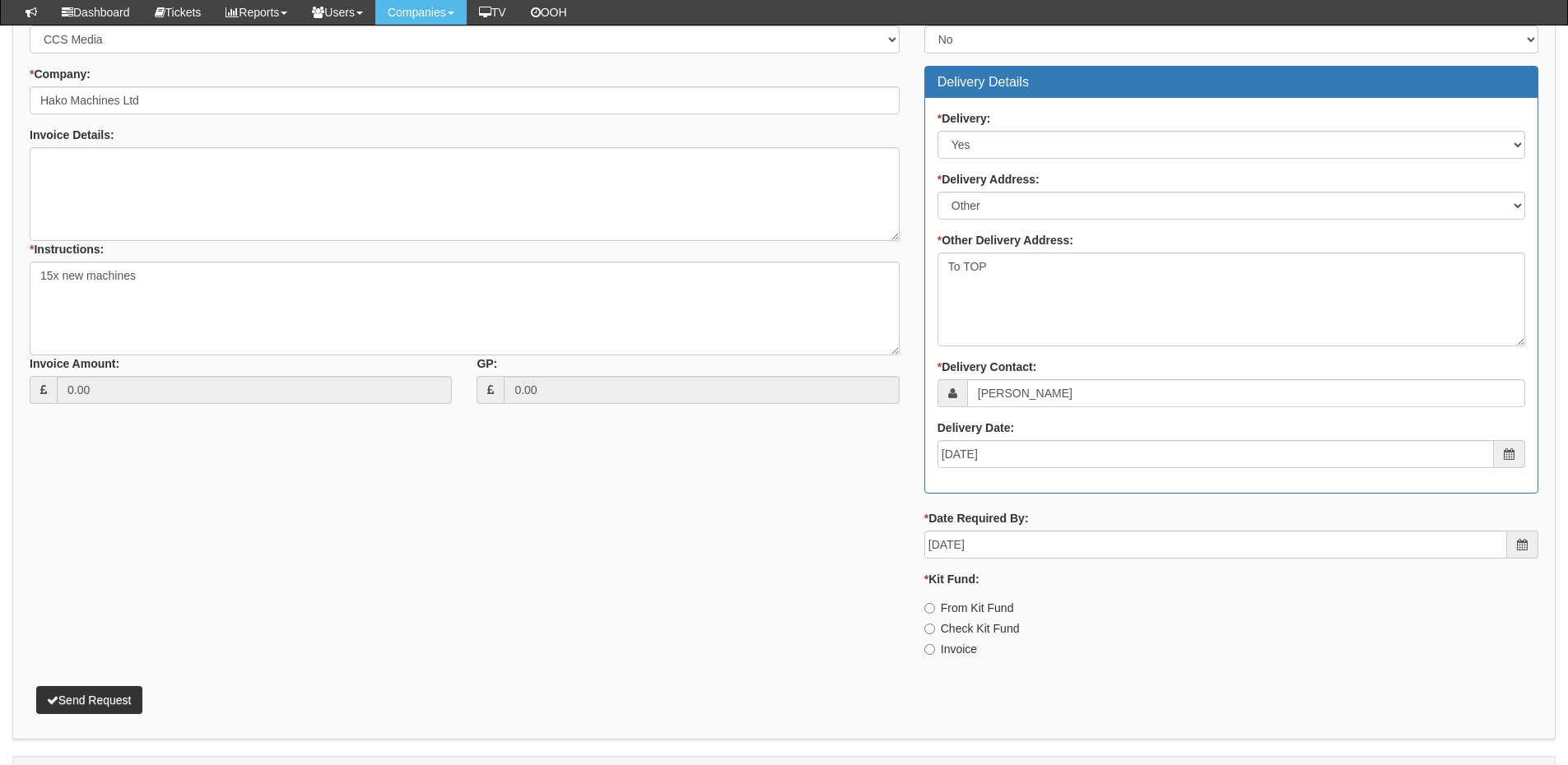
drag, startPoint x: 953, startPoint y: 657, endPoint x: 938, endPoint y: 654, distance: 15.3
click at [952, 657] on label "Invoice" at bounding box center [950, 649] width 53 height 16
click at [946, 646] on label "Invoice" at bounding box center [950, 649] width 53 height 16
click at [935, 614] on input "Invoice" at bounding box center [929, 608] width 11 height 11
radio input "true"
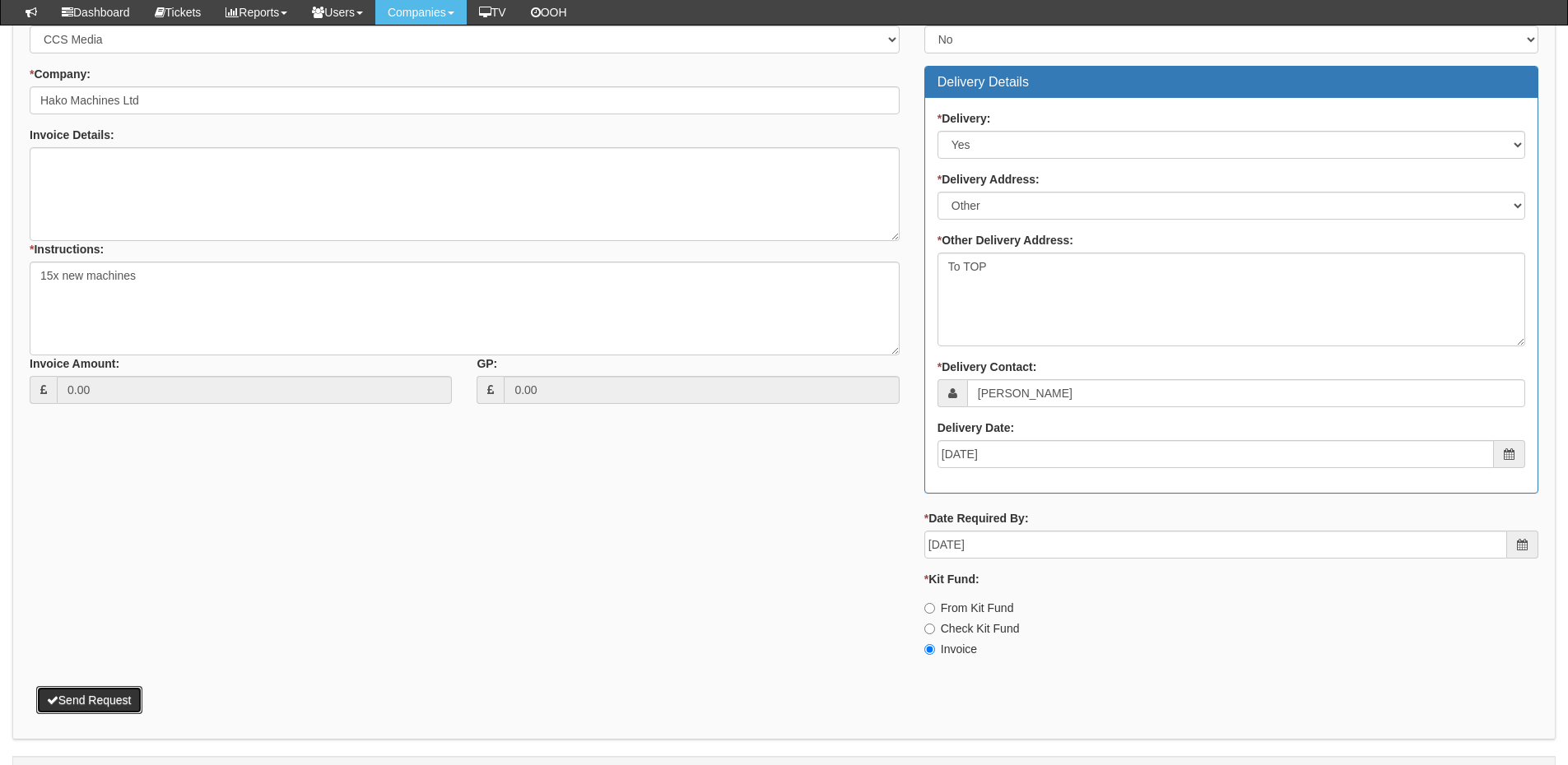
click at [103, 690] on button "Send Request" at bounding box center [89, 700] width 106 height 28
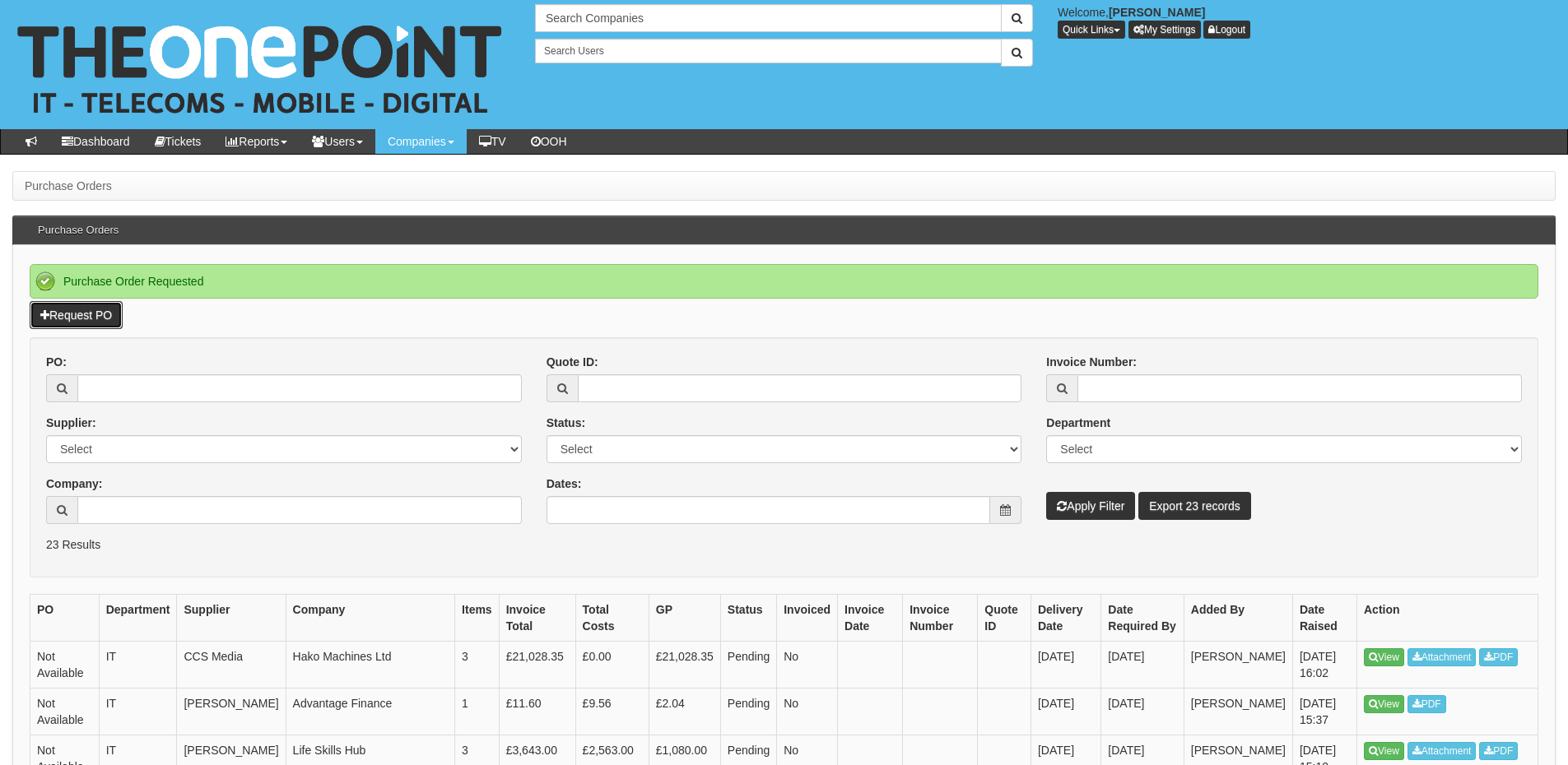
click at [94, 314] on link "Request PO" at bounding box center [76, 315] width 93 height 28
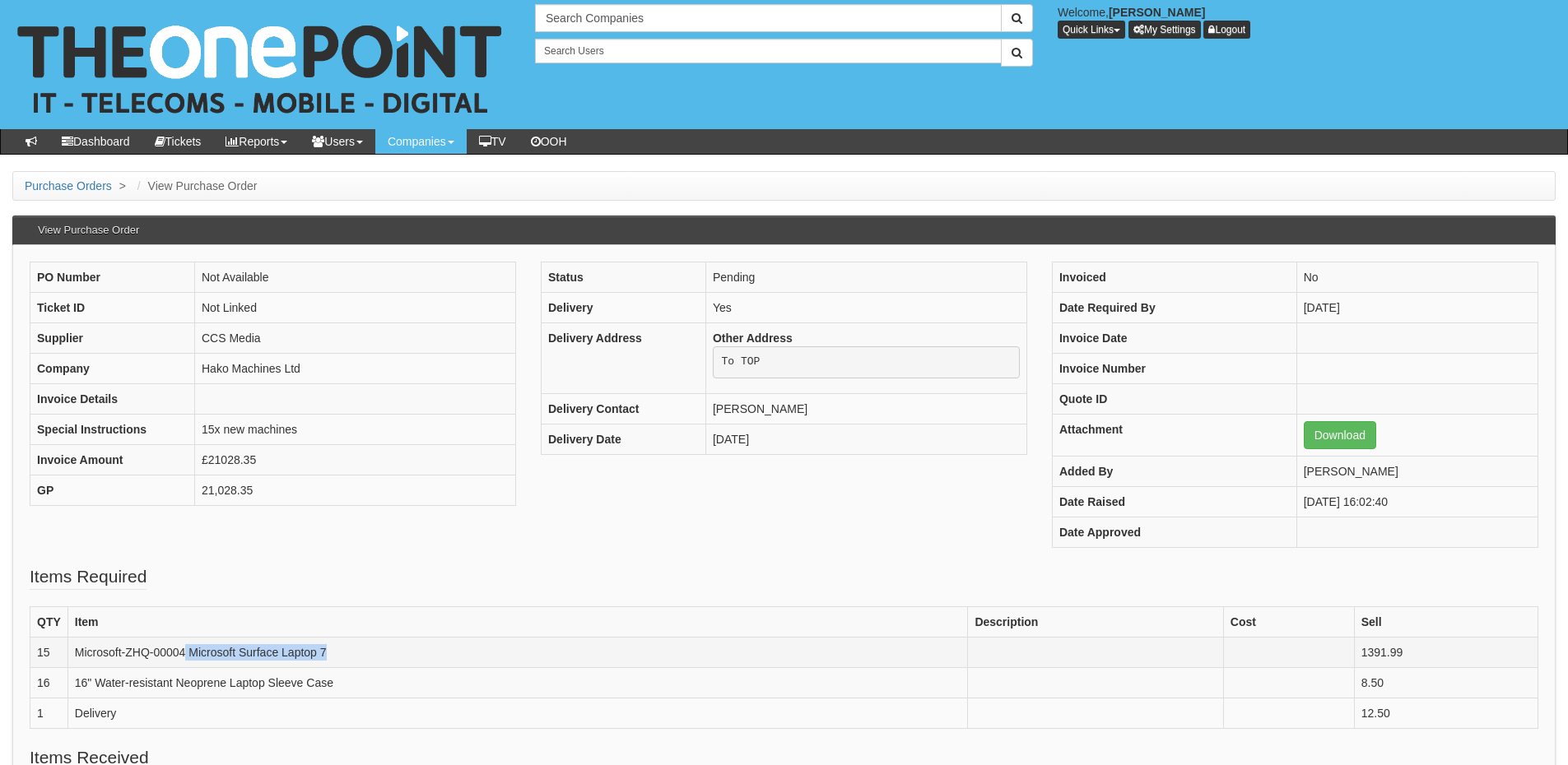
drag, startPoint x: 182, startPoint y: 646, endPoint x: 332, endPoint y: 646, distance: 150.0
click at [332, 646] on td "Microsoft-ZHQ-00004 Microsoft Surface Laptop 7" at bounding box center [517, 651] width 900 height 30
copy td "Microsoft Surface Laptop 7"
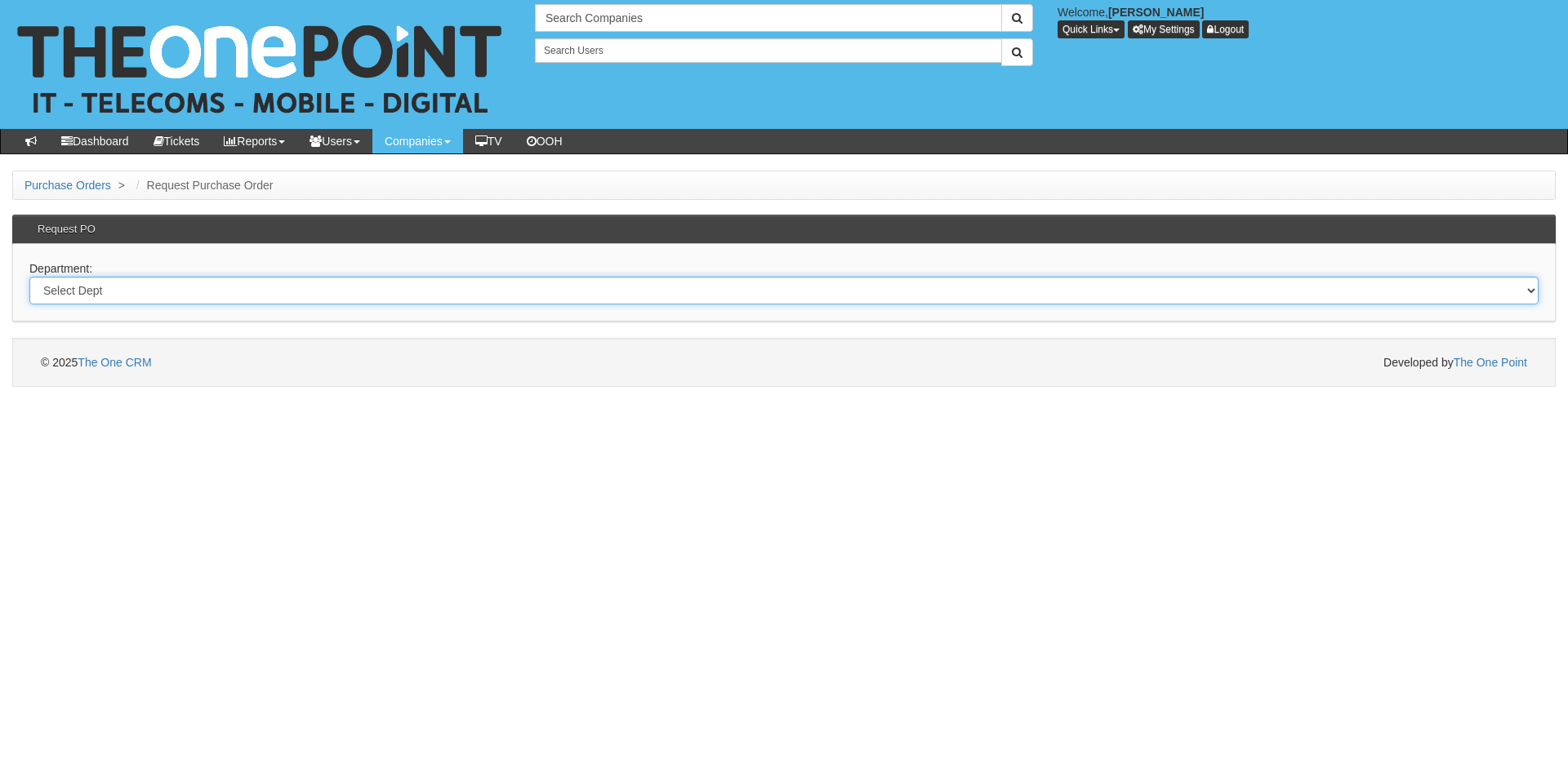
drag, startPoint x: 353, startPoint y: 294, endPoint x: 350, endPoint y: 304, distance: 10.4
click at [353, 294] on select "Select Dept Digital Internal IT Mobiles Marketing Telecoms" at bounding box center [784, 290] width 1509 height 28
select select "?pipeID=&dept=IT"
click at [29, 277] on select "Select Dept Digital Internal IT Mobiles Marketing Telecoms" at bounding box center [784, 290] width 1509 height 28
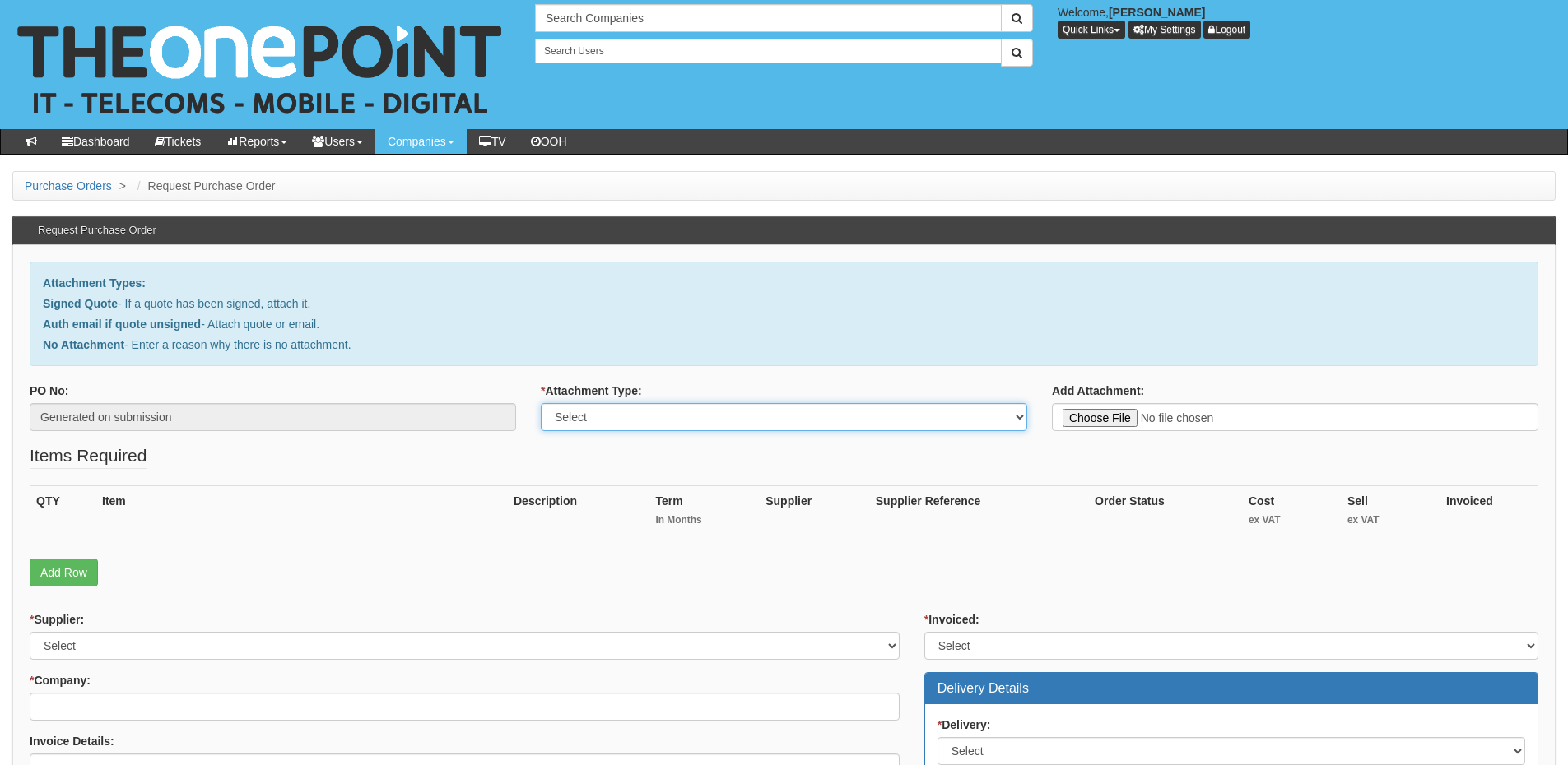
click at [597, 418] on select "Select Signed Quote Auth email with quote if unsigned No Attachment" at bounding box center [784, 417] width 486 height 28
click at [662, 421] on select "Select Signed Quote Auth email with quote if unsigned No Attachment" at bounding box center [784, 417] width 486 height 28
select select "Signed Quote"
click at [541, 403] on select "Select Signed Quote Auth email with quote if unsigned No Attachment" at bounding box center [784, 417] width 486 height 28
type input "C:\fakepath\Orean Personal Care Limited - New Site (1).pdf"
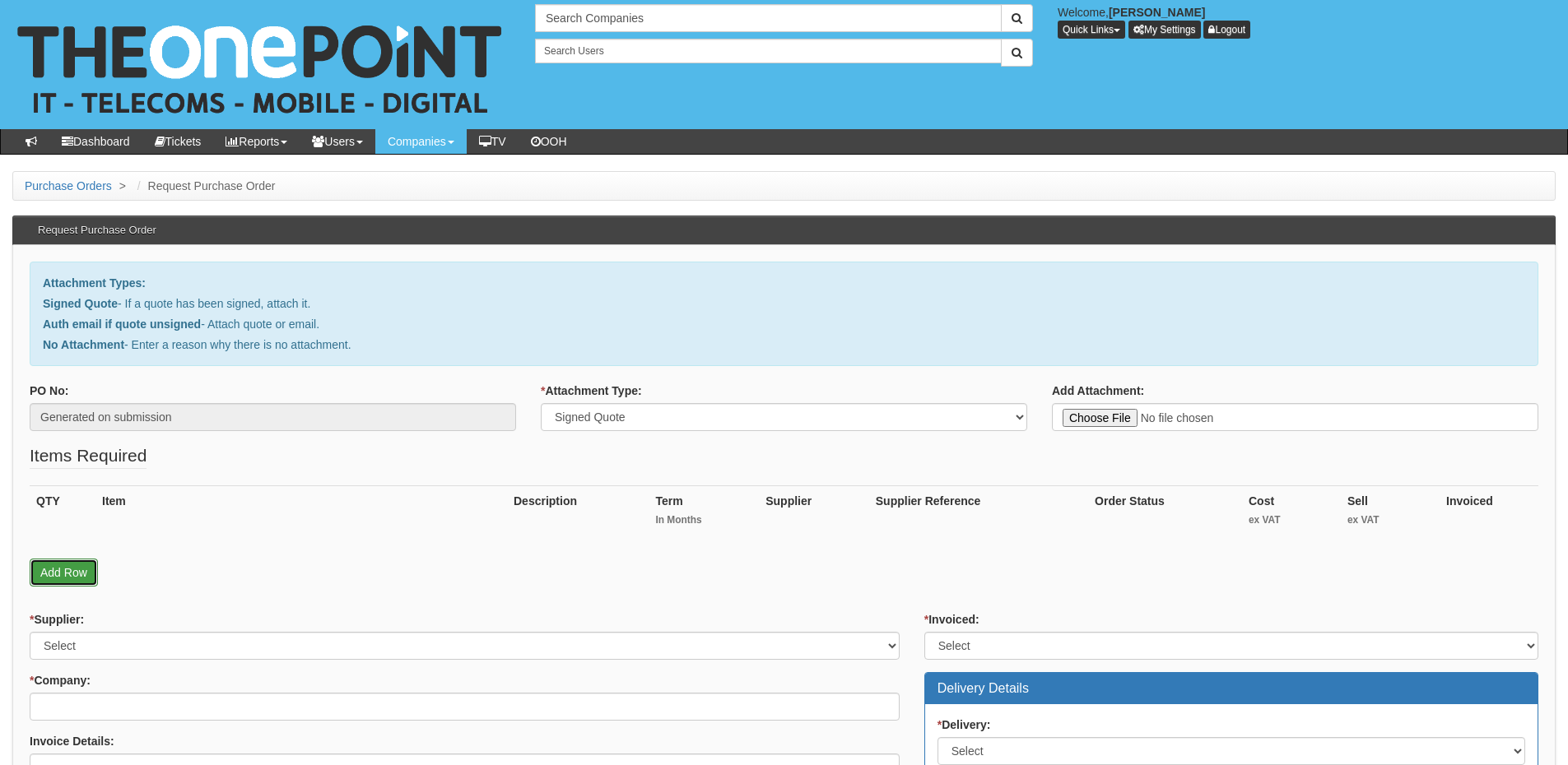
click at [47, 578] on link "Add Row" at bounding box center [63, 573] width 68 height 28
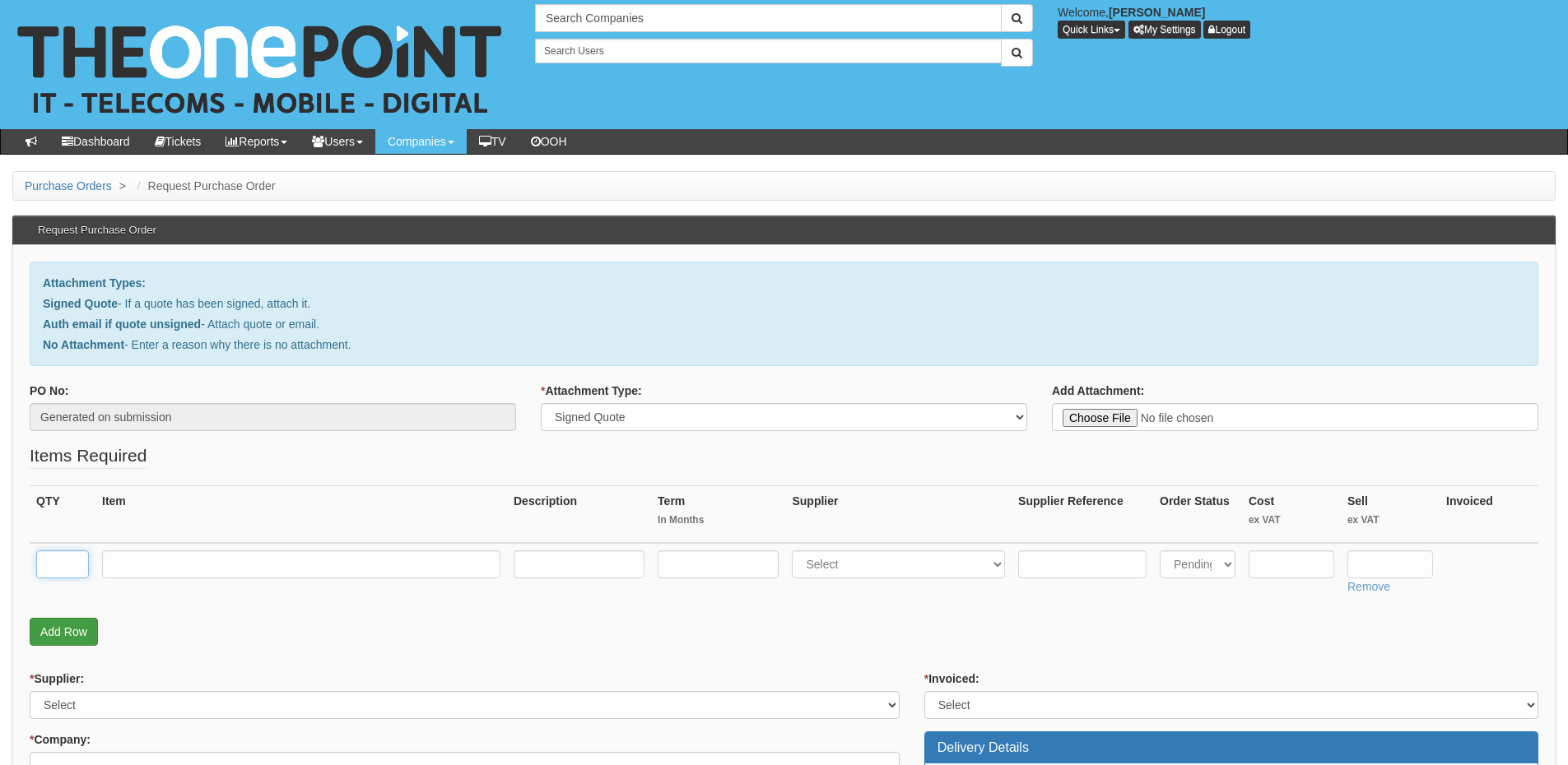
click at [74, 565] on input "text" at bounding box center [63, 564] width 53 height 28
type input "2"
click at [47, 634] on link "Add Row" at bounding box center [63, 632] width 68 height 28
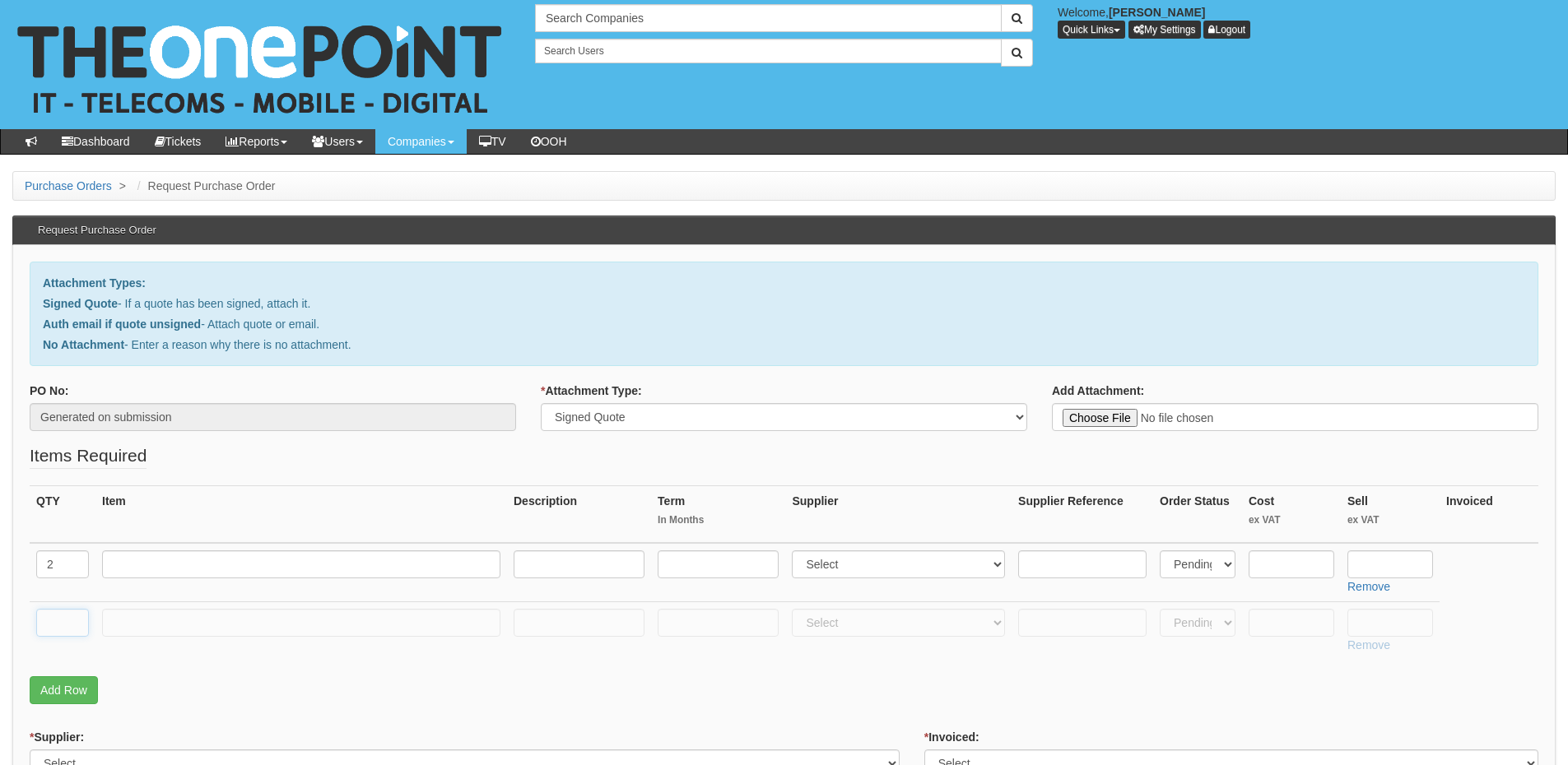
click at [49, 626] on input "text" at bounding box center [63, 623] width 53 height 28
type input "1"
click at [73, 687] on link "Add Row" at bounding box center [63, 690] width 68 height 28
click at [62, 670] on input "text" at bounding box center [63, 681] width 53 height 28
type input "1"
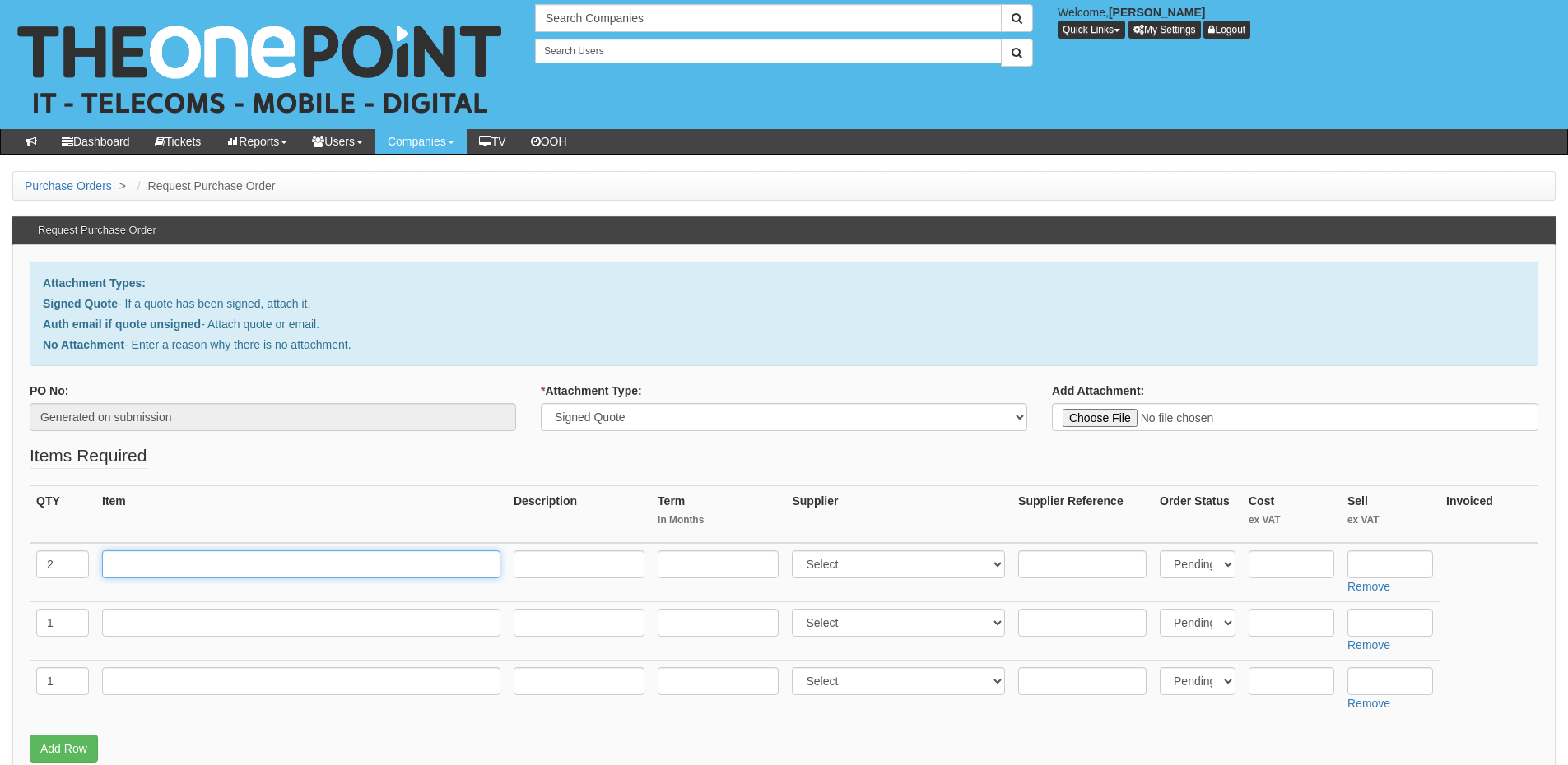
click at [182, 577] on input "text" at bounding box center [301, 564] width 399 height 28
click at [179, 564] on input "text" at bounding box center [301, 564] width 399 height 28
paste input "48 PoE Switch Re New Office"
type input "48 PoE Switch Re New Office"
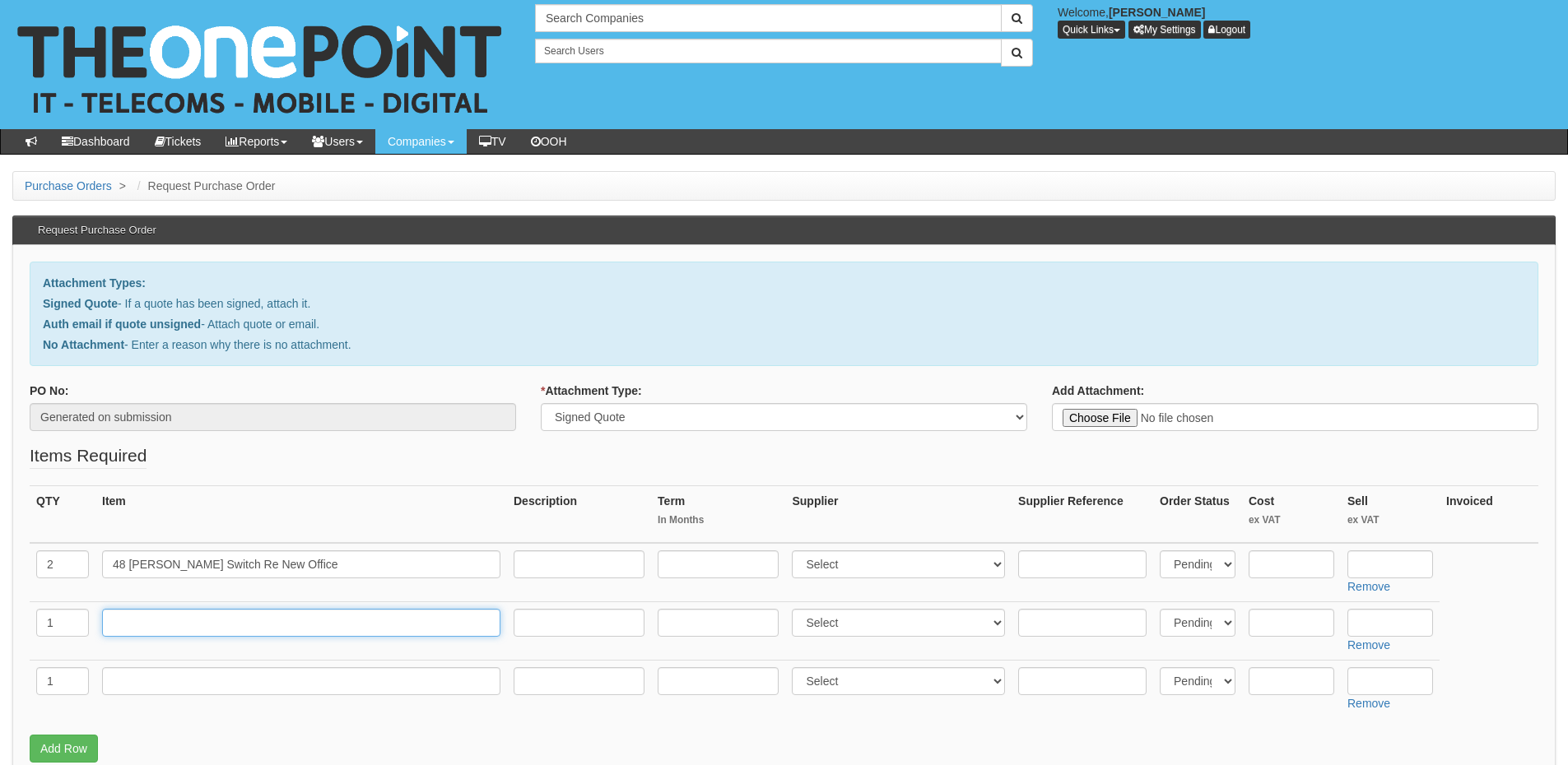
click at [153, 614] on input "text" at bounding box center [301, 623] width 399 height 28
click at [133, 628] on input "text" at bounding box center [301, 623] width 399 height 28
paste input "1G Multi Mode Optical"
type input "1G Multi Mode Optical"
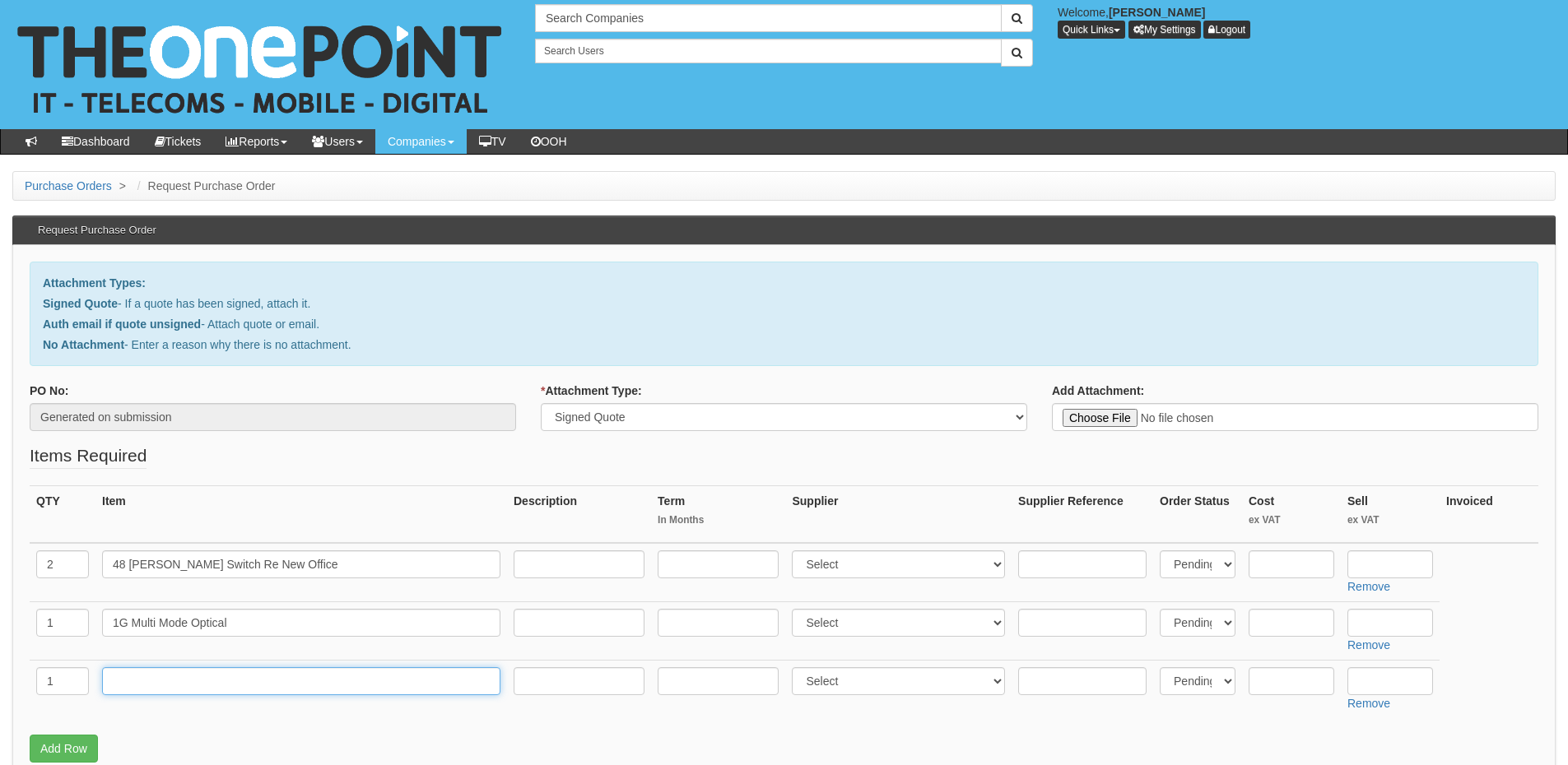
click at [235, 686] on input "text" at bounding box center [301, 681] width 399 height 28
paste input "Delivery"
type input "Delivery"
click at [1407, 678] on input "text" at bounding box center [1390, 681] width 86 height 28
type input "12.50"
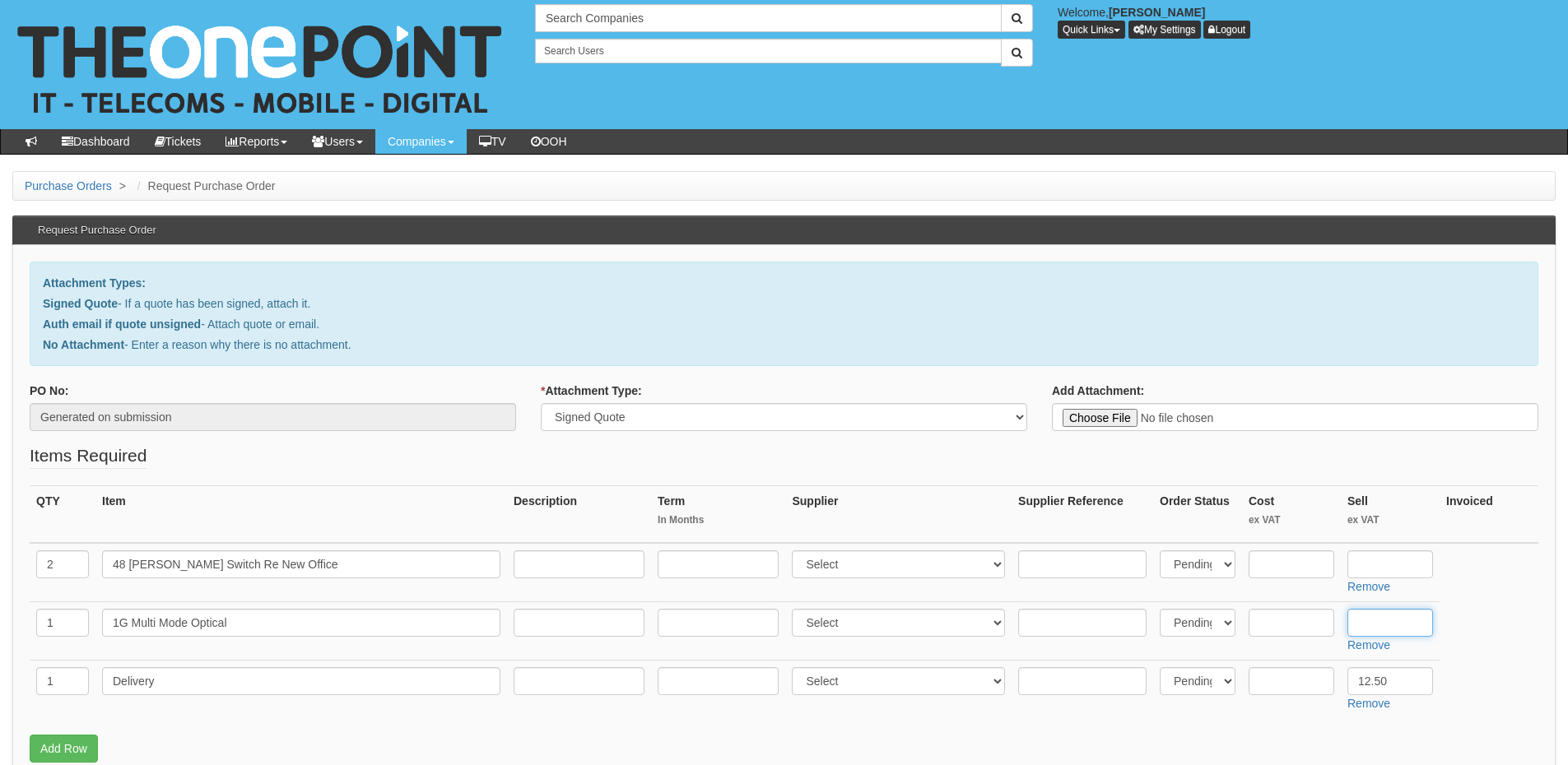
click at [1406, 627] on input "text" at bounding box center [1390, 623] width 86 height 28
type input "16"
click at [1378, 545] on td "Remove" at bounding box center [1390, 573] width 99 height 59
click at [1377, 567] on input "text" at bounding box center [1390, 564] width 86 height 28
click at [1397, 572] on input "text" at bounding box center [1390, 564] width 86 height 28
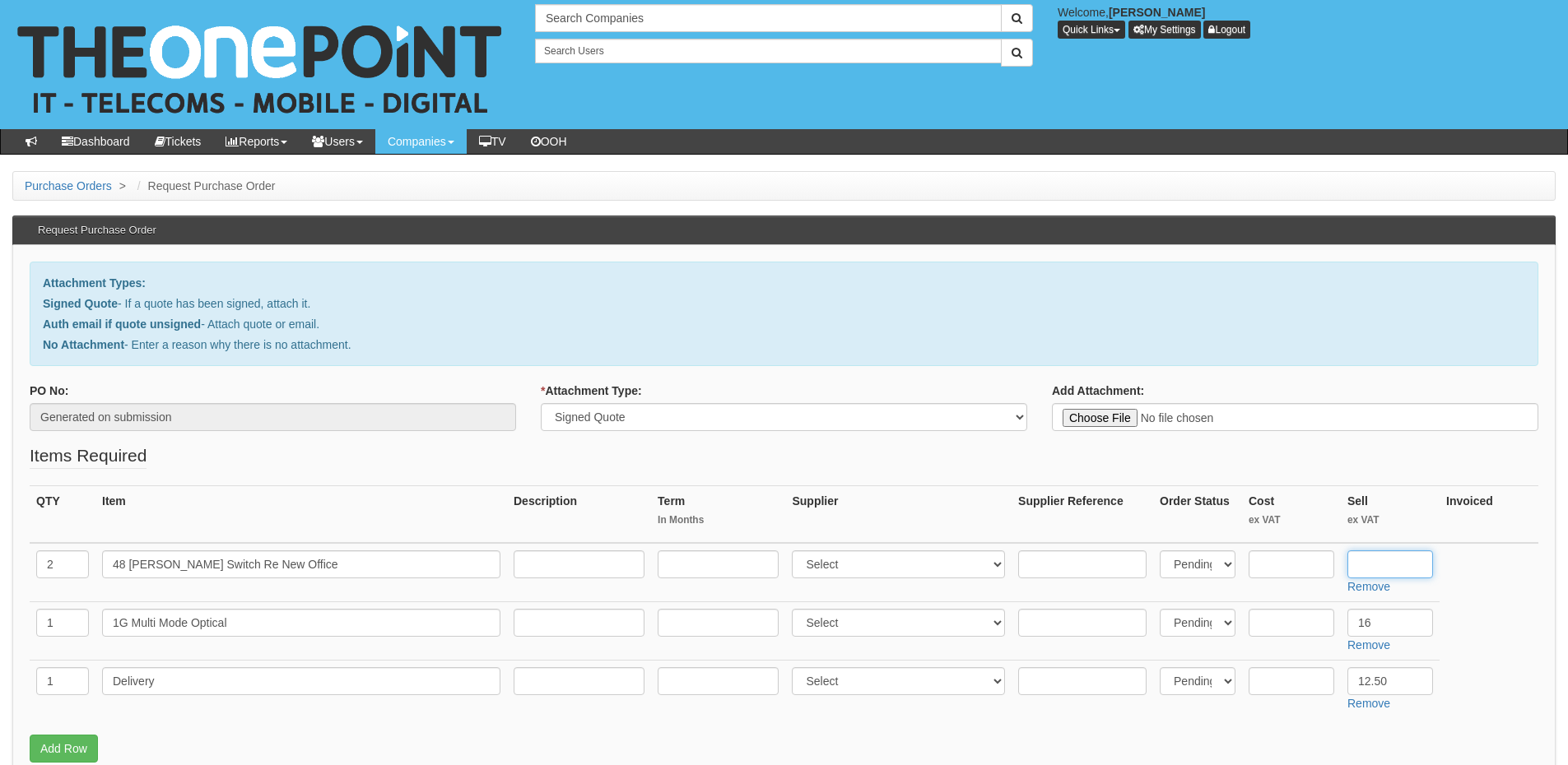
paste input "529.00"
type input "529.00"
click at [1279, 566] on input "text" at bounding box center [1292, 564] width 86 height 28
paste input "USW-48-POE (195W)"
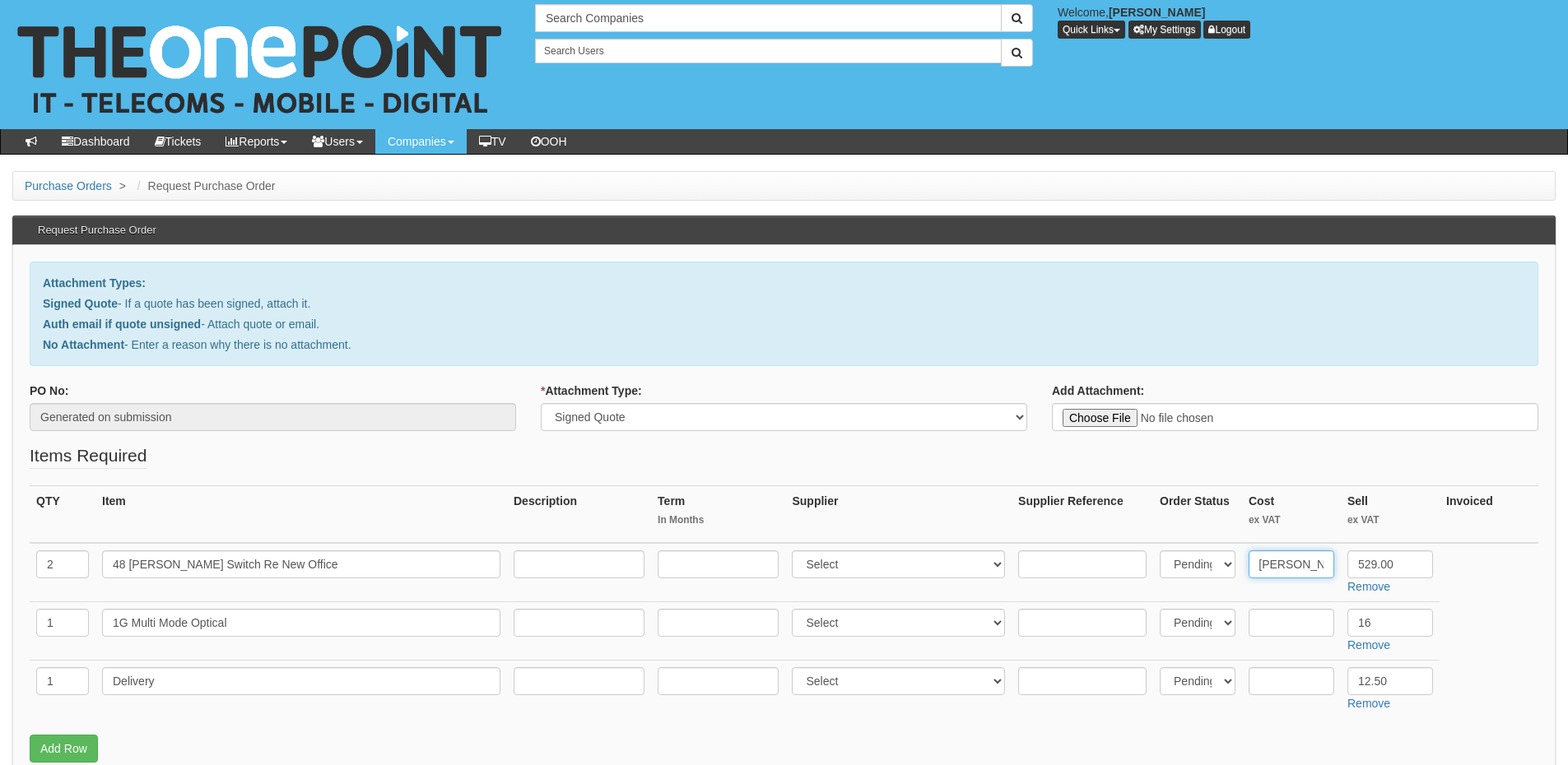
type input "USW-48-POE (195W)"
click at [1095, 569] on input "text" at bounding box center [1082, 564] width 129 height 28
paste input "USW-48-POE (195W)"
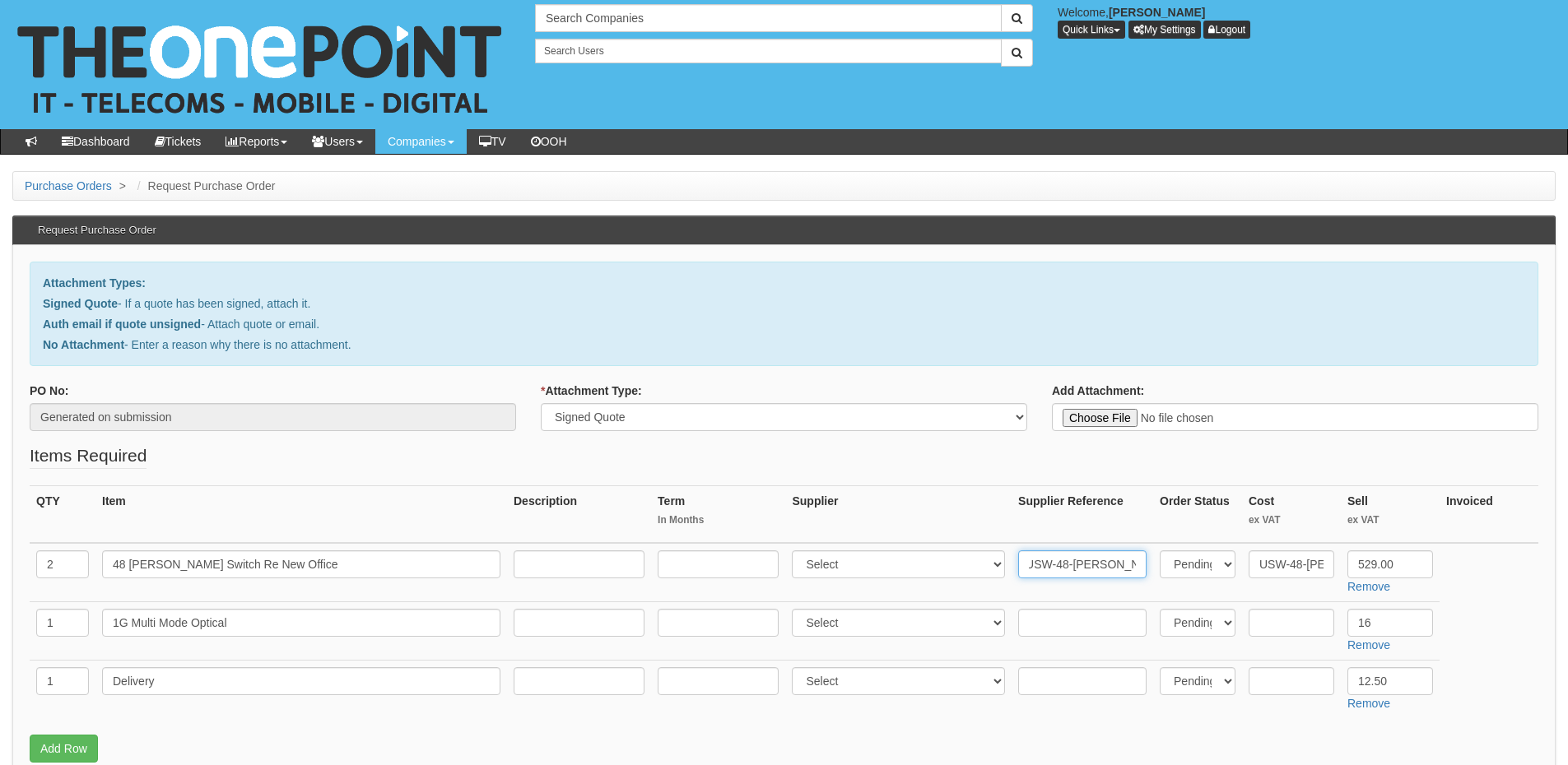
type input "USW-48-POE (195W)"
drag, startPoint x: 1258, startPoint y: 564, endPoint x: 1331, endPoint y: 562, distance: 73.0
click at [1331, 562] on input "USW-48-POE (195W)" at bounding box center [1292, 564] width 86 height 28
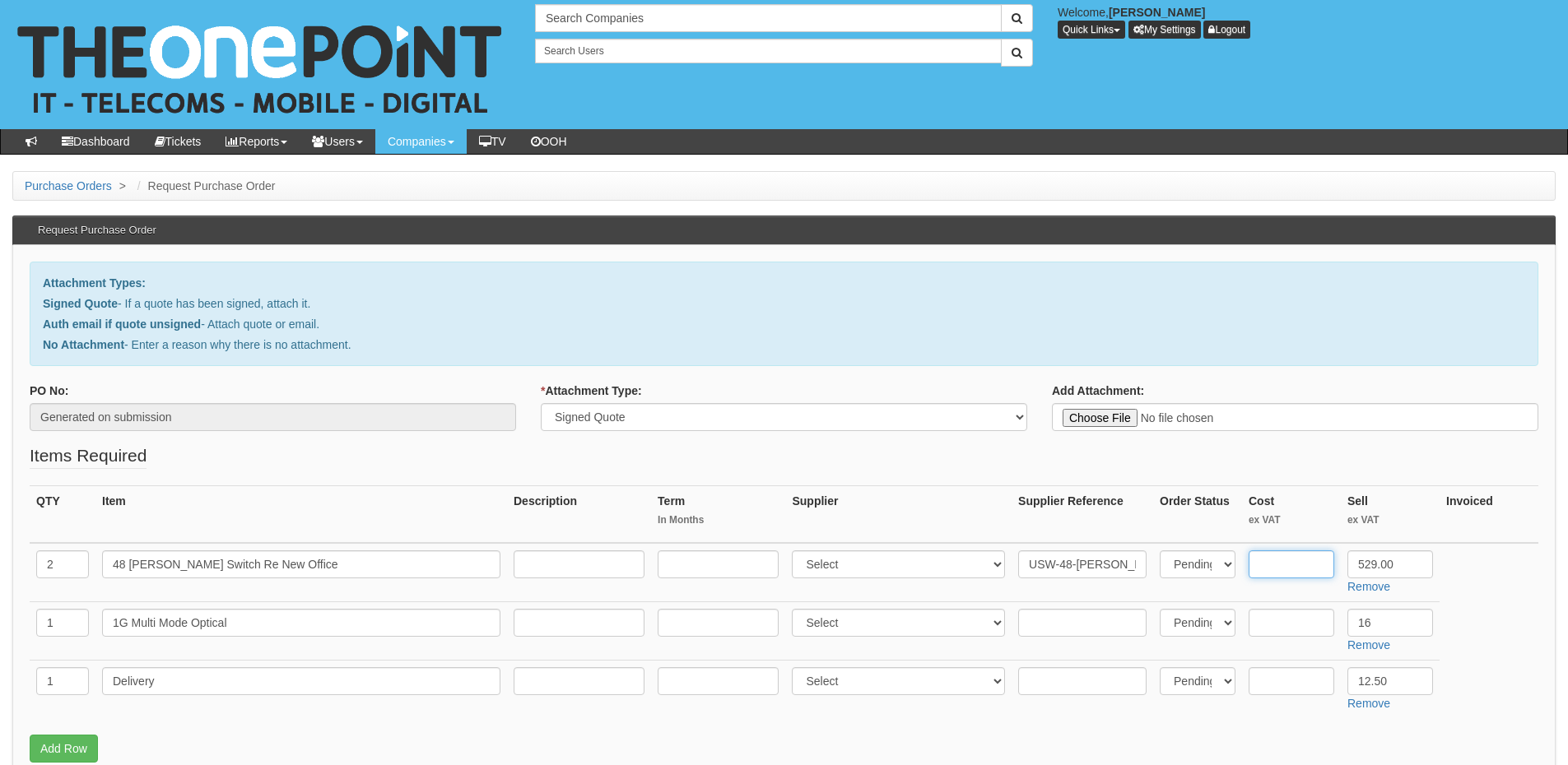
click at [1284, 568] on input "text" at bounding box center [1292, 564] width 86 height 28
type input "469"
click at [1294, 628] on input "text" at bounding box center [1292, 623] width 86 height 28
click at [1096, 618] on input "text" at bounding box center [1082, 623] width 129 height 28
paste input "UACC-OM-MM-1G-D-2"
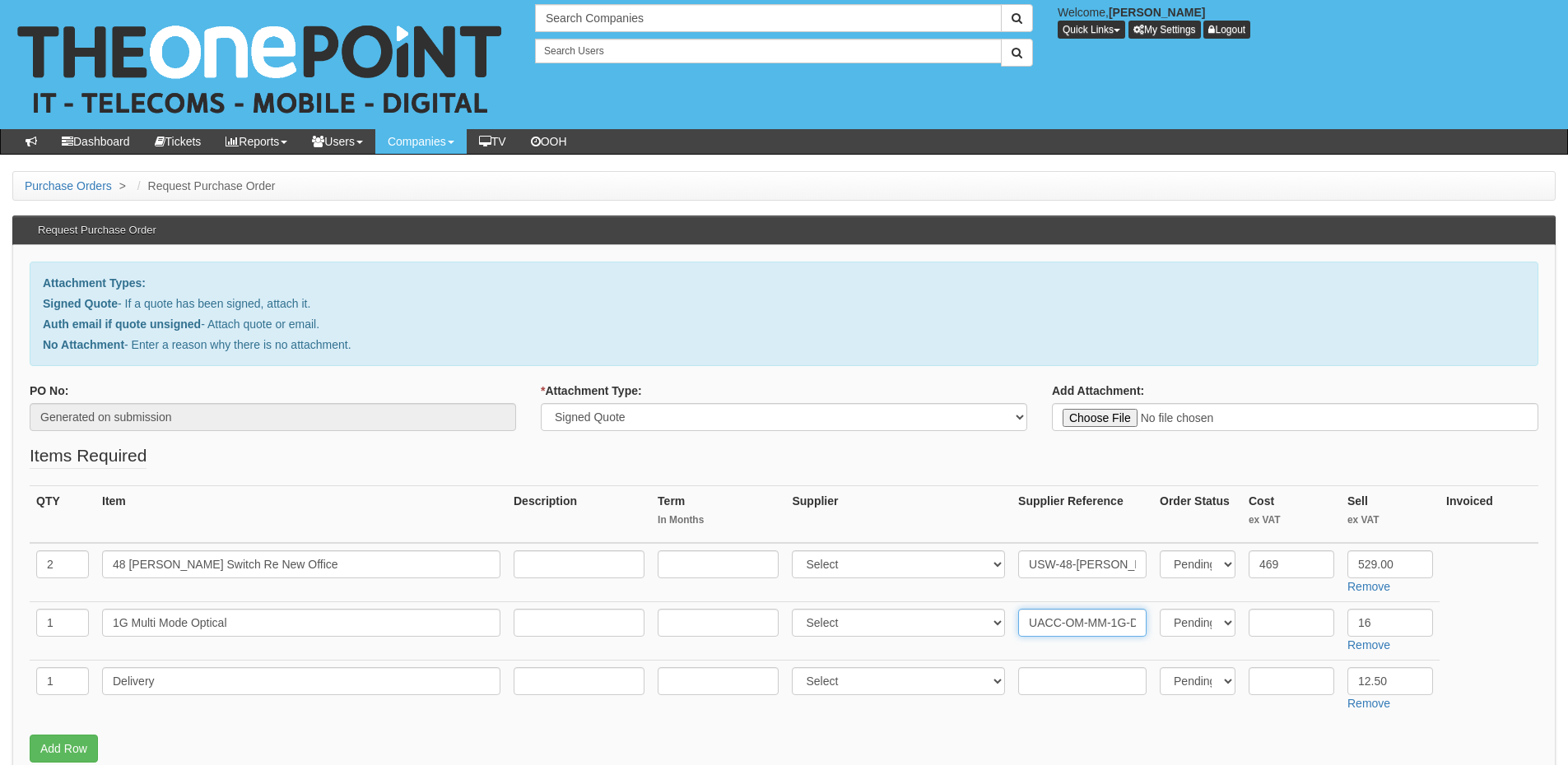
scroll to position [0, 11]
type input "UACC-OM-MM-1G-D-2"
click at [1272, 620] on input "text" at bounding box center [1292, 623] width 86 height 28
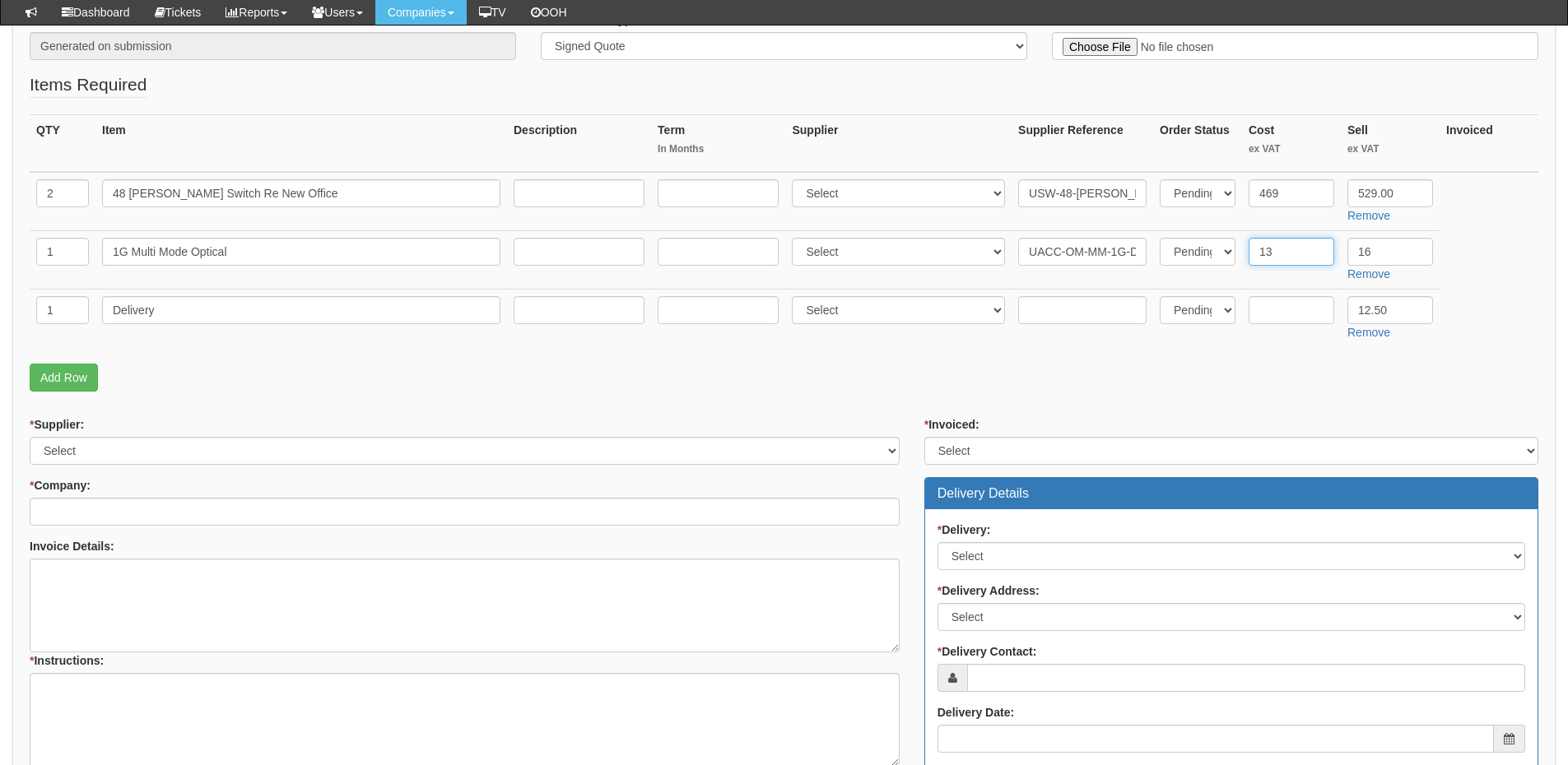
type input "13"
click at [833, 190] on select "Select 123 REG.co.uk 1Password 3 4Gon AA Jones Electric Ltd Abzorb Access Group…" at bounding box center [898, 193] width 213 height 28
select select "247"
click at [796, 180] on select "Select 123 REG.co.uk 1Password 3 4Gon AA Jones Electric Ltd Abzorb Access Group…" at bounding box center [898, 193] width 213 height 28
click at [846, 254] on select "Select 123 REG.co.uk 1Password 3 4Gon AA Jones Electric Ltd Abzorb Access Group…" at bounding box center [898, 252] width 213 height 28
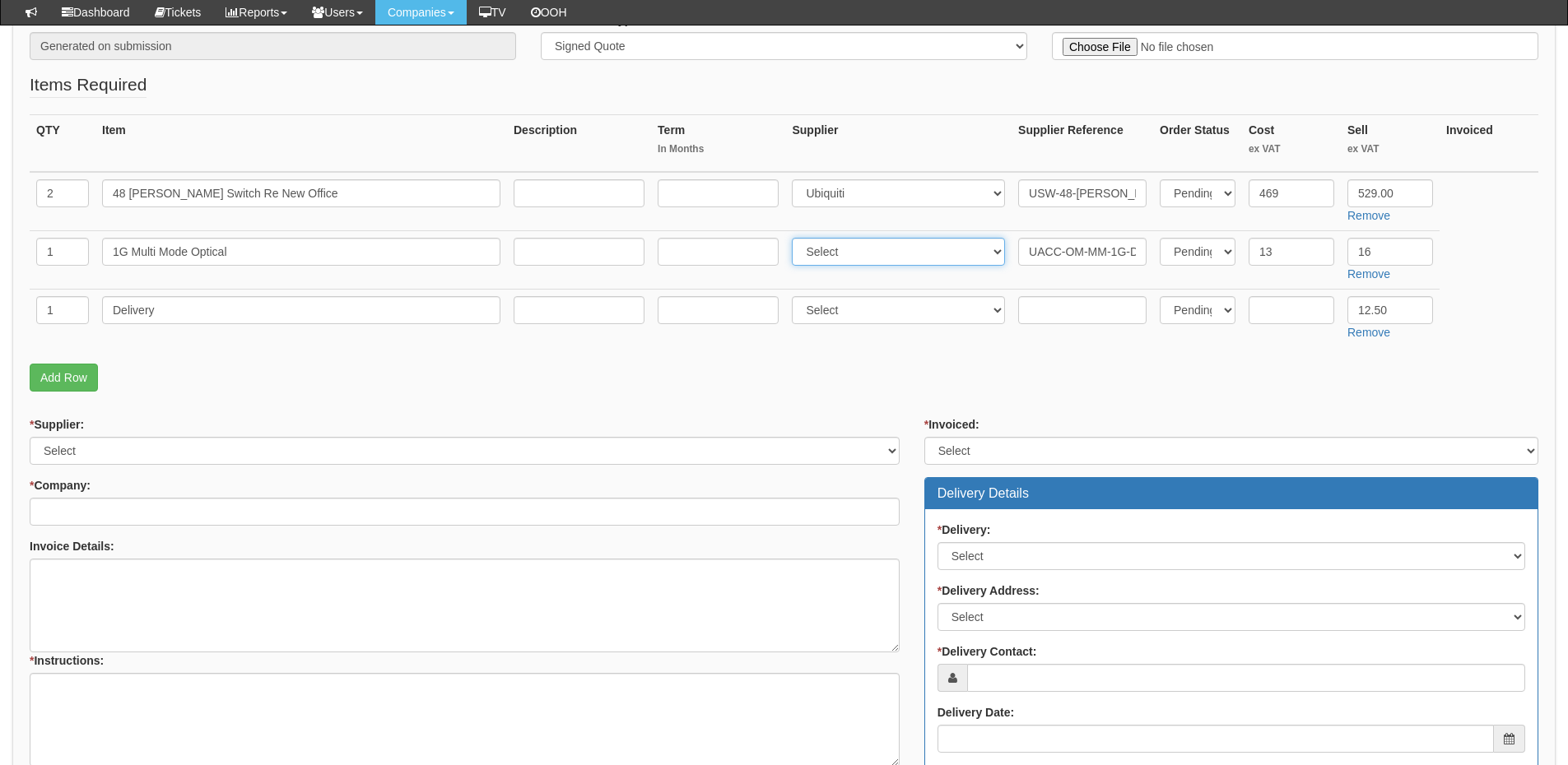
select select "247"
click at [796, 238] on select "Select 123 REG.co.uk 1Password 3 4Gon AA Jones Electric Ltd Abzorb Access Group…" at bounding box center [898, 252] width 213 height 28
click at [85, 435] on div "* Supplier: Select 123 REG.co.uk 1Password 3 4Gon AA Jones Electric Ltd Abzorb …" at bounding box center [464, 440] width 870 height 48
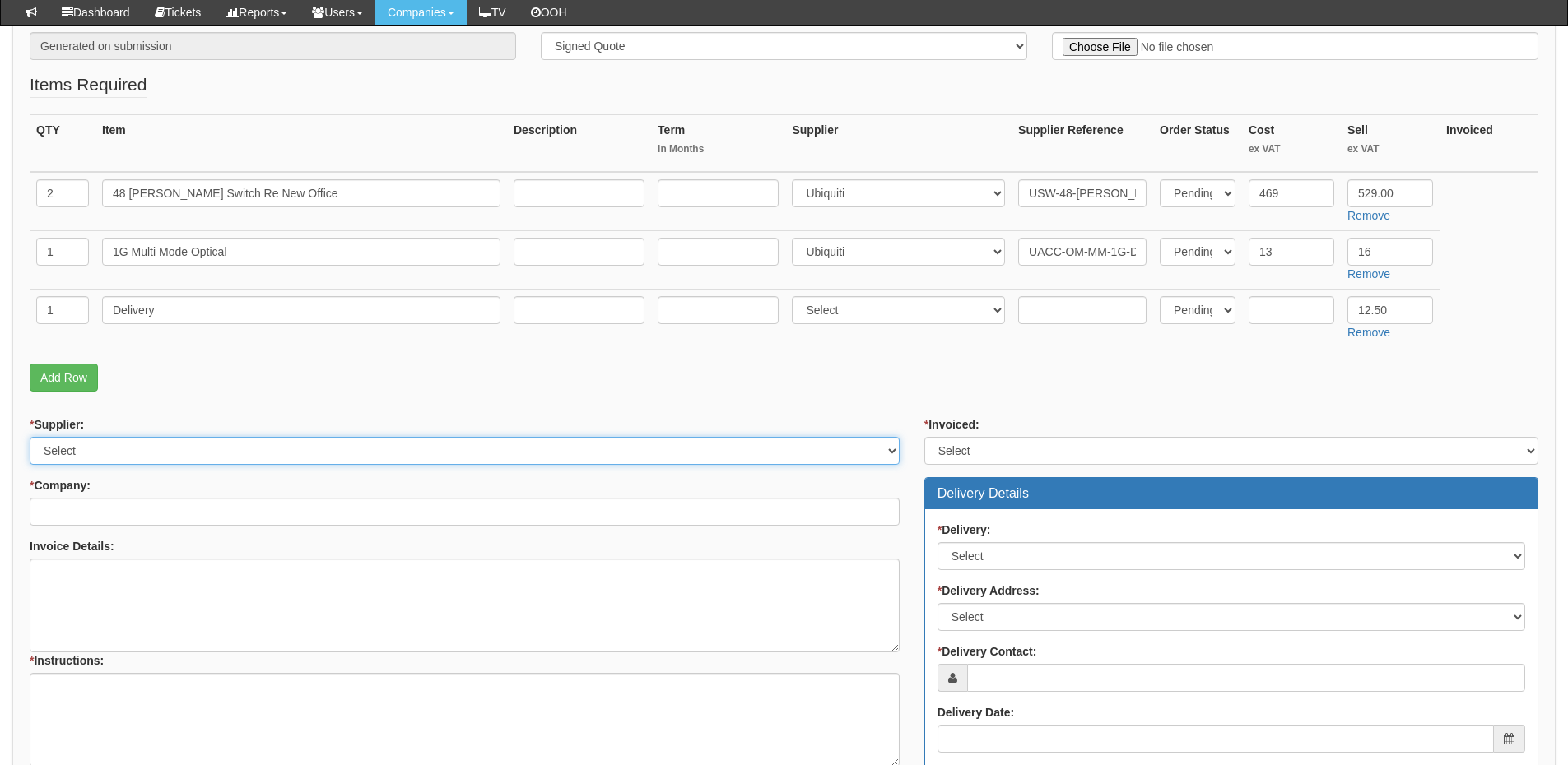
click at [115, 439] on select "Select 123 REG.co.uk 1Password 3 4Gon AA Jones Electric Ltd Abzorb Access Group…" at bounding box center [464, 450] width 870 height 28
select select "247"
click at [29, 437] on select "Select 123 REG.co.uk 1Password 3 4Gon AA Jones Electric Ltd Abzorb Access Group…" at bounding box center [464, 450] width 870 height 28
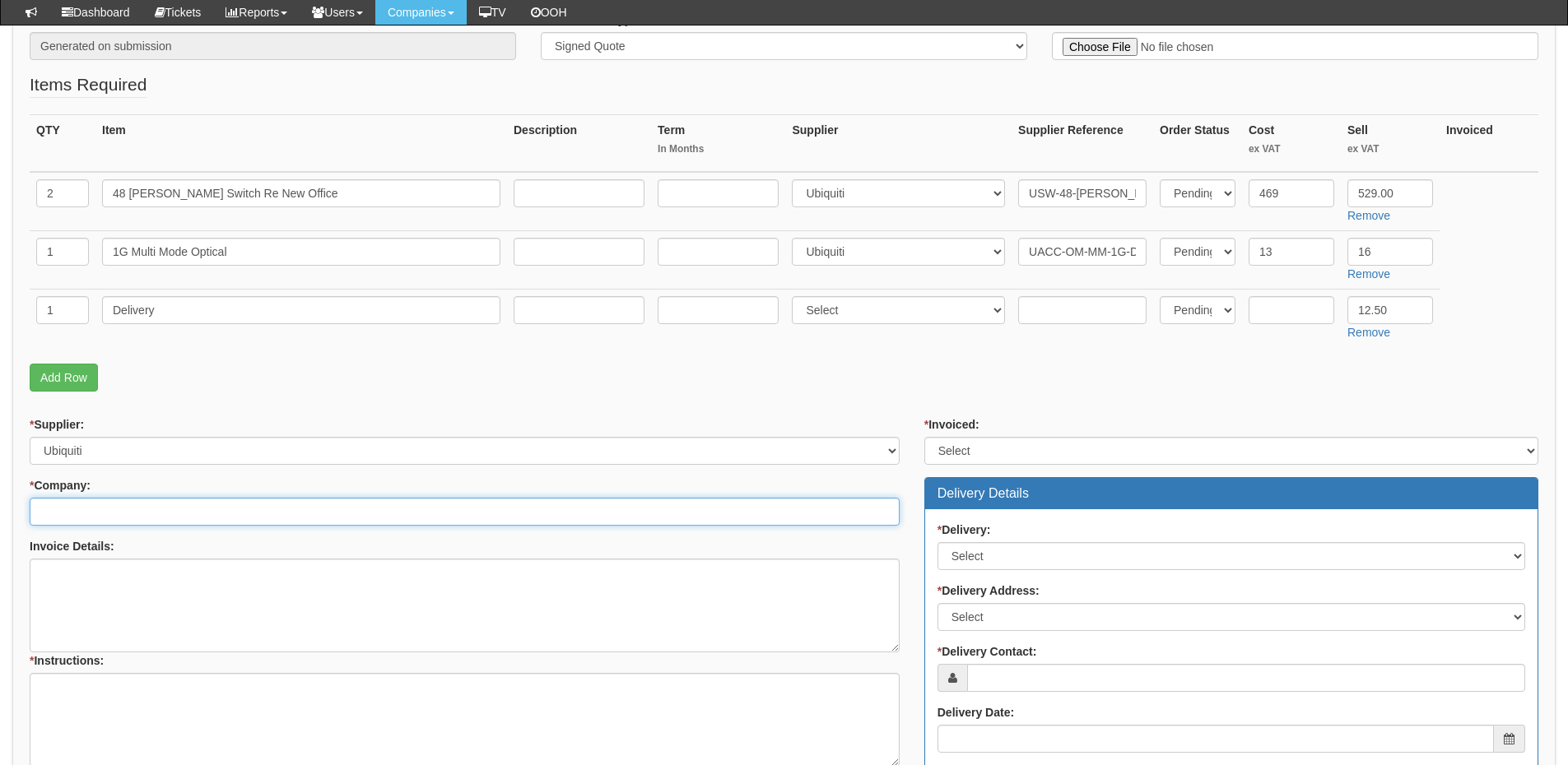
click at [108, 513] on input "* Company:" at bounding box center [464, 512] width 870 height 28
click at [161, 508] on input "* Company:" at bounding box center [464, 512] width 870 height 28
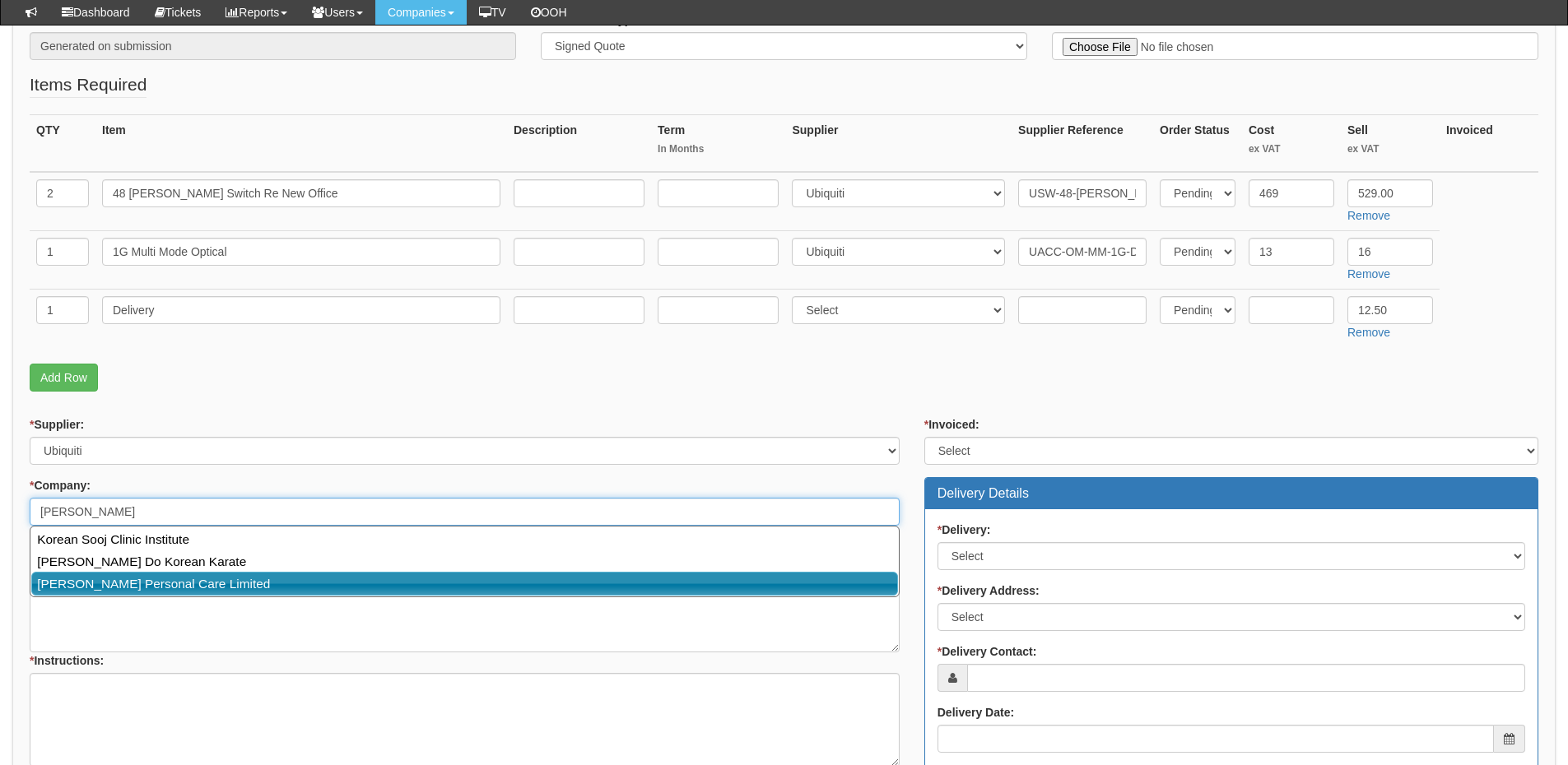
click at [140, 579] on link "Orean Personal Care Limited" at bounding box center [464, 584] width 867 height 24
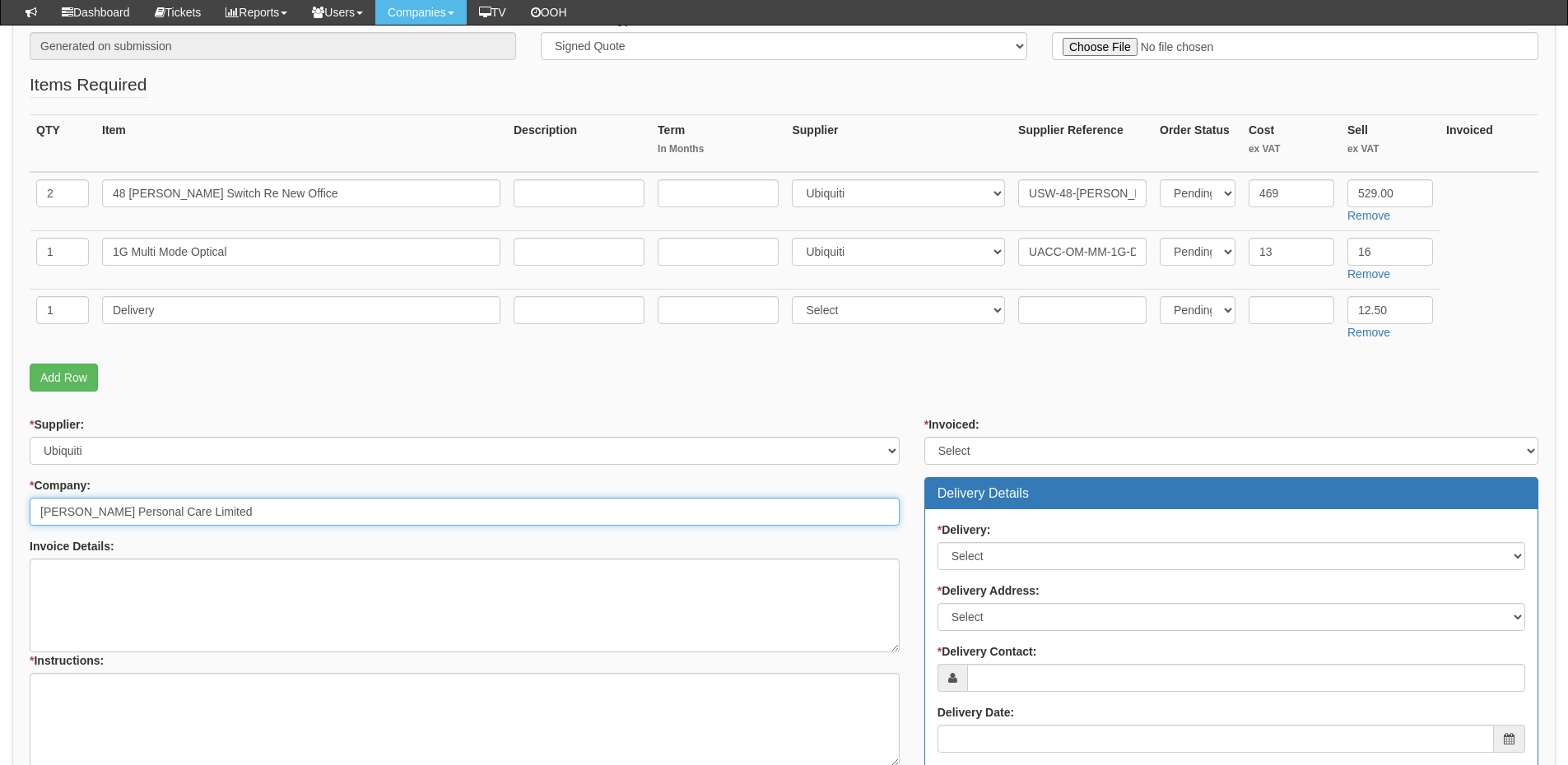
type input "Orean Personal Care Limited"
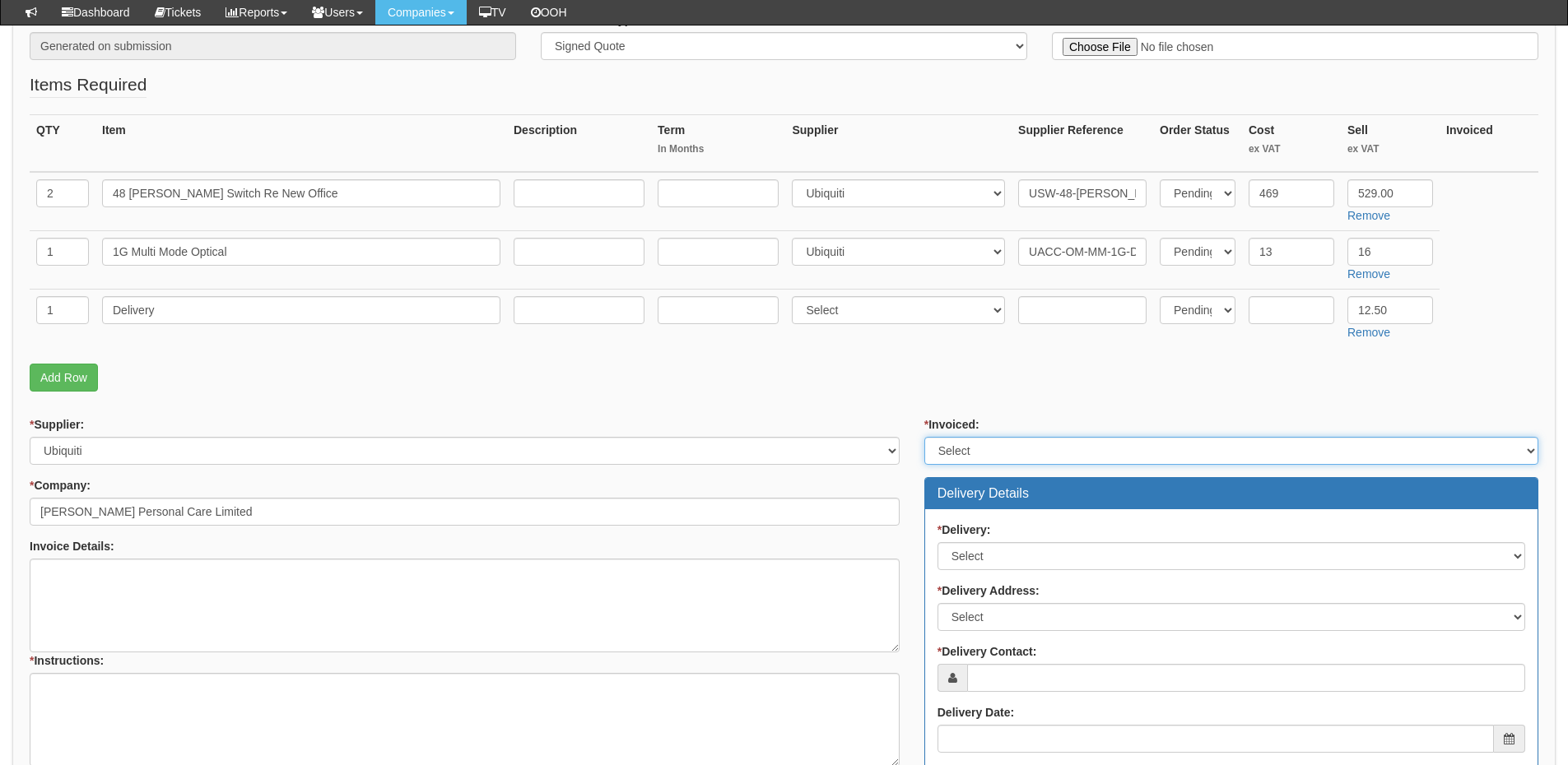
click at [1012, 441] on select "Select Yes No N/A STB (part of order)" at bounding box center [1231, 450] width 614 height 28
select select "2"
click at [924, 437] on select "Select Yes No N/A STB (part of order)" at bounding box center [1231, 450] width 614 height 28
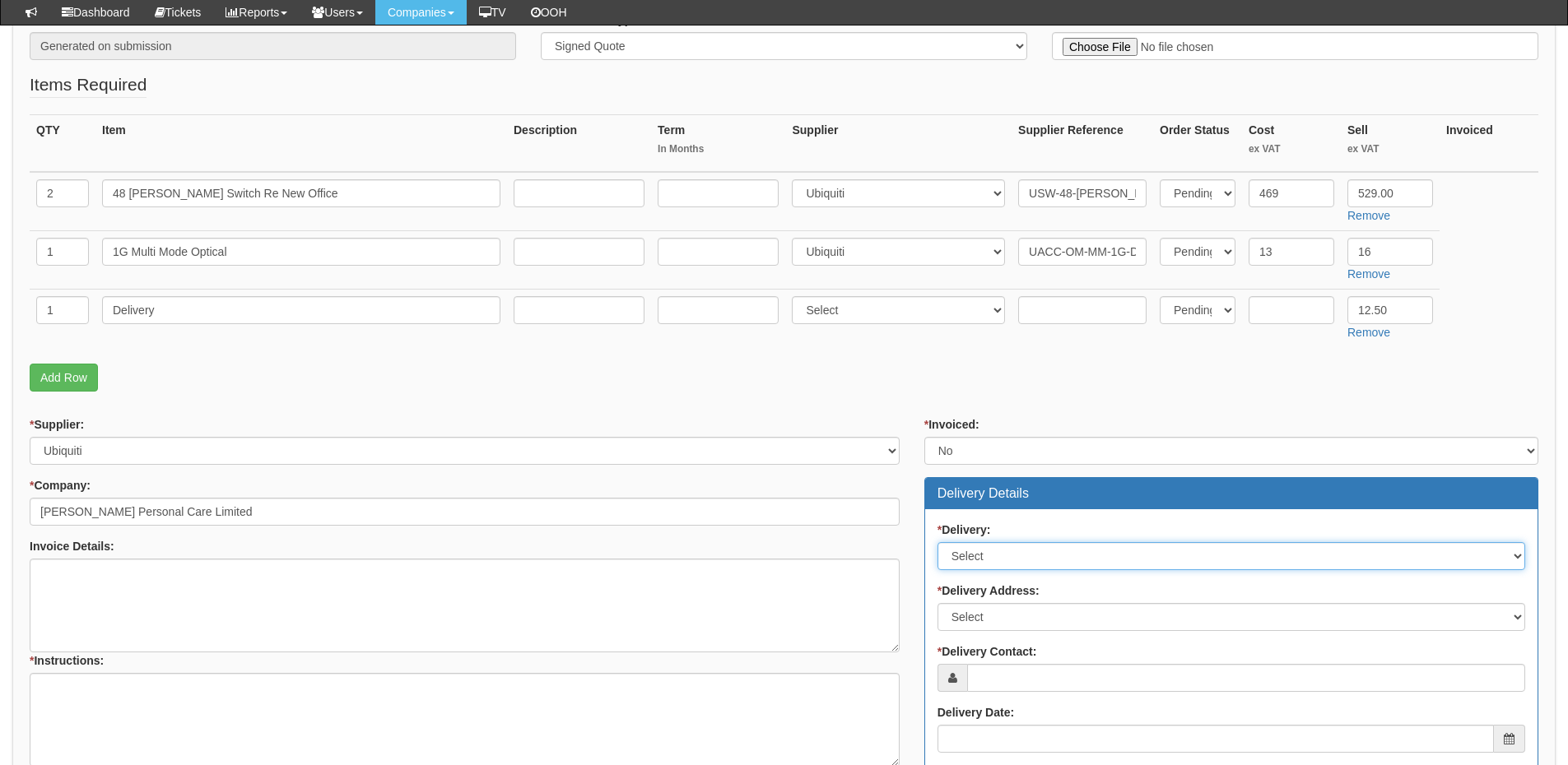
click at [989, 566] on select "Select No Not Applicable Yes" at bounding box center [1231, 556] width 587 height 28
select select "1"
click at [938, 543] on select "Select No Not Applicable Yes" at bounding box center [1231, 556] width 587 height 28
click at [978, 607] on select "Select Not Applicable Main Address - BD19 4TT Orean Personal Care Ltd - BD12 0H…" at bounding box center [1231, 616] width 587 height 28
select select "other"
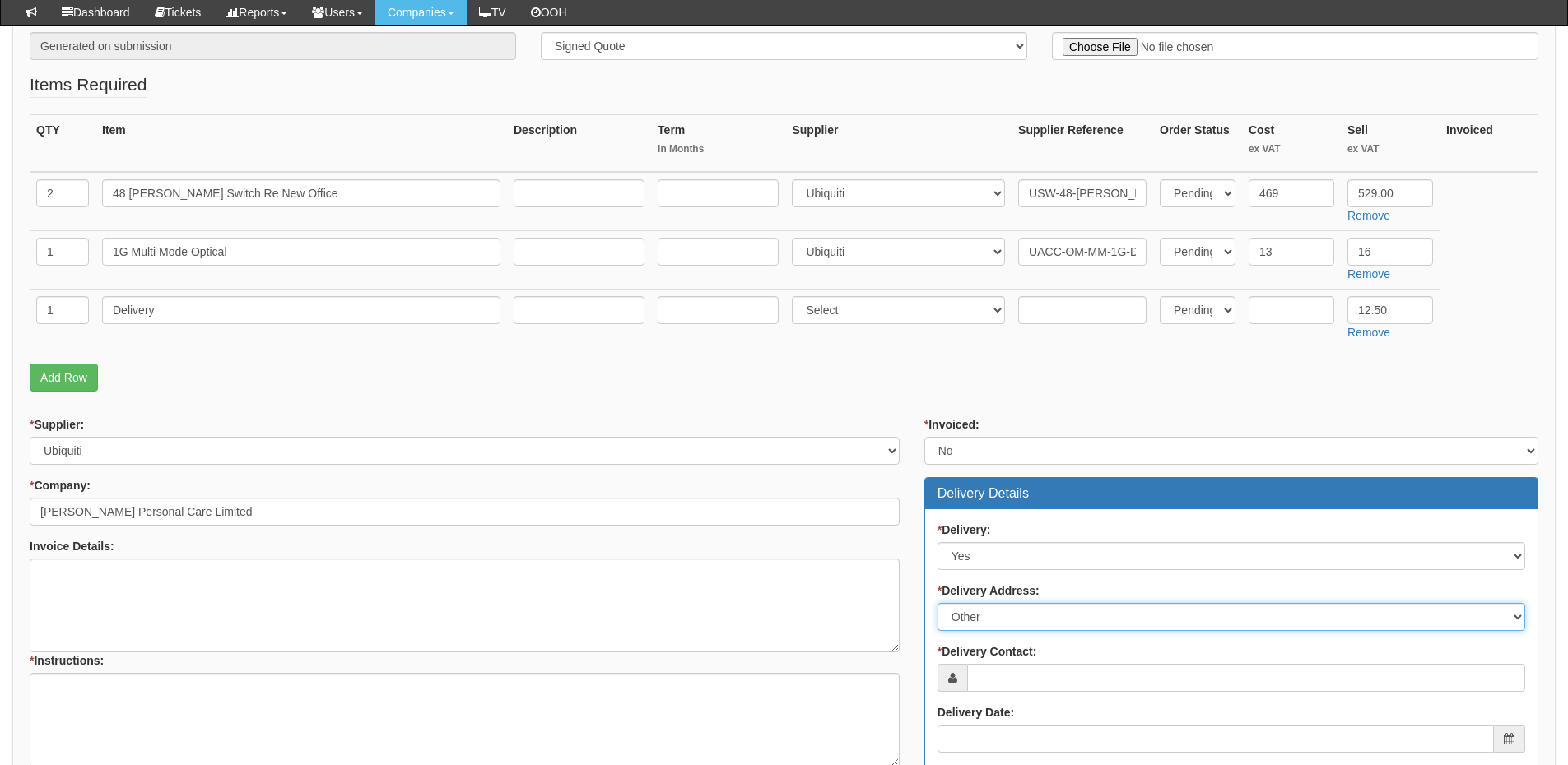
click at [938, 603] on select "Select Not Applicable Main Address - BD19 4TT Orean Personal Care Ltd - BD12 0H…" at bounding box center [1231, 616] width 587 height 28
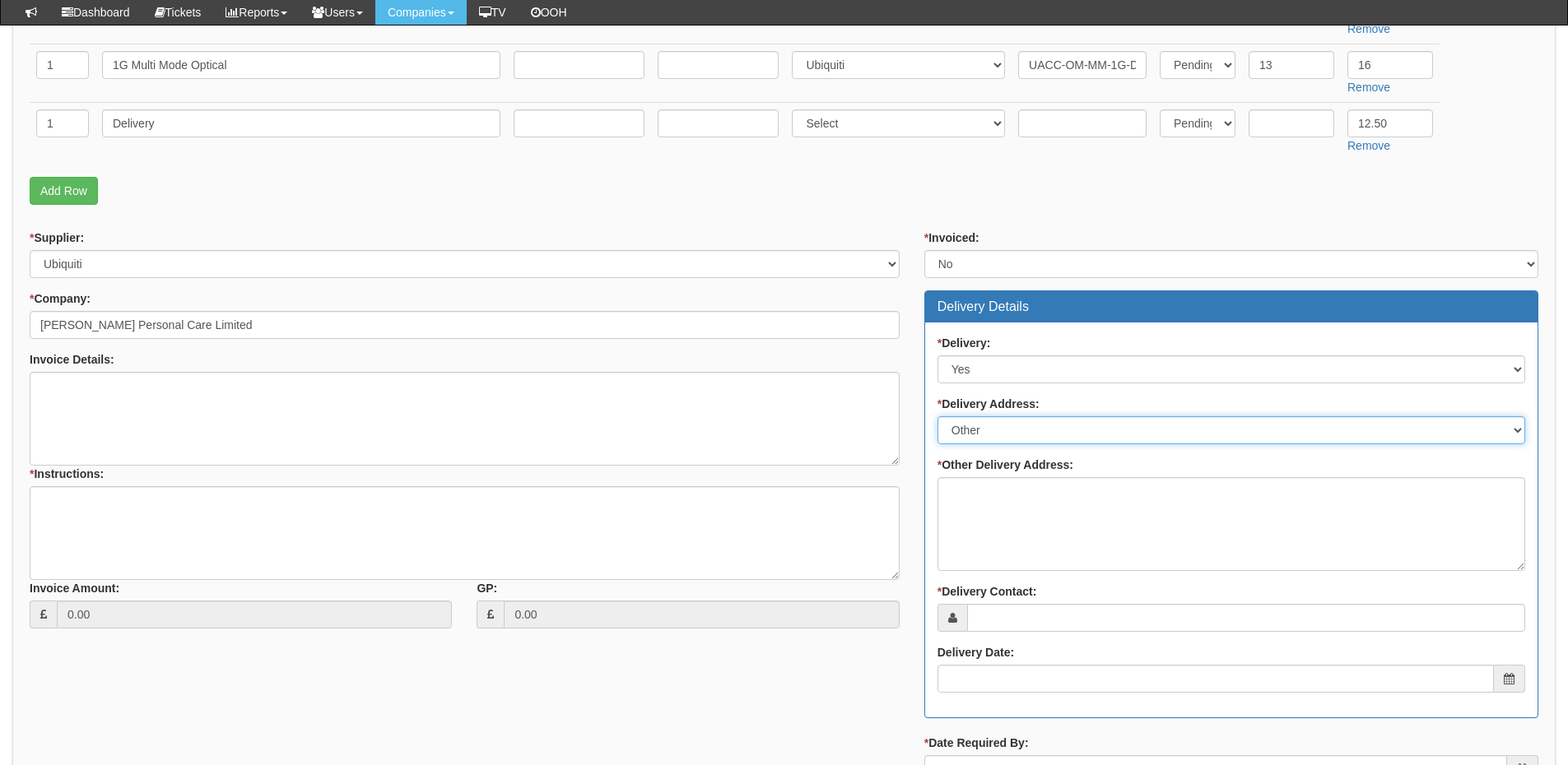
scroll to position [658, 0]
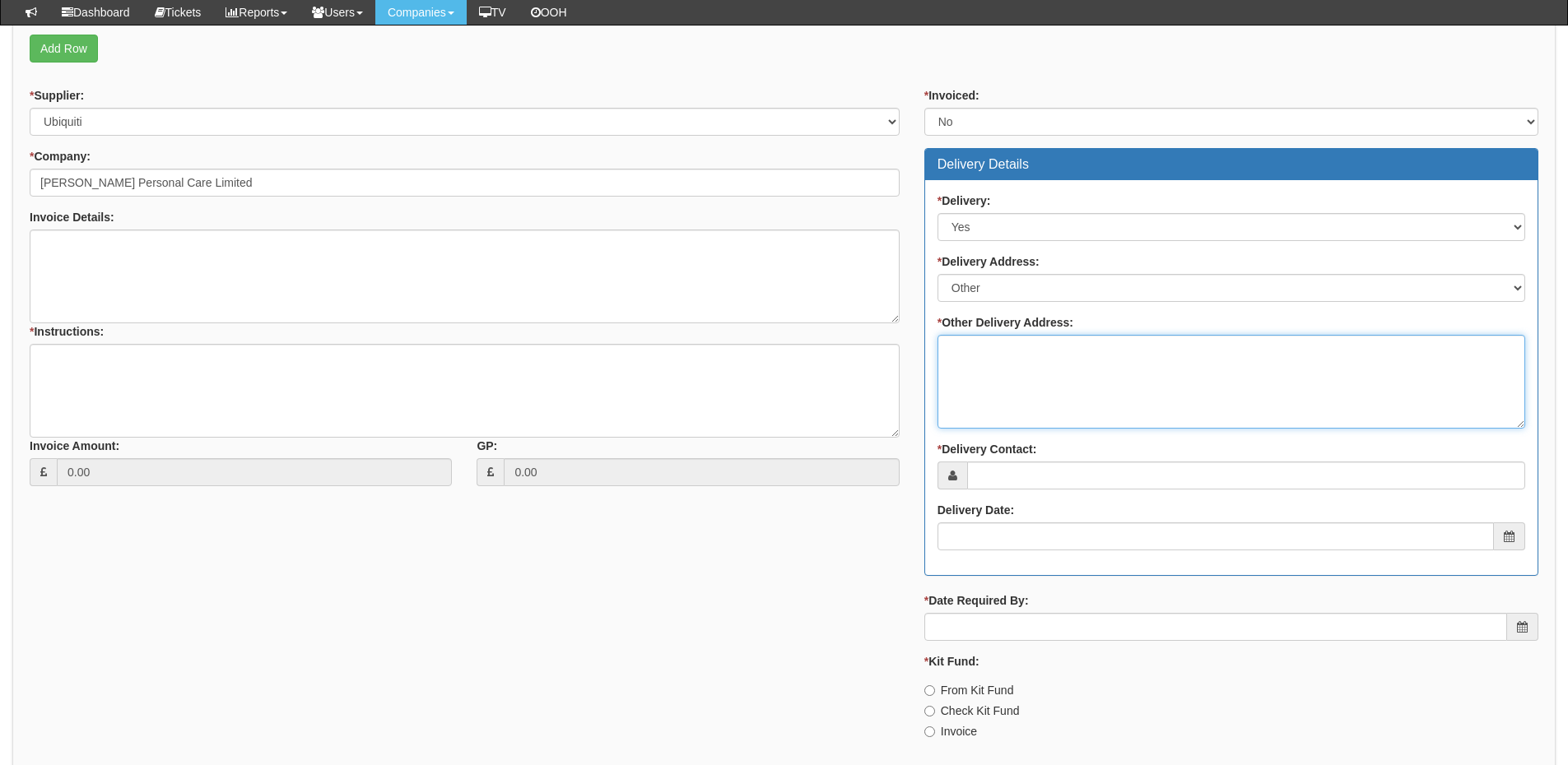
click at [993, 353] on textarea "* Other Delivery Address:" at bounding box center [1231, 381] width 587 height 94
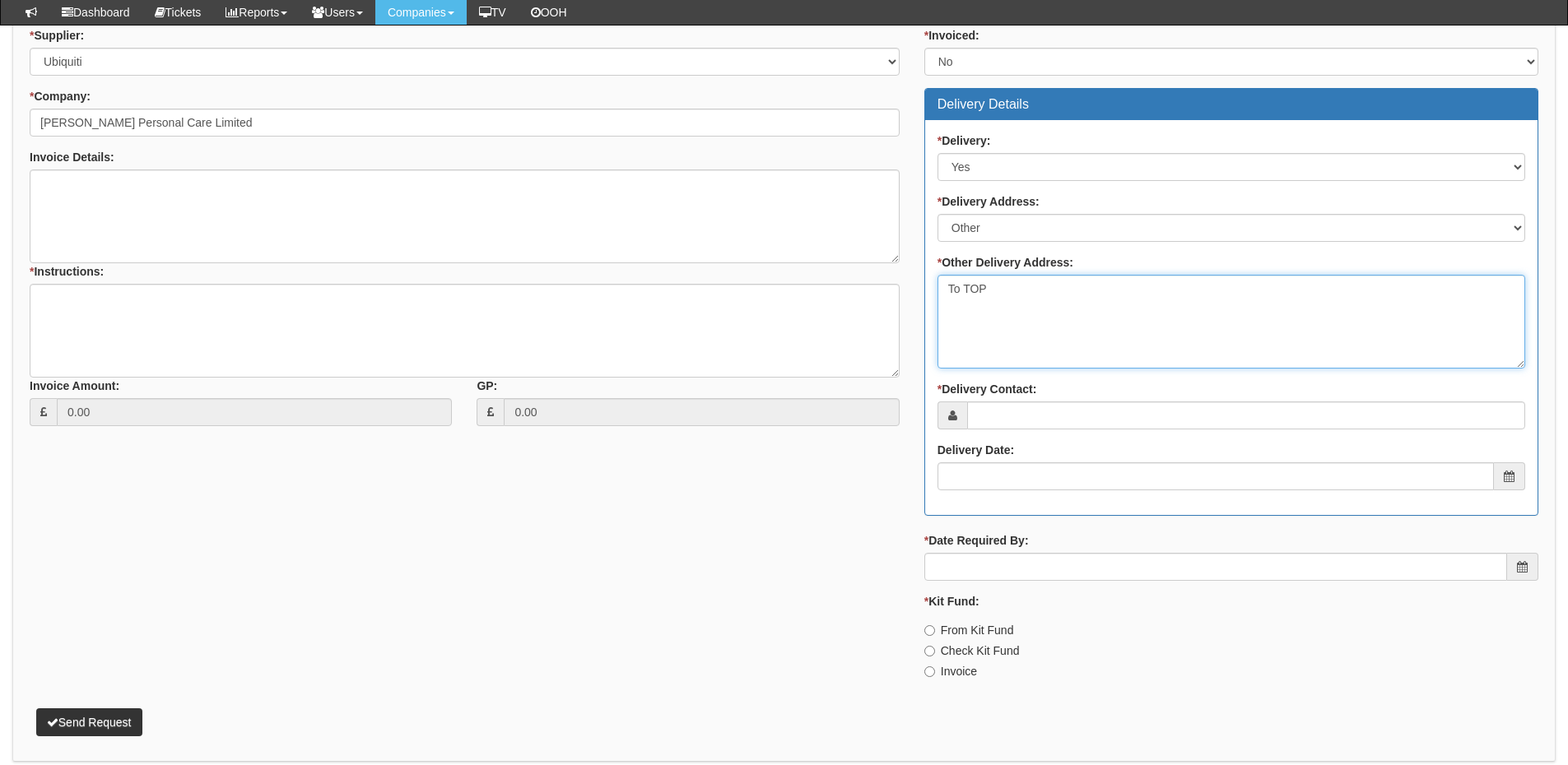
scroll to position [781, 0]
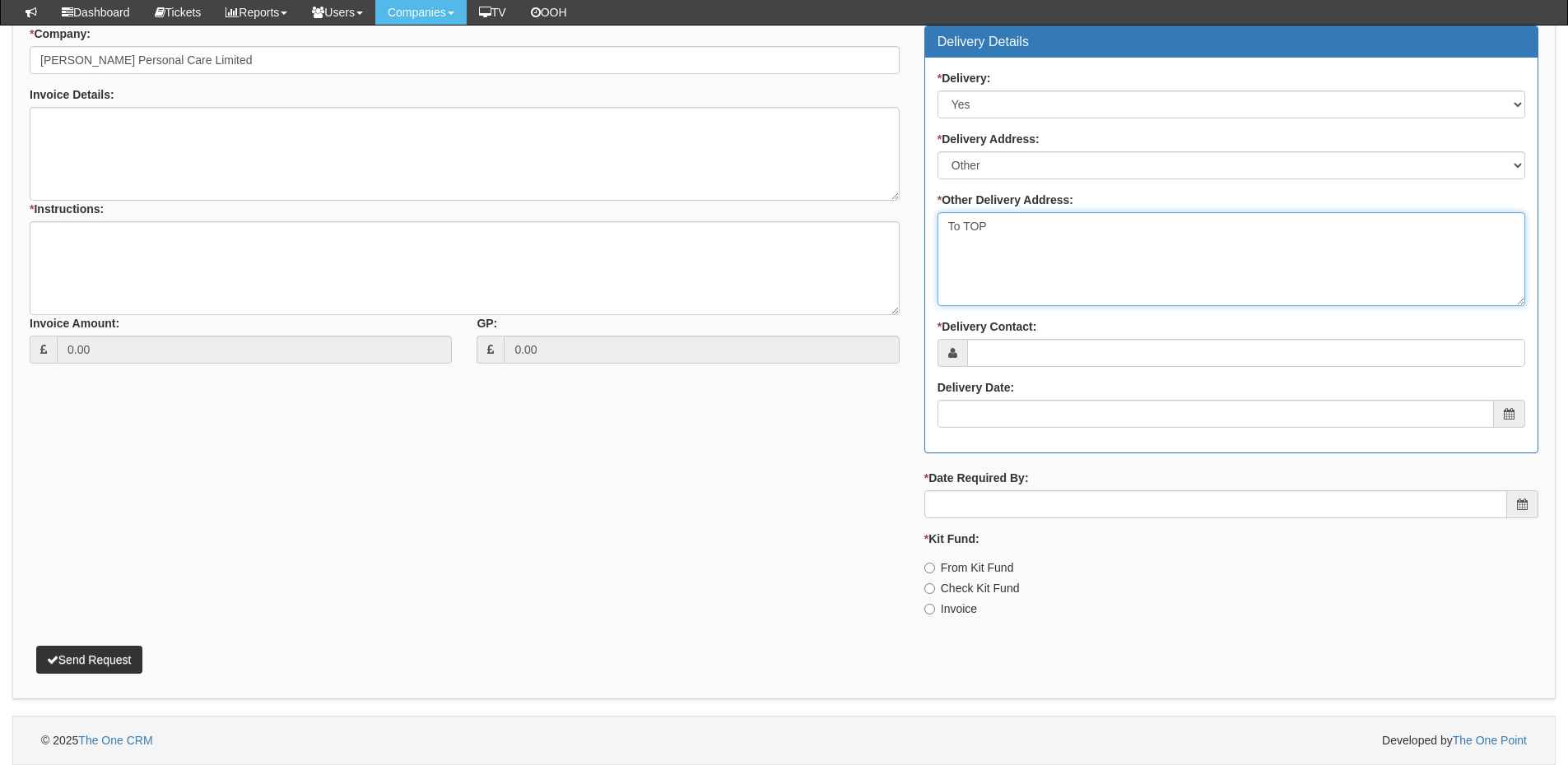
type textarea "To TOP"
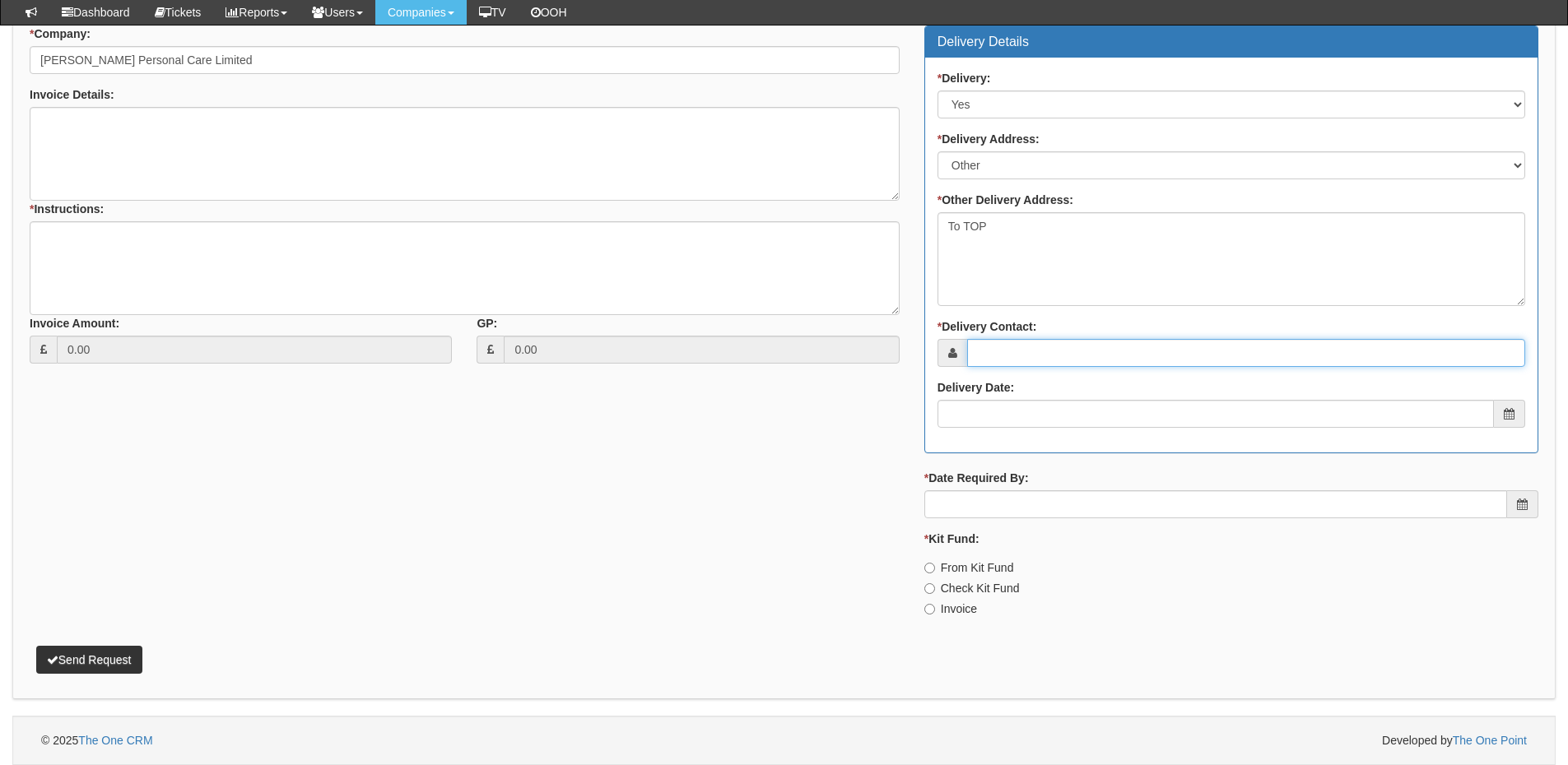
click at [1012, 346] on input "* Delivery Contact:" at bounding box center [1246, 353] width 558 height 28
click at [1009, 357] on input "* Delivery Contact:" at bounding box center [1246, 353] width 558 height 28
paste input "Daniel Kwiatkowski"
type input "Daniel Kwiatkowski"
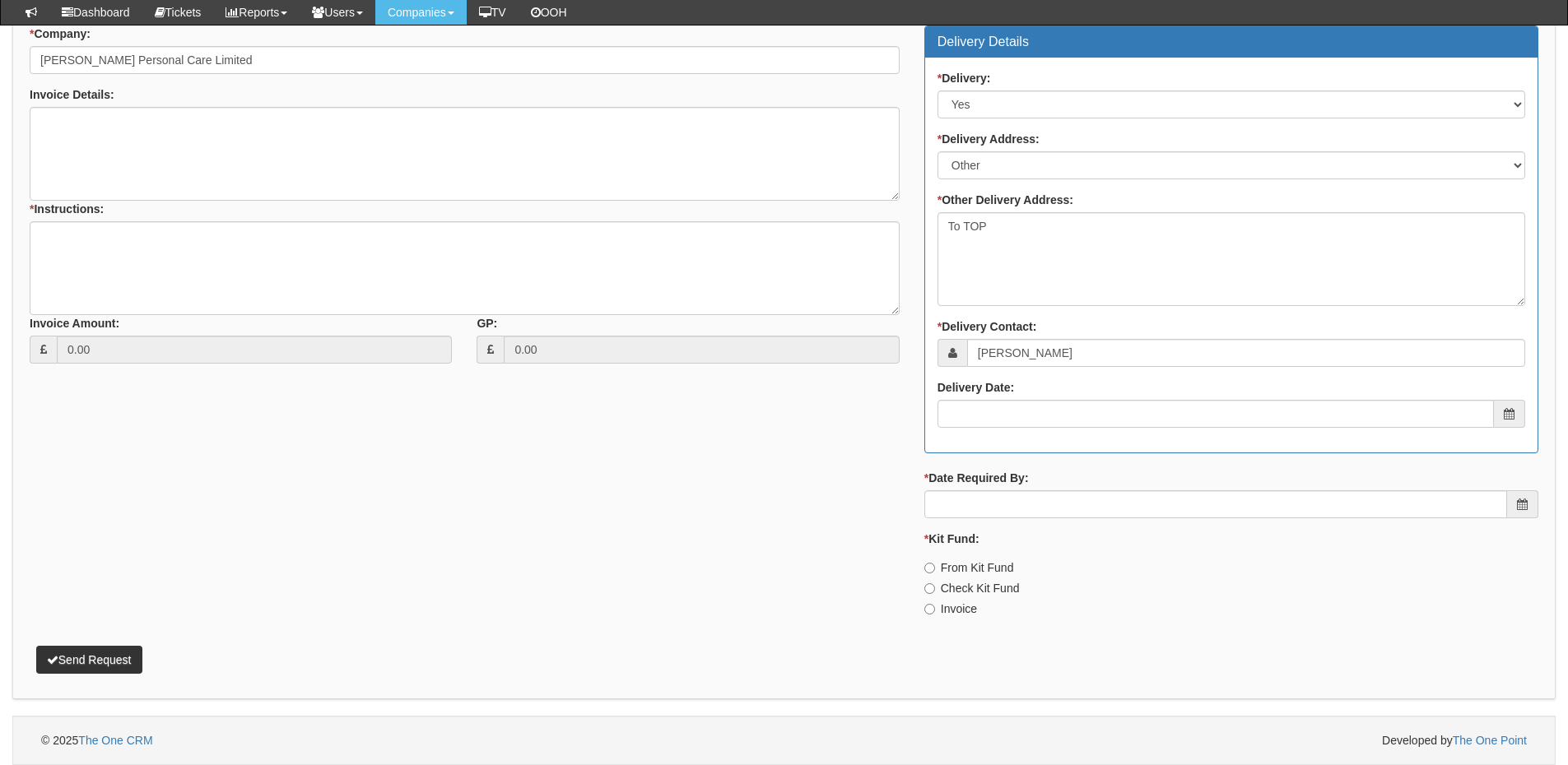
click at [981, 442] on div "* Delivery: Select No Not Applicable Yes * Delivery Address: Select Not Applica…" at bounding box center [1231, 254] width 612 height 395
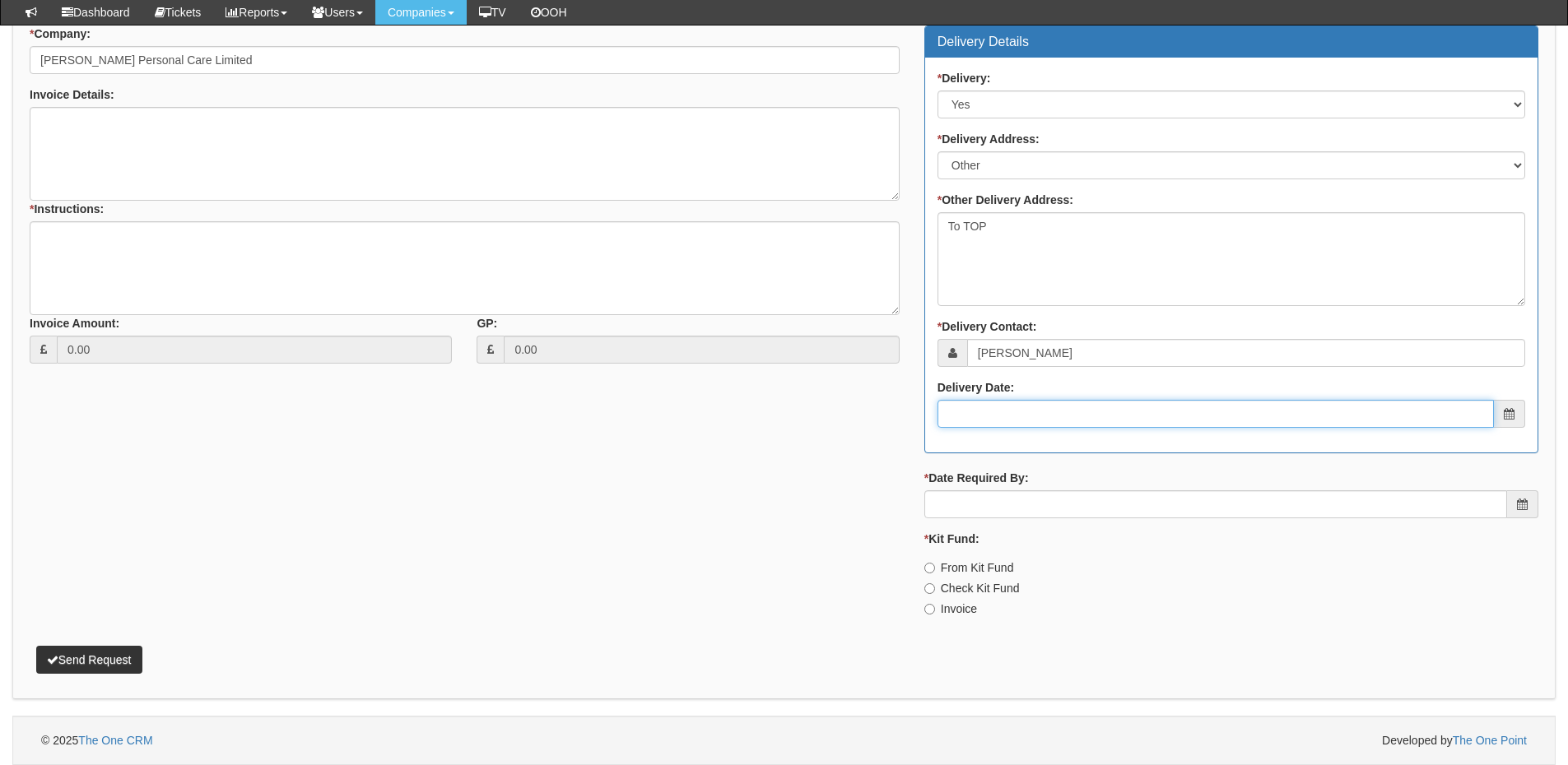
click at [982, 419] on input "Delivery Date:" at bounding box center [1216, 414] width 556 height 28
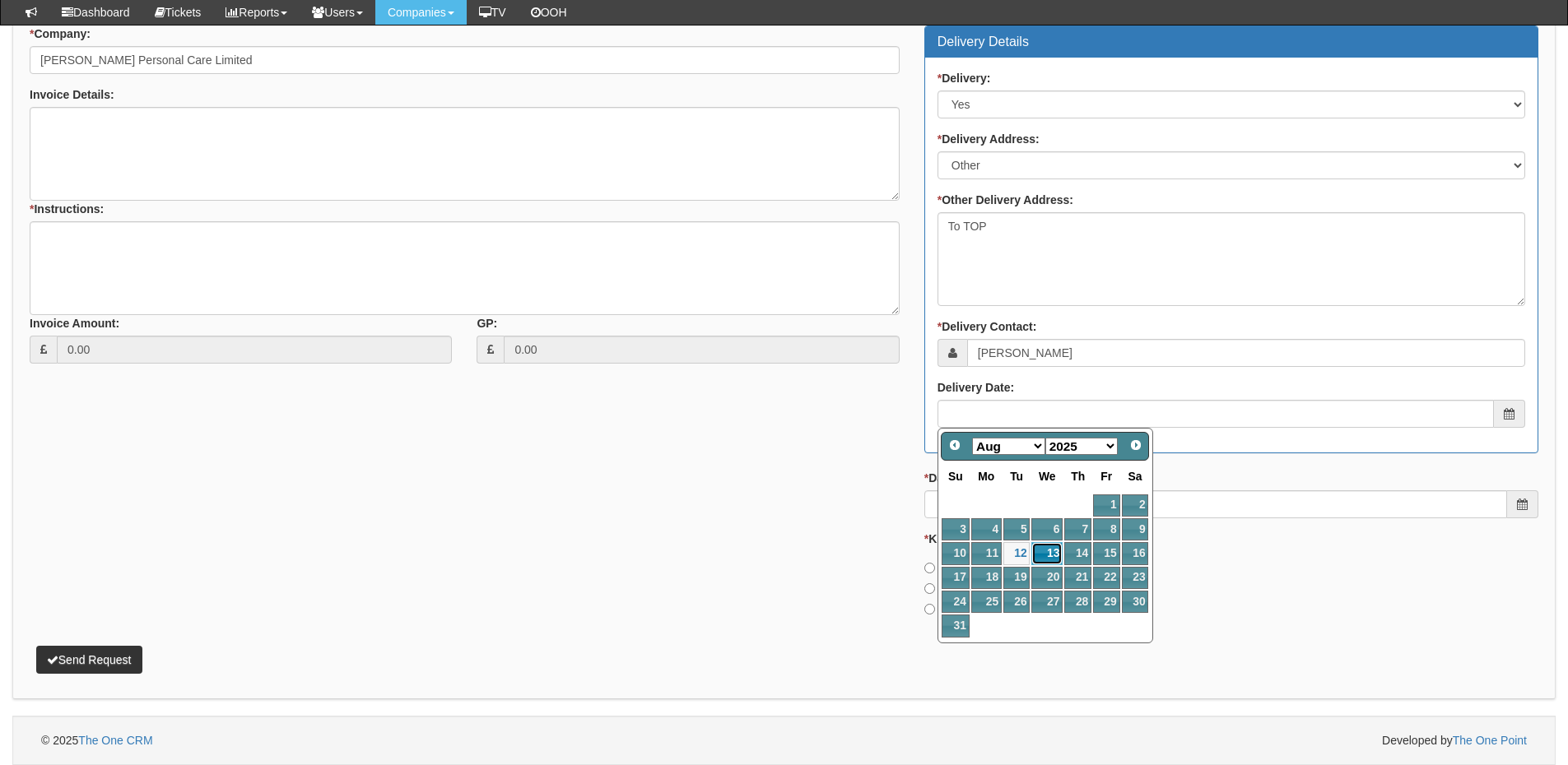
click at [1049, 562] on link "13" at bounding box center [1047, 553] width 31 height 22
type input "2025-08-13"
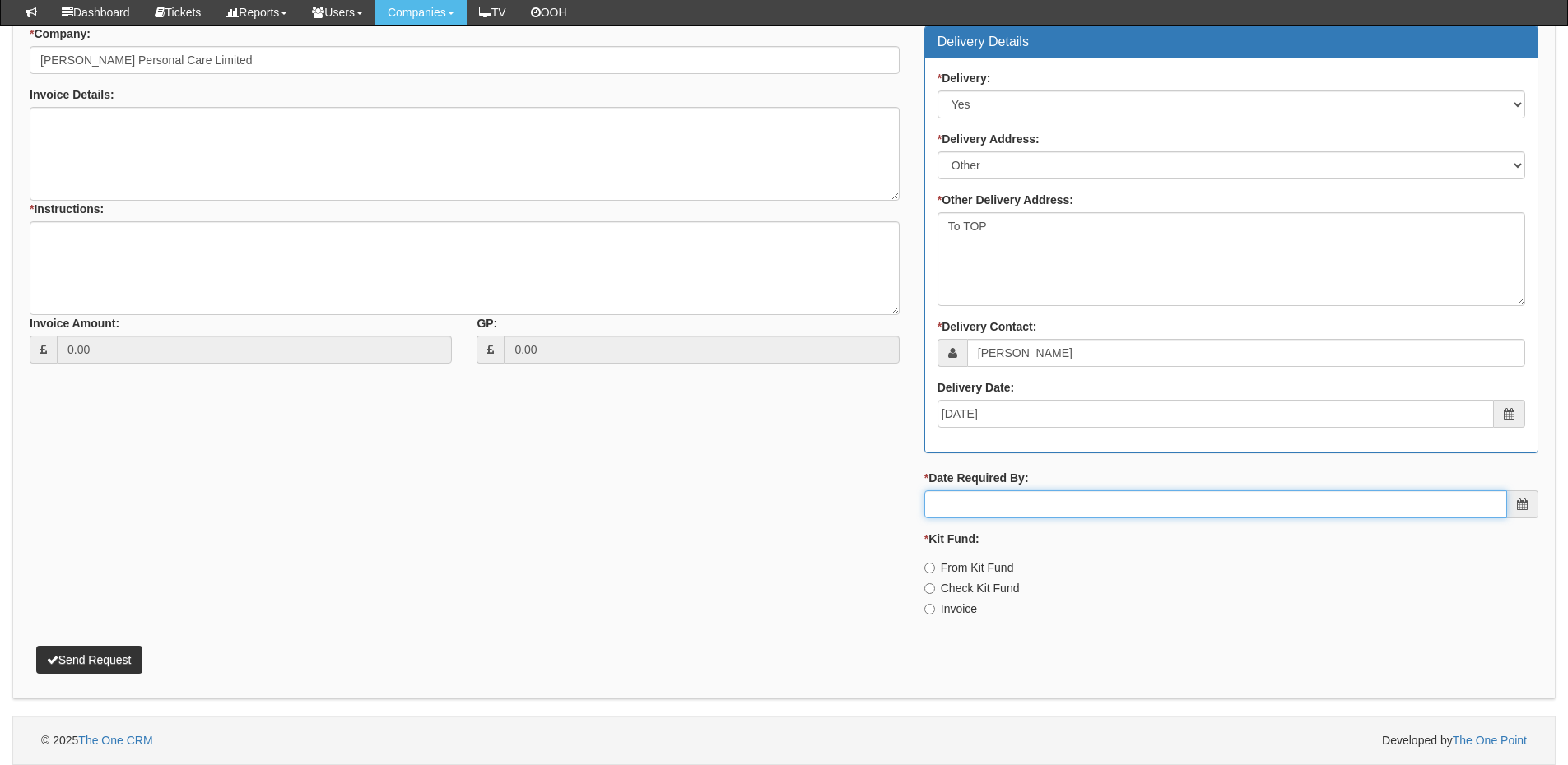
click at [1030, 501] on input "* Date Required By:" at bounding box center [1215, 504] width 583 height 28
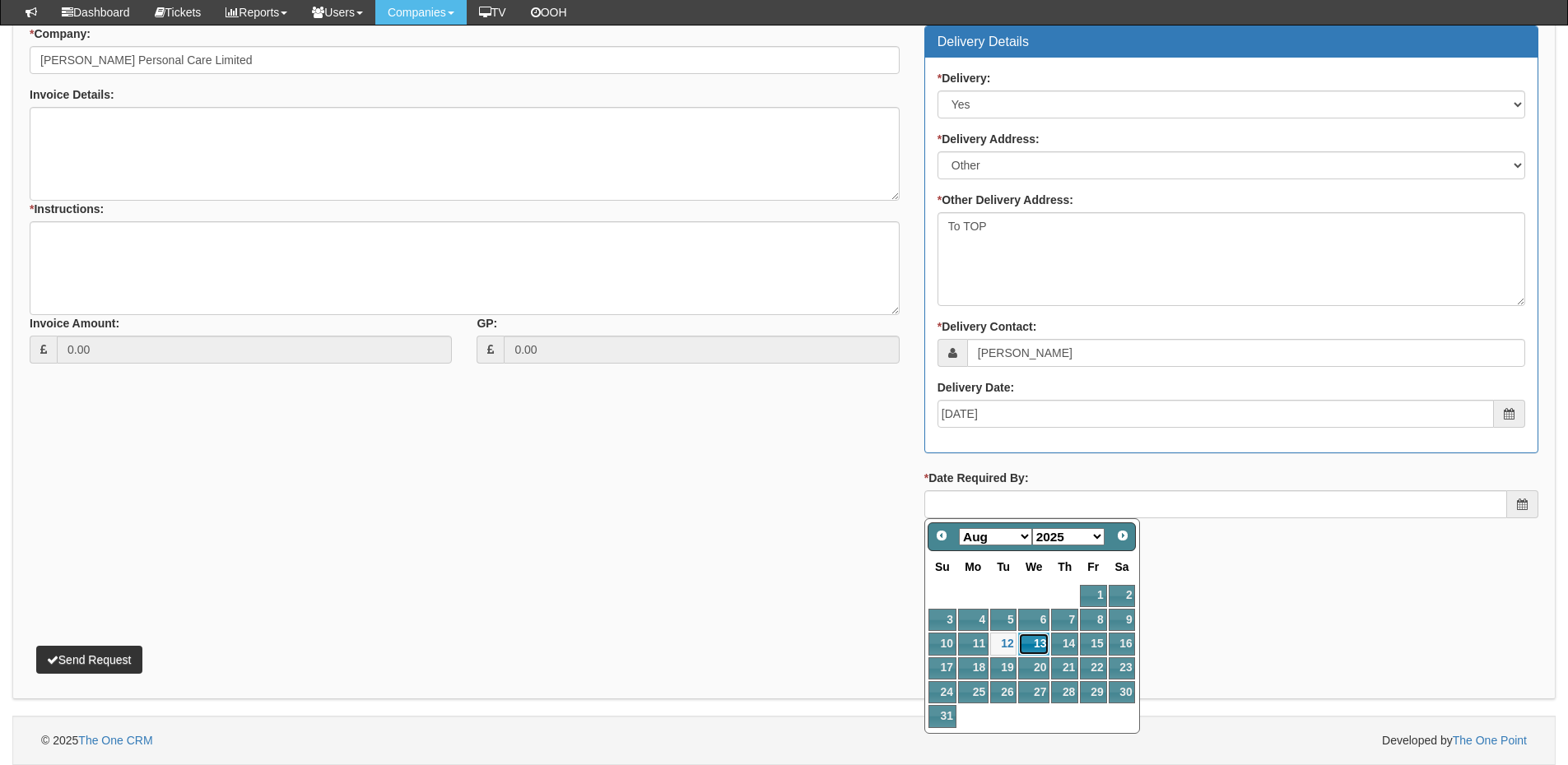
click at [1031, 640] on link "13" at bounding box center [1033, 644] width 31 height 22
type input "2025-08-13"
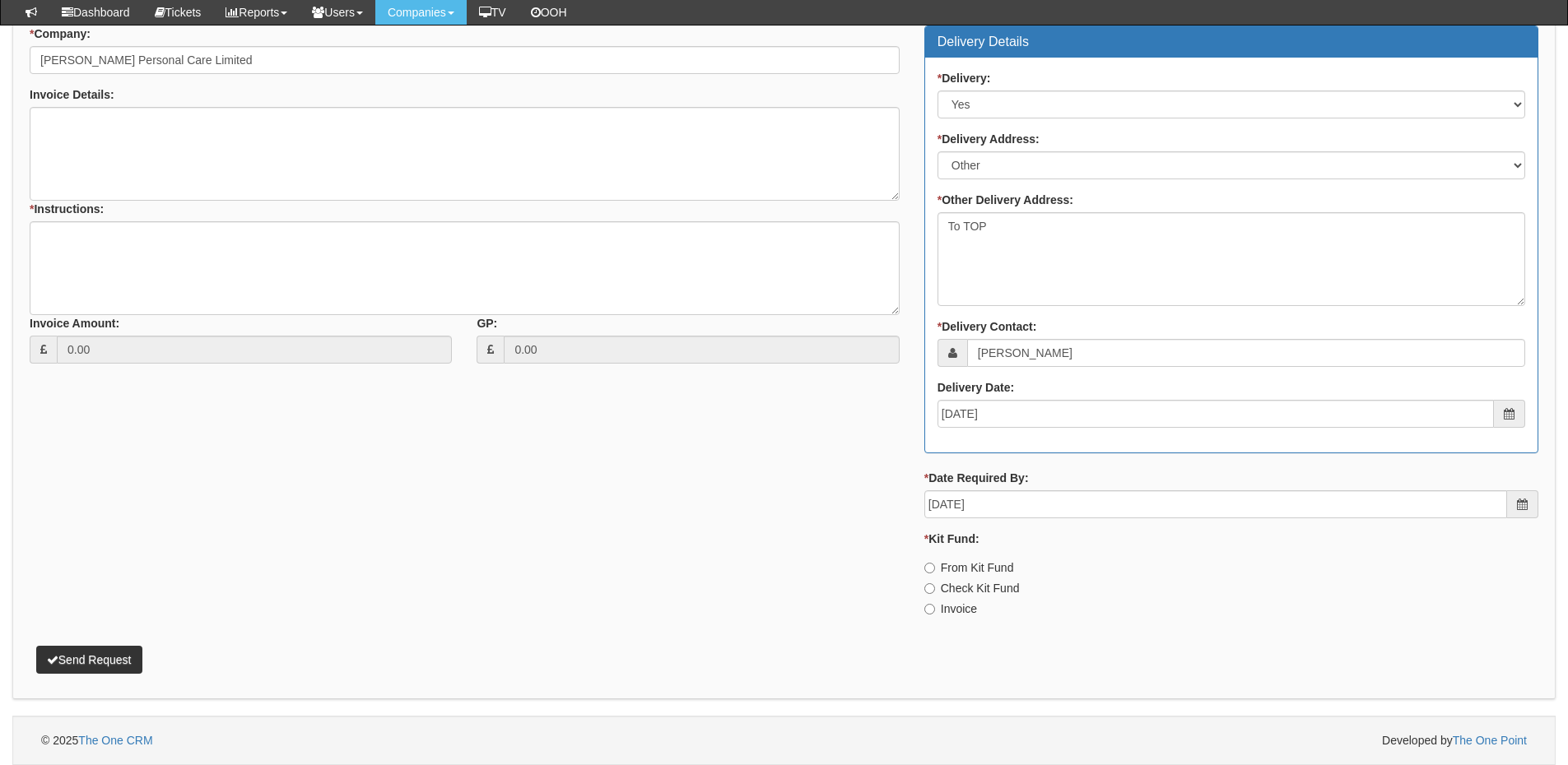
click at [950, 613] on label "Invoice" at bounding box center [950, 609] width 53 height 16
click at [935, 574] on input "Invoice" at bounding box center [929, 568] width 11 height 11
radio input "true"
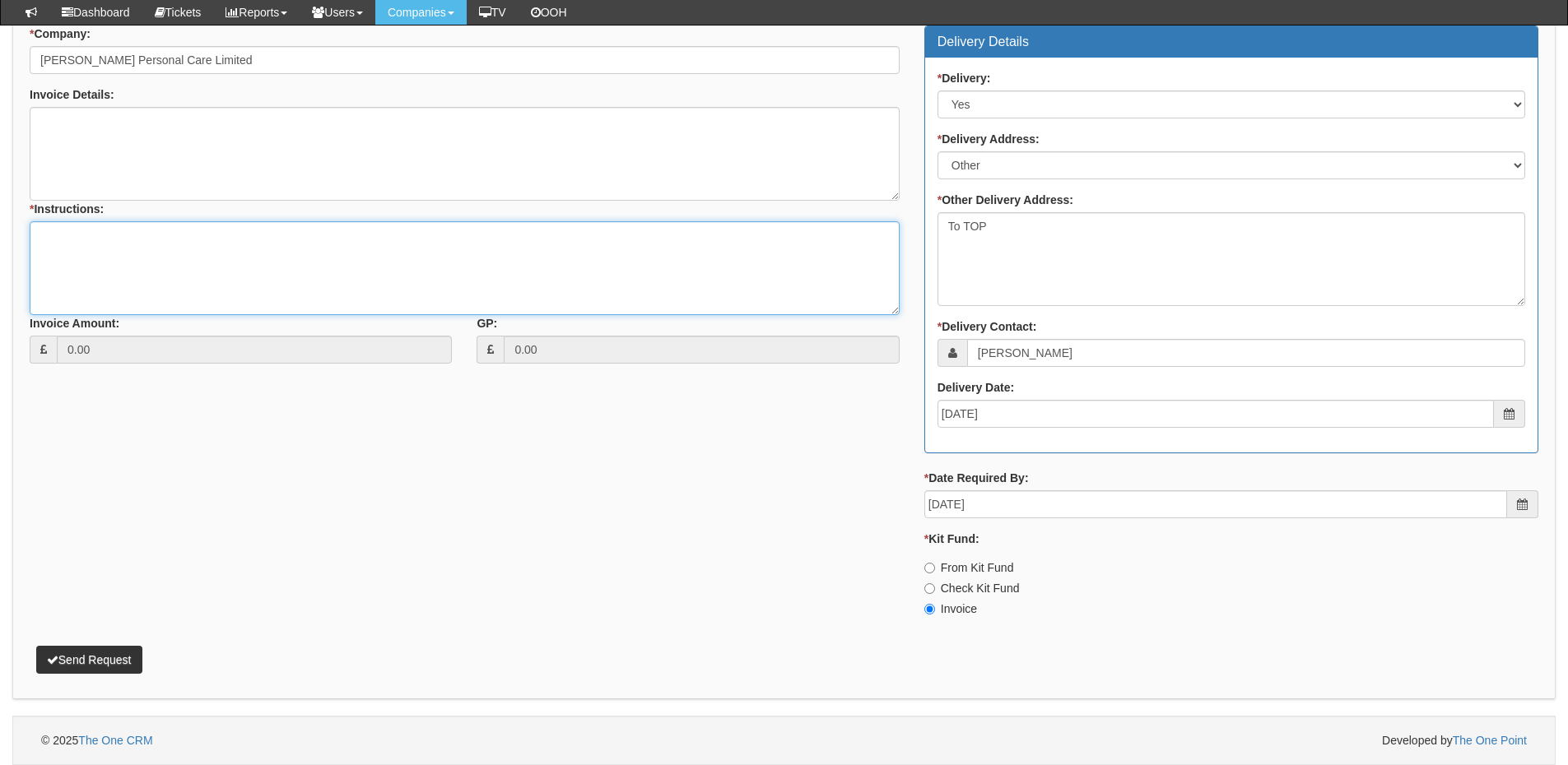
click at [78, 259] on textarea "* Instructions:" at bounding box center [464, 268] width 870 height 94
type textarea "Additional hardware"
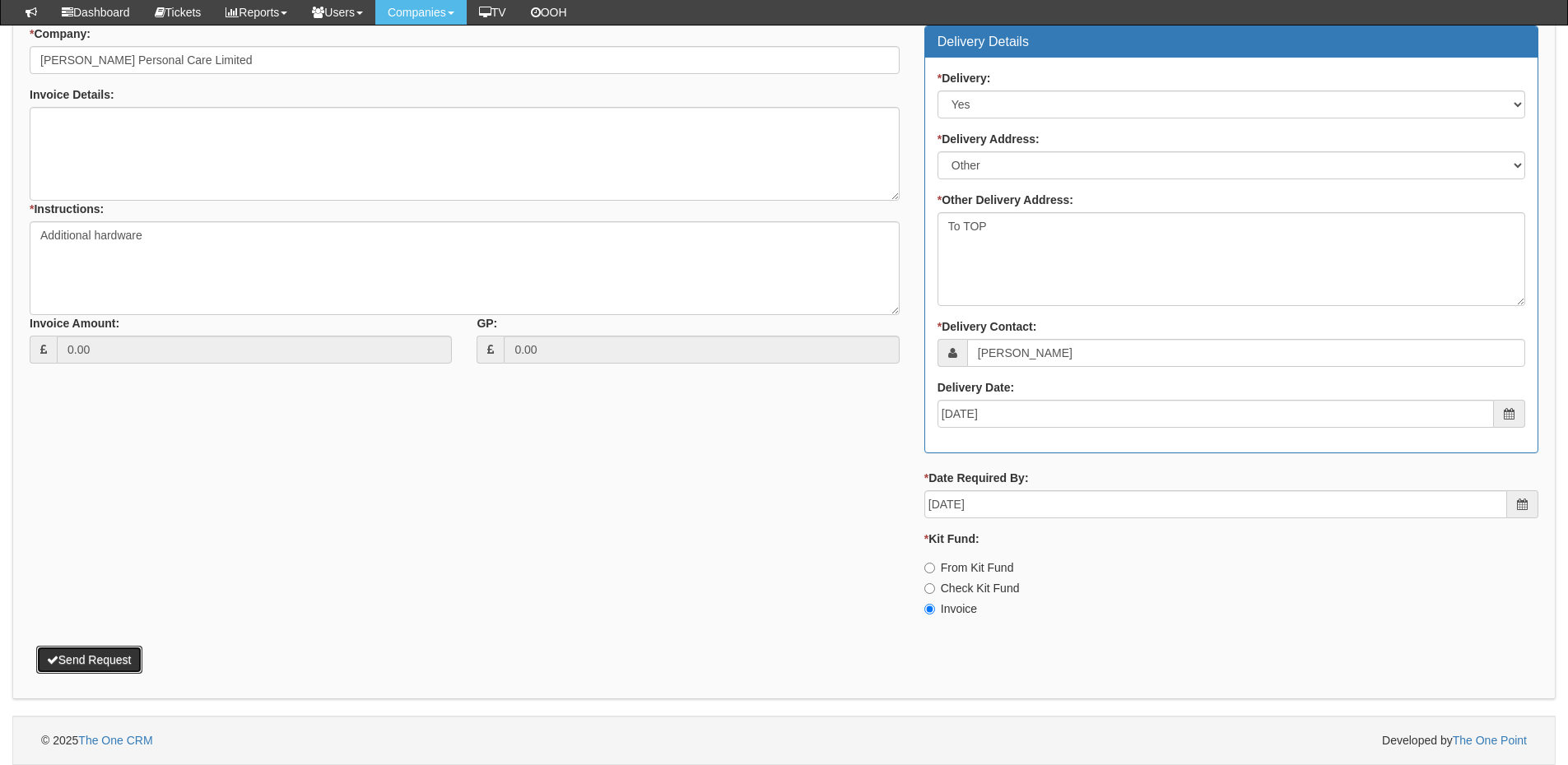
click at [102, 653] on button "Send Request" at bounding box center [89, 659] width 106 height 28
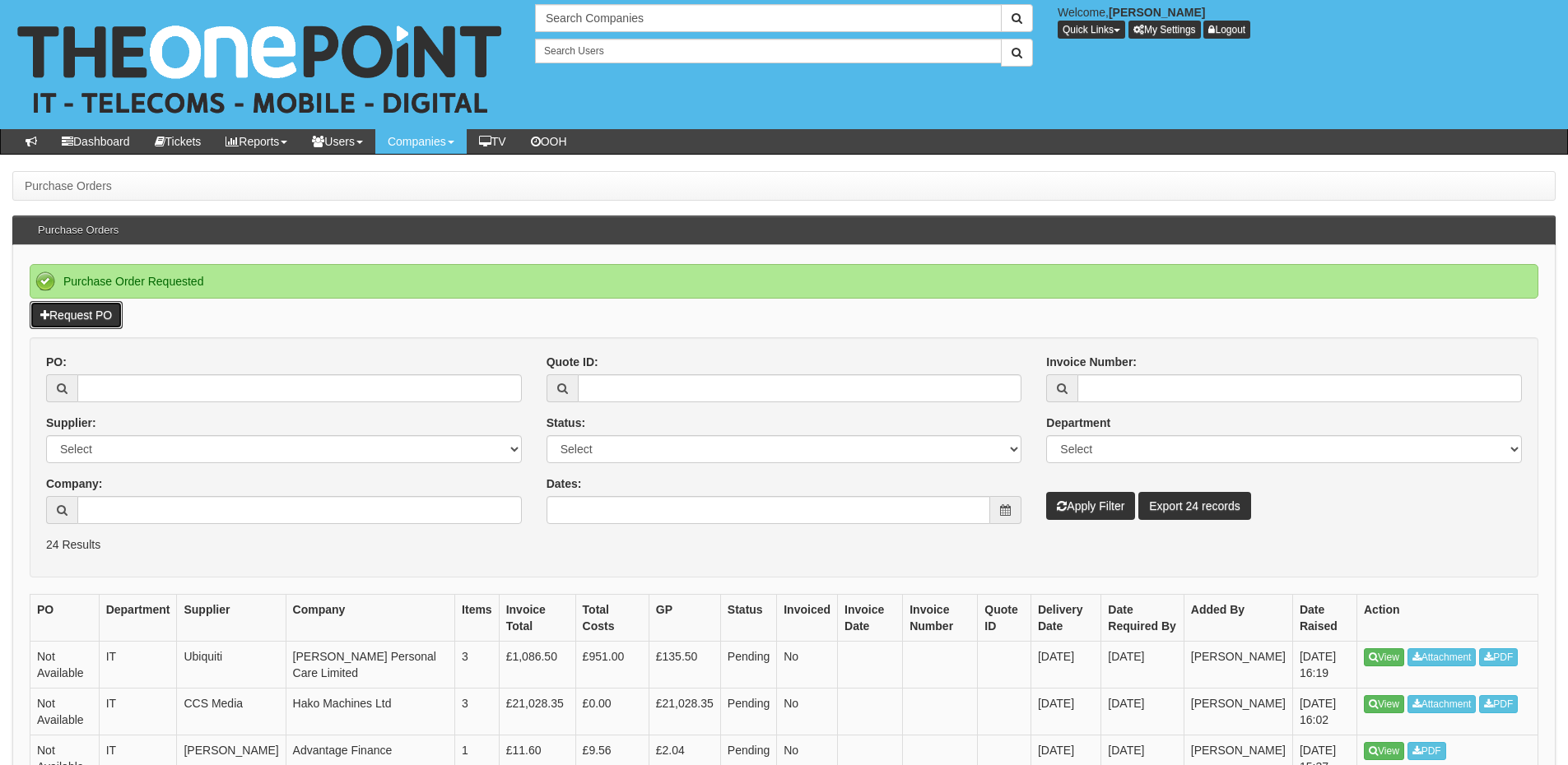
click at [65, 312] on link "Request PO" at bounding box center [76, 315] width 93 height 28
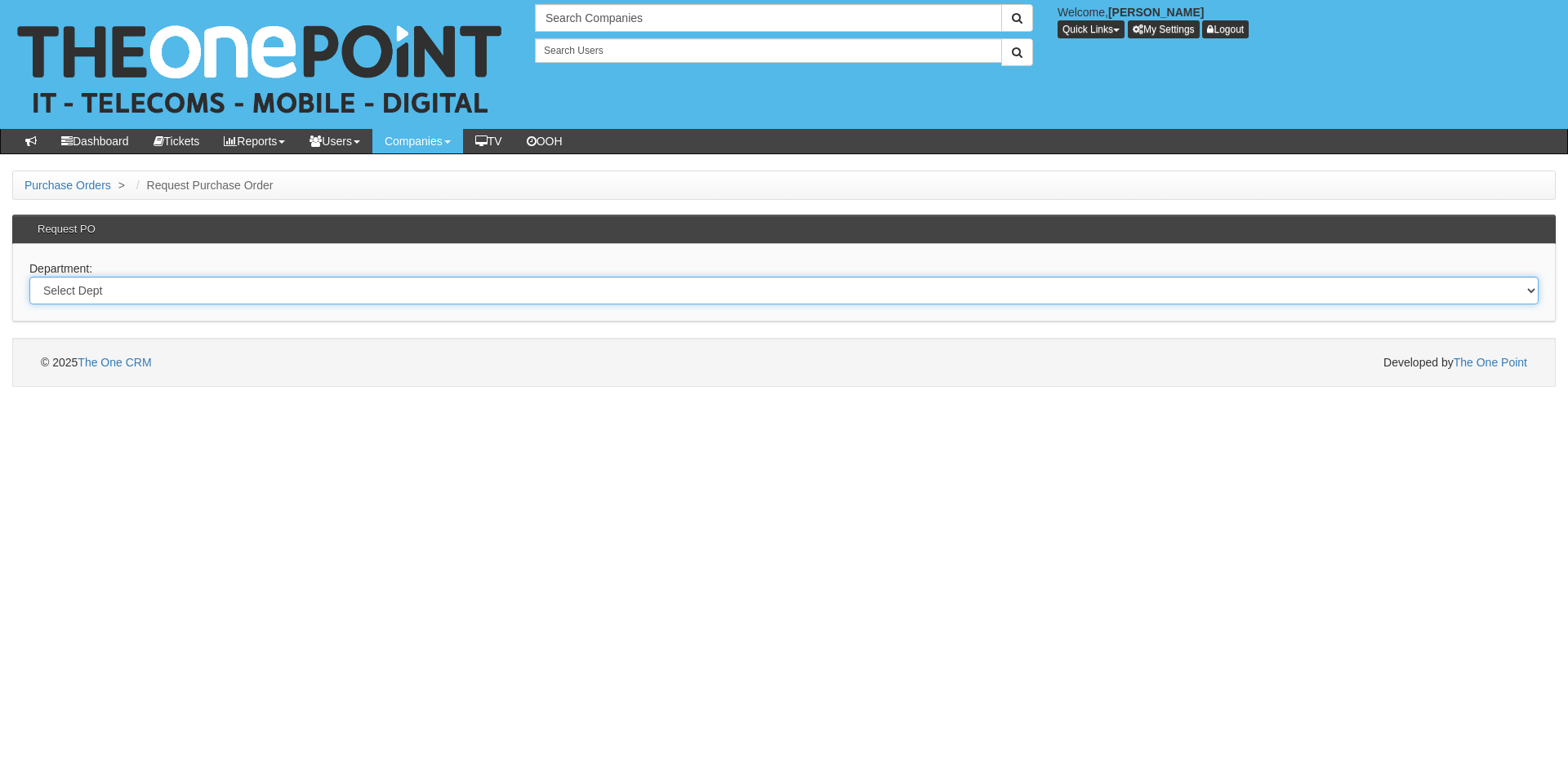
drag, startPoint x: 284, startPoint y: 289, endPoint x: 287, endPoint y: 301, distance: 12.4
click at [284, 289] on select "Select Dept Digital Internal IT Mobiles Marketing Telecoms" at bounding box center [784, 290] width 1509 height 28
select select "?pipeID=&dept=IT"
click at [29, 277] on select "Select Dept Digital Internal IT Mobiles Marketing Telecoms" at bounding box center [784, 290] width 1509 height 28
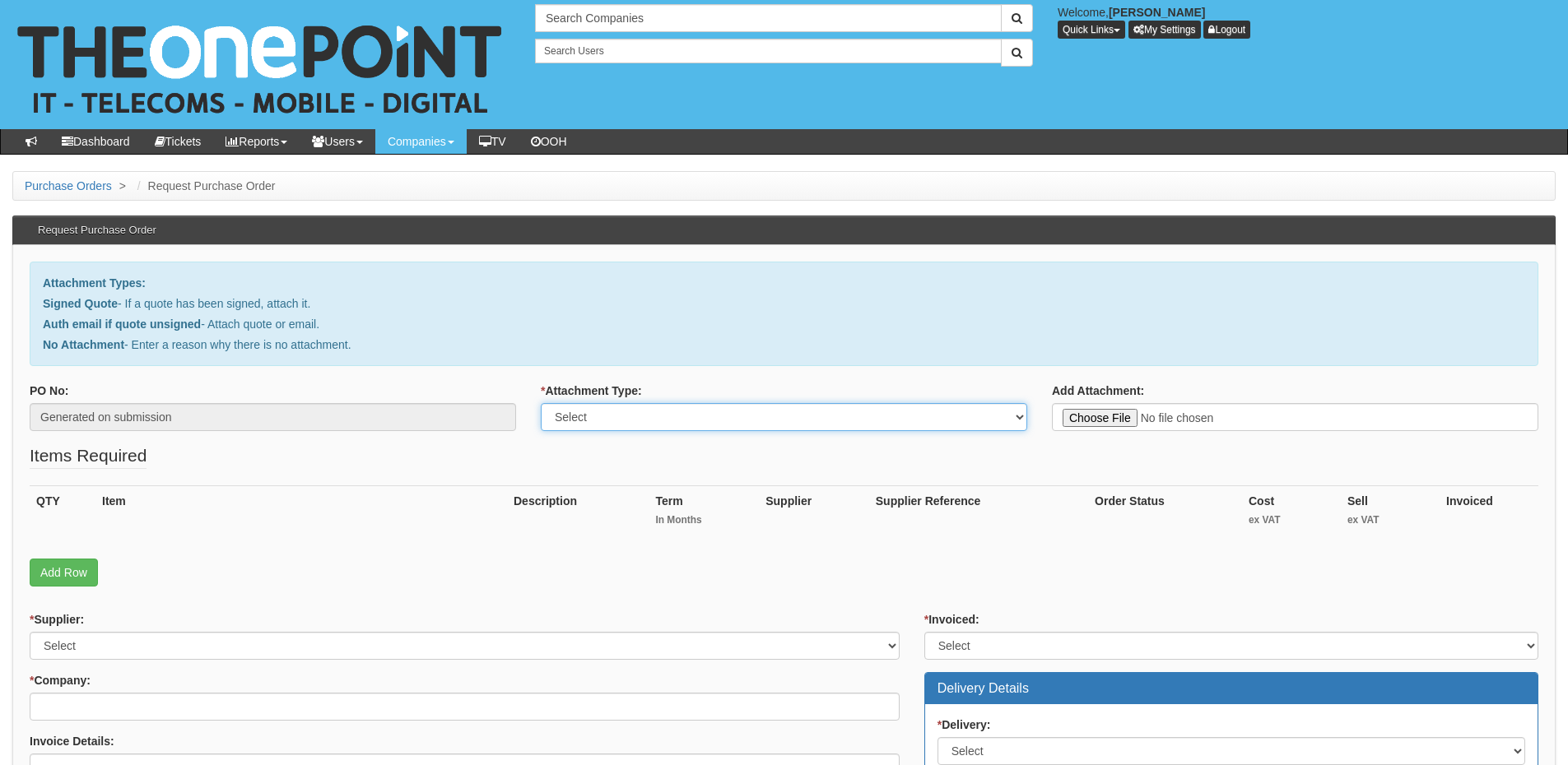
click at [686, 419] on select "Select Signed Quote Auth email with quote if unsigned No Attachment" at bounding box center [784, 417] width 486 height 28
select select "No Attachment"
click at [541, 403] on select "Select Signed Quote Auth email with quote if unsigned No Attachment" at bounding box center [784, 417] width 486 height 28
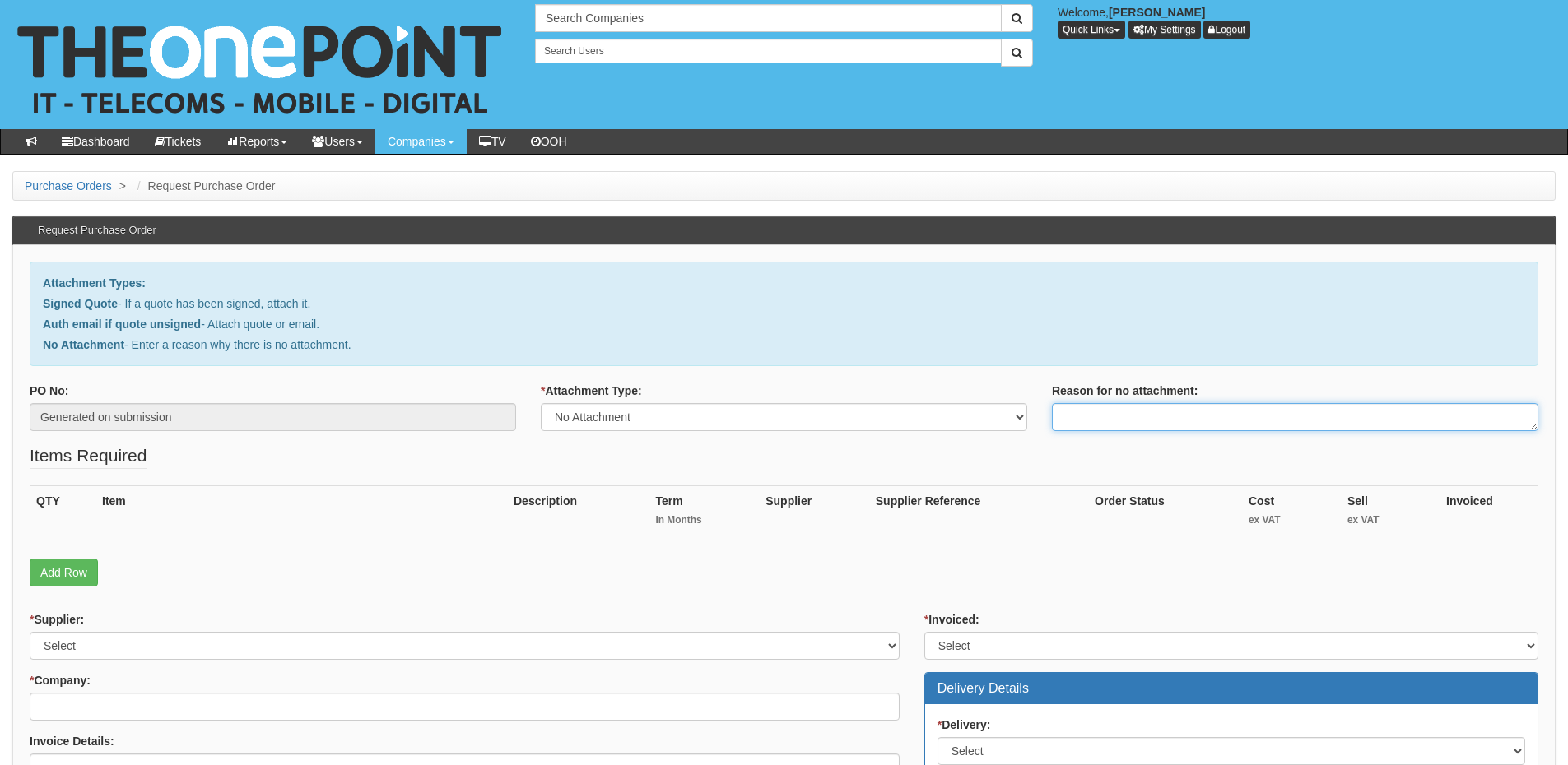
click at [1088, 421] on textarea "Reason for no attachment:" at bounding box center [1294, 417] width 486 height 28
click at [1212, 422] on textarea "Linked to ticket 412425" at bounding box center [1294, 417] width 486 height 28
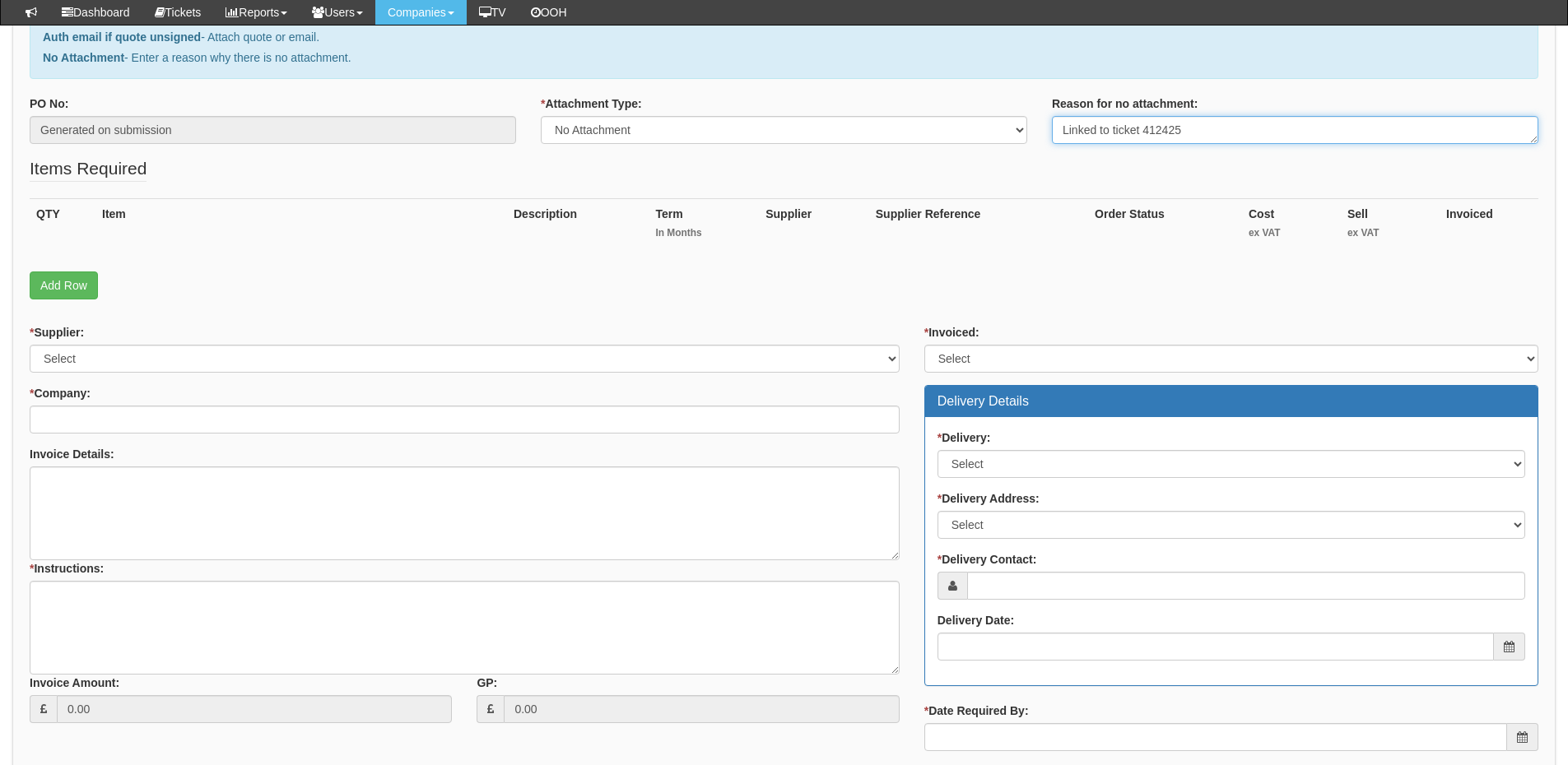
scroll to position [247, 0]
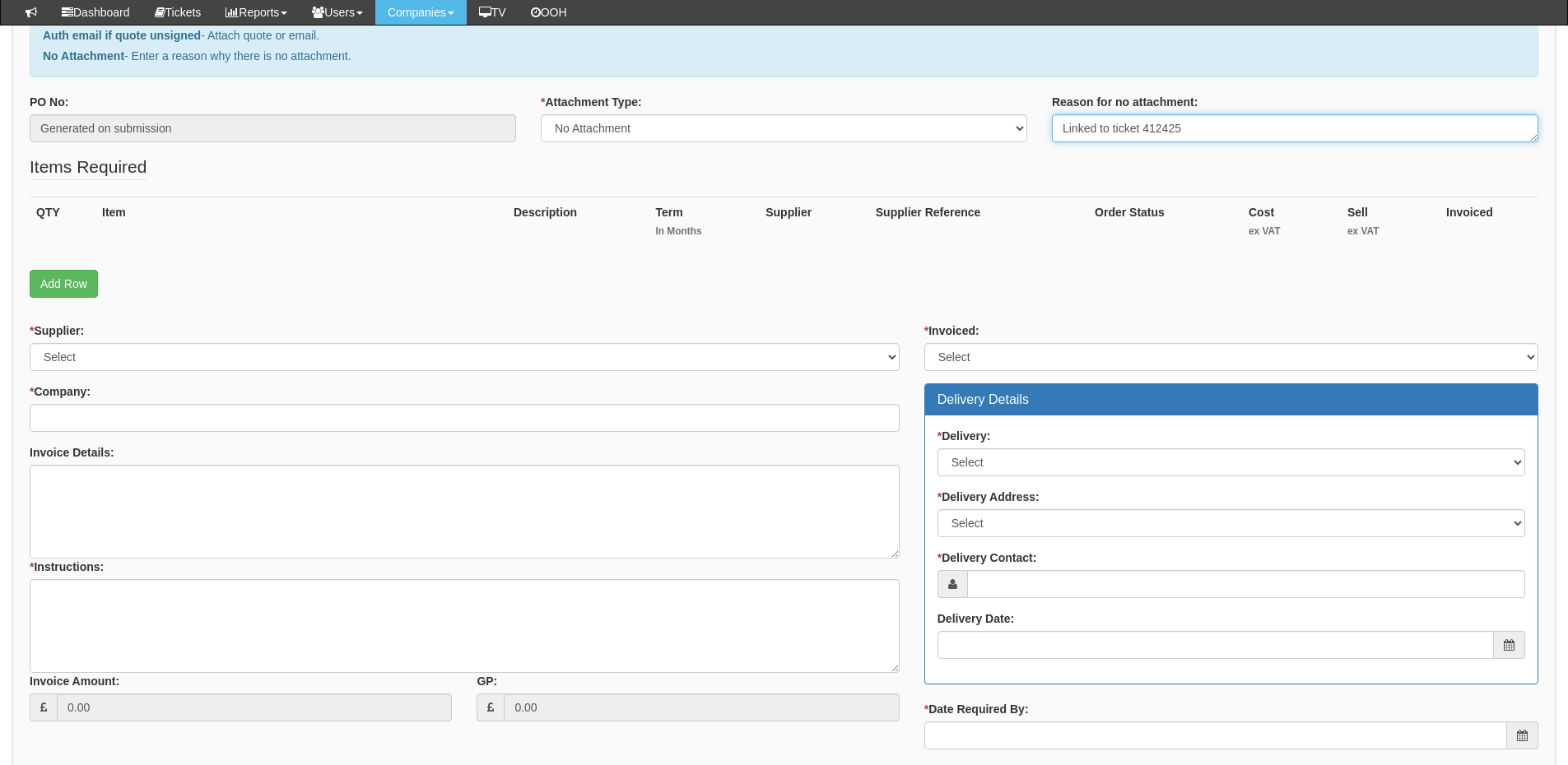
type textarea "Linked to ticket 412425"
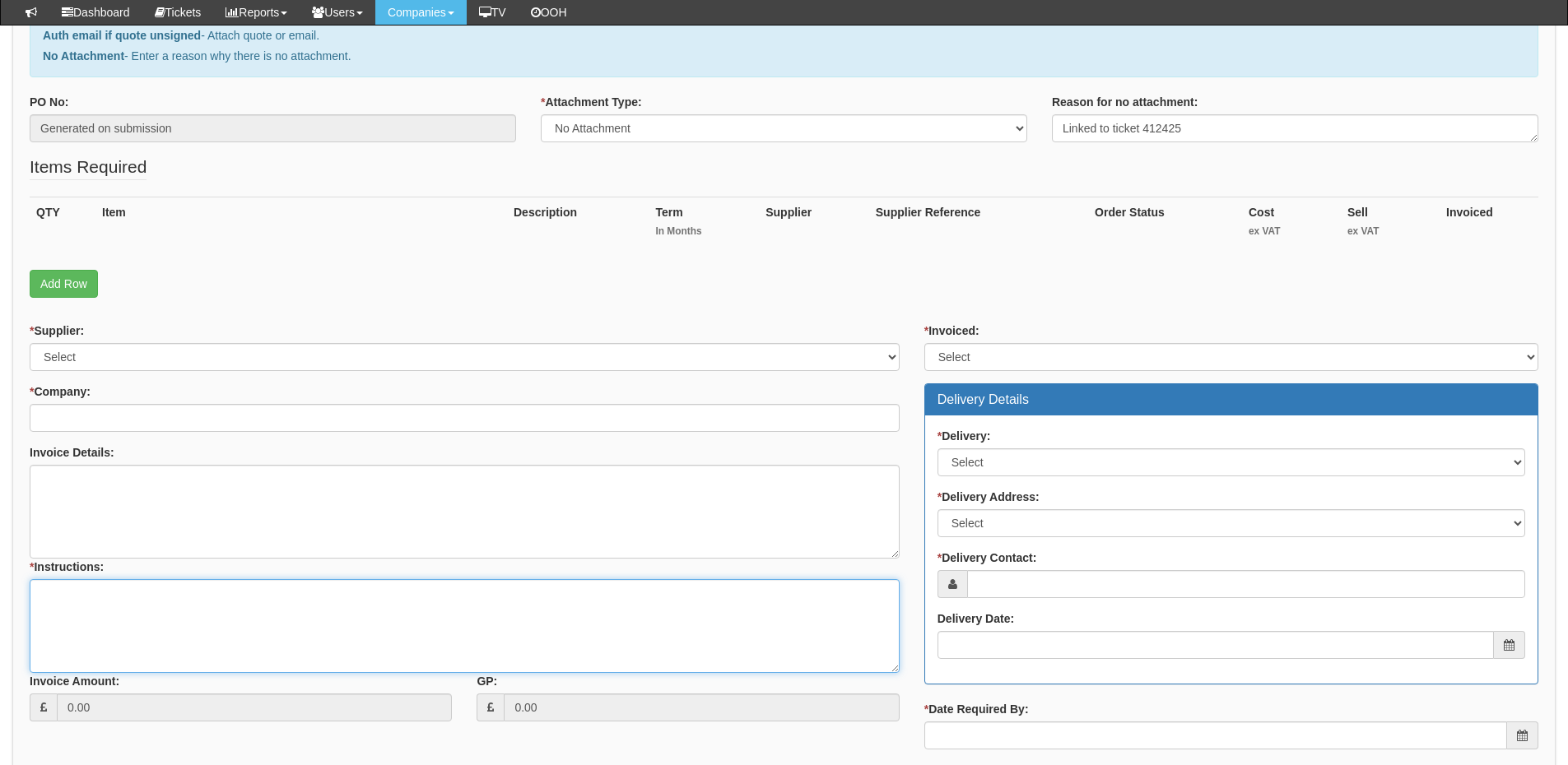
click at [186, 620] on textarea "* Instructions:" at bounding box center [464, 625] width 870 height 94
paste textarea "Linked to ticket 412425"
type textarea "Linked to ticket 412425"
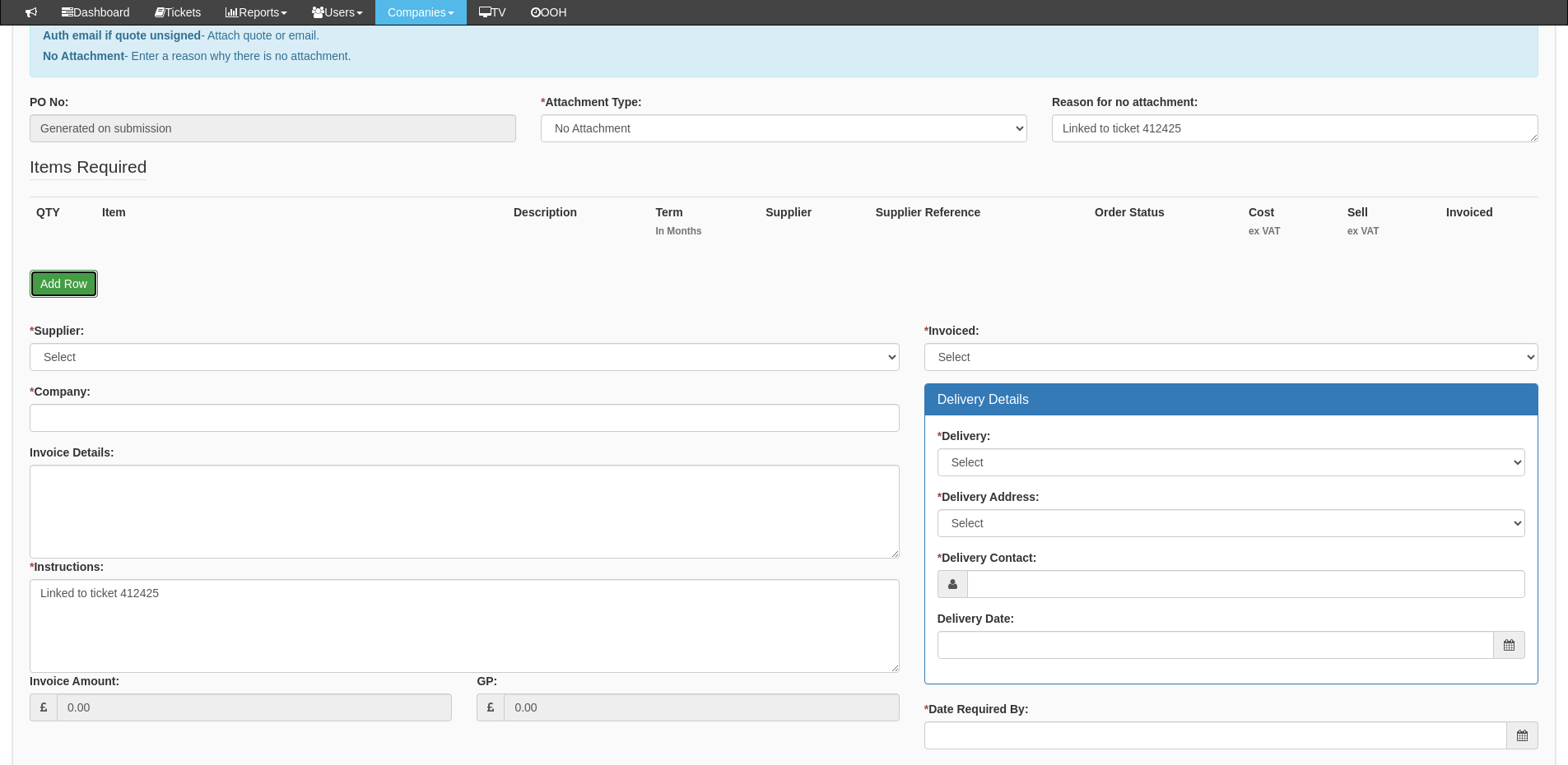
click at [76, 289] on link "Add Row" at bounding box center [63, 284] width 68 height 28
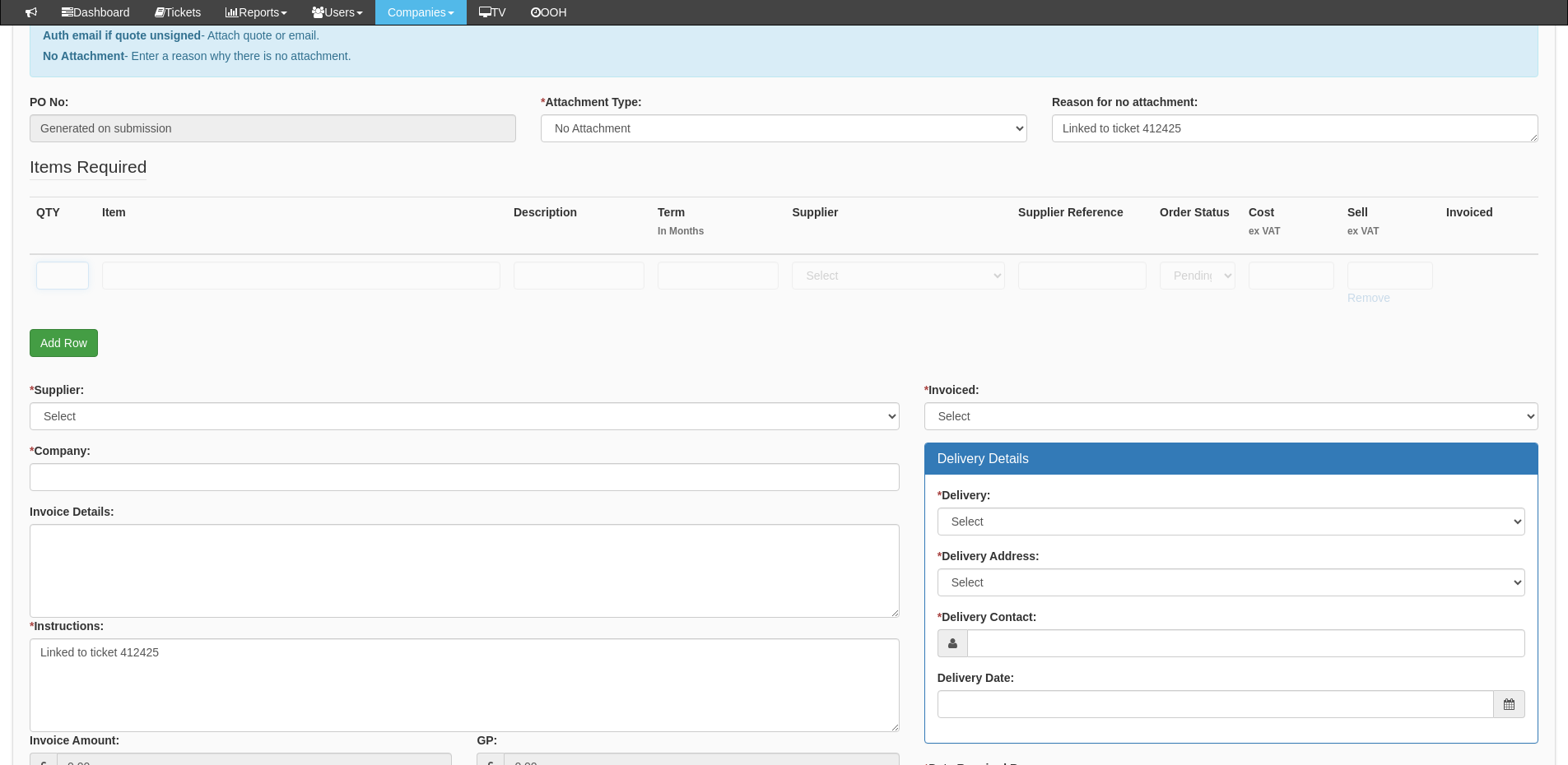
click at [76, 289] on input "text" at bounding box center [63, 275] width 53 height 28
type input "1"
click at [165, 272] on input "text" at bounding box center [301, 275] width 399 height 28
paste input "Business Standard"
type input "Business Standard"
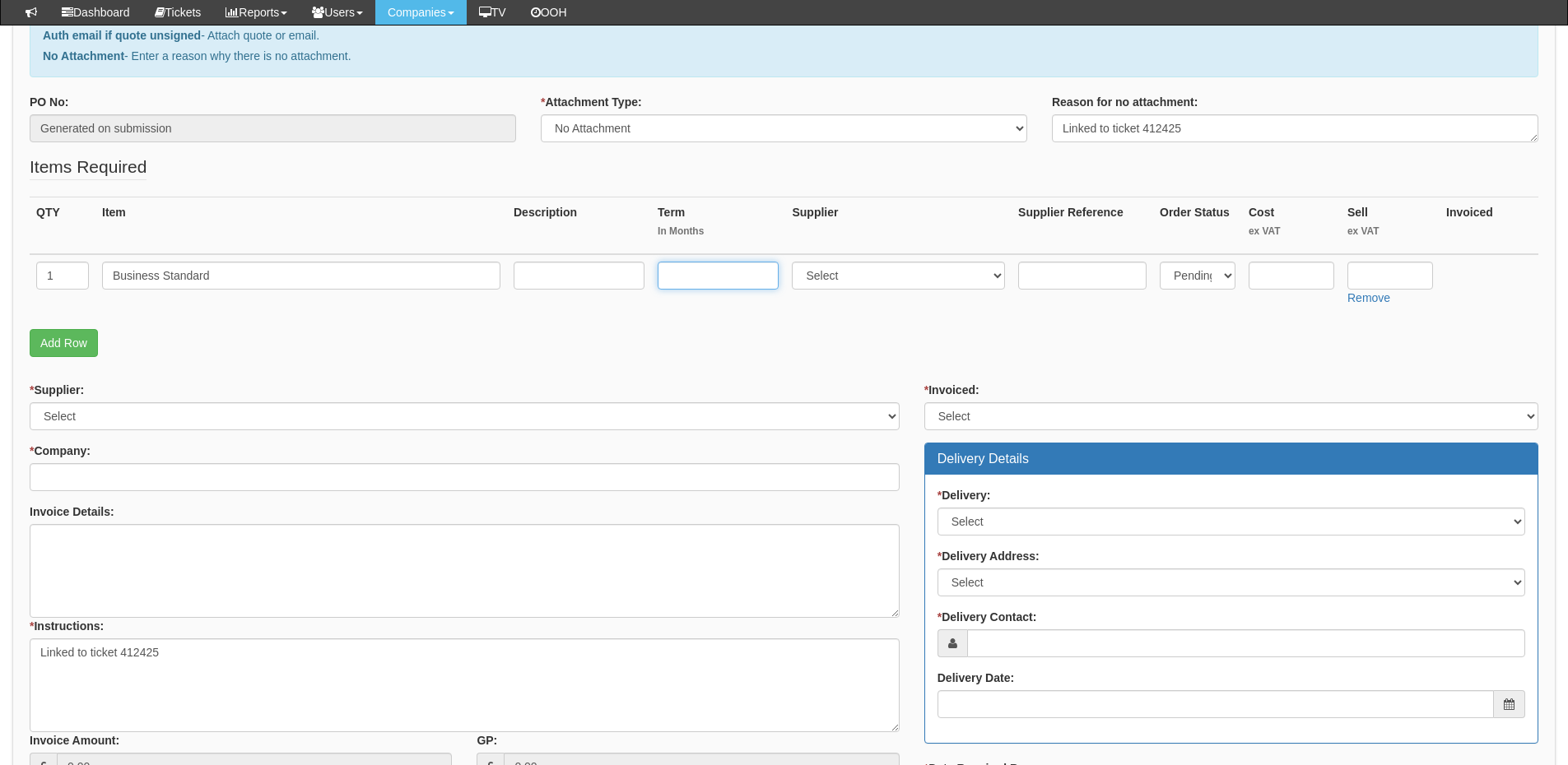
click at [706, 272] on input "text" at bounding box center [718, 275] width 121 height 28
type input "12"
click at [581, 273] on input "text" at bounding box center [578, 275] width 130 height 28
type input "12-months"
click at [857, 275] on select "Select 123 REG.co.uk 1Password 3 4Gon AA Jones Electric Ltd Abzorb Access Group…" at bounding box center [898, 275] width 213 height 28
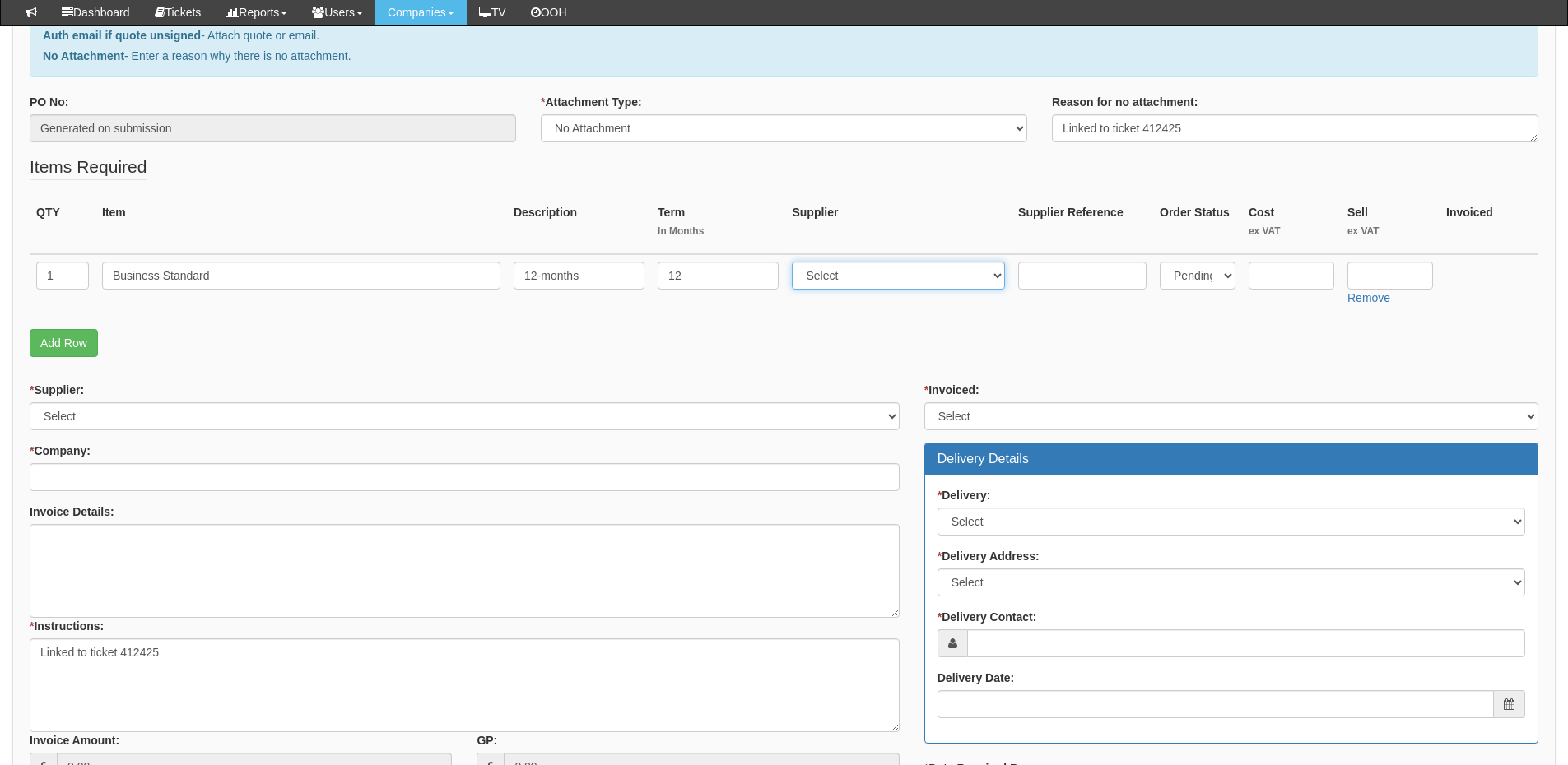
select select "291"
click at [796, 262] on select "Select 123 REG.co.uk 1Password 3 4Gon AA Jones Electric Ltd Abzorb Access Group…" at bounding box center [898, 275] width 213 height 28
click at [1385, 273] on input "text" at bounding box center [1390, 275] width 86 height 28
type input "10.08"
click at [1280, 274] on input "text" at bounding box center [1292, 275] width 86 height 28
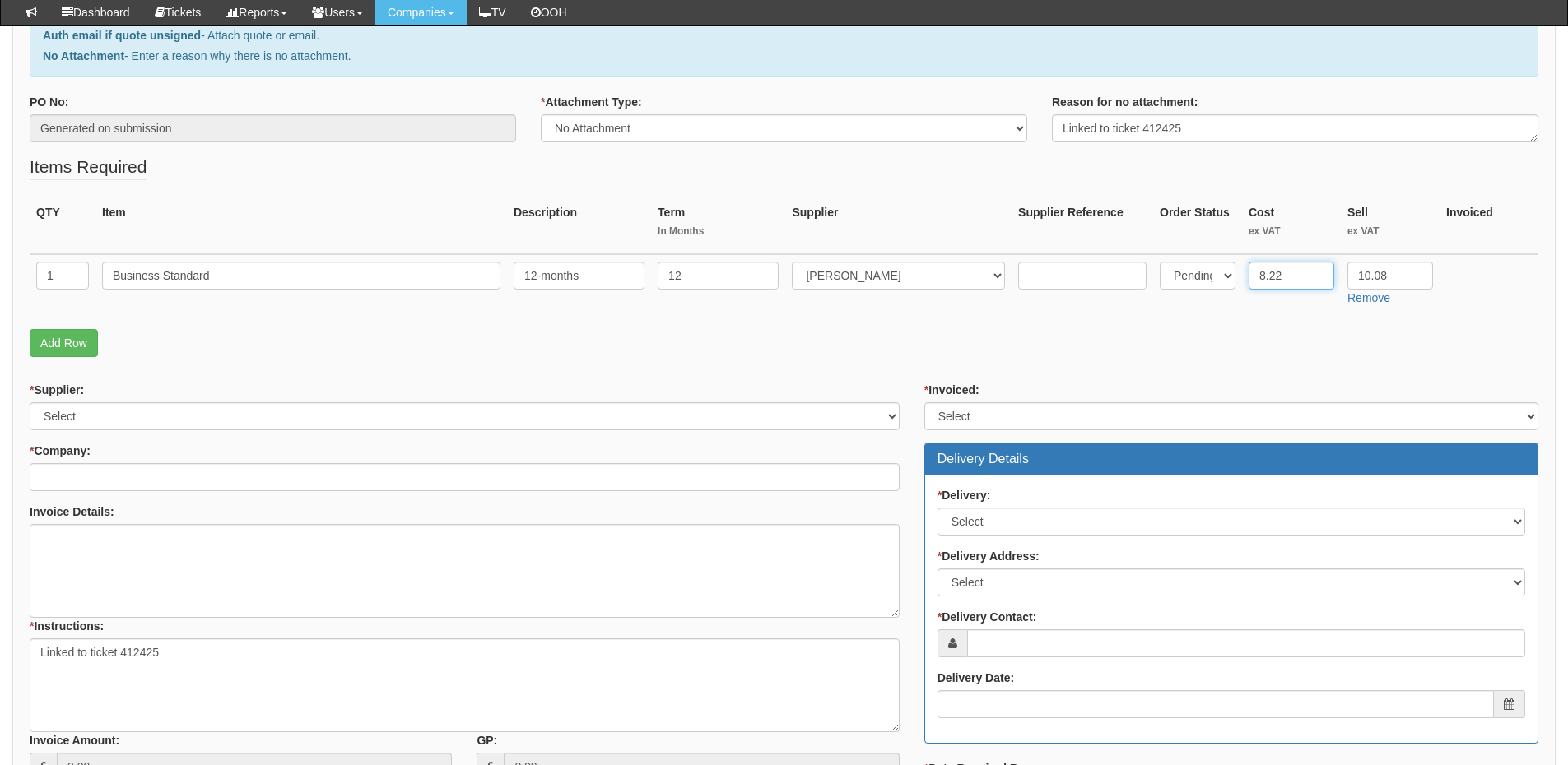
type input "8.22"
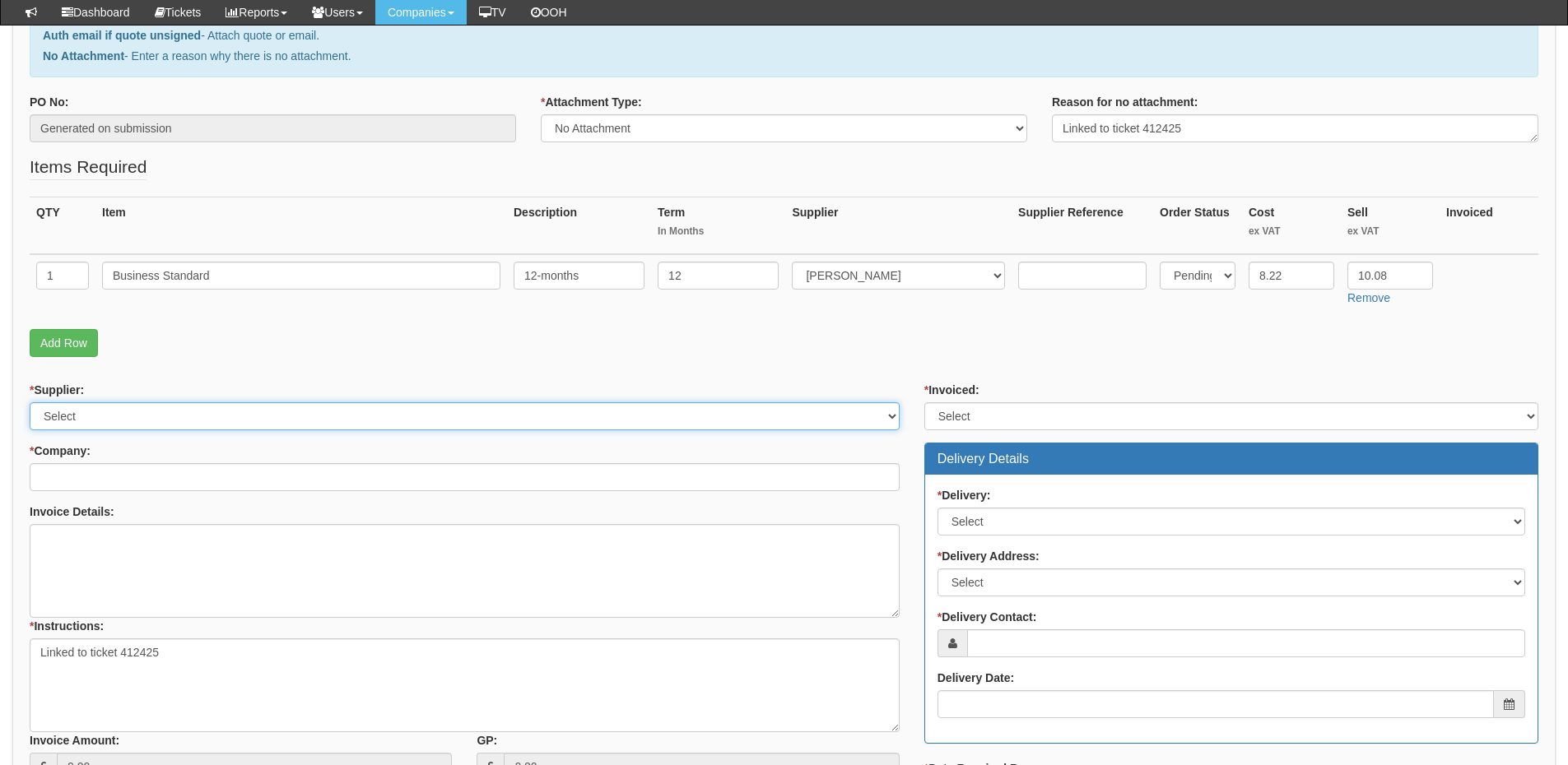
click at [52, 418] on select "Select 123 REG.co.uk 1Password 3 4Gon AA Jones Electric Ltd Abzorb Access Group…" at bounding box center [464, 416] width 870 height 28
select select "291"
click at [29, 402] on select "Select 123 REG.co.uk 1Password 3 4Gon AA Jones Electric Ltd Abzorb Access Group…" at bounding box center [464, 416] width 870 height 28
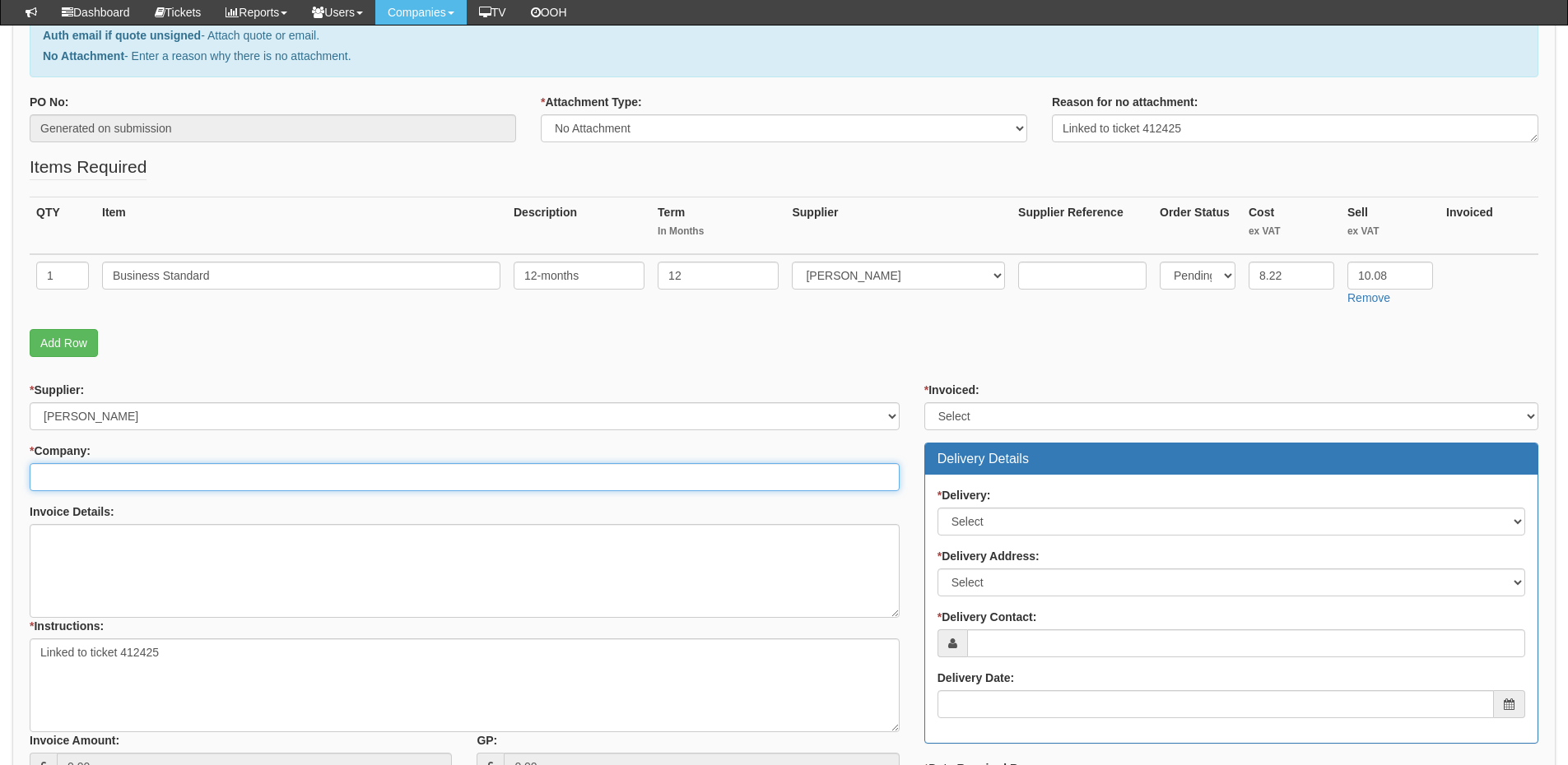
click at [88, 479] on input "* Company:" at bounding box center [464, 477] width 870 height 28
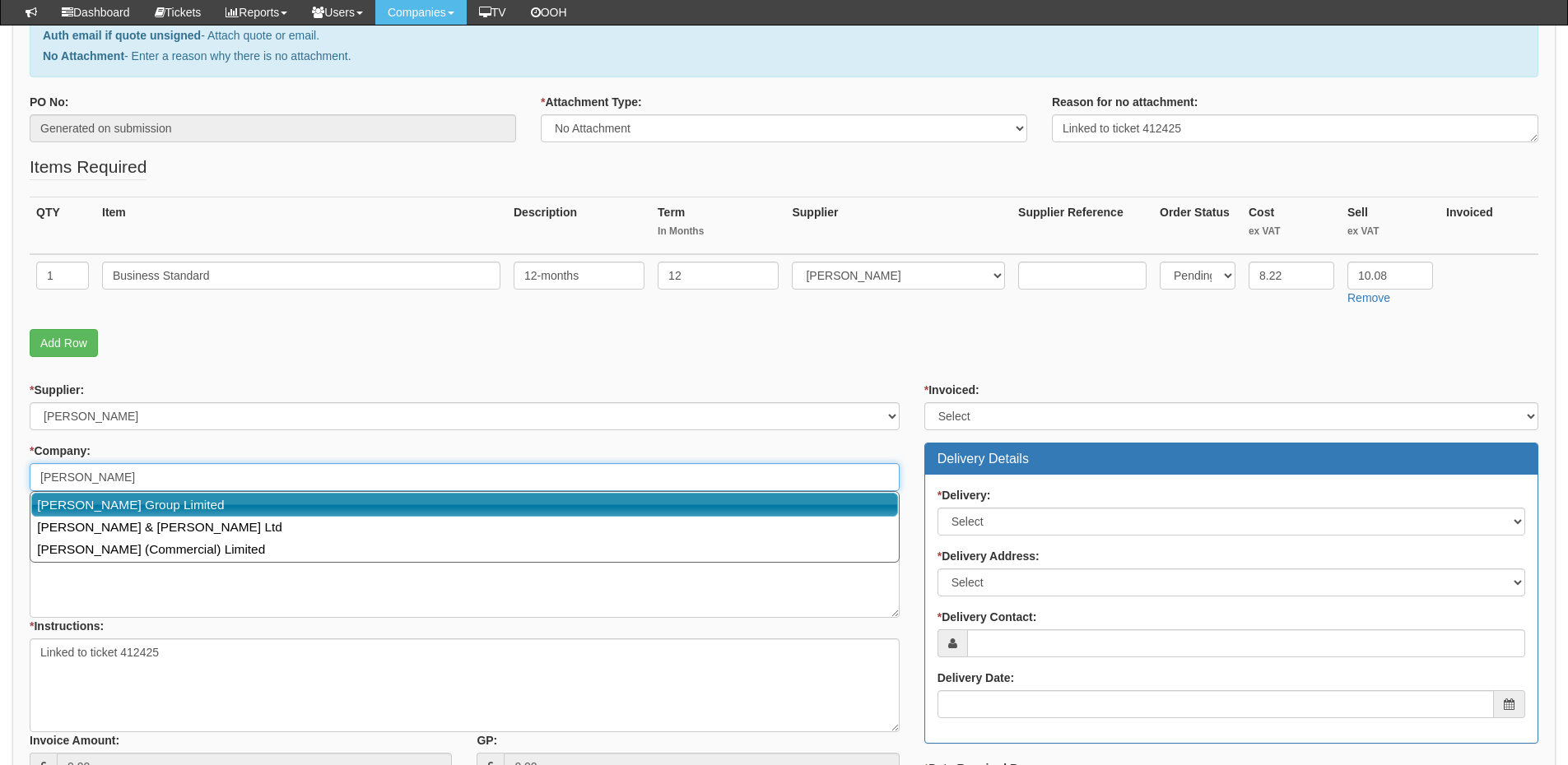
click at [95, 495] on link "Garness Group Limited" at bounding box center [464, 505] width 867 height 24
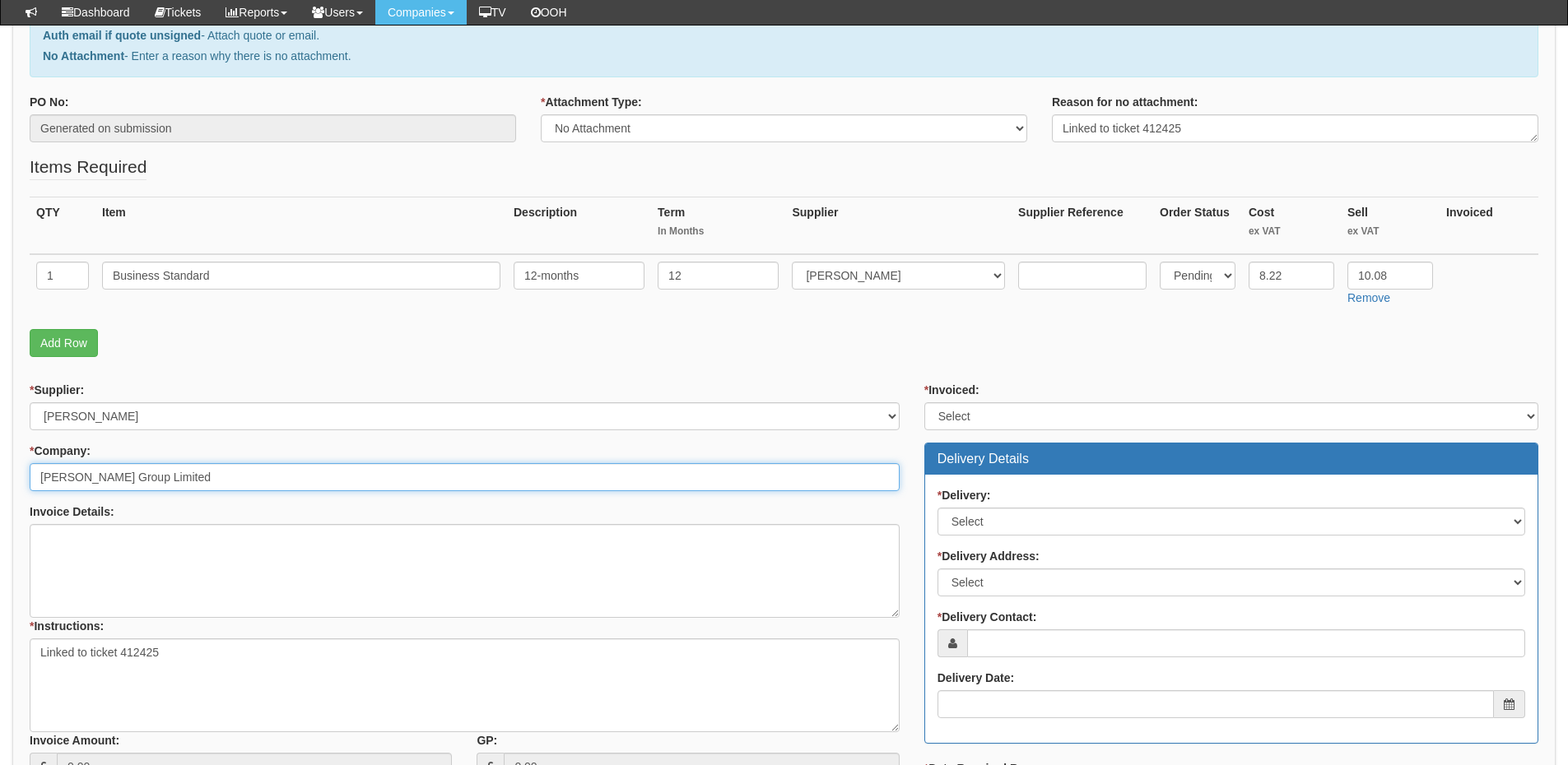
type input "Garness Group Limited"
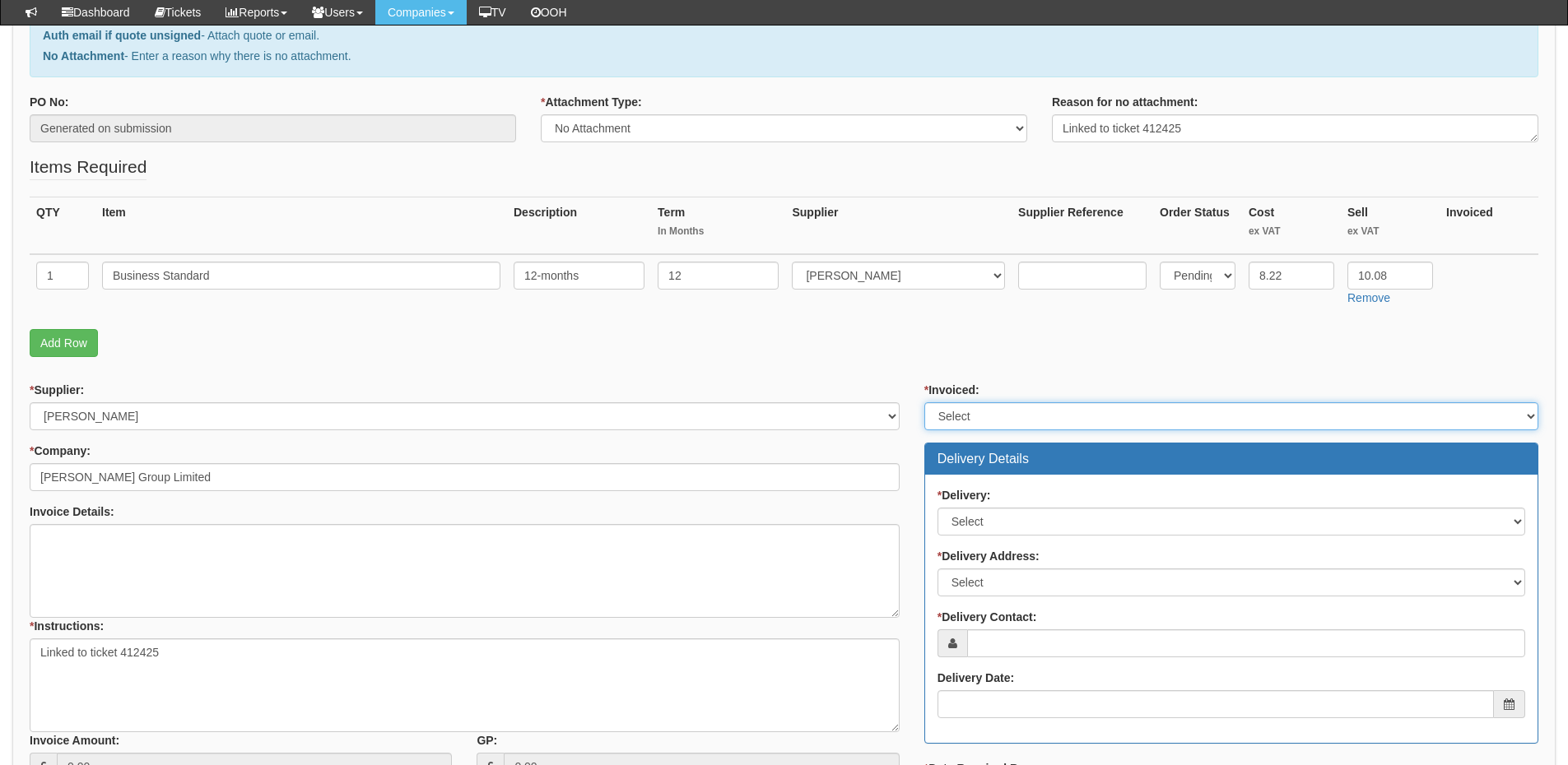
drag, startPoint x: 980, startPoint y: 408, endPoint x: 981, endPoint y: 420, distance: 12.0
click at [980, 408] on select "Select Yes No N/A STB (part of order)" at bounding box center [1231, 416] width 614 height 28
select select "2"
click at [924, 402] on select "Select Yes No N/A STB (part of order)" at bounding box center [1231, 416] width 614 height 28
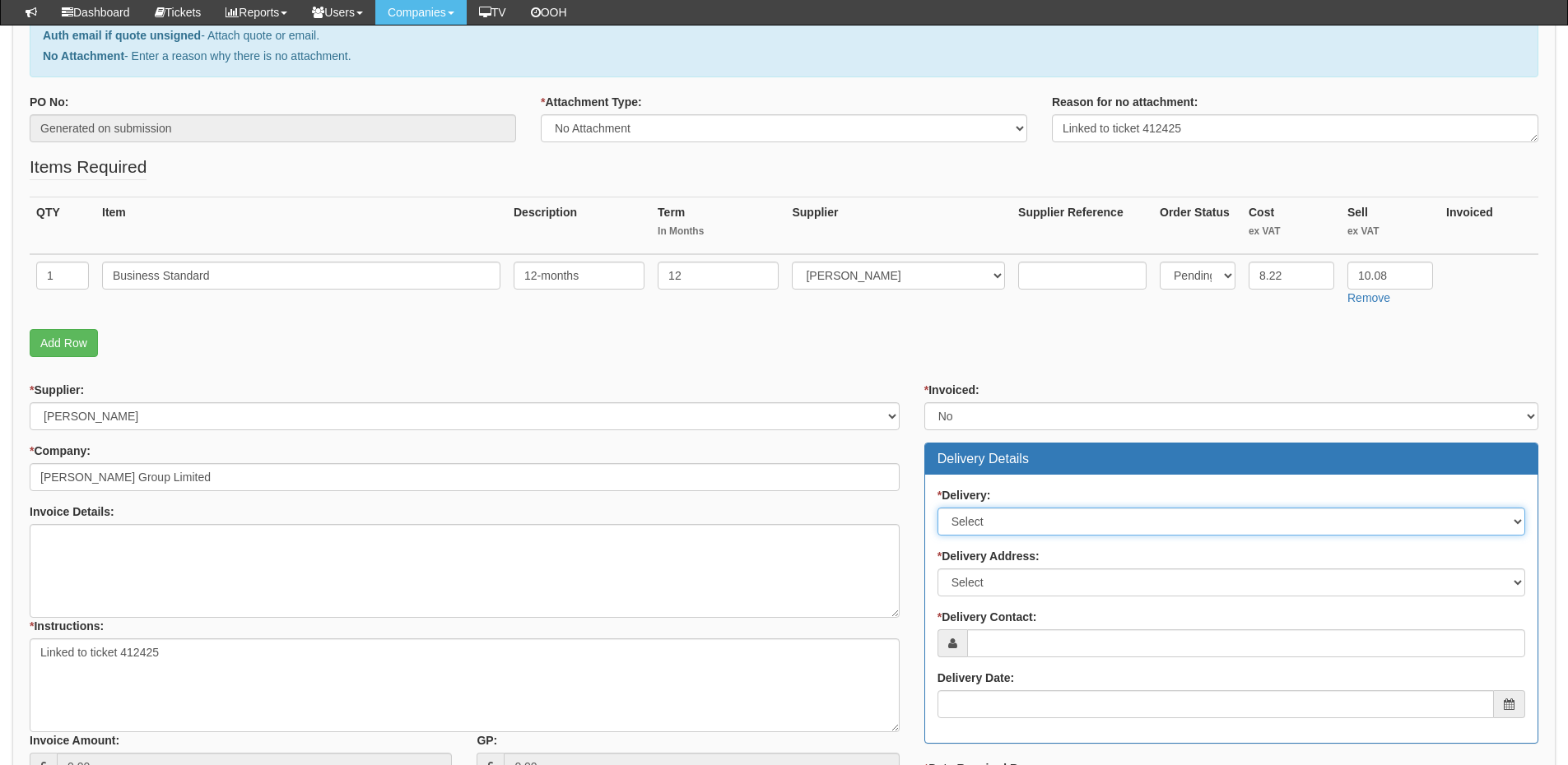
click at [982, 523] on select "Select No Not Applicable Yes" at bounding box center [1231, 522] width 587 height 28
select select "3"
click at [938, 508] on select "Select No Not Applicable Yes" at bounding box center [1231, 522] width 587 height 28
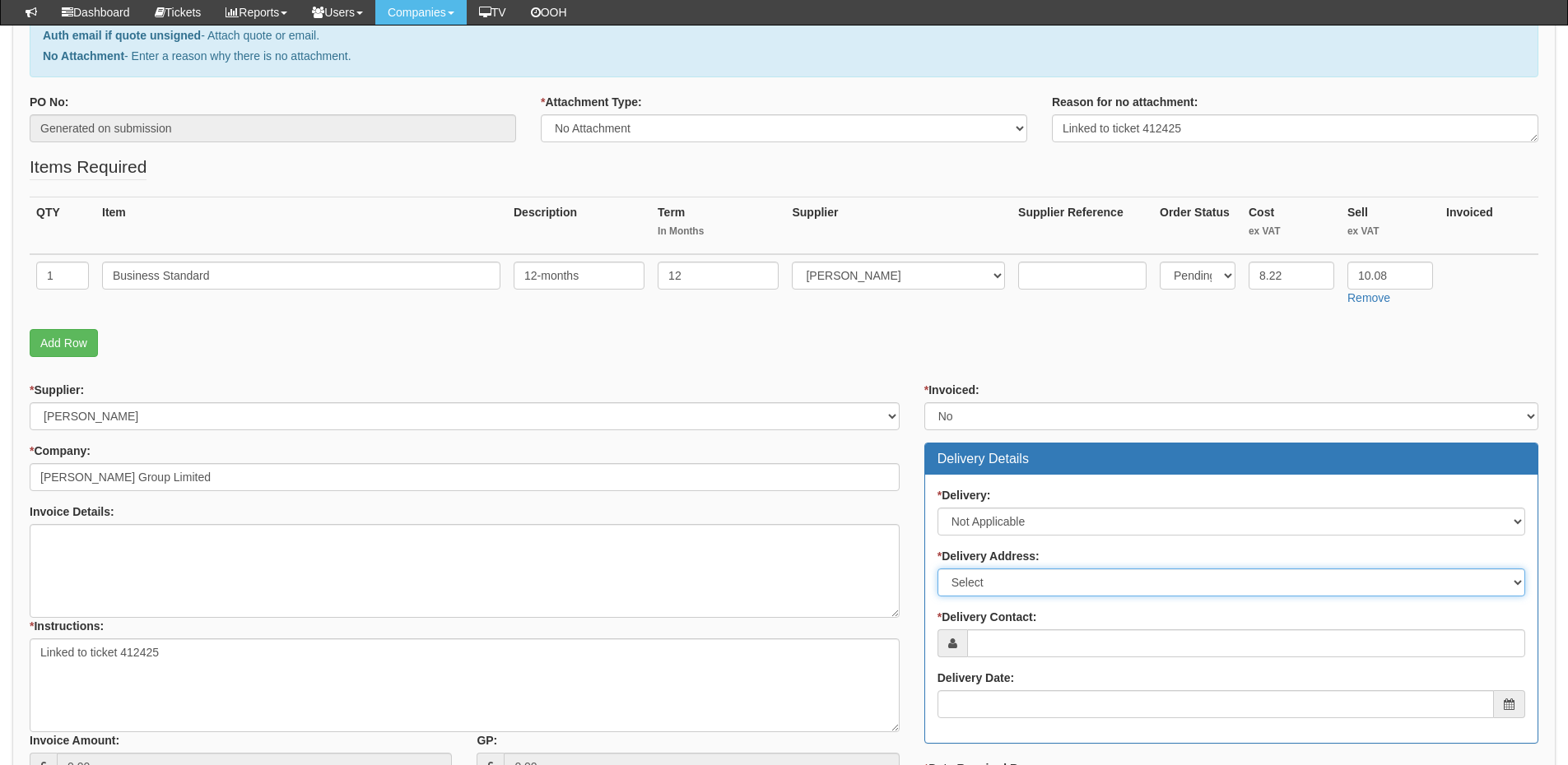
click at [984, 588] on select "Select Not Applicable Main Address - HU1 1XE Other" at bounding box center [1231, 583] width 587 height 28
select select "N/A"
click at [938, 569] on select "Select Not Applicable Main Address - HU1 1XE Other" at bounding box center [1231, 583] width 587 height 28
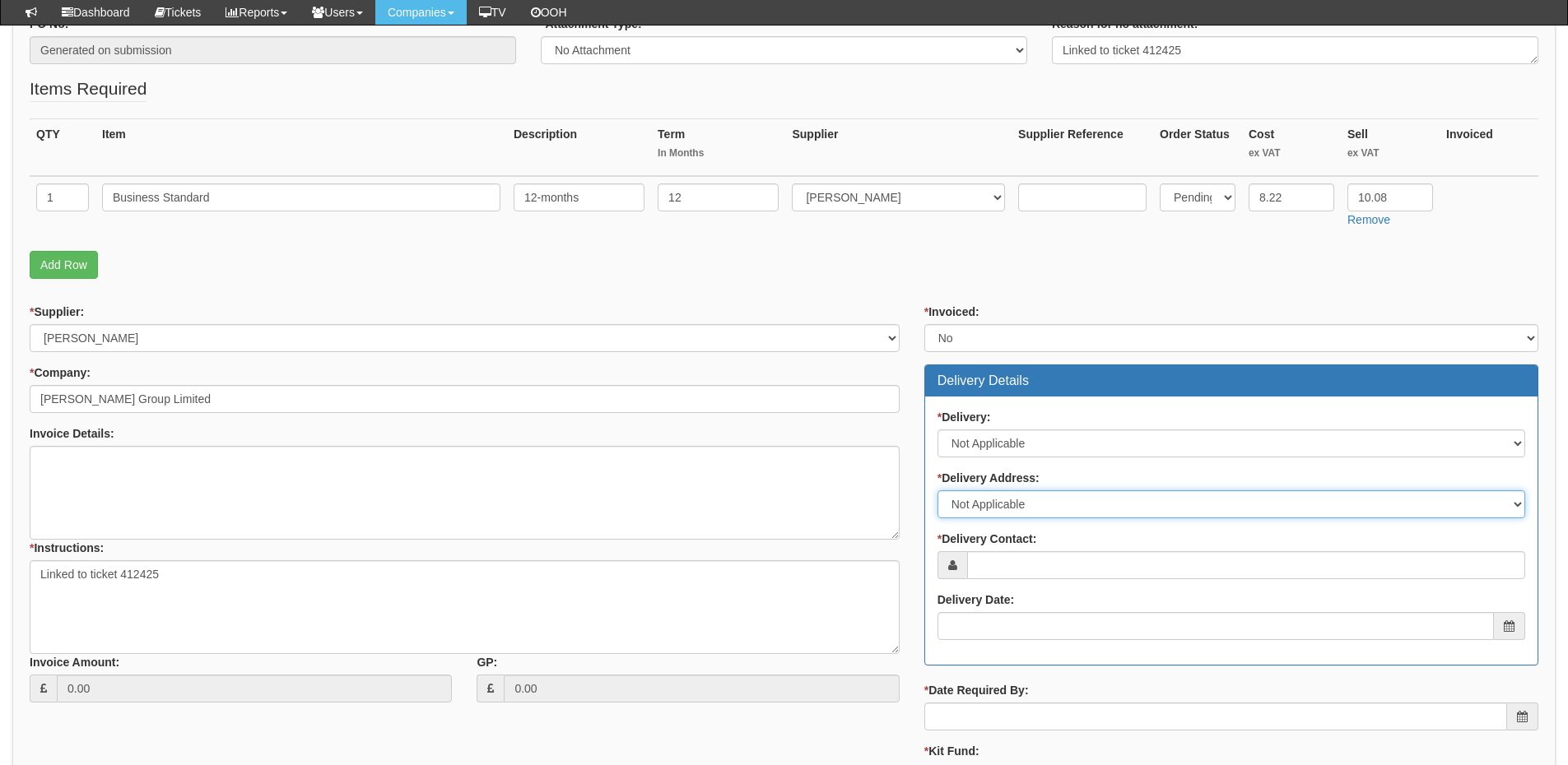
scroll to position [411, 0]
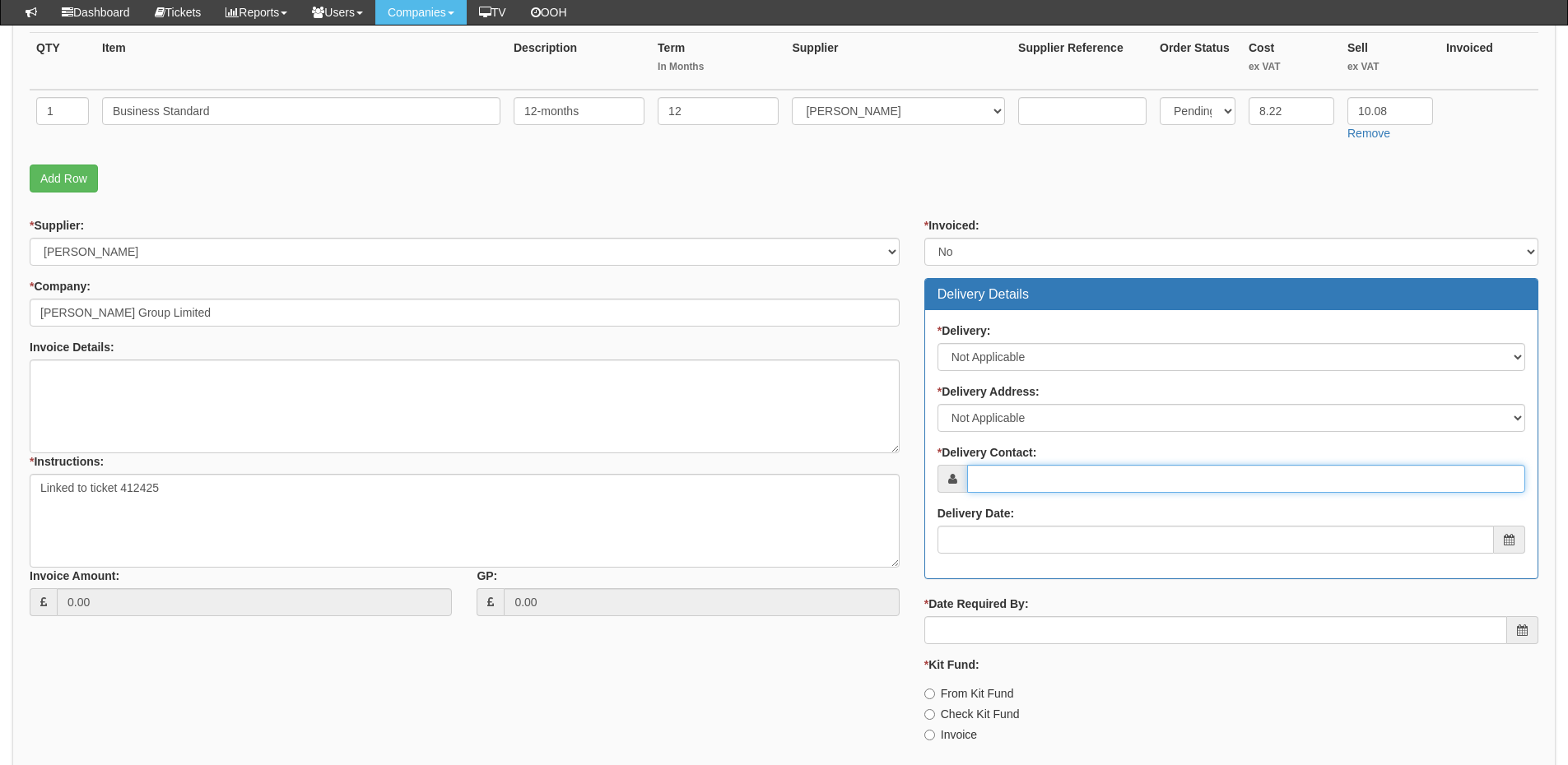
click at [993, 474] on input "* Delivery Contact:" at bounding box center [1246, 479] width 558 height 28
type input "Elaine Dennison"
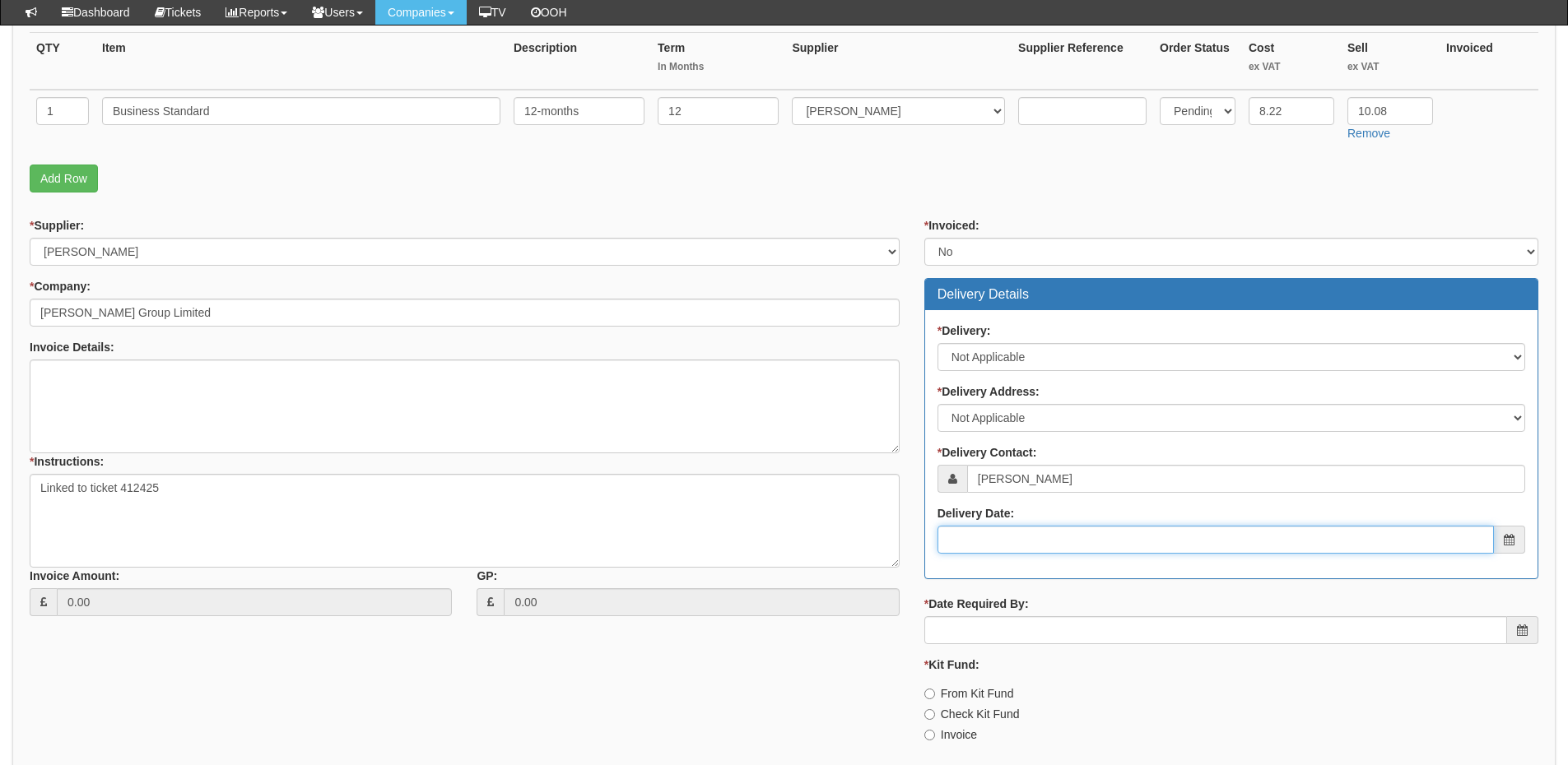
click at [1010, 540] on input "Delivery Date:" at bounding box center [1216, 540] width 556 height 28
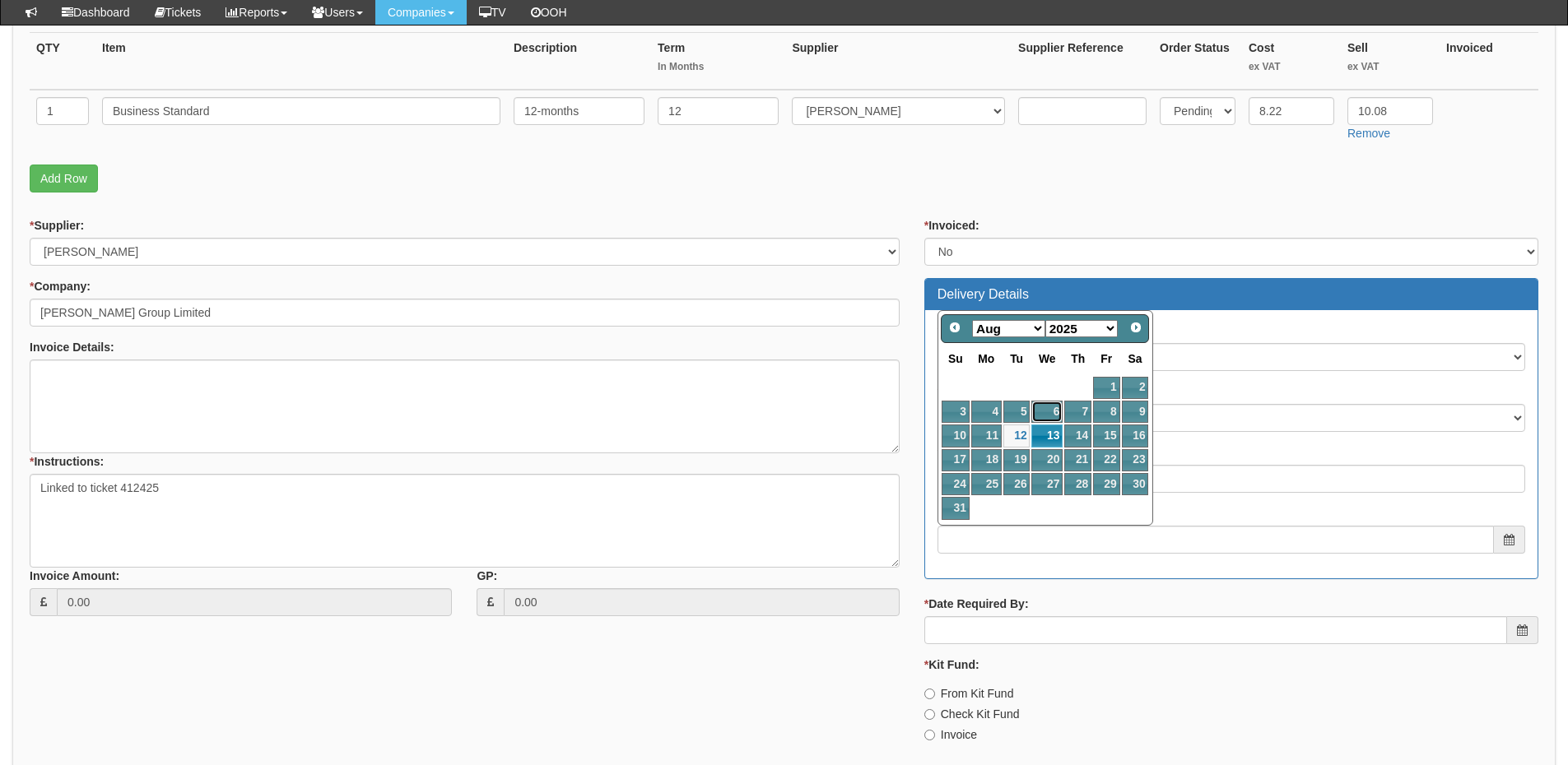
click at [1047, 421] on link "6" at bounding box center [1047, 411] width 31 height 22
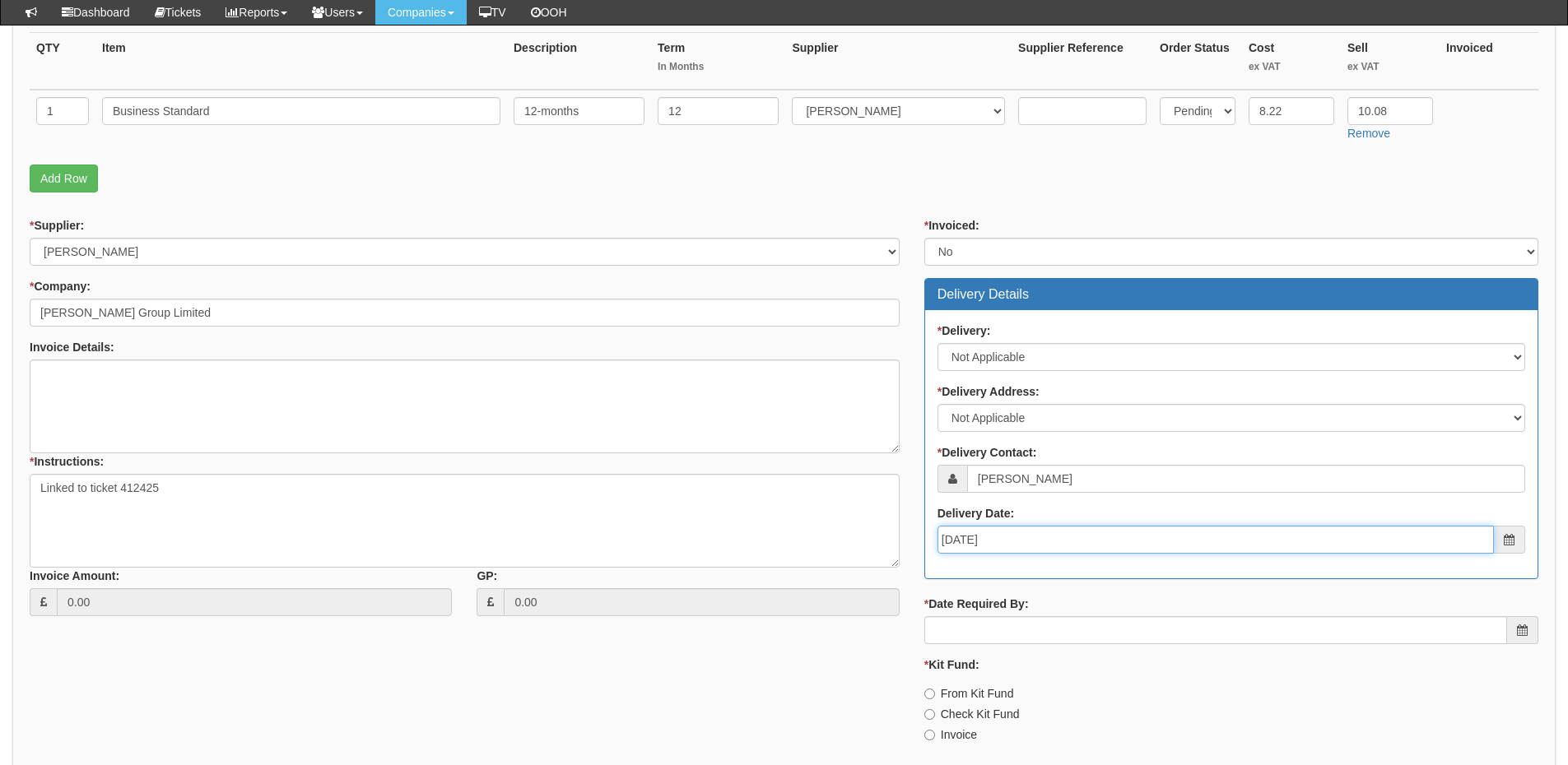
click at [1015, 533] on input "2025-08-06" at bounding box center [1216, 540] width 556 height 28
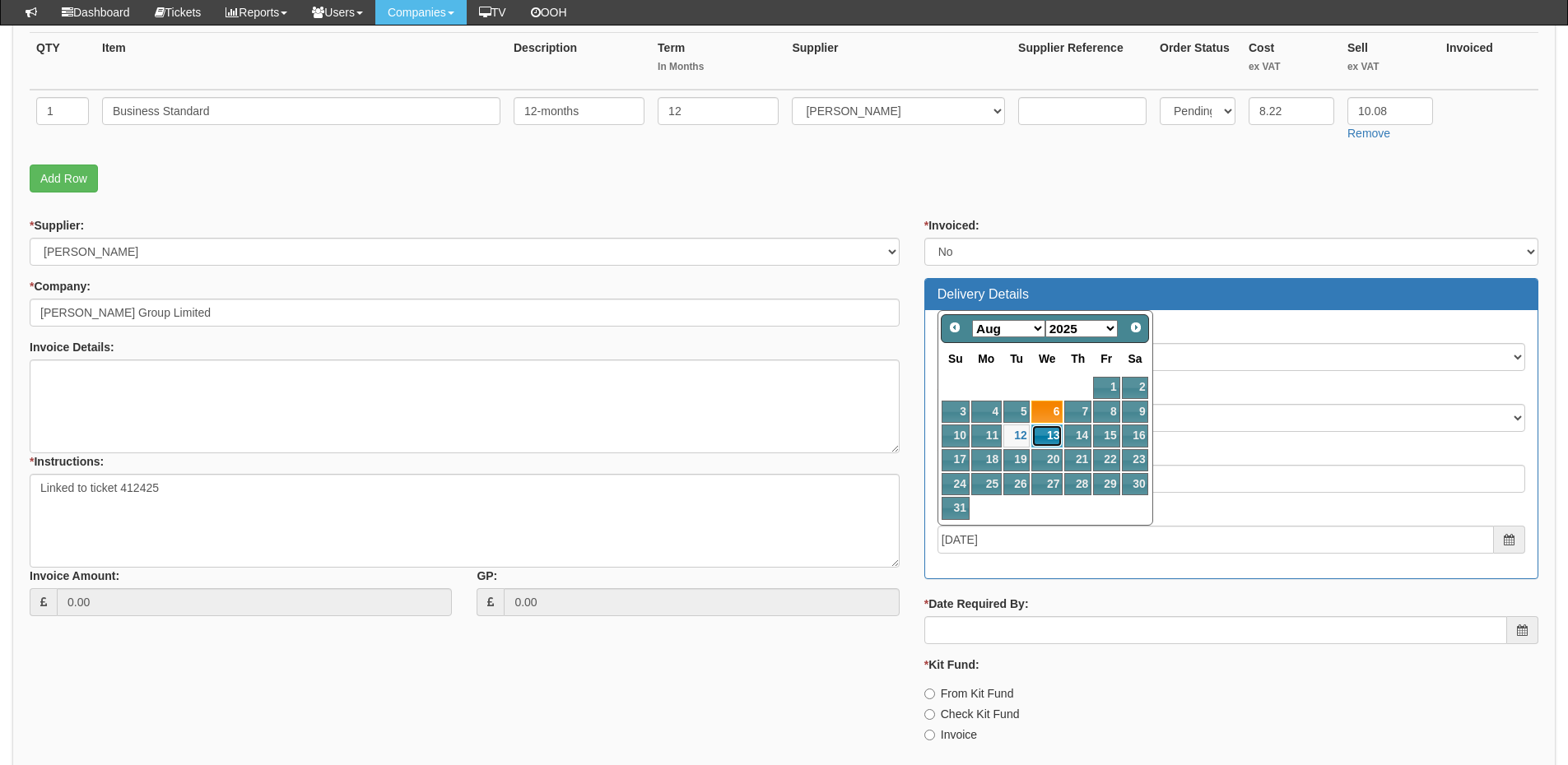
click at [1036, 433] on link "13" at bounding box center [1047, 436] width 31 height 22
type input "2025-08-13"
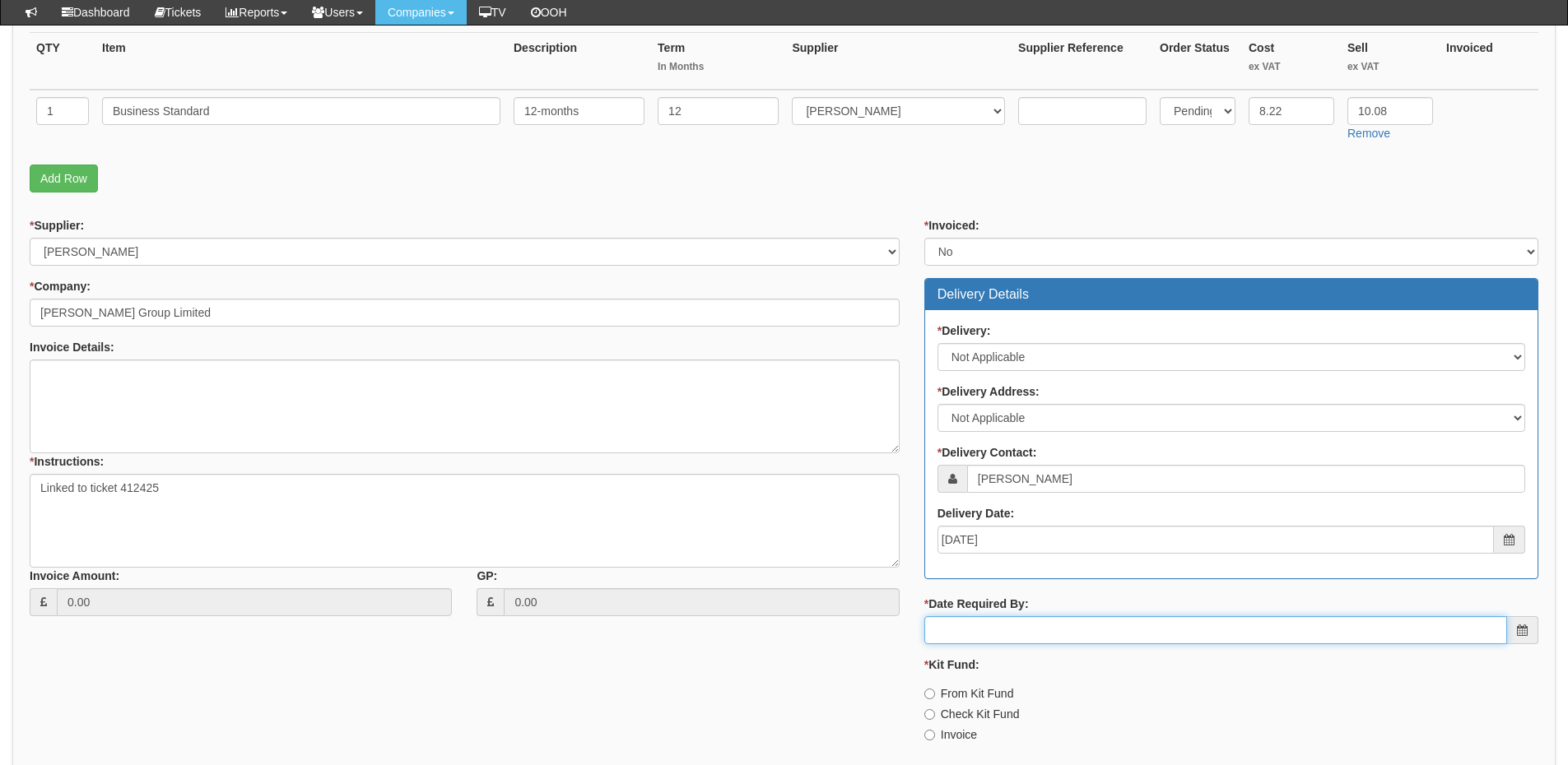
drag, startPoint x: 1012, startPoint y: 636, endPoint x: 1009, endPoint y: 624, distance: 12.4
click at [1009, 635] on input "* Date Required By:" at bounding box center [1215, 630] width 583 height 28
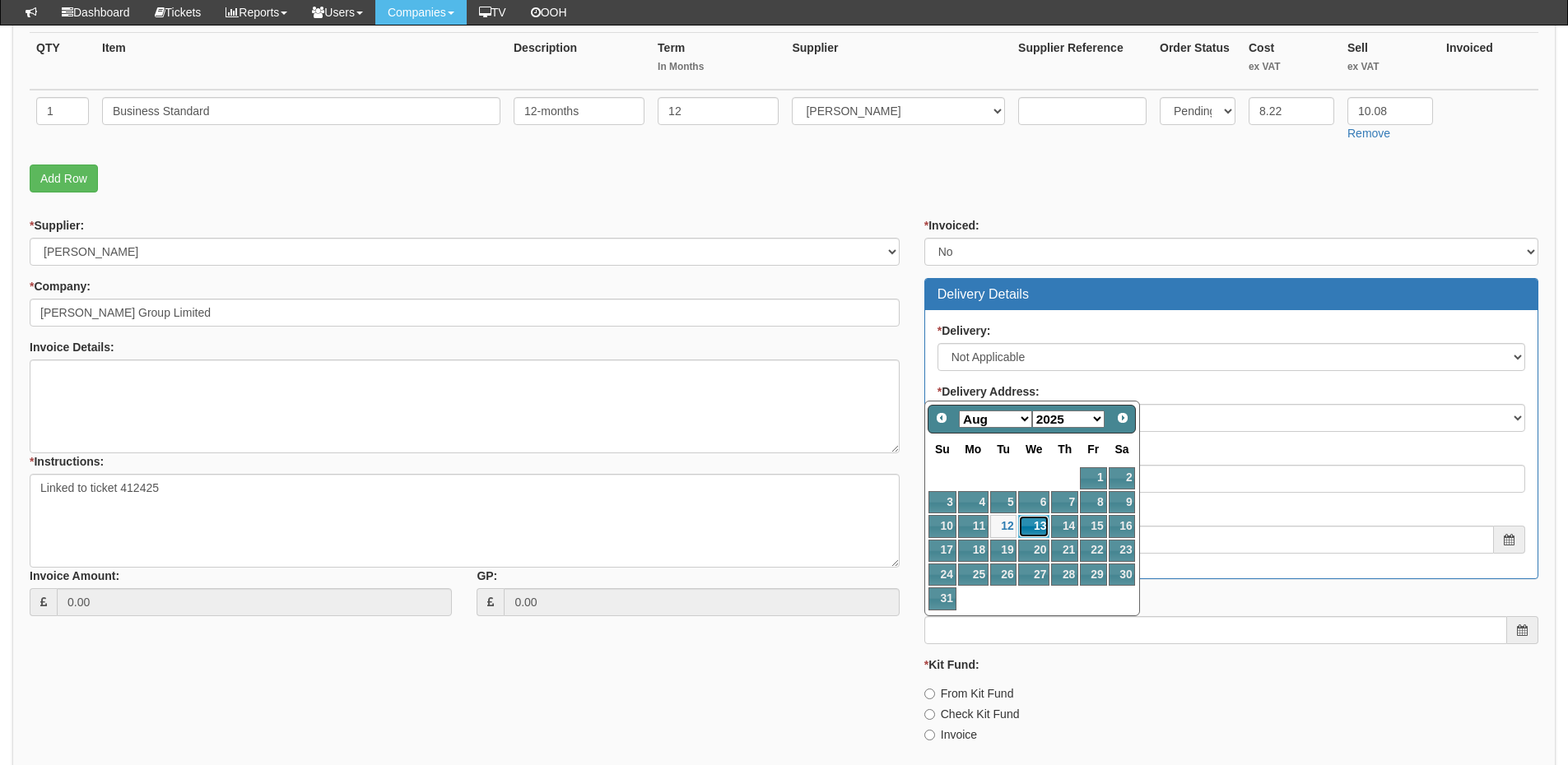
click at [1033, 525] on link "13" at bounding box center [1033, 526] width 31 height 22
type input "2025-08-13"
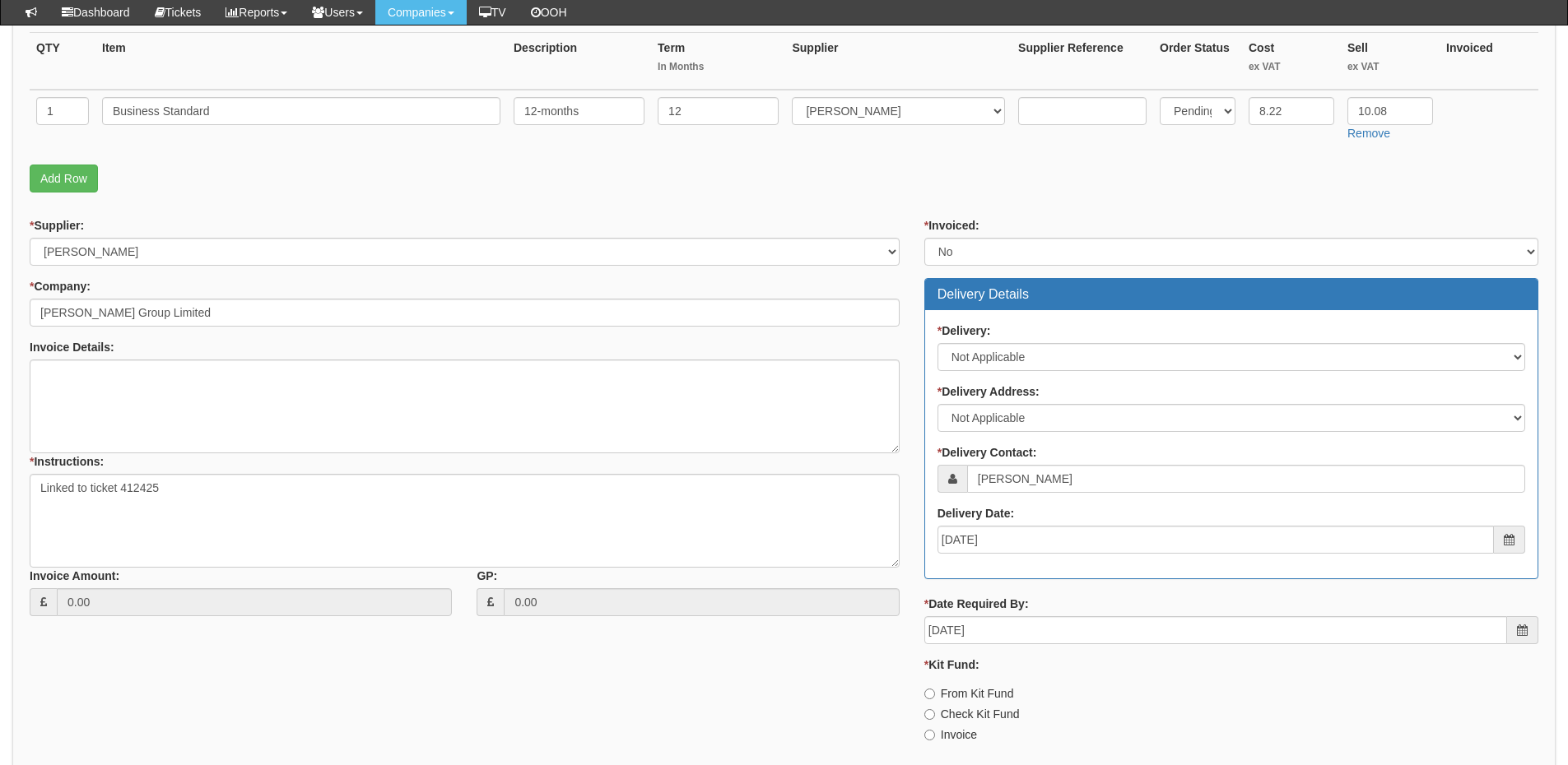
click at [960, 732] on label "Invoice" at bounding box center [950, 735] width 53 height 16
click at [935, 699] on input "Invoice" at bounding box center [929, 694] width 11 height 11
radio input "true"
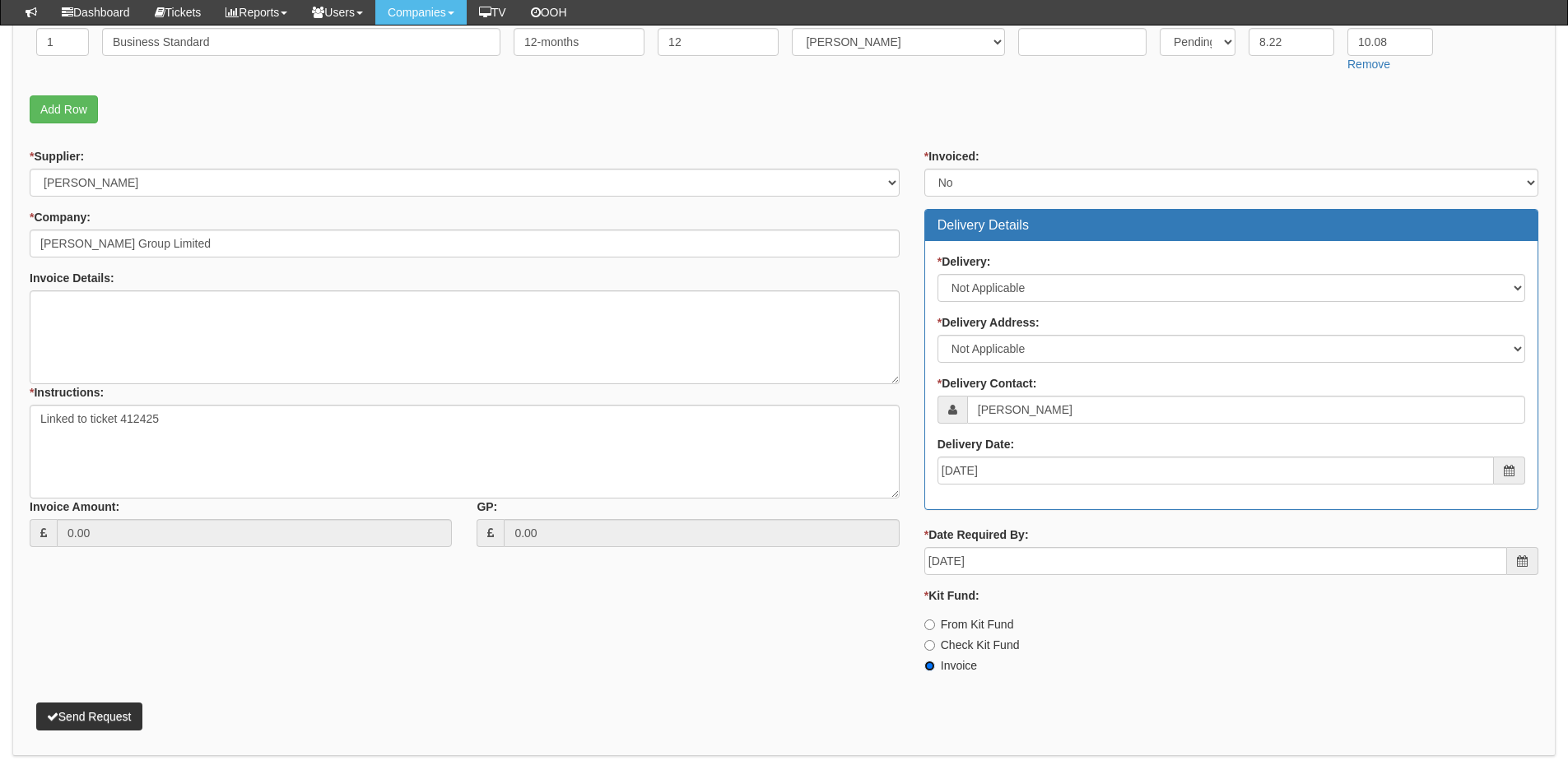
scroll to position [537, 0]
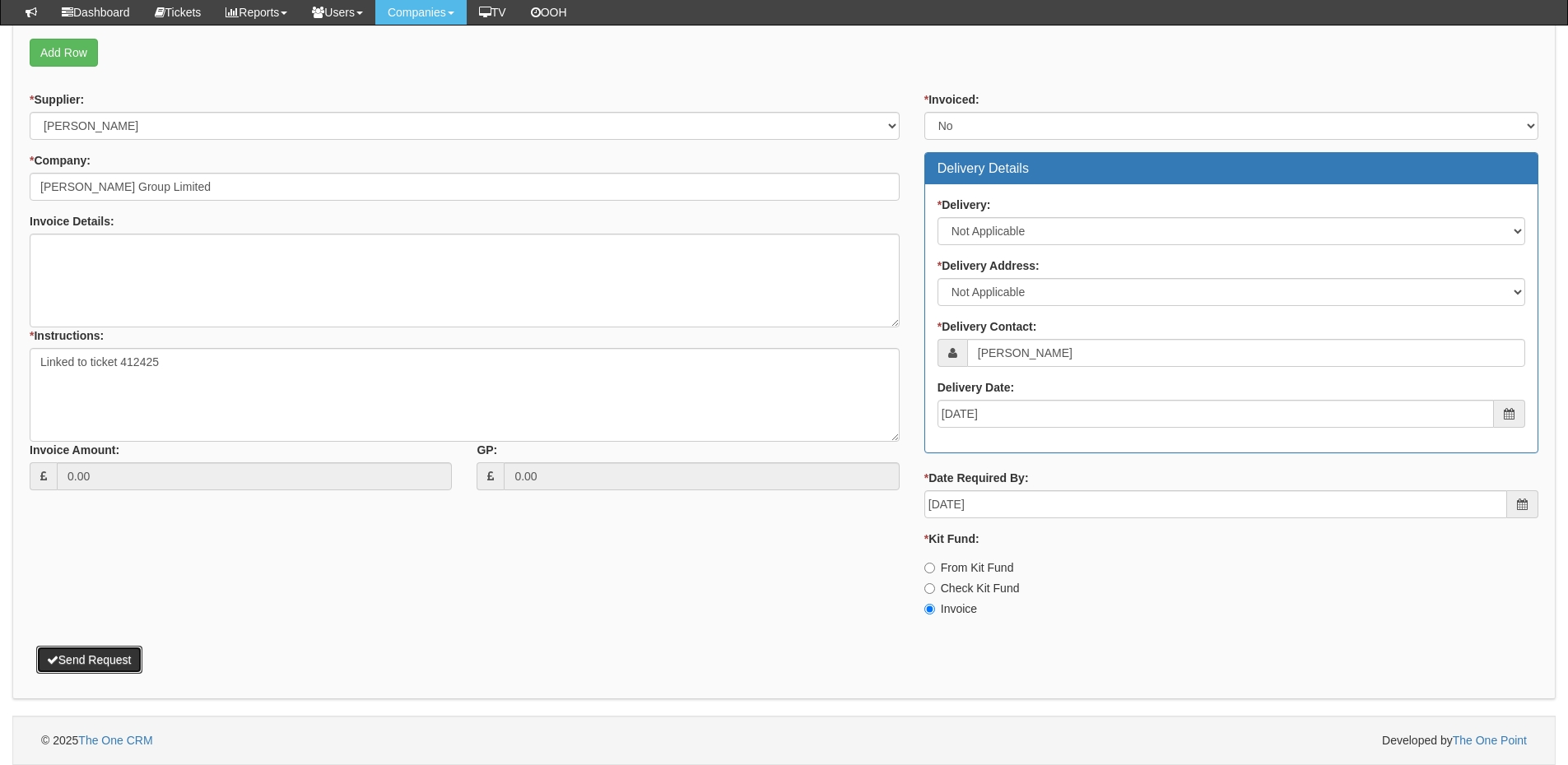
click at [109, 654] on button "Send Request" at bounding box center [89, 659] width 106 height 28
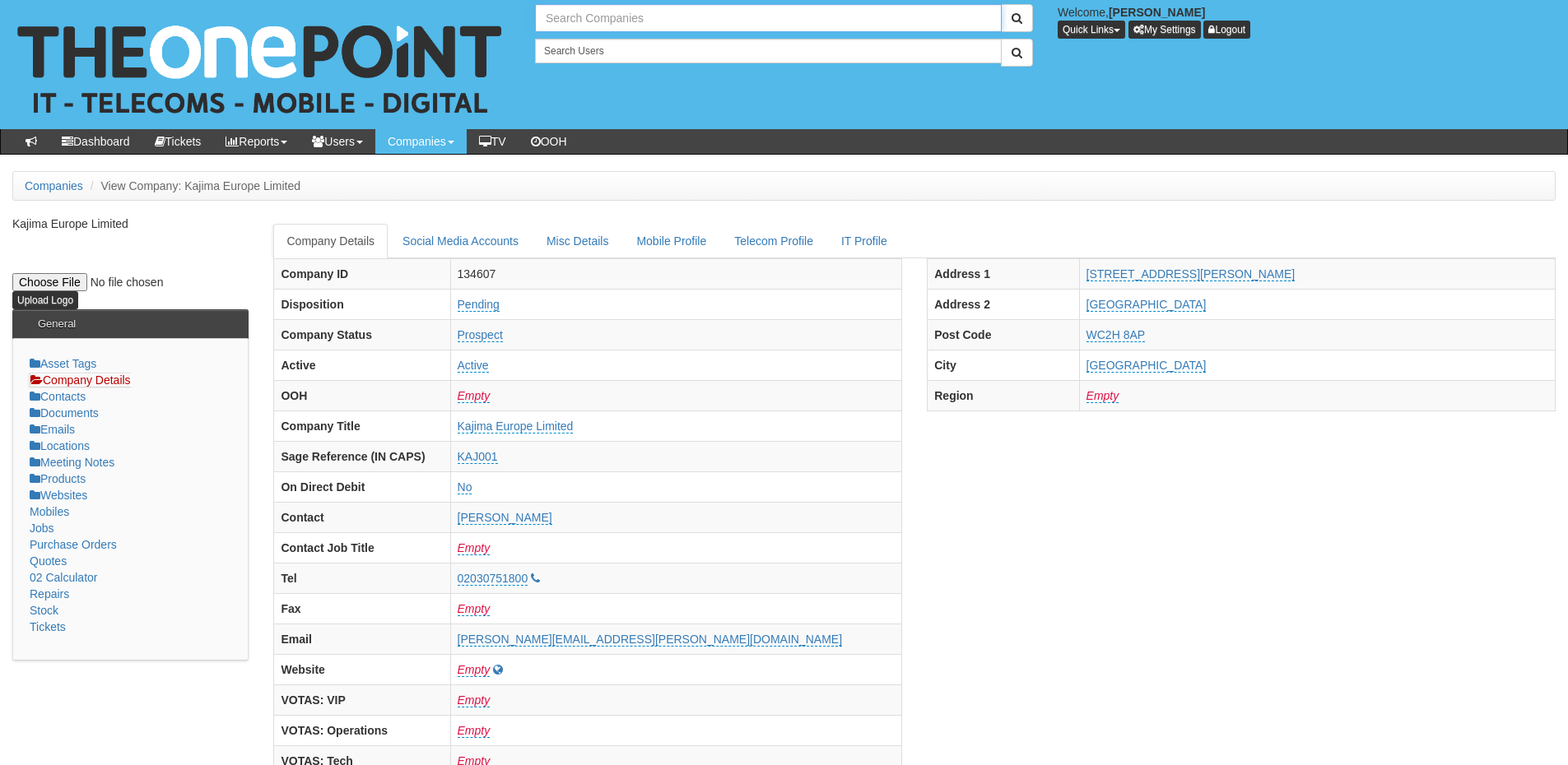
click at [572, 10] on input "text" at bounding box center [769, 18] width 467 height 28
click at [569, 22] on input "hamond home" at bounding box center [769, 18] width 467 height 28
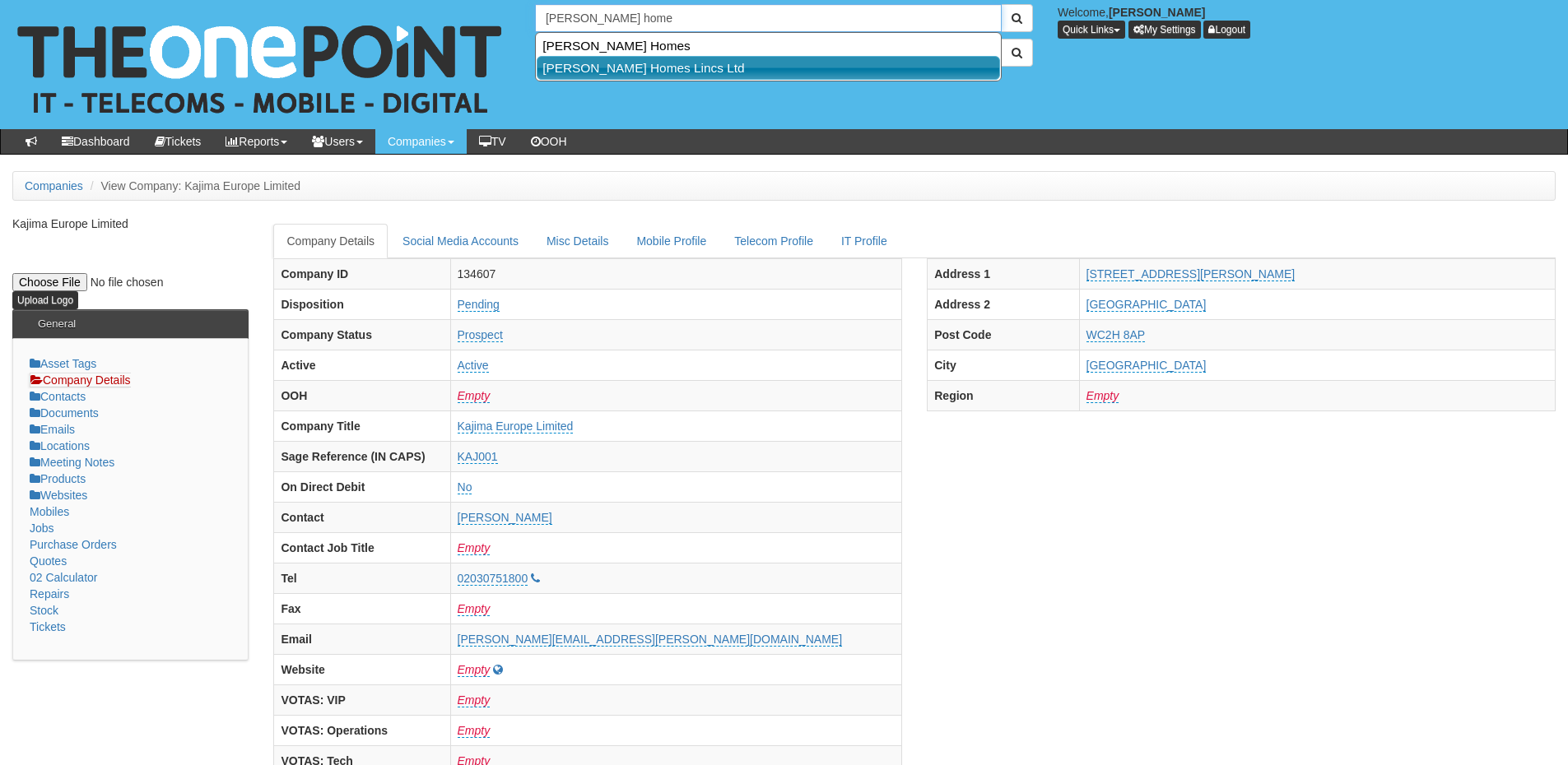
click at [652, 71] on link "[PERSON_NAME] Homes Lincs Ltd" at bounding box center [768, 67] width 463 height 24
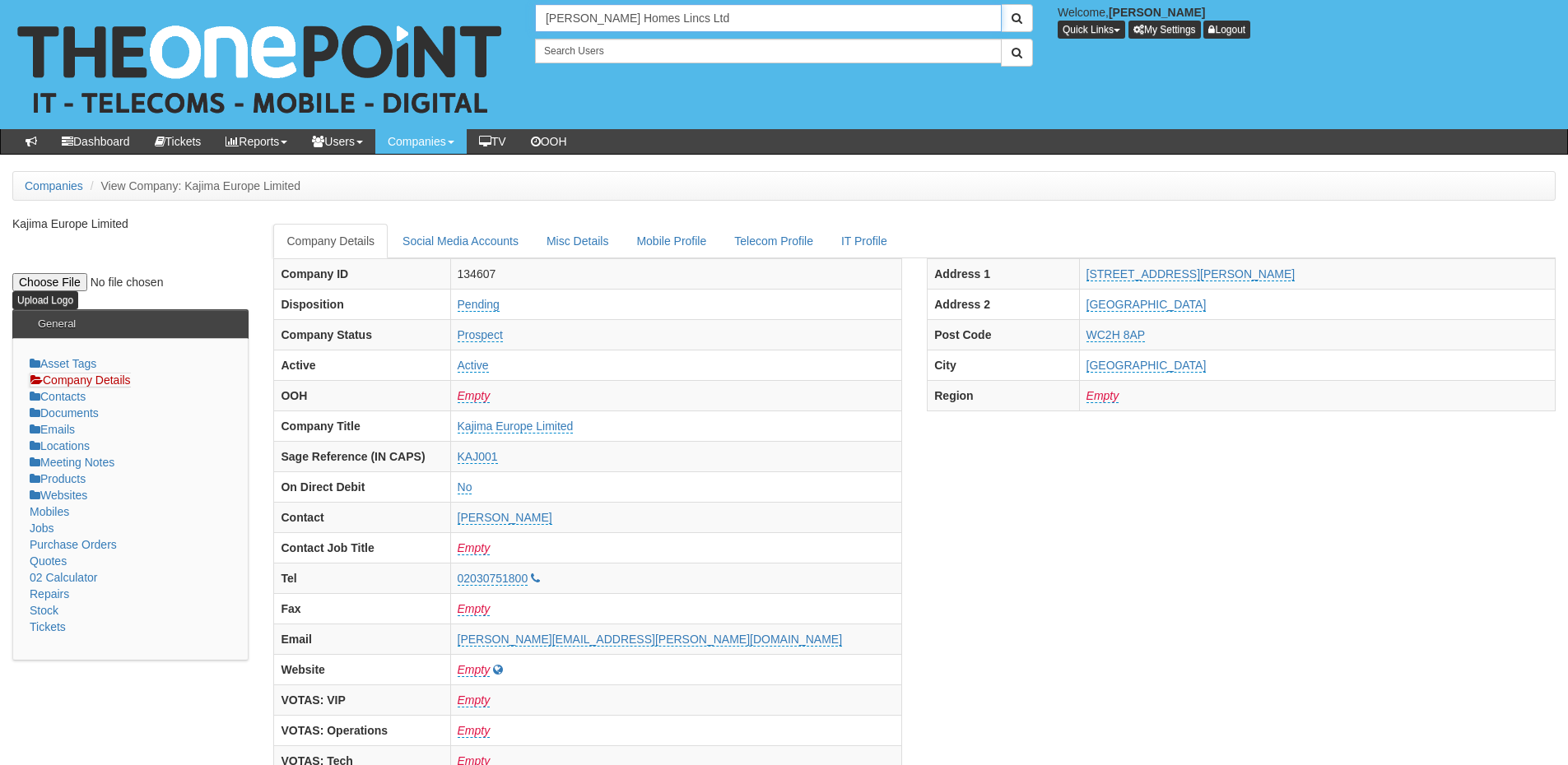
type input "[PERSON_NAME] Homes Lincs Ltd"
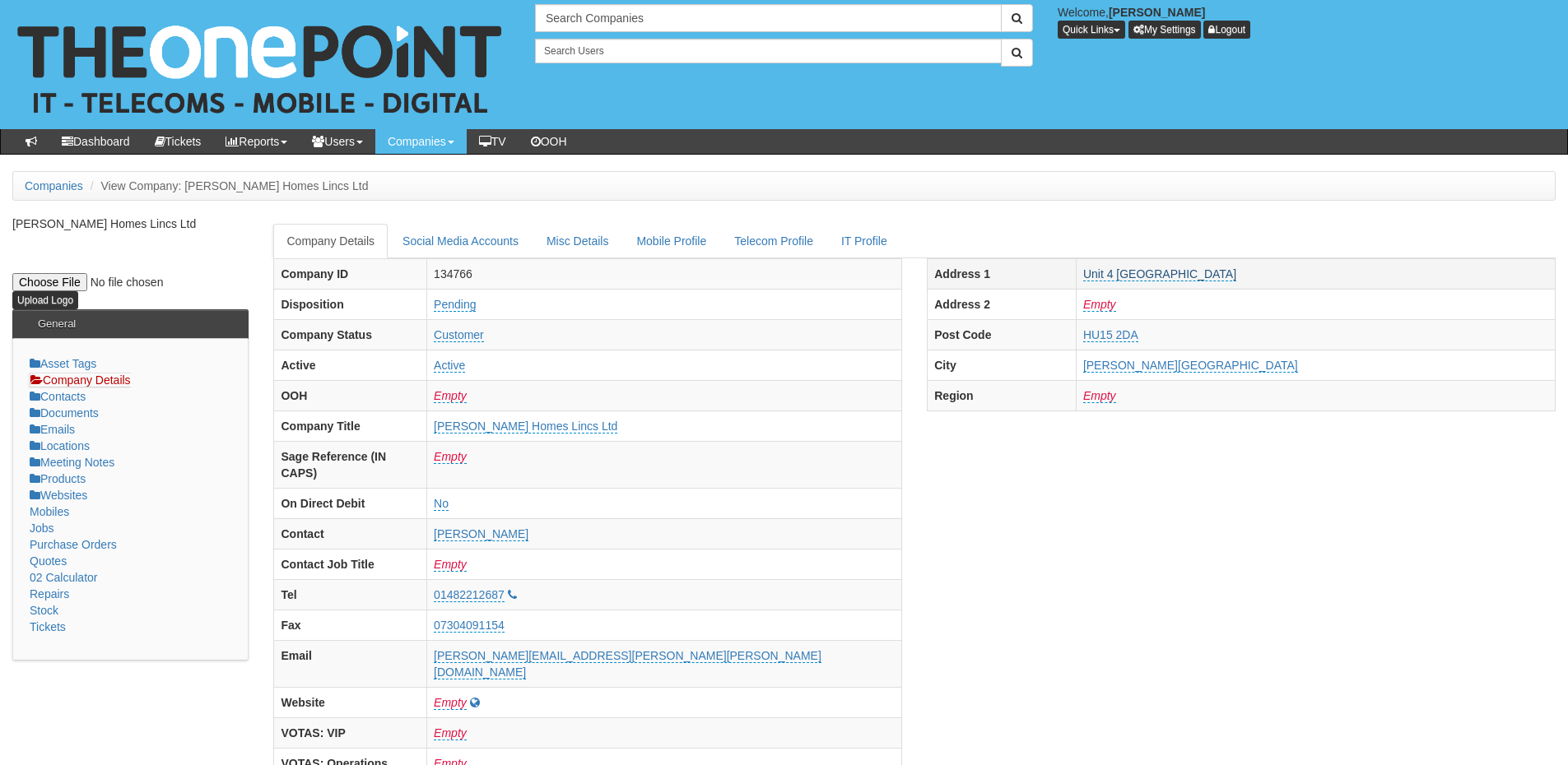
drag, startPoint x: 1106, startPoint y: 270, endPoint x: 1277, endPoint y: 278, distance: 171.2
click at [1277, 278] on td "Unit 4 [GEOGRAPHIC_DATA]" at bounding box center [1314, 273] width 479 height 30
copy link "Unit 4 [GEOGRAPHIC_DATA]"
drag, startPoint x: 1096, startPoint y: 334, endPoint x: 1177, endPoint y: 333, distance: 81.0
click at [1177, 333] on tr "Post Code HU15 2DA" at bounding box center [1241, 334] width 628 height 30
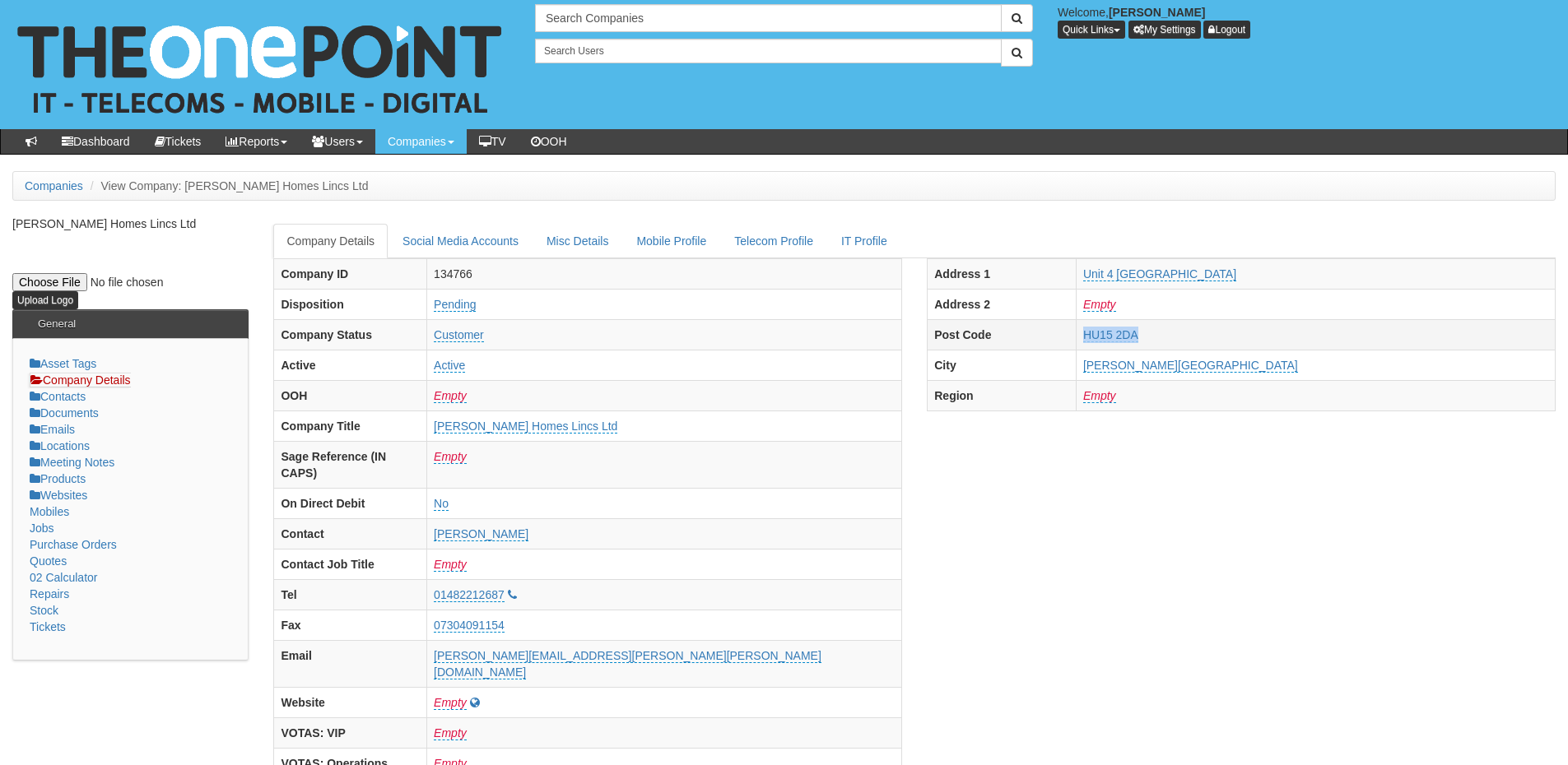
copy tr "HU15 2DA"
drag, startPoint x: 512, startPoint y: 514, endPoint x: 566, endPoint y: 515, distance: 54.0
click at [566, 519] on tr "Contact [PERSON_NAME]" at bounding box center [587, 533] width 628 height 30
copy tr "[PERSON_NAME]"
click at [505, 593] on tbody "Company ID 134766 Disposition Pending Company Status Customer Active Active OOH…" at bounding box center [587, 609] width 628 height 703
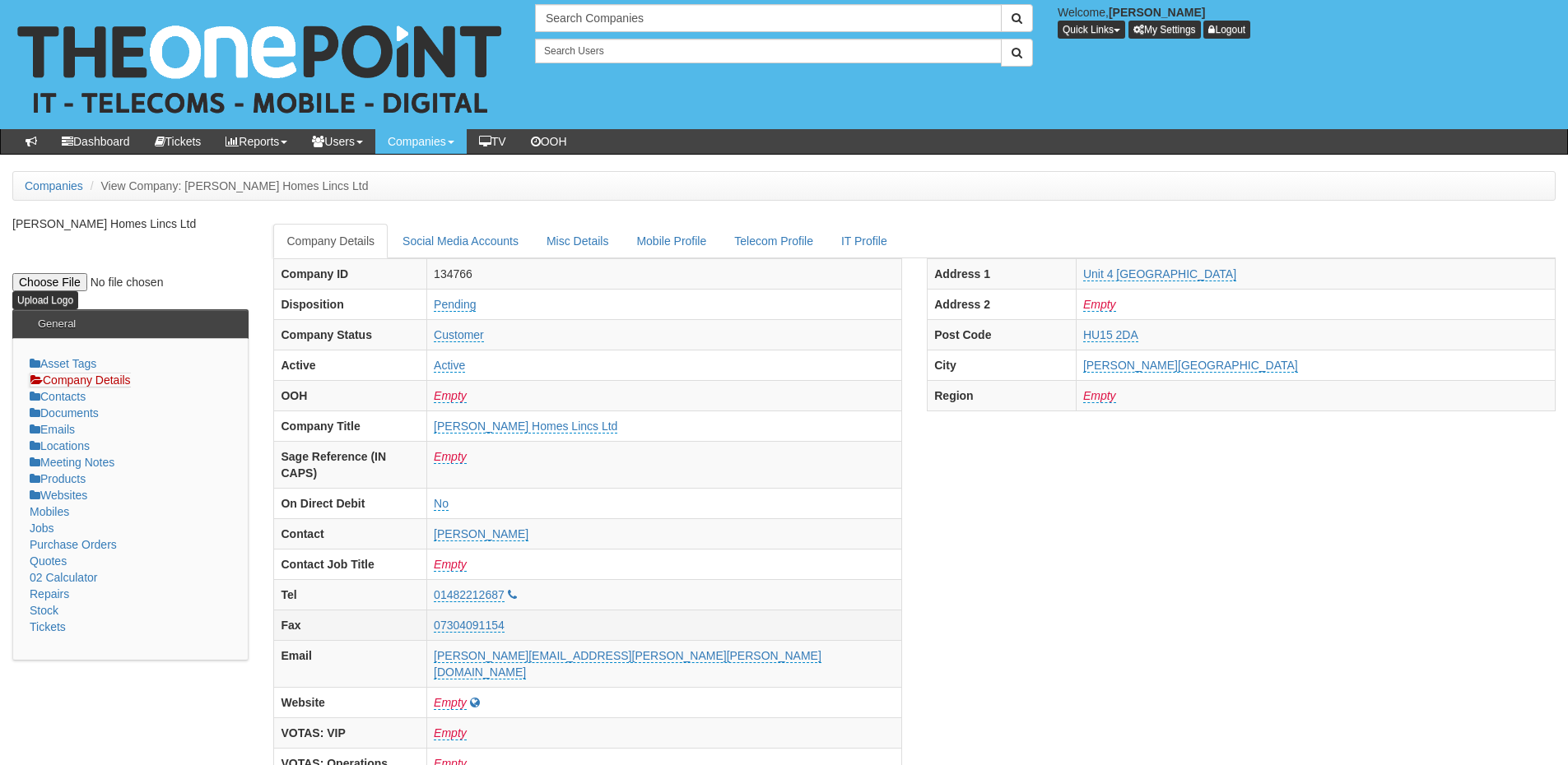
drag, startPoint x: 662, startPoint y: 612, endPoint x: 638, endPoint y: 607, distance: 24.5
click at [655, 611] on td "07304091154" at bounding box center [664, 625] width 475 height 30
drag, startPoint x: 619, startPoint y: 605, endPoint x: 523, endPoint y: 608, distance: 96.0
click at [523, 610] on td "07304091154" at bounding box center [664, 625] width 475 height 30
copy link "07304091154"
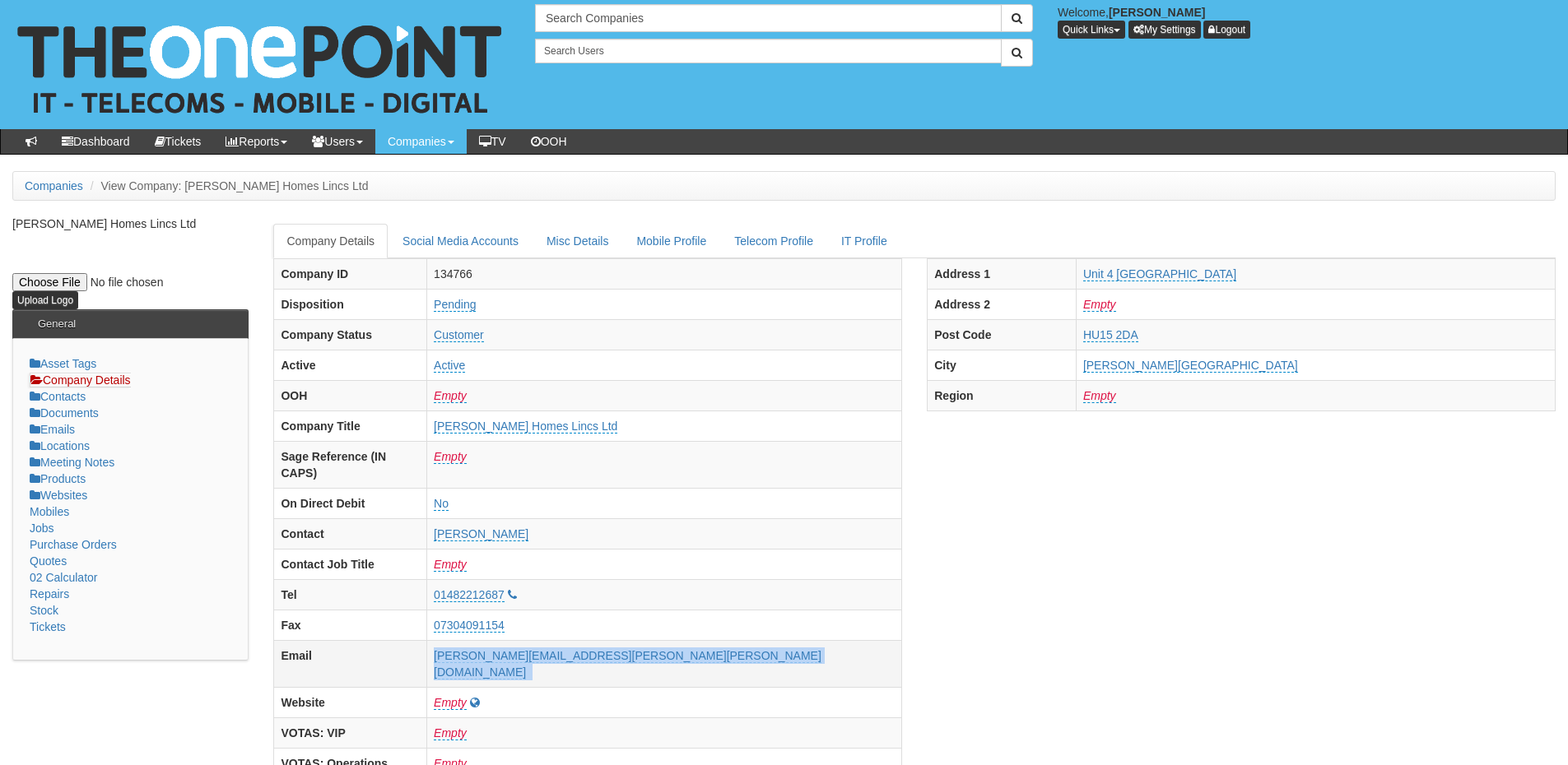
drag, startPoint x: 512, startPoint y: 644, endPoint x: 774, endPoint y: 646, distance: 262.0
click at [774, 646] on tr "Email [PERSON_NAME][EMAIL_ADDRESS][PERSON_NAME][PERSON_NAME][DOMAIN_NAME]" at bounding box center [587, 663] width 628 height 47
copy tr "[PERSON_NAME][EMAIL_ADDRESS][PERSON_NAME][PERSON_NAME][DOMAIN_NAME]"
